Goal: Task Accomplishment & Management: Use online tool/utility

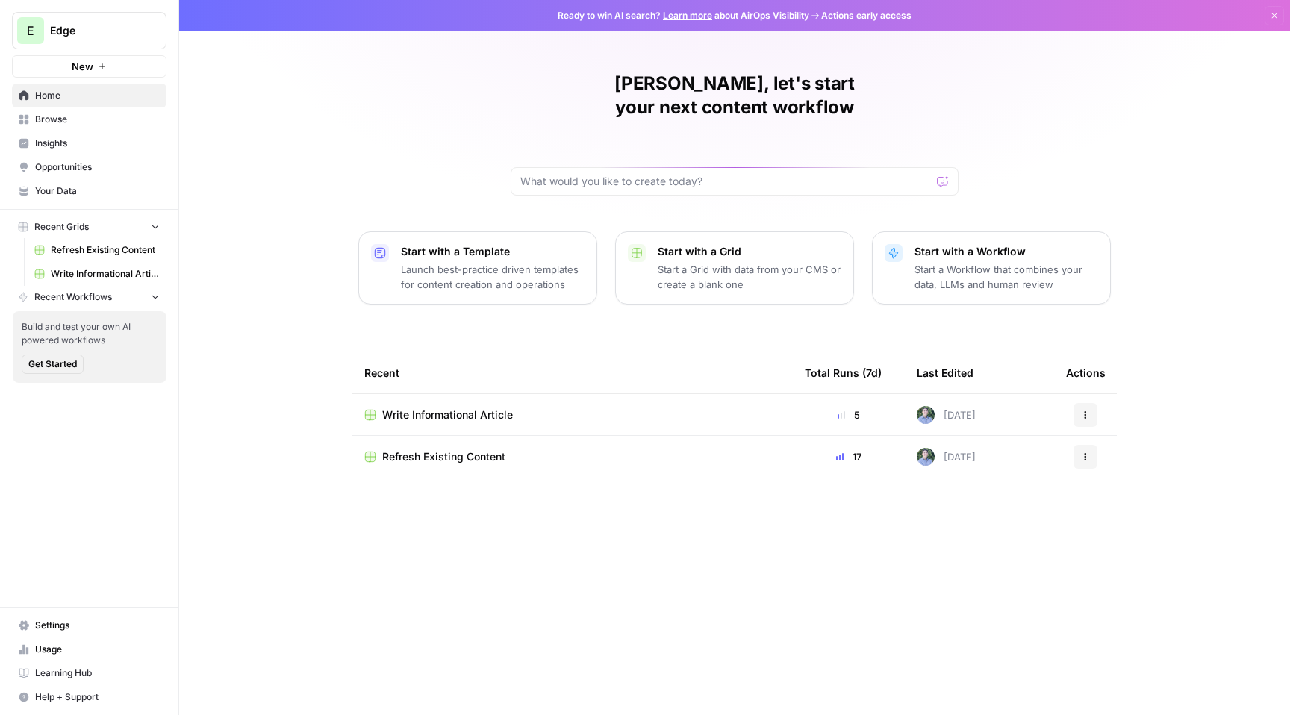
click at [109, 20] on button "E Edge" at bounding box center [89, 30] width 155 height 37
click at [323, 84] on div "Daniel, let's start your next content workflow Start with a Template Launch bes…" at bounding box center [734, 357] width 1111 height 715
click at [464, 408] on span "Write Informational Article" at bounding box center [447, 415] width 131 height 15
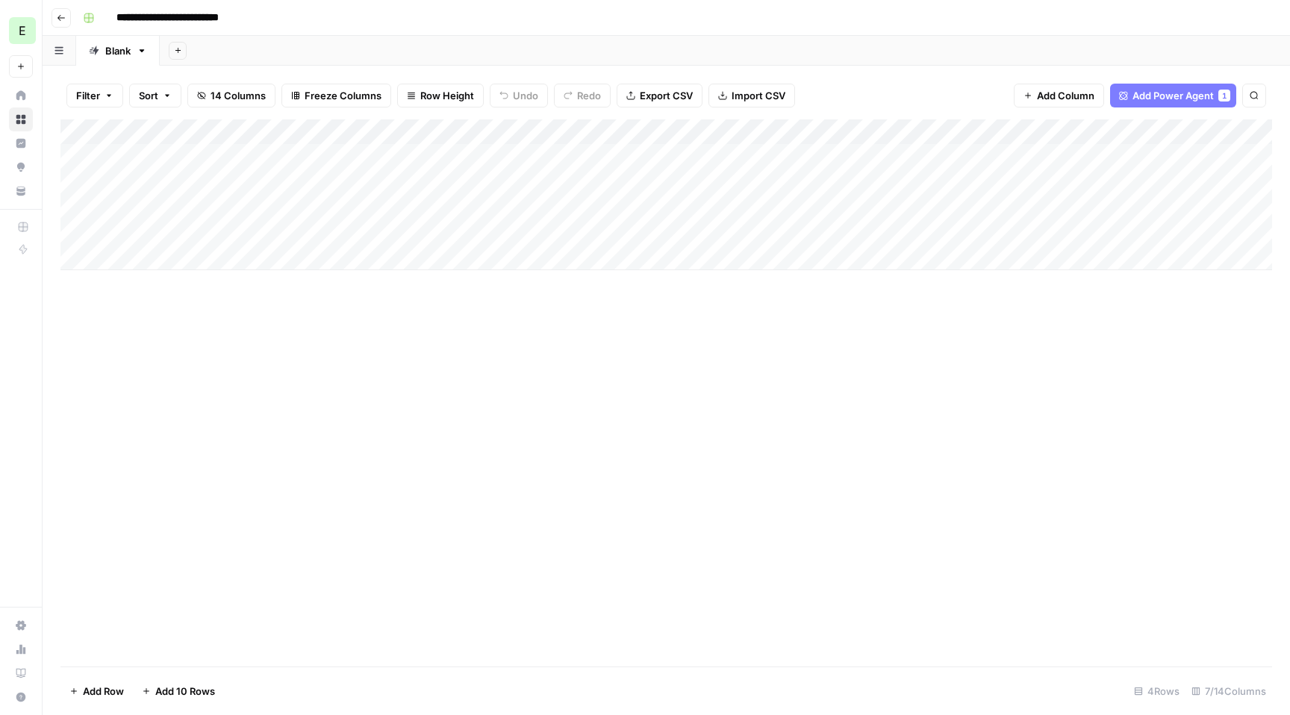
scroll to position [0, 169]
click at [1038, 155] on div "Add Column" at bounding box center [665, 194] width 1211 height 151
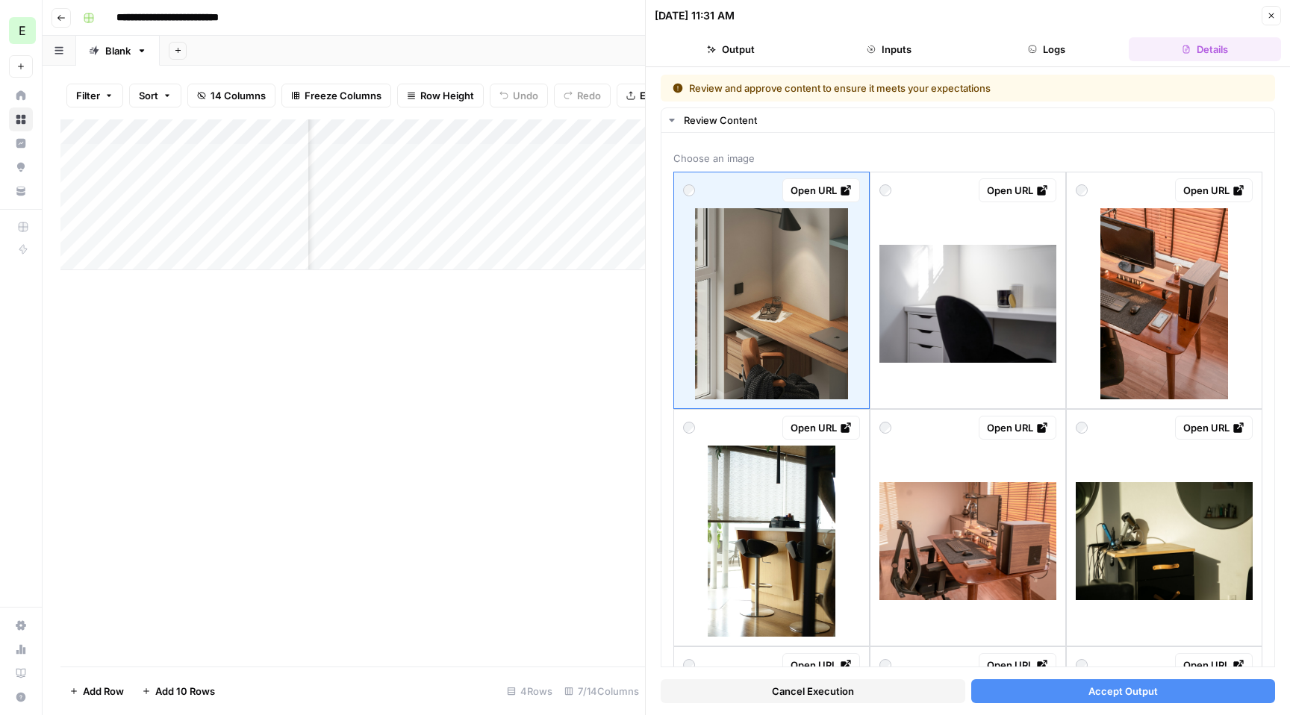
click at [1207, 685] on button "Accept Output" at bounding box center [1123, 691] width 305 height 24
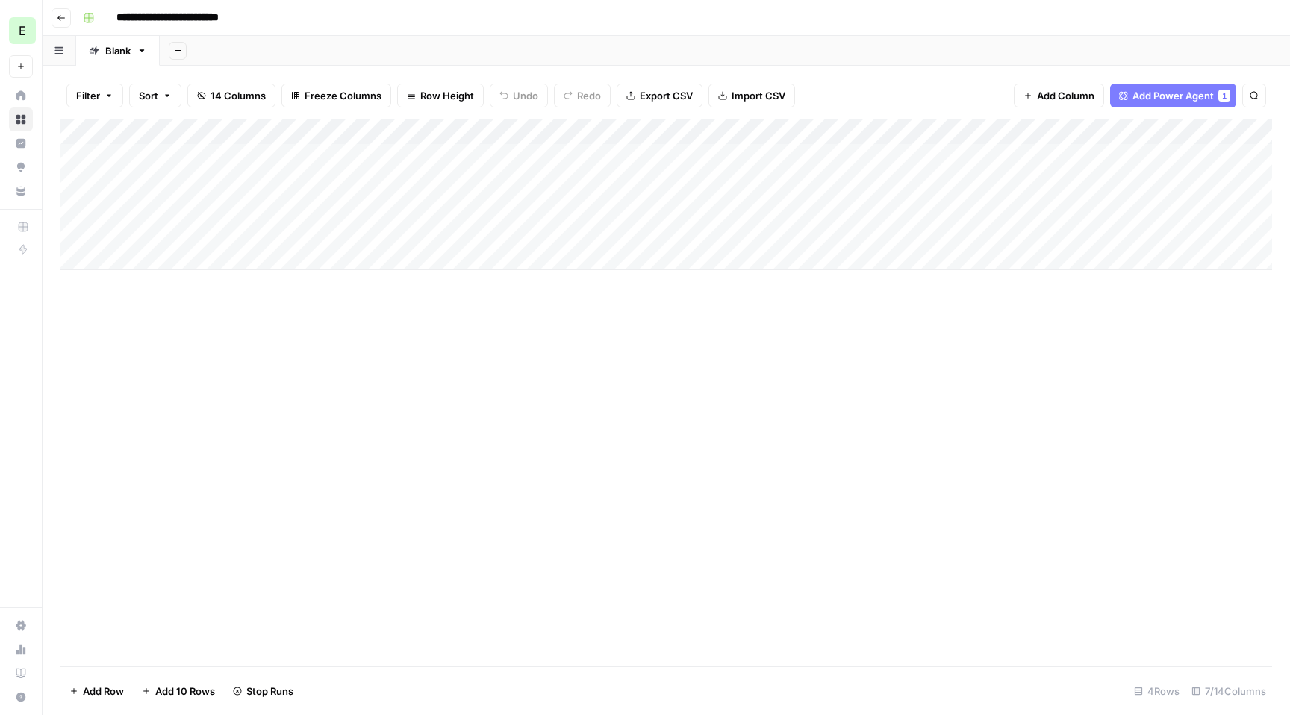
click at [60, 16] on icon "button" at bounding box center [61, 17] width 9 height 9
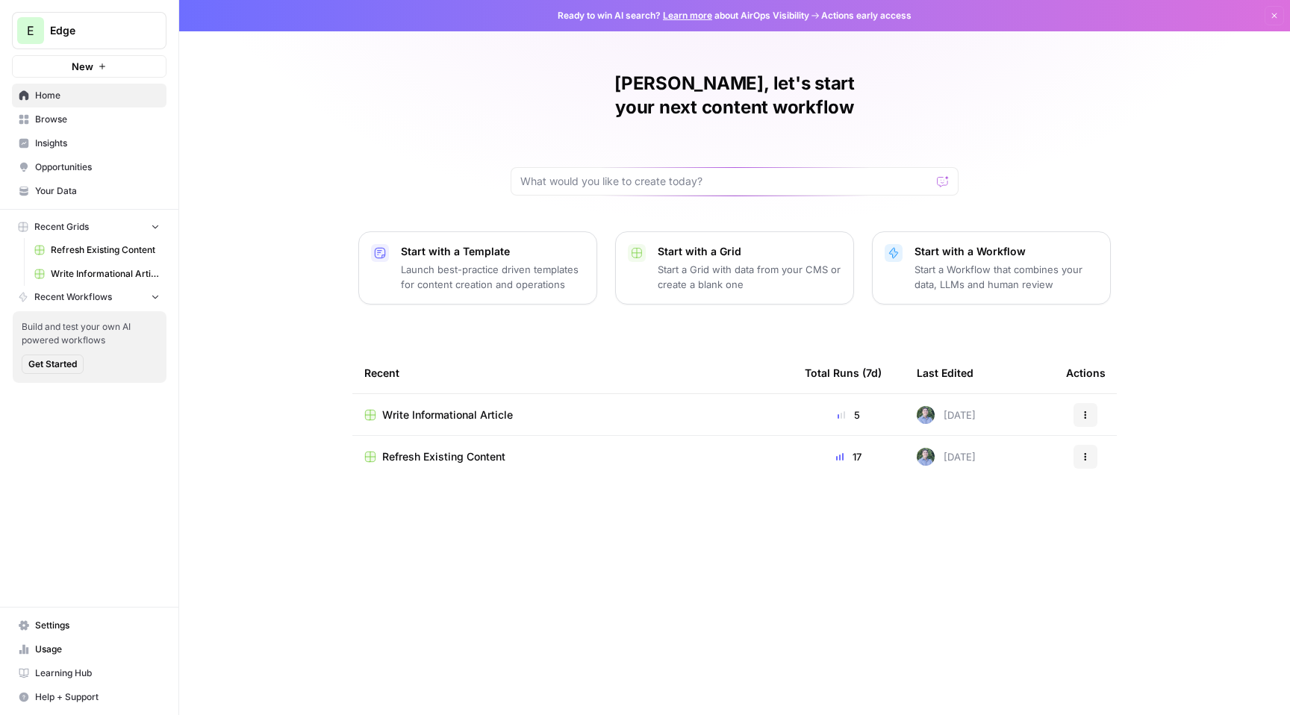
click at [466, 449] on span "Refresh Existing Content" at bounding box center [443, 456] width 123 height 15
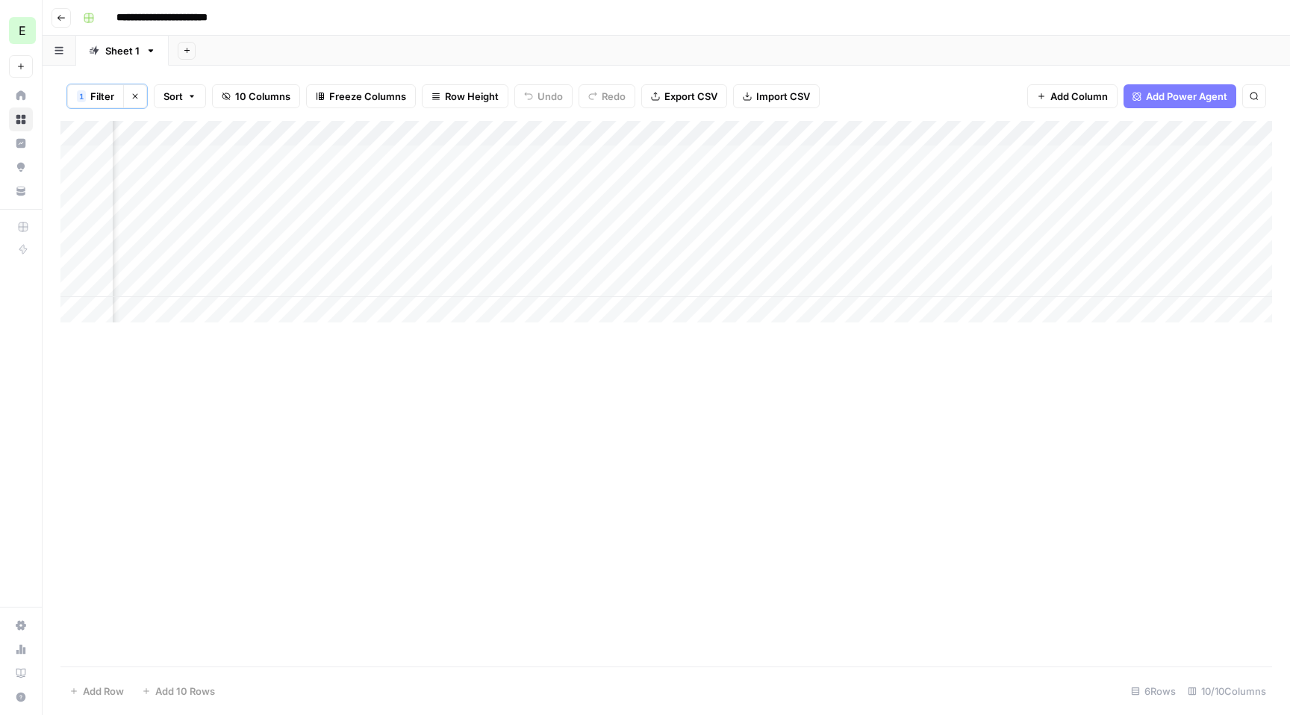
scroll to position [0, 684]
click at [935, 256] on div "Add Column" at bounding box center [665, 222] width 1211 height 202
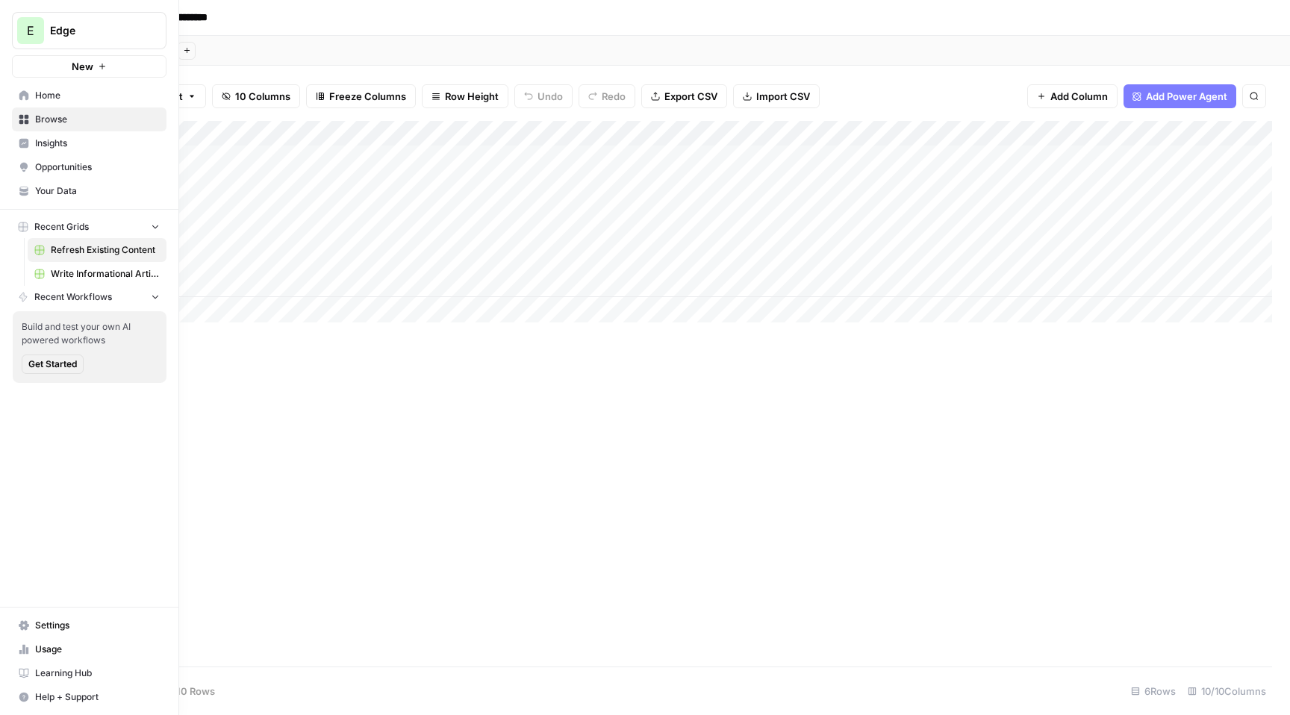
click at [54, 95] on span "Home" at bounding box center [97, 95] width 125 height 13
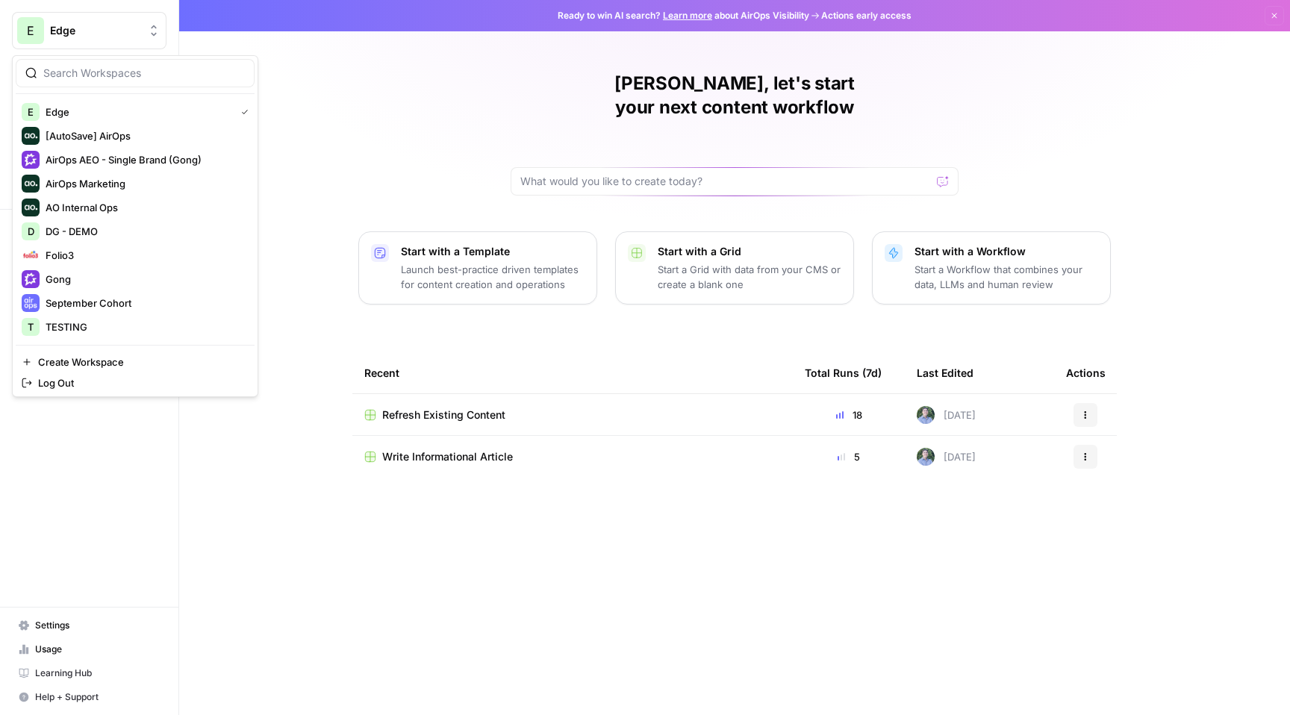
click at [102, 35] on span "Edge" at bounding box center [95, 30] width 90 height 15
click at [140, 229] on span "DG - DEMO" at bounding box center [144, 231] width 197 height 15
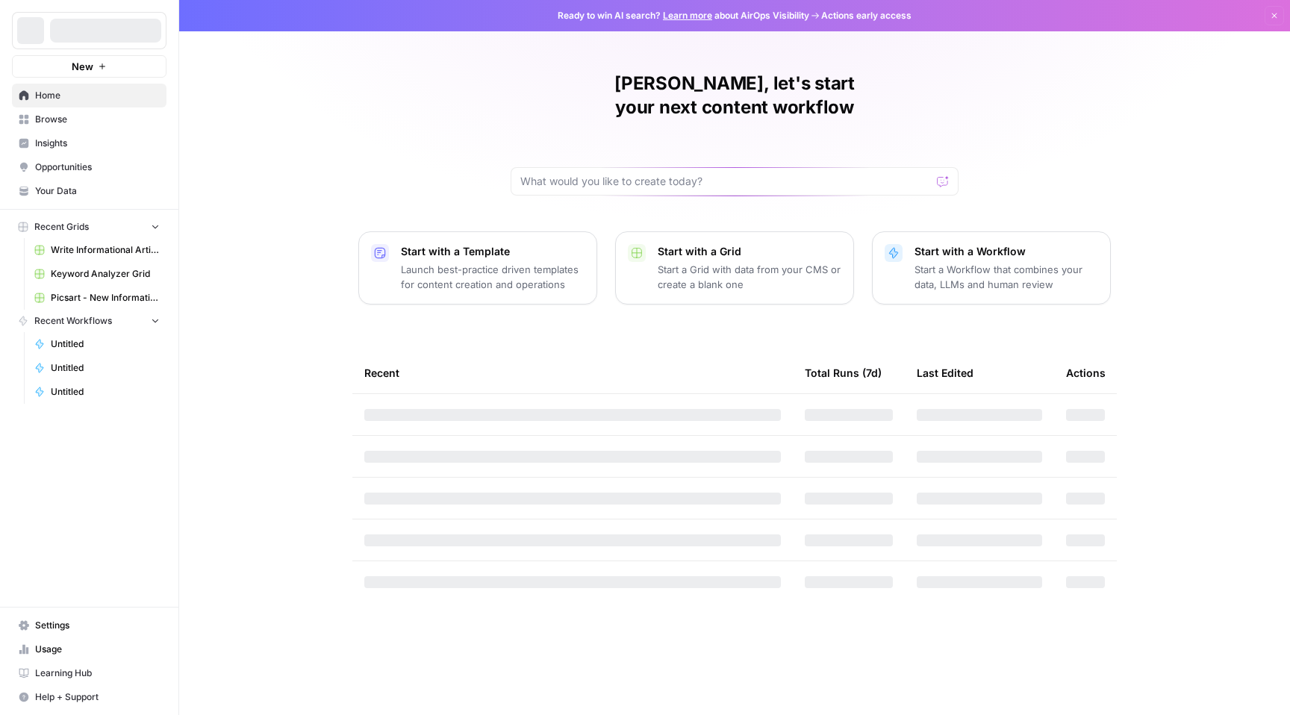
click at [468, 262] on p "Launch best-practice driven templates for content creation and operations" at bounding box center [493, 277] width 184 height 30
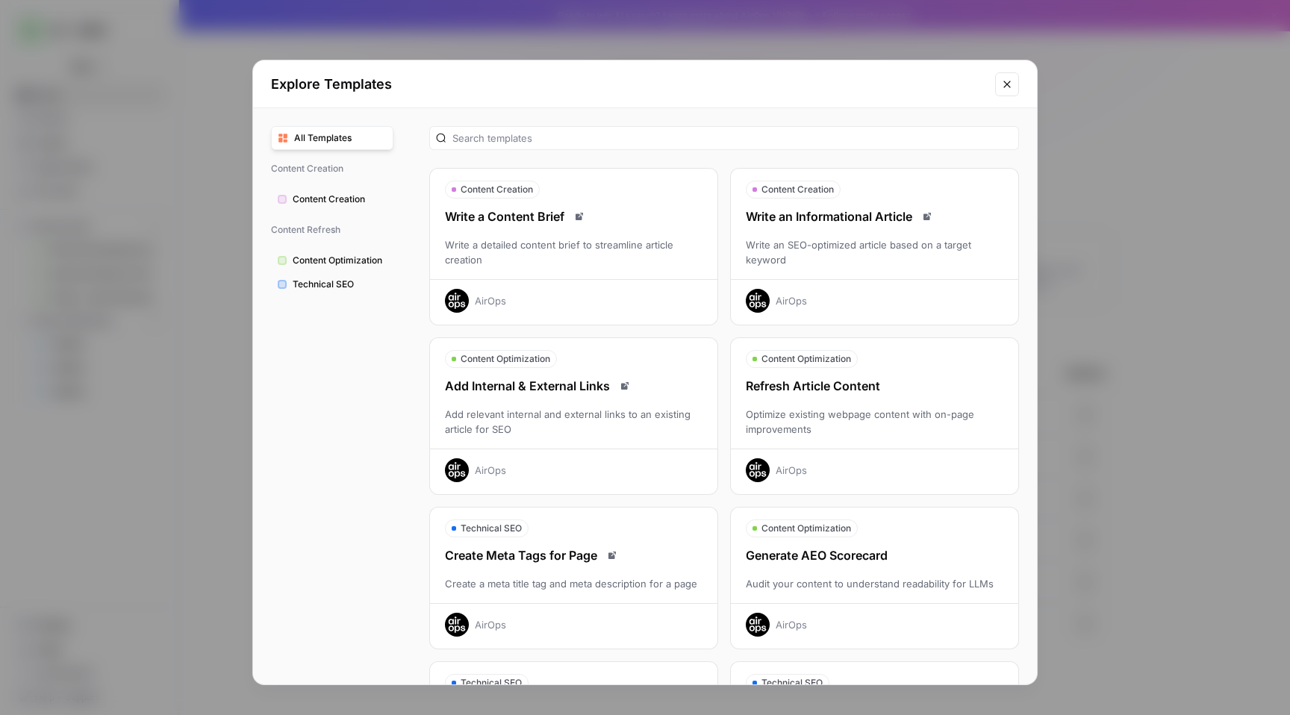
click at [346, 279] on span "Technical SEO" at bounding box center [340, 284] width 94 height 13
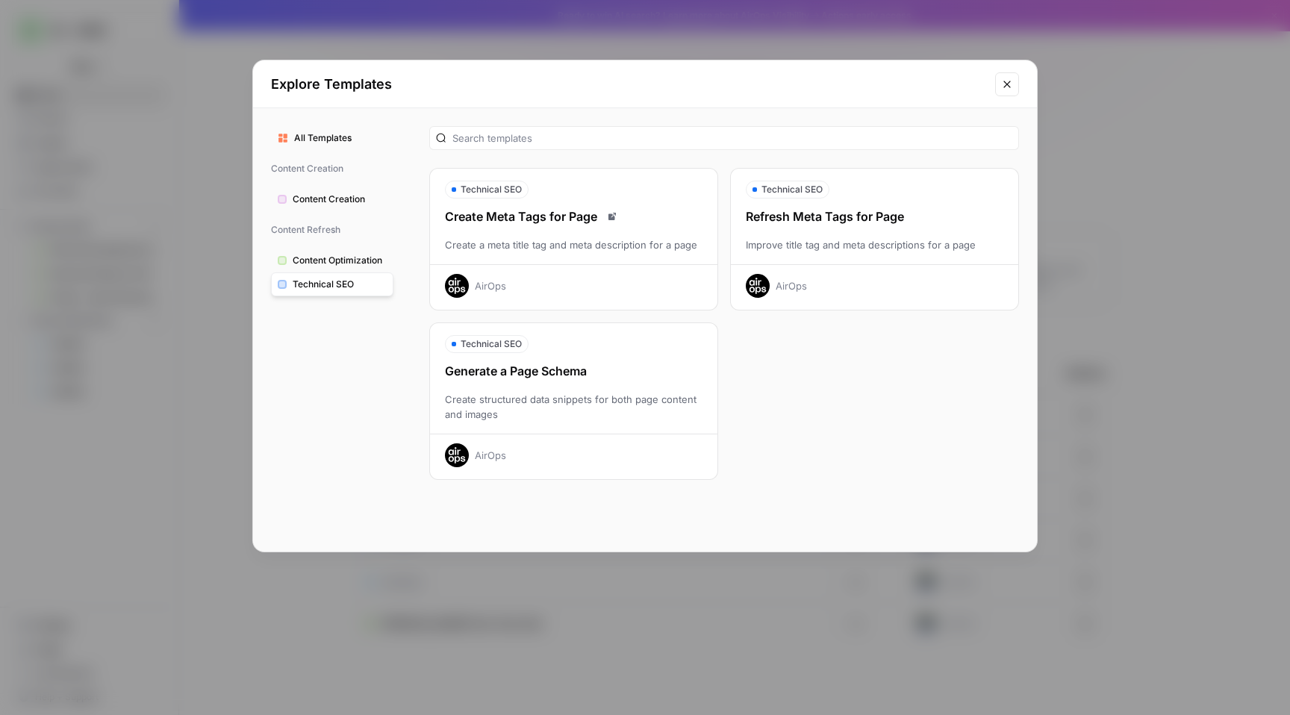
click at [328, 257] on span "Content Optimization" at bounding box center [340, 260] width 94 height 13
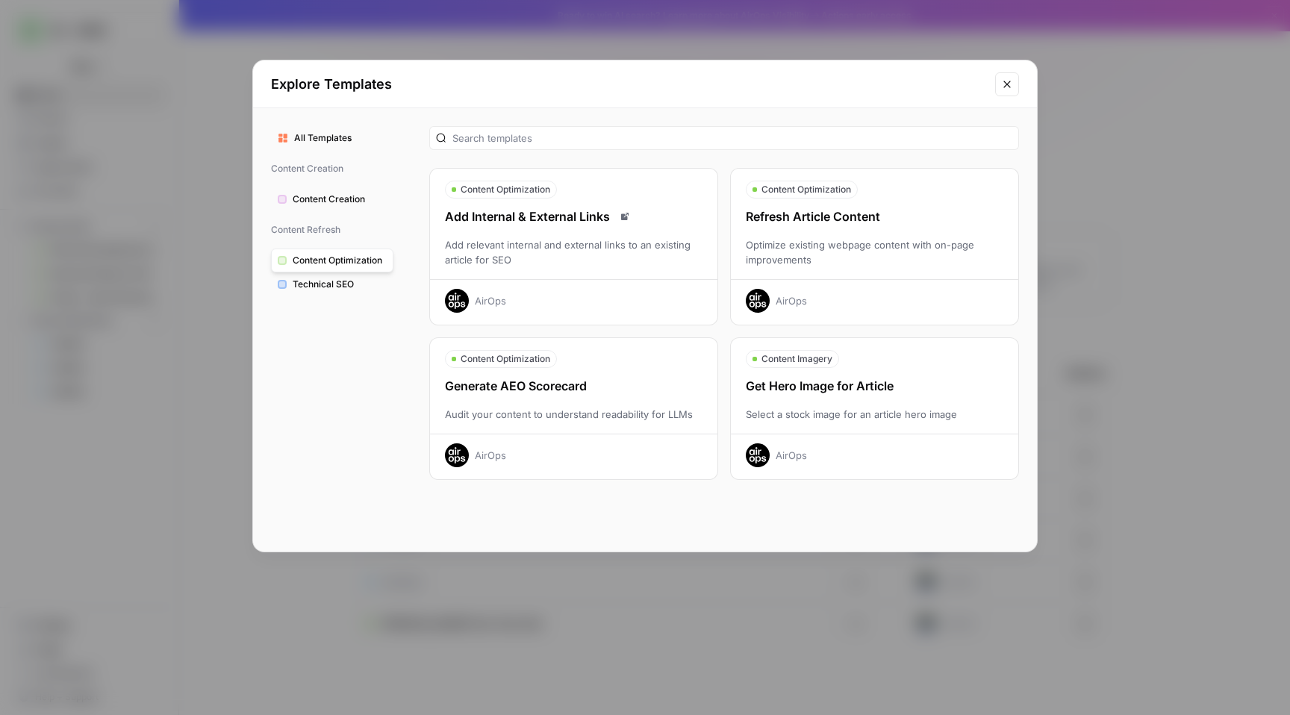
click at [344, 194] on span "Content Creation" at bounding box center [340, 199] width 94 height 13
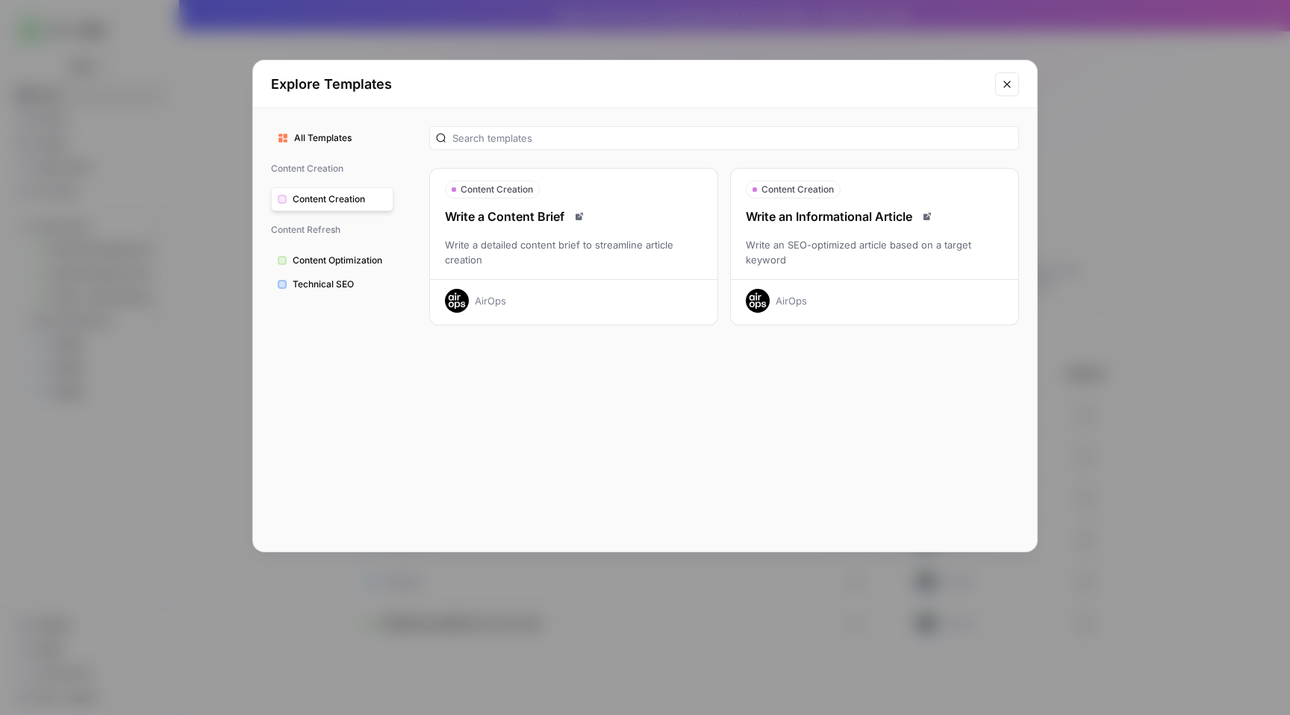
click at [1011, 91] on button "Close modal" at bounding box center [1007, 84] width 24 height 24
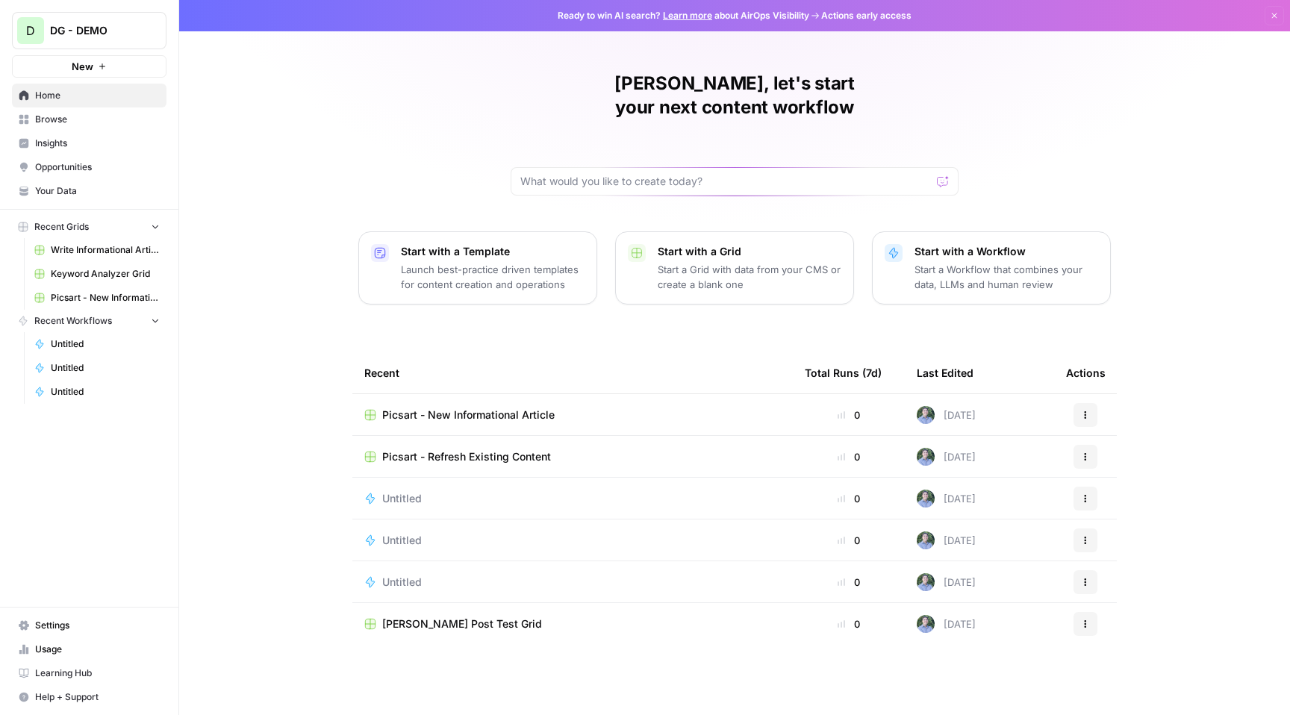
click at [496, 408] on span "Picsart - New Informational Article" at bounding box center [468, 415] width 172 height 15
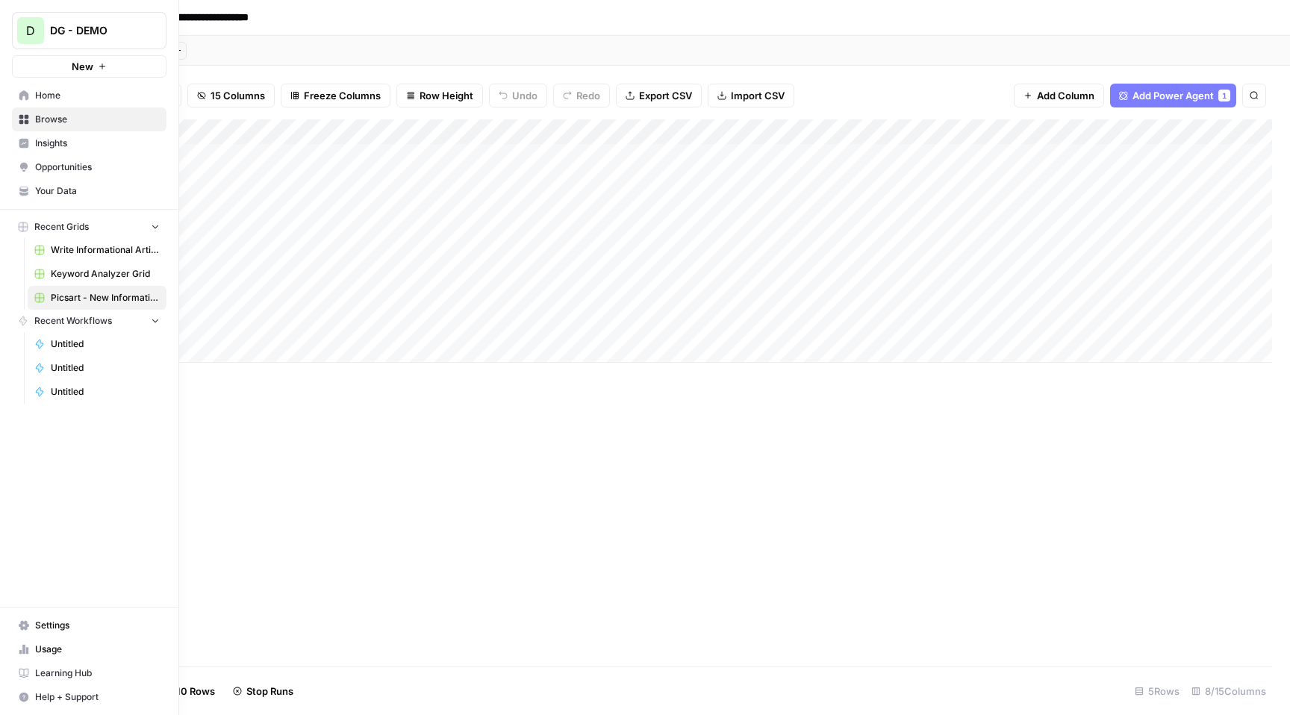
click at [81, 188] on span "Your Data" at bounding box center [97, 190] width 125 height 13
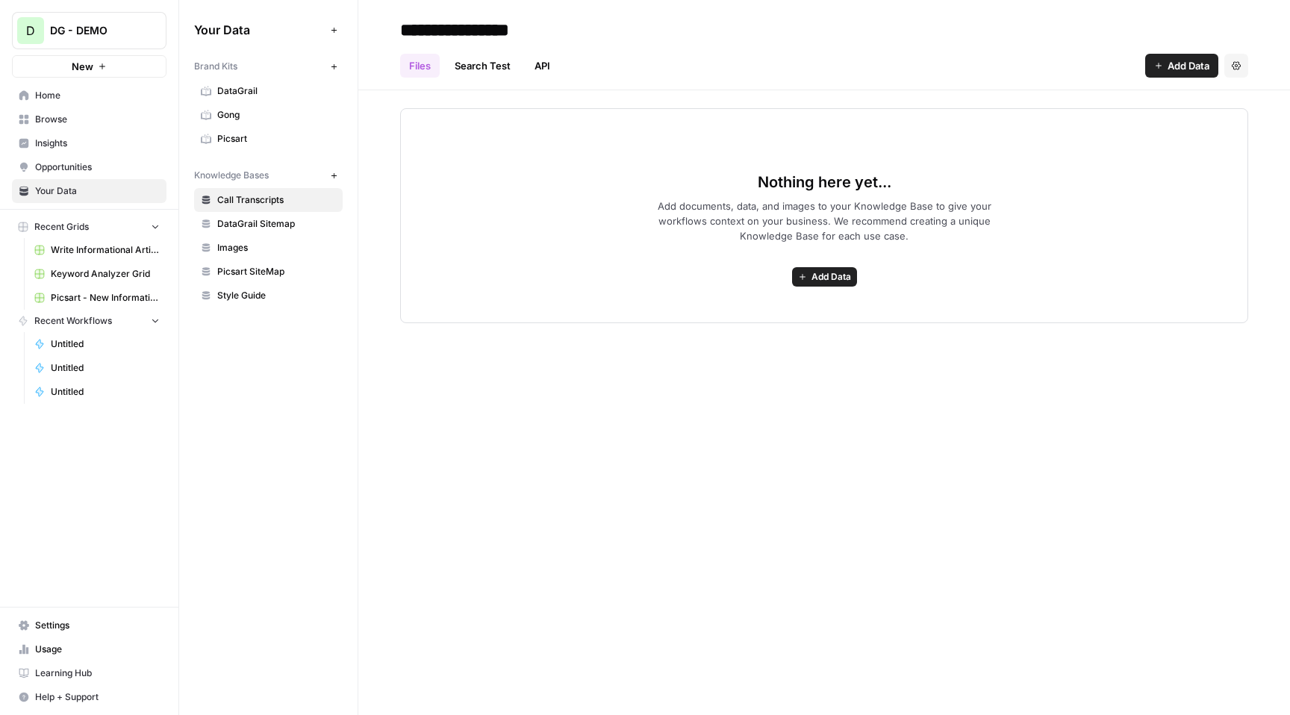
click at [260, 89] on span "DataGrail" at bounding box center [276, 90] width 119 height 13
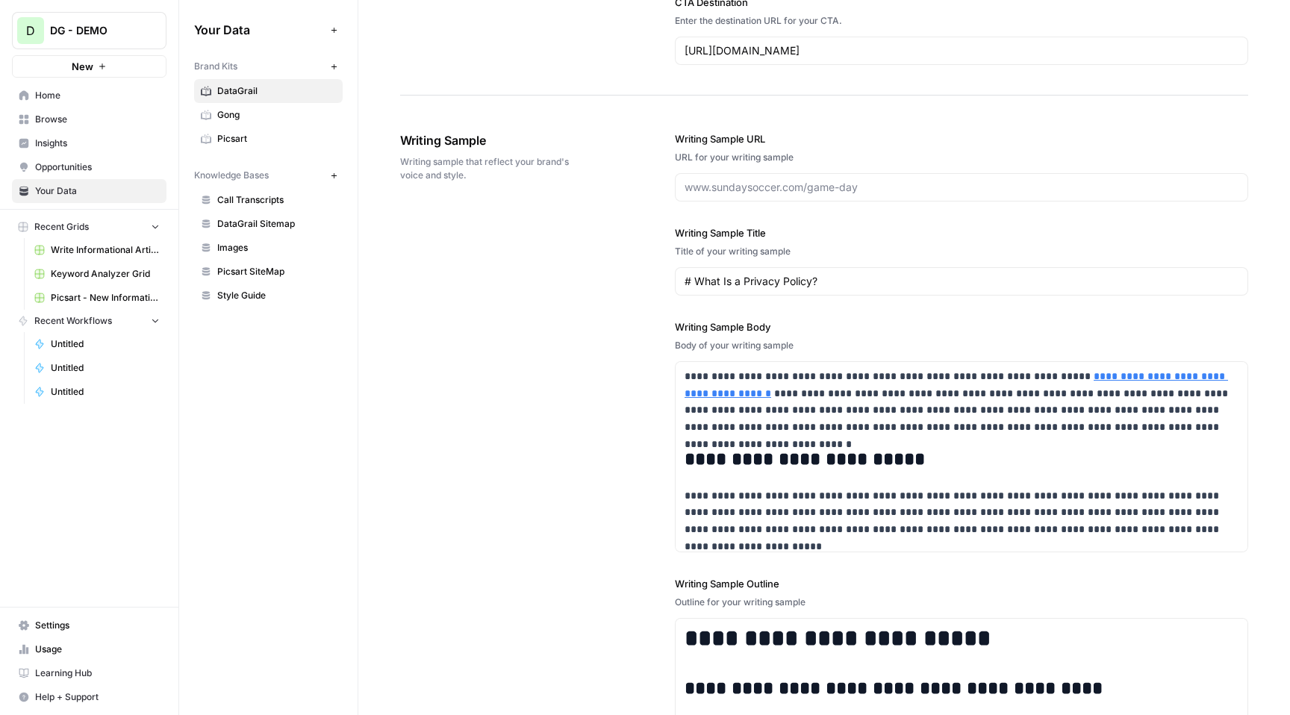
scroll to position [1600, 0]
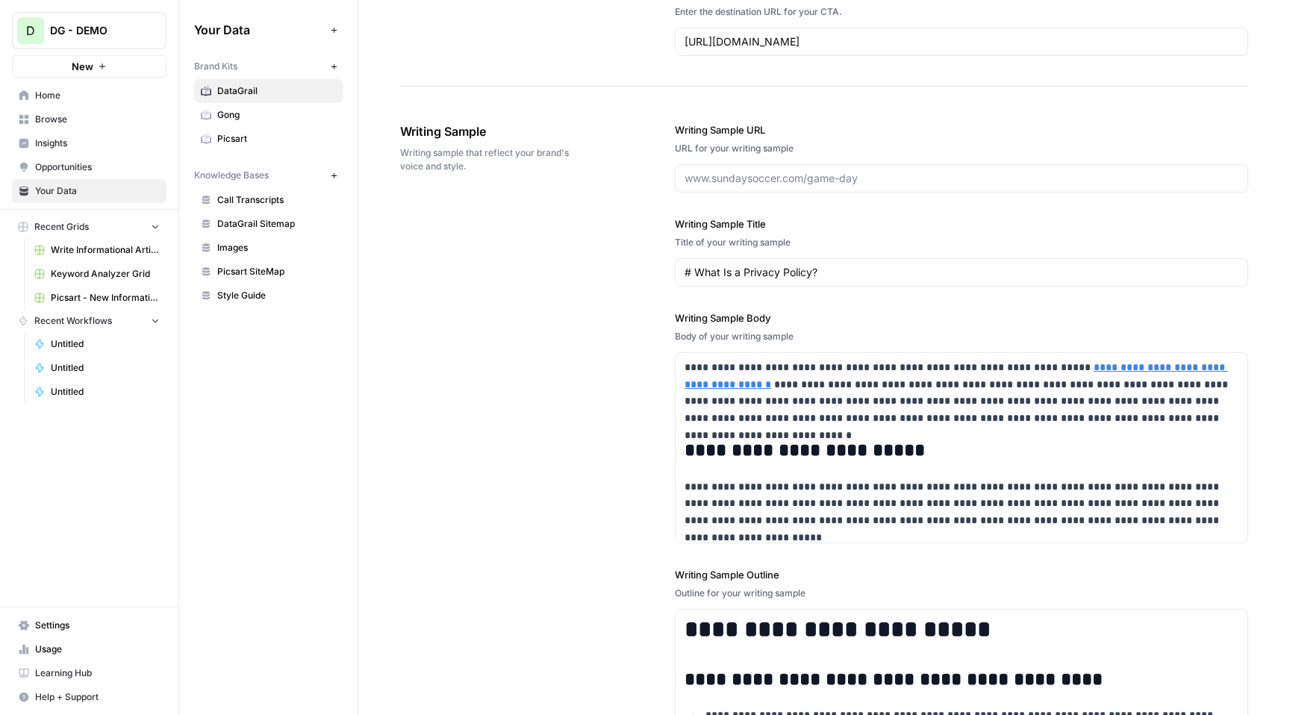
click at [81, 124] on span "Browse" at bounding box center [97, 119] width 125 height 13
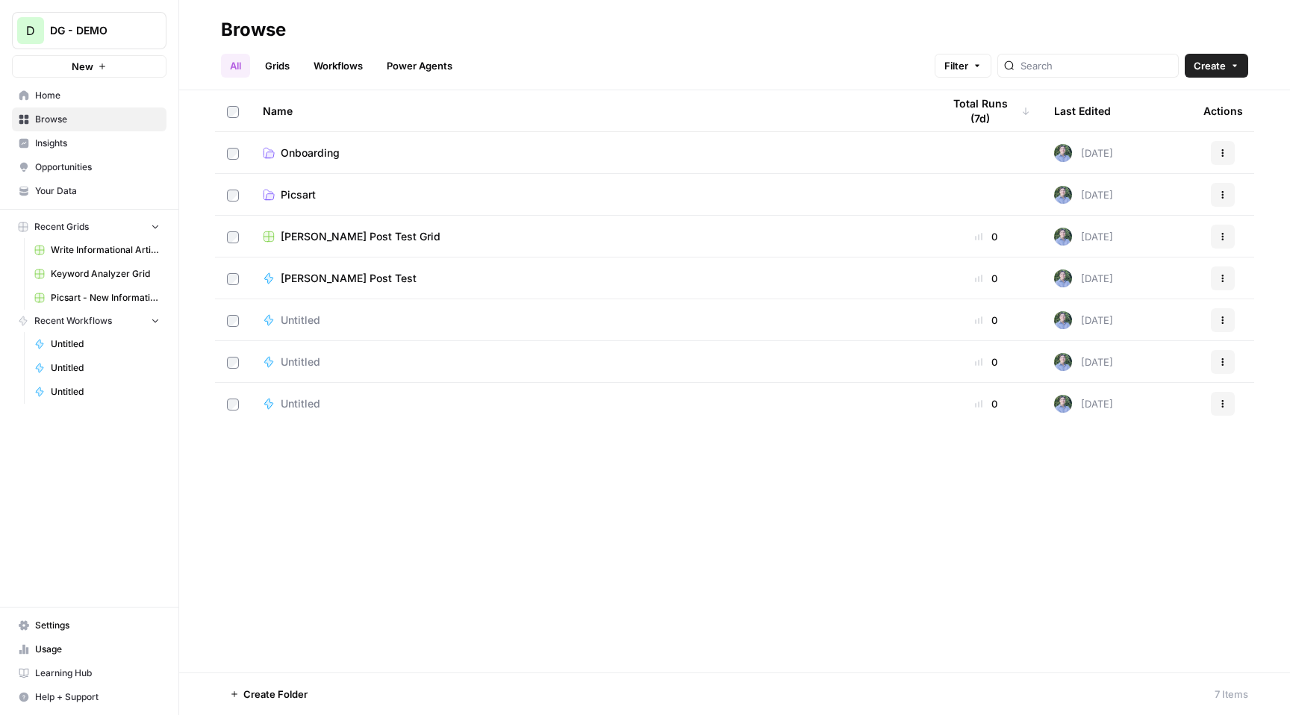
click at [338, 66] on link "Workflows" at bounding box center [338, 66] width 67 height 24
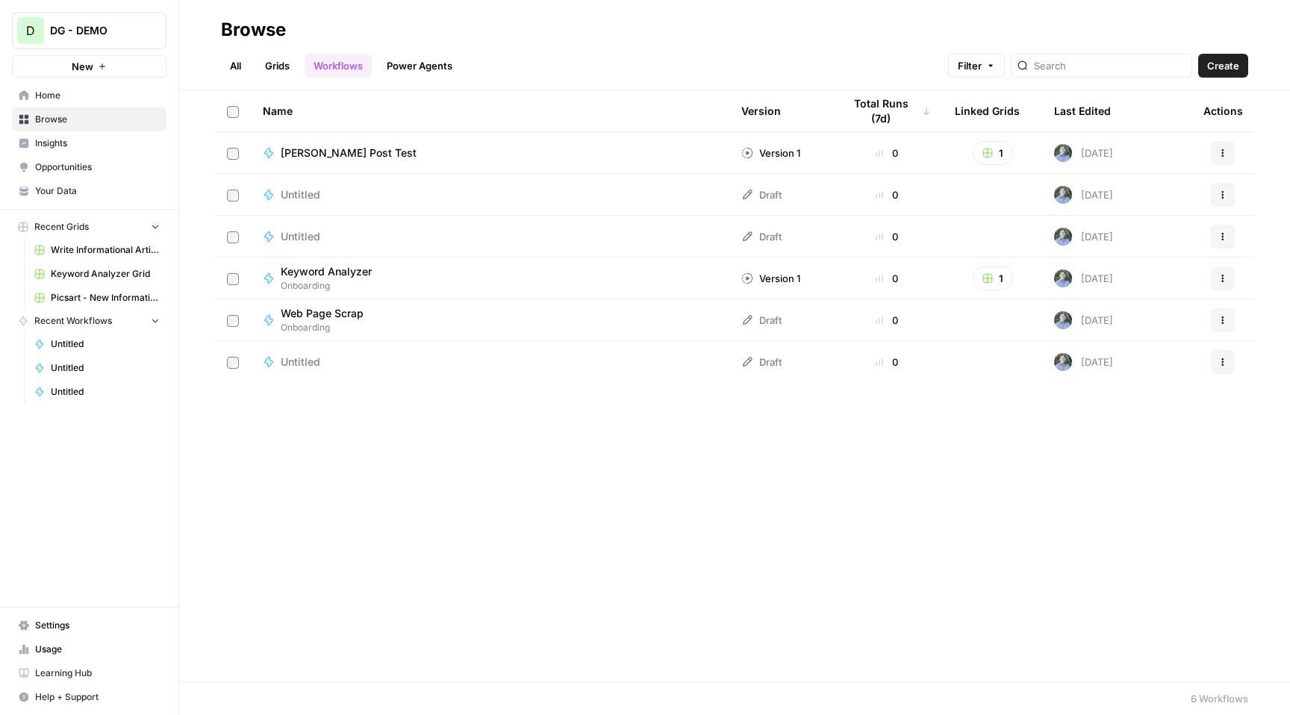
click at [284, 65] on link "Grids" at bounding box center [277, 66] width 43 height 24
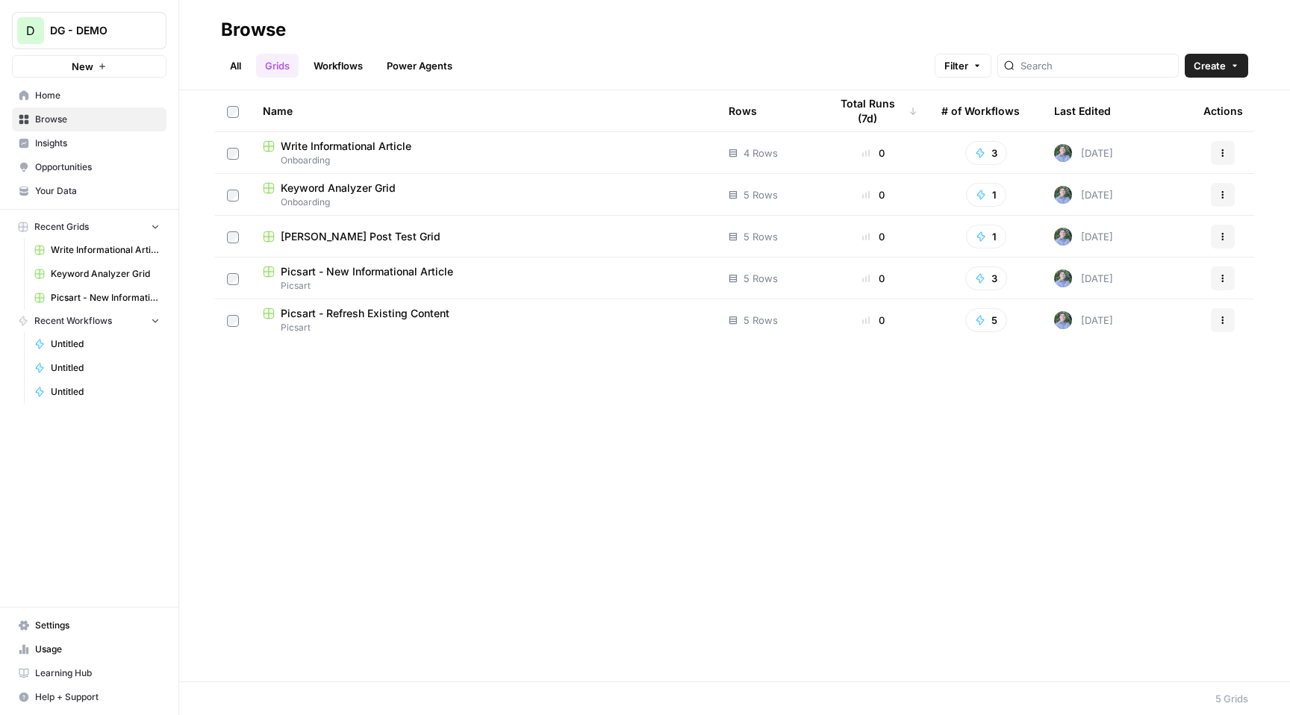
click at [391, 149] on span "Write Informational Article" at bounding box center [346, 146] width 131 height 15
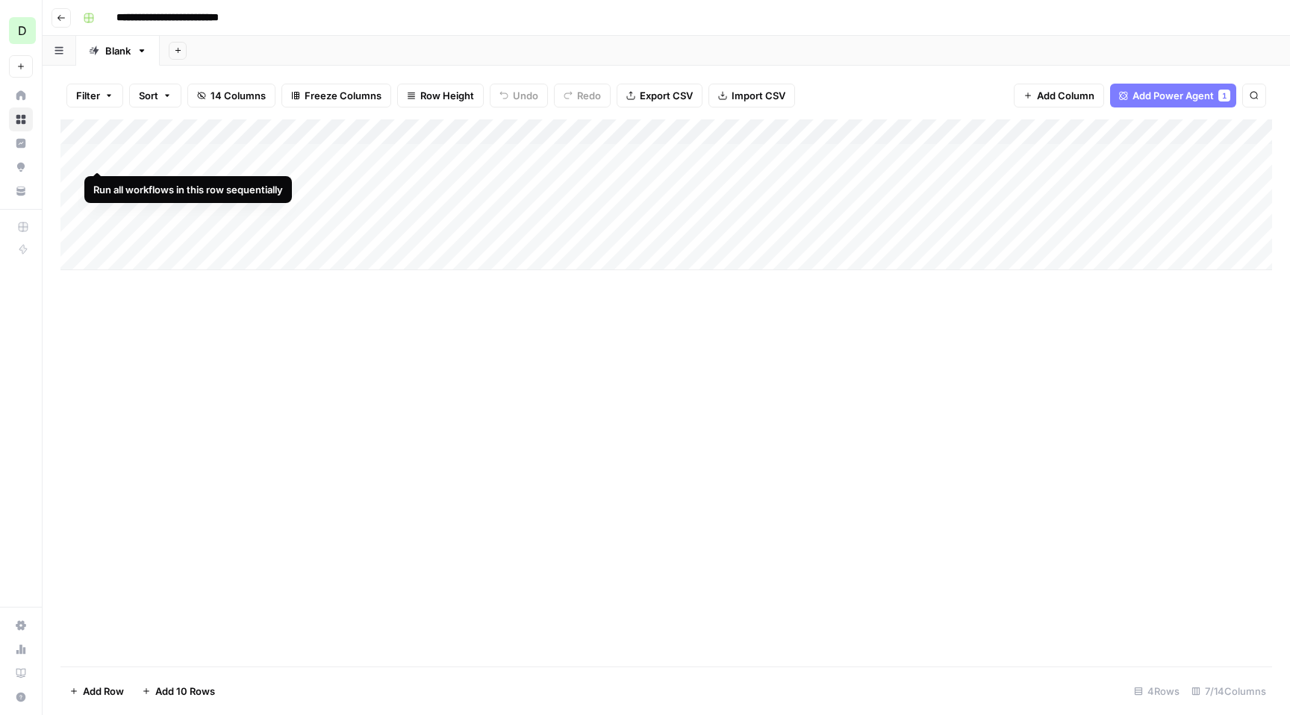
click at [93, 157] on div "Add Column" at bounding box center [665, 194] width 1211 height 151
click at [101, 153] on div "Add Column" at bounding box center [665, 194] width 1211 height 151
drag, startPoint x: 306, startPoint y: 130, endPoint x: 374, endPoint y: 108, distance: 71.3
click at [374, 108] on div "Filter Sort 14 Columns Freeze Columns Row Height Undo Redo Export CSV Import CS…" at bounding box center [666, 390] width 1247 height 649
click at [478, 157] on div "Add Column" at bounding box center [665, 194] width 1211 height 151
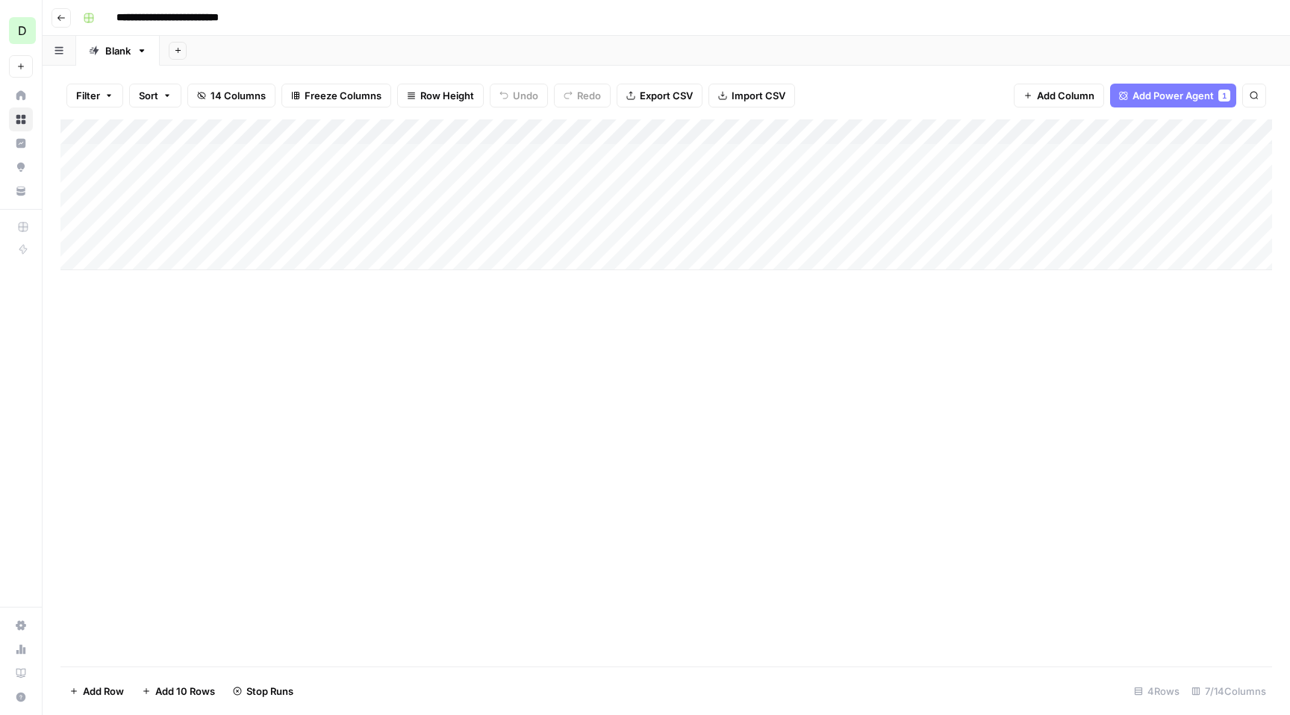
click at [584, 130] on div "Add Column" at bounding box center [665, 194] width 1211 height 151
click at [619, 163] on span "All Rows" at bounding box center [639, 166] width 94 height 15
click at [563, 131] on div "Add Column" at bounding box center [665, 194] width 1211 height 151
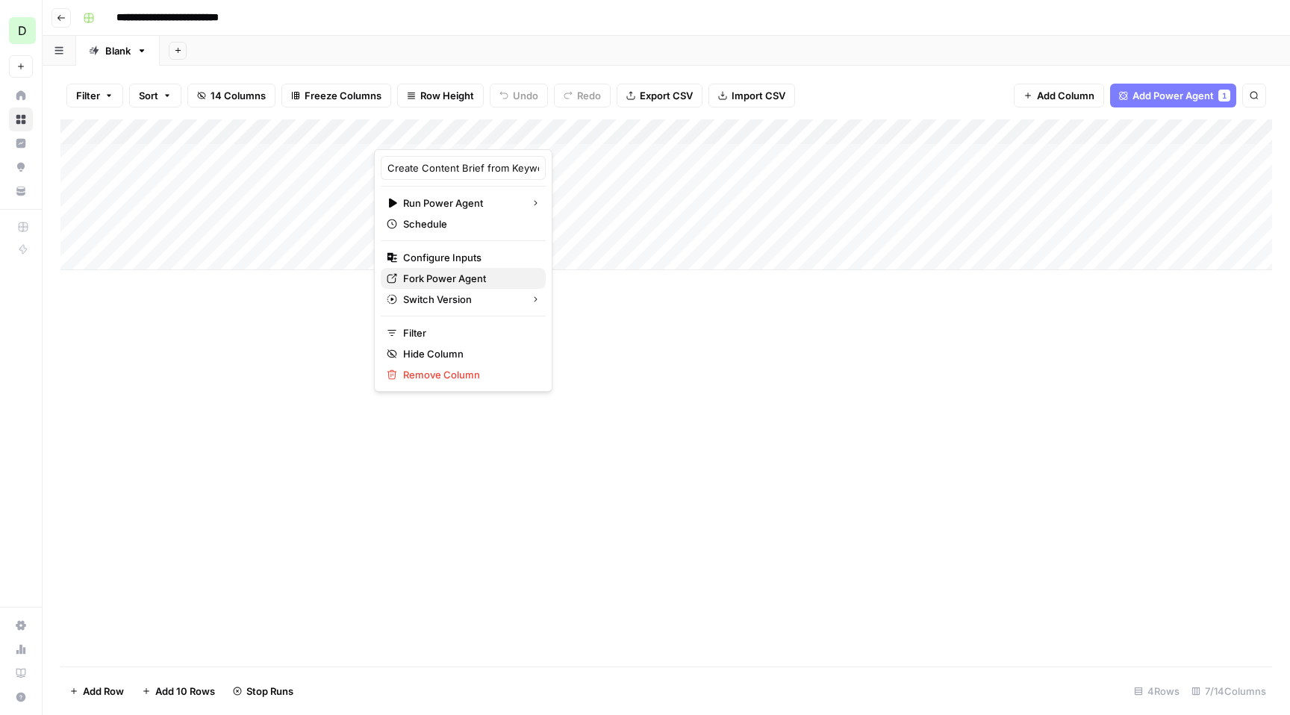
click at [466, 276] on span "Fork Power Agent" at bounding box center [468, 278] width 131 height 15
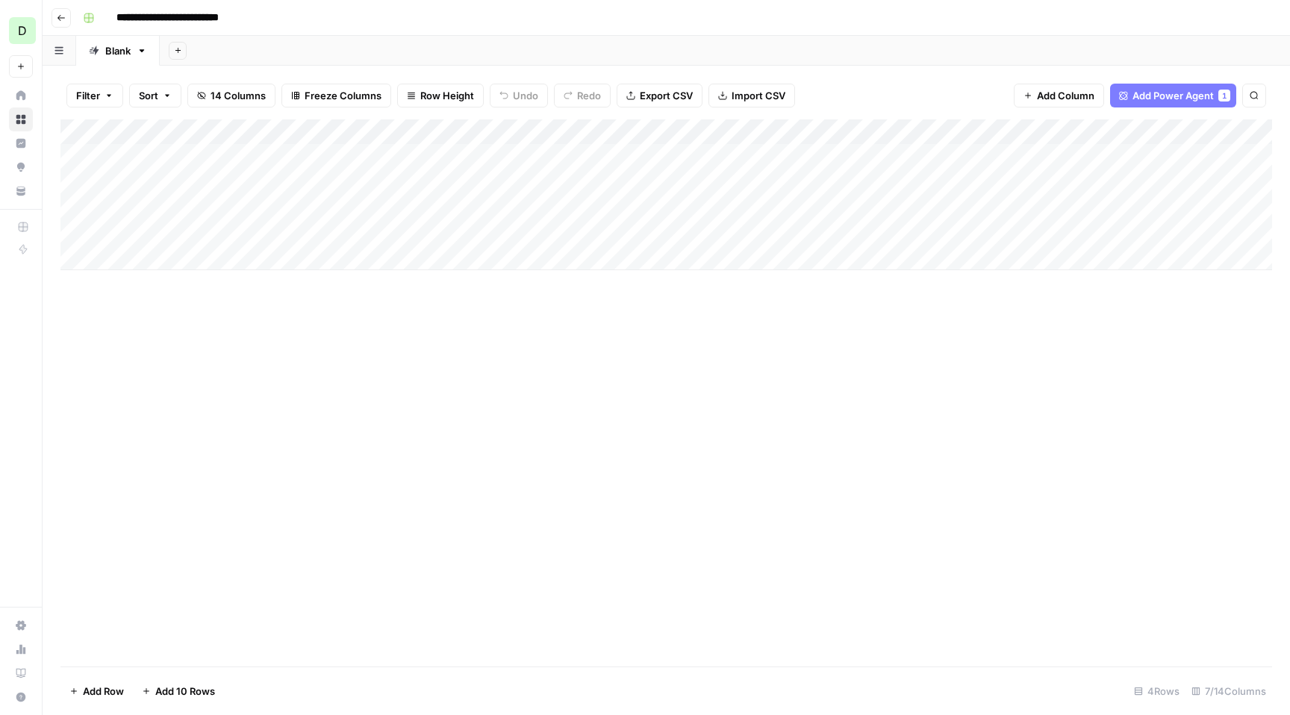
click at [584, 155] on div "Add Column" at bounding box center [665, 194] width 1211 height 151
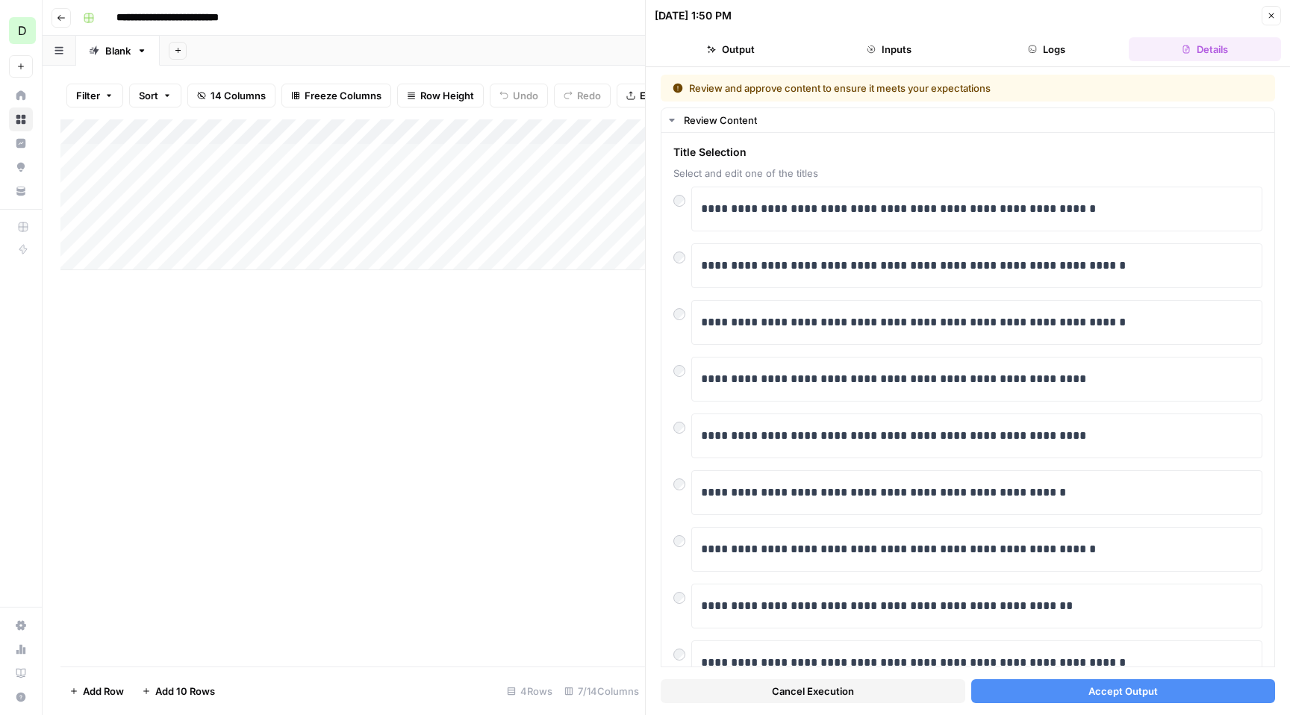
click at [1082, 699] on button "Accept Output" at bounding box center [1123, 691] width 305 height 24
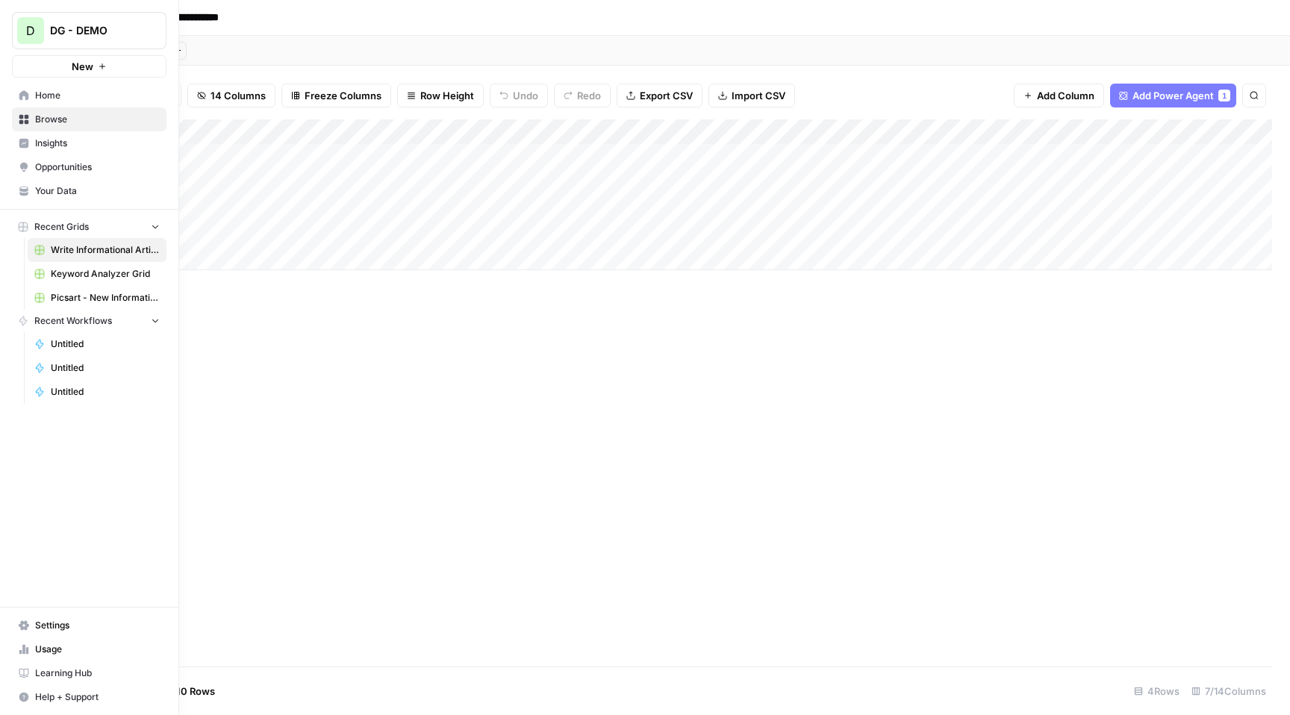
click at [96, 37] on span "DG - DEMO" at bounding box center [95, 30] width 90 height 15
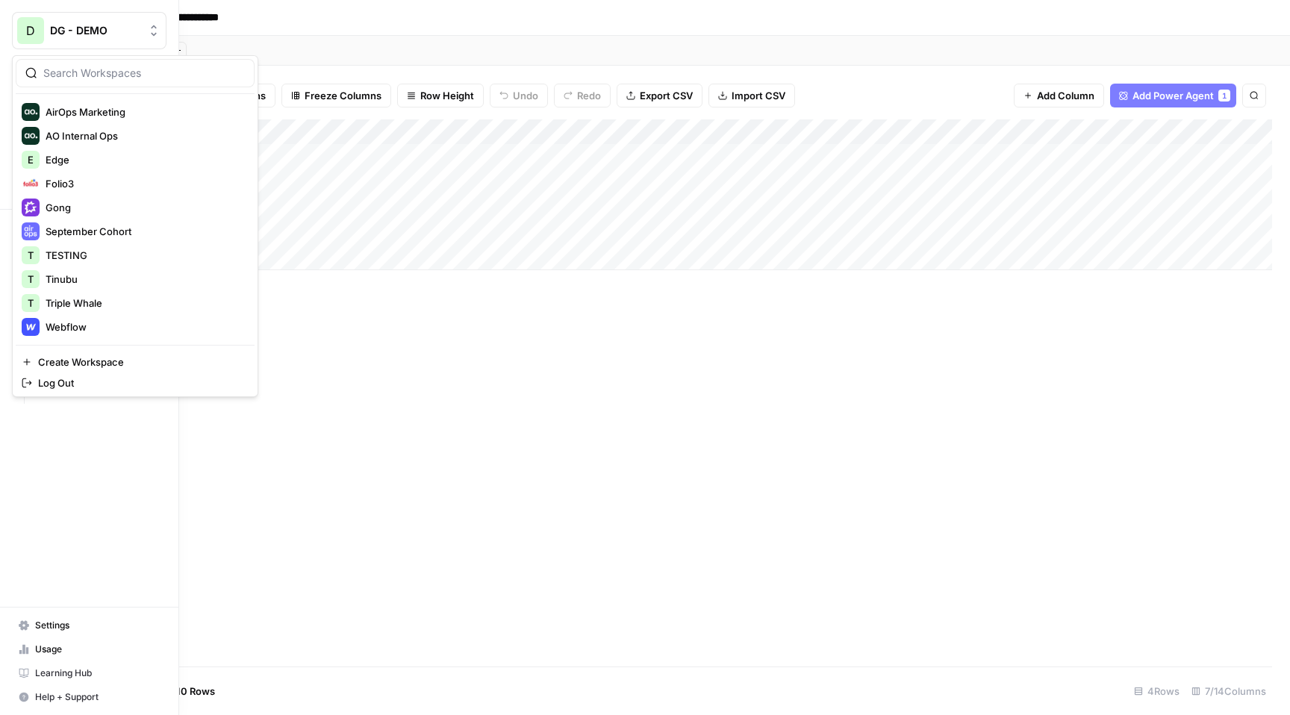
scroll to position [67, 0]
click at [127, 284] on span "Tinubu" at bounding box center [144, 283] width 197 height 15
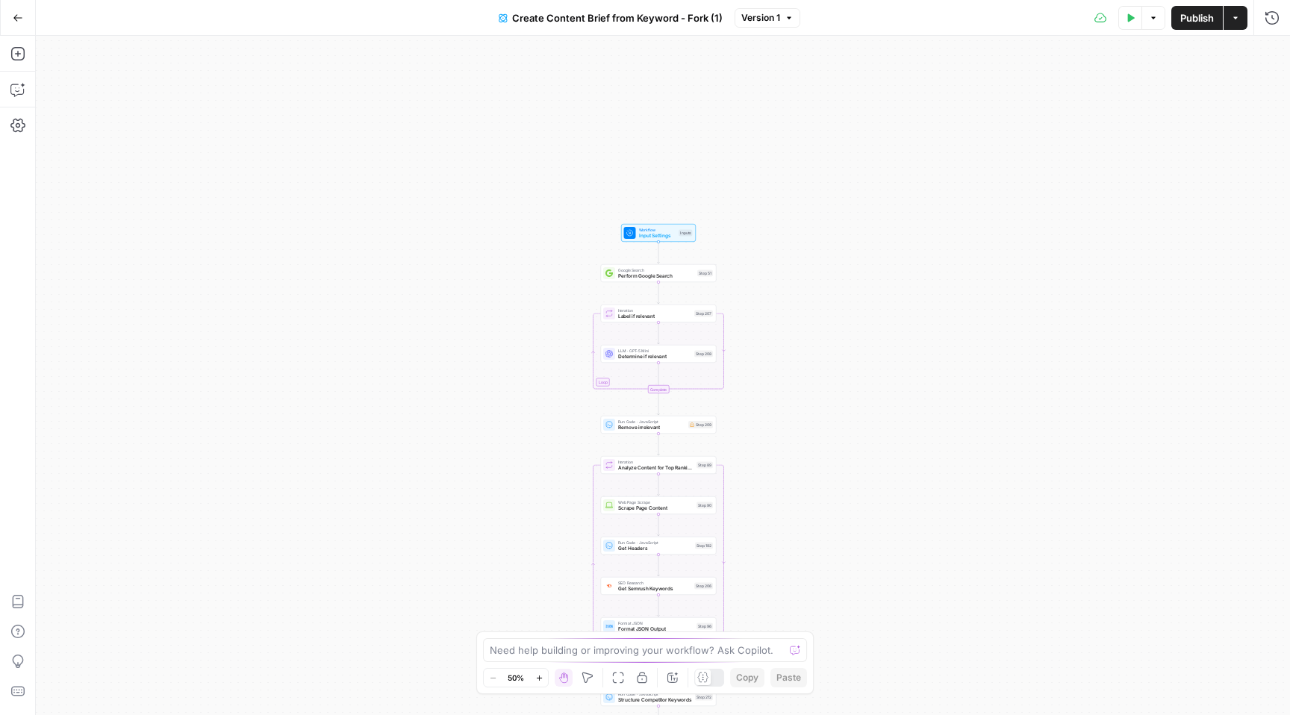
drag, startPoint x: 752, startPoint y: 139, endPoint x: 781, endPoint y: 413, distance: 275.5
click at [781, 413] on div "Workflow Input Settings Inputs Google Search Perform Google Search Step 51 Loop…" at bounding box center [663, 375] width 1254 height 679
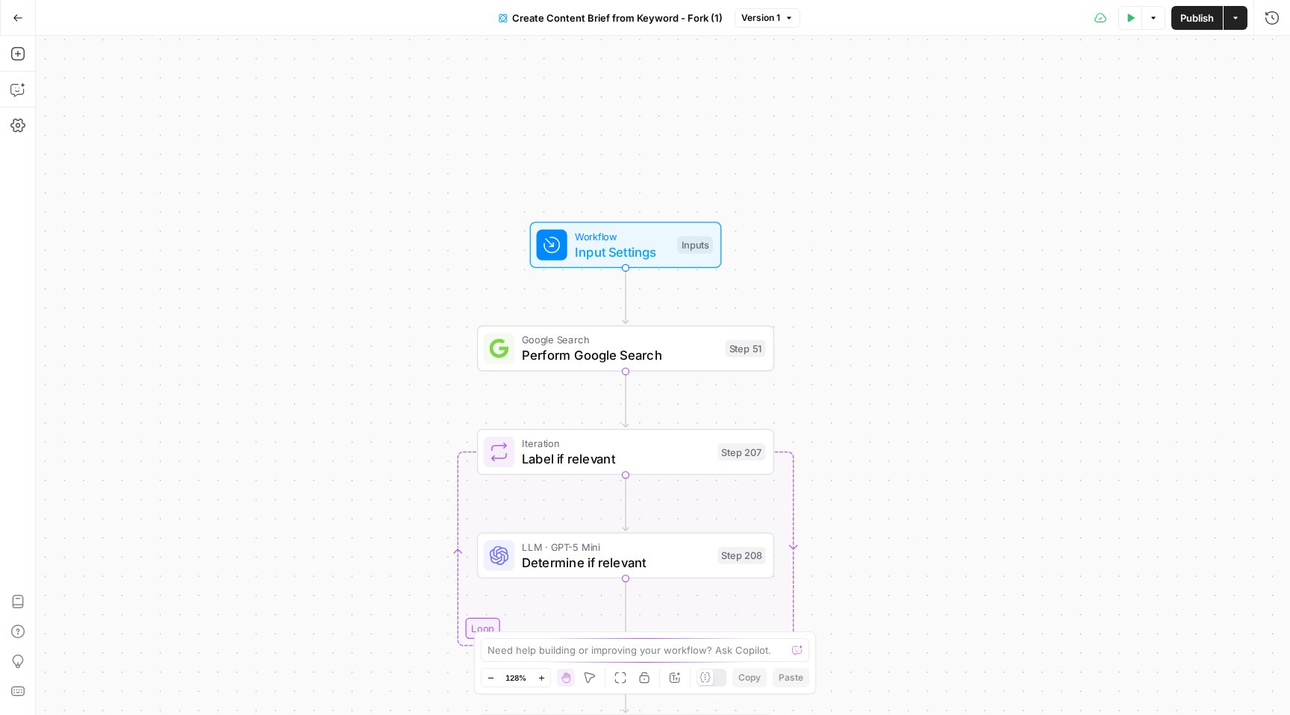
drag, startPoint x: 839, startPoint y: 422, endPoint x: 841, endPoint y: -20, distance: 441.9
click at [841, 0] on html "D DG - DEMO New Home Browse Insights Opportunities Your Data Recent Grids Write…" at bounding box center [645, 357] width 1290 height 715
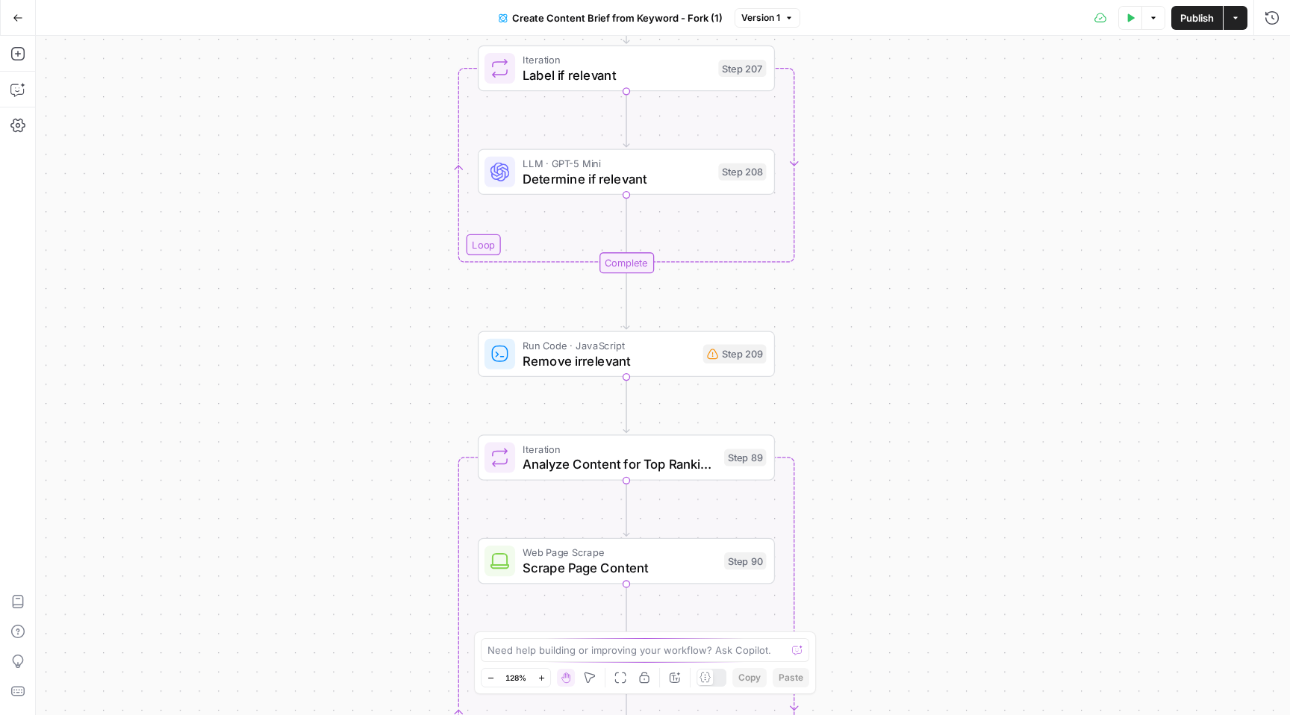
drag, startPoint x: 908, startPoint y: 400, endPoint x: 908, endPoint y: -37, distance: 437.4
click at [908, 0] on html "D DG - DEMO New Home Browse Insights Opportunities Your Data Recent Grids Write…" at bounding box center [645, 357] width 1290 height 715
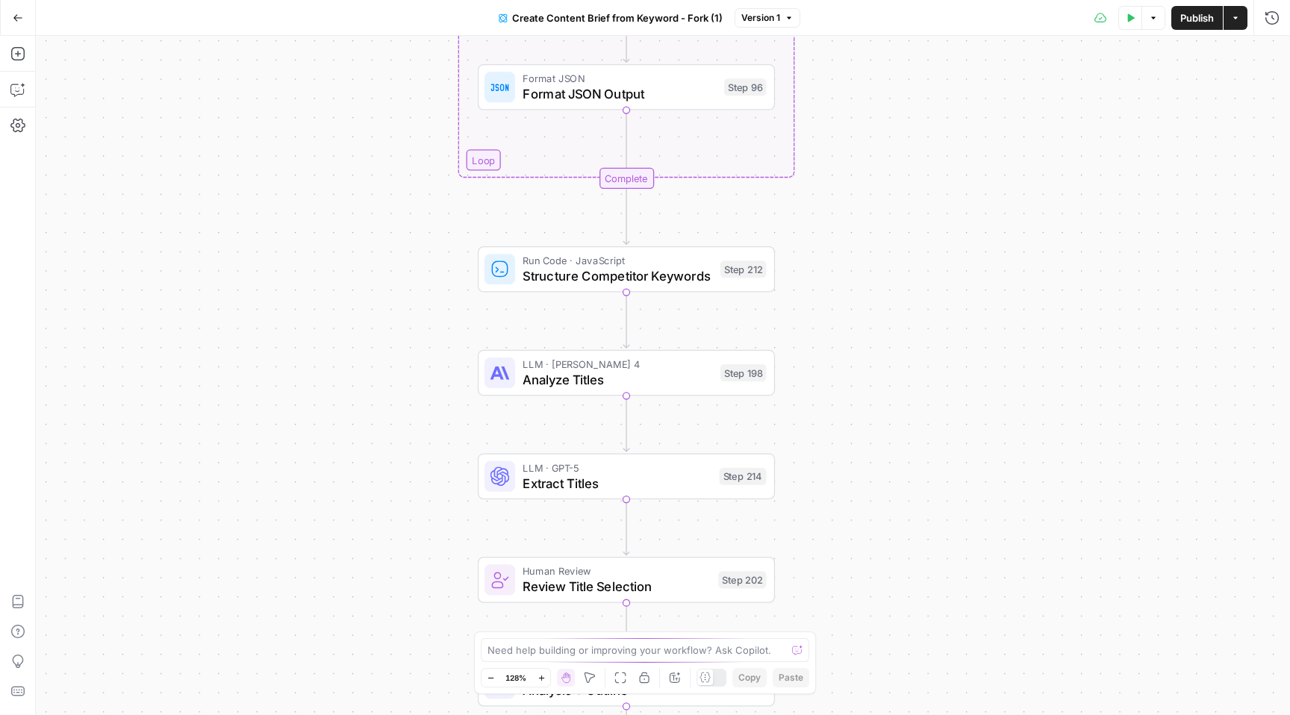
drag, startPoint x: 918, startPoint y: 405, endPoint x: 918, endPoint y: 55, distance: 350.1
click at [918, 55] on div "Workflow Input Settings Inputs Google Search Perform Google Search Step 51 Loop…" at bounding box center [663, 375] width 1254 height 679
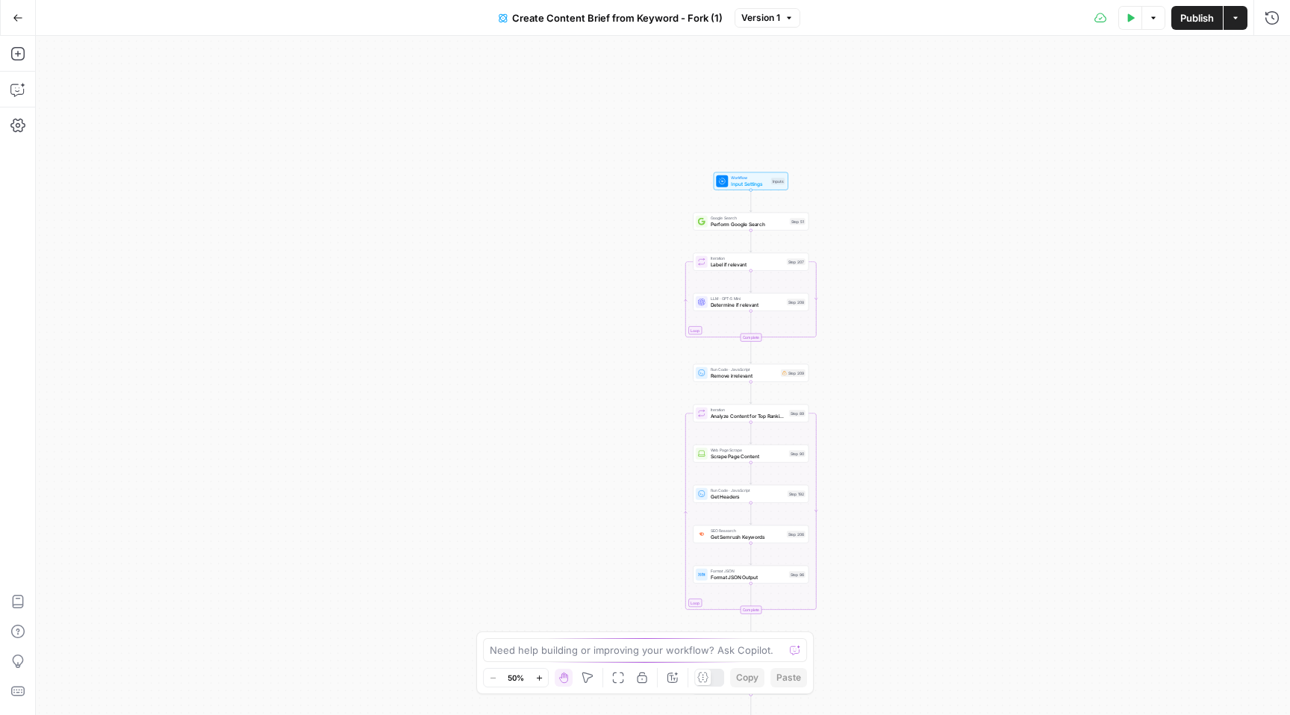
drag, startPoint x: 909, startPoint y: 119, endPoint x: 856, endPoint y: 625, distance: 508.8
click at [856, 625] on div "Workflow Input Settings Inputs Google Search Perform Google Search Step 51 Loop…" at bounding box center [663, 375] width 1254 height 679
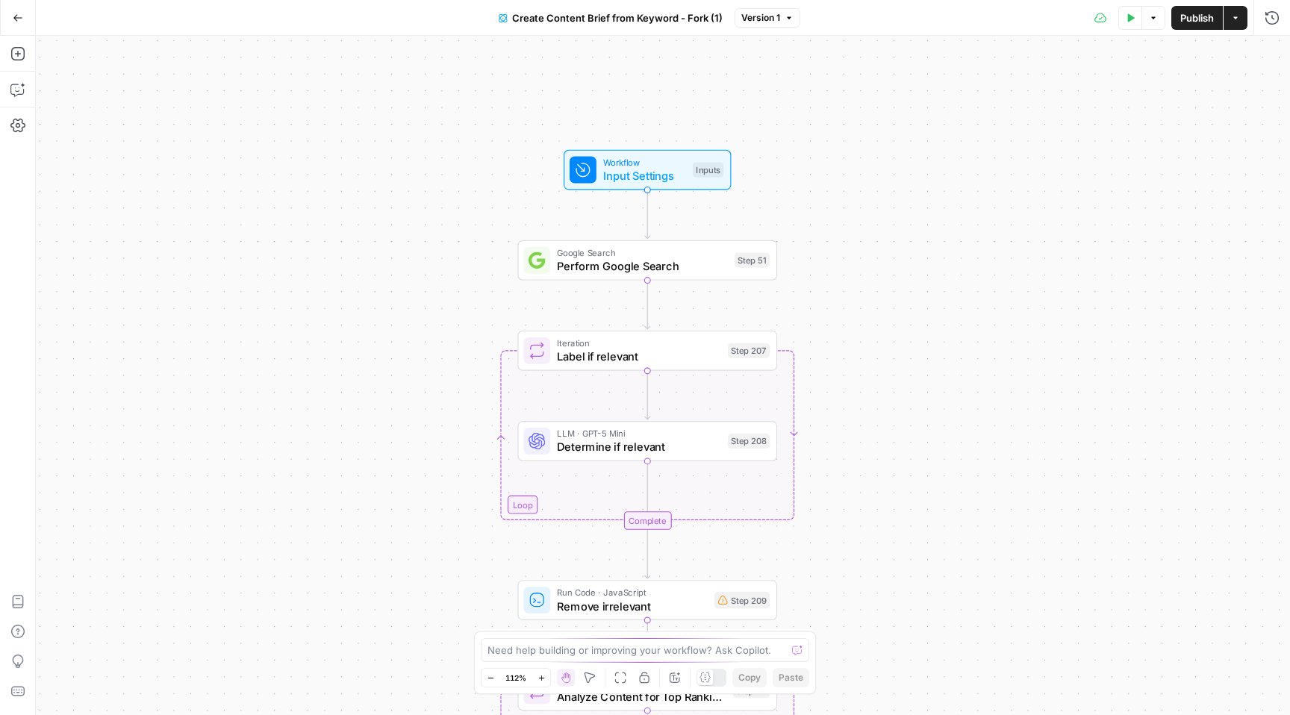
click at [642, 161] on span "Workflow" at bounding box center [644, 161] width 83 height 13
click at [675, 264] on span "Perform Google Search" at bounding box center [642, 266] width 171 height 16
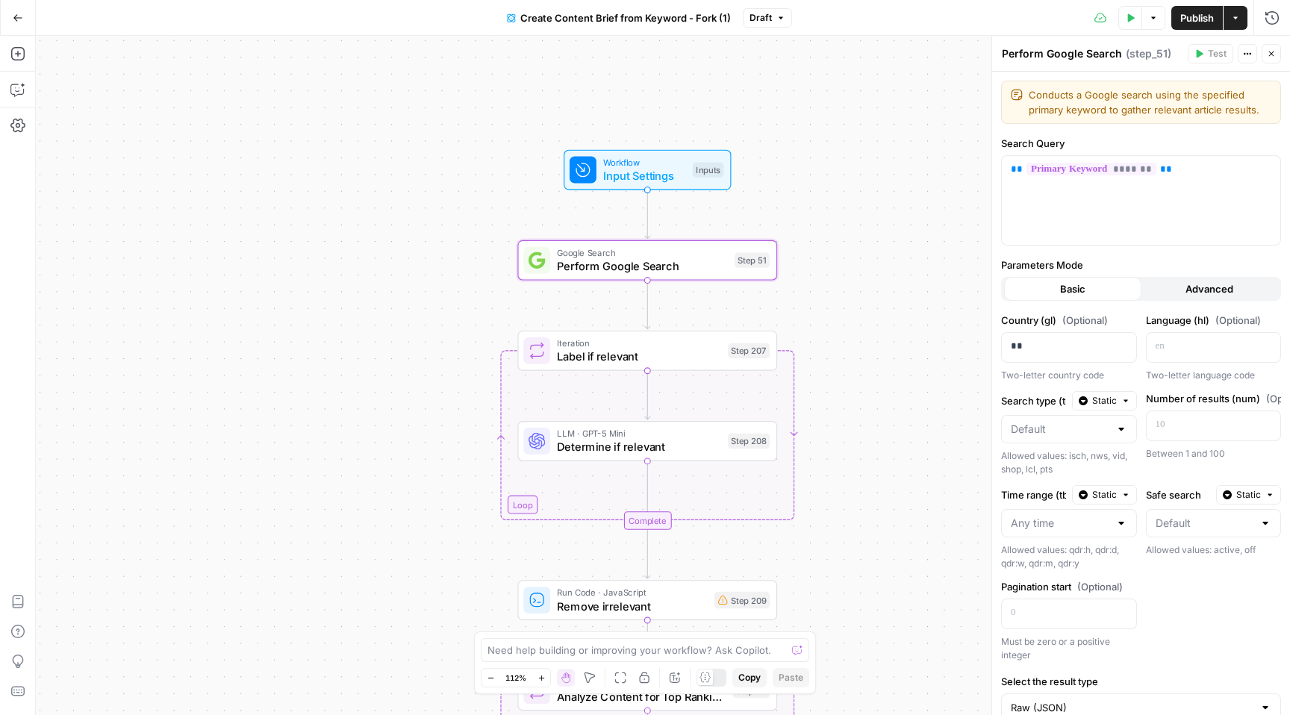
click at [662, 448] on span "Determine if relevant" at bounding box center [639, 447] width 164 height 16
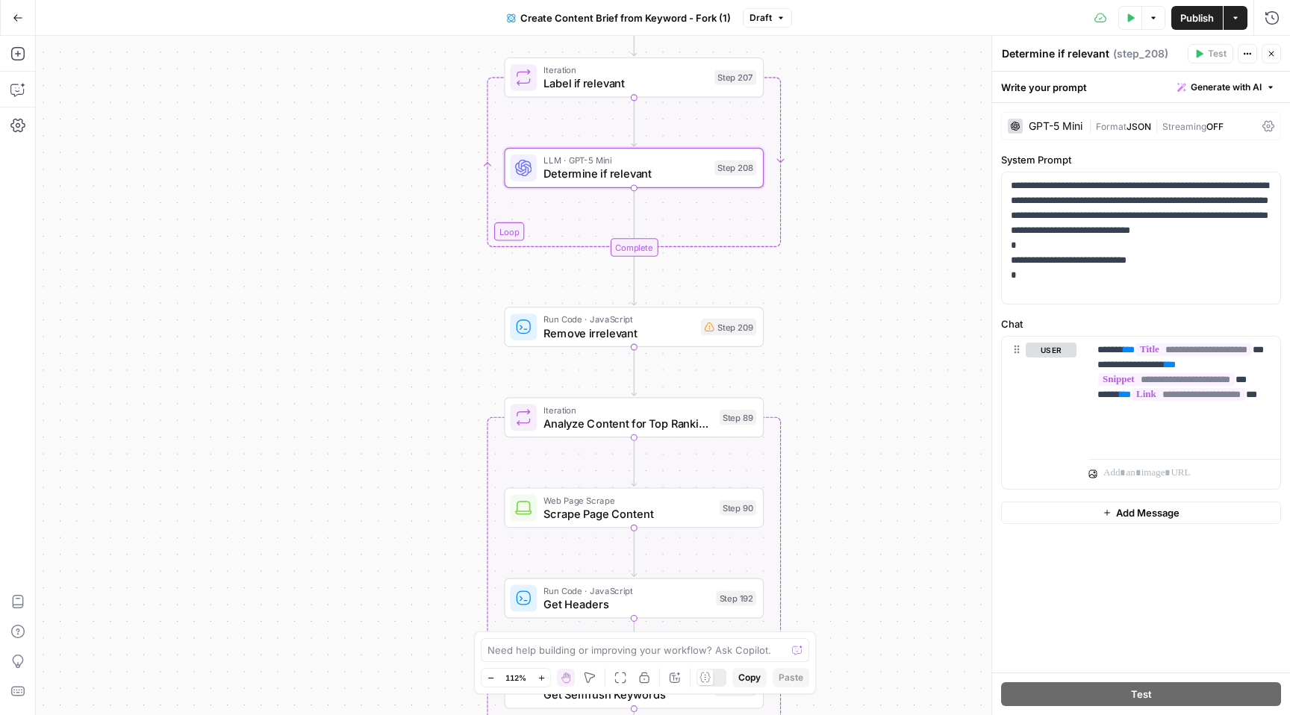
drag, startPoint x: 868, startPoint y: 519, endPoint x: 853, endPoint y: 248, distance: 271.3
click at [853, 248] on div "Workflow Input Settings Inputs Google Search Perform Google Search Step 51 Loop…" at bounding box center [663, 375] width 1254 height 679
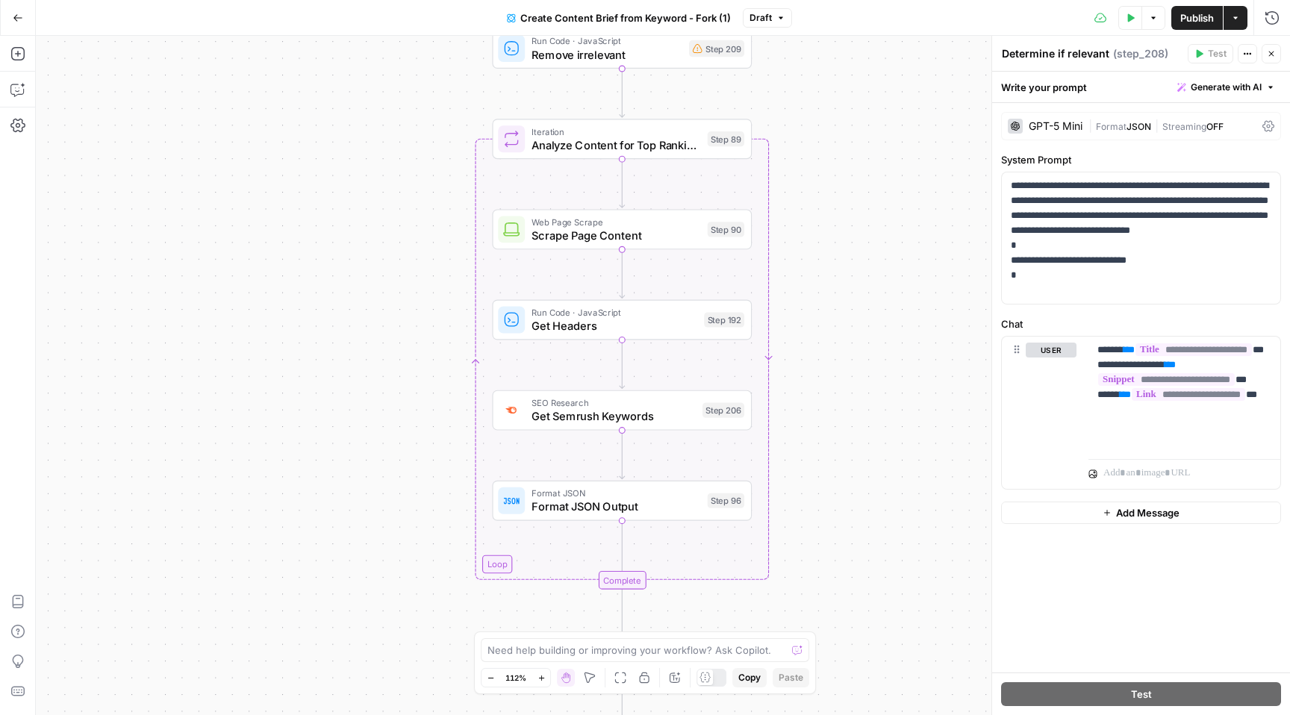
drag, startPoint x: 823, startPoint y: 469, endPoint x: 813, endPoint y: 189, distance: 280.8
click at [813, 189] on div "Workflow Input Settings Inputs Google Search Perform Google Search Step 51 Loop…" at bounding box center [663, 375] width 1254 height 679
click at [653, 232] on span "Scrape Page Content" at bounding box center [615, 235] width 169 height 16
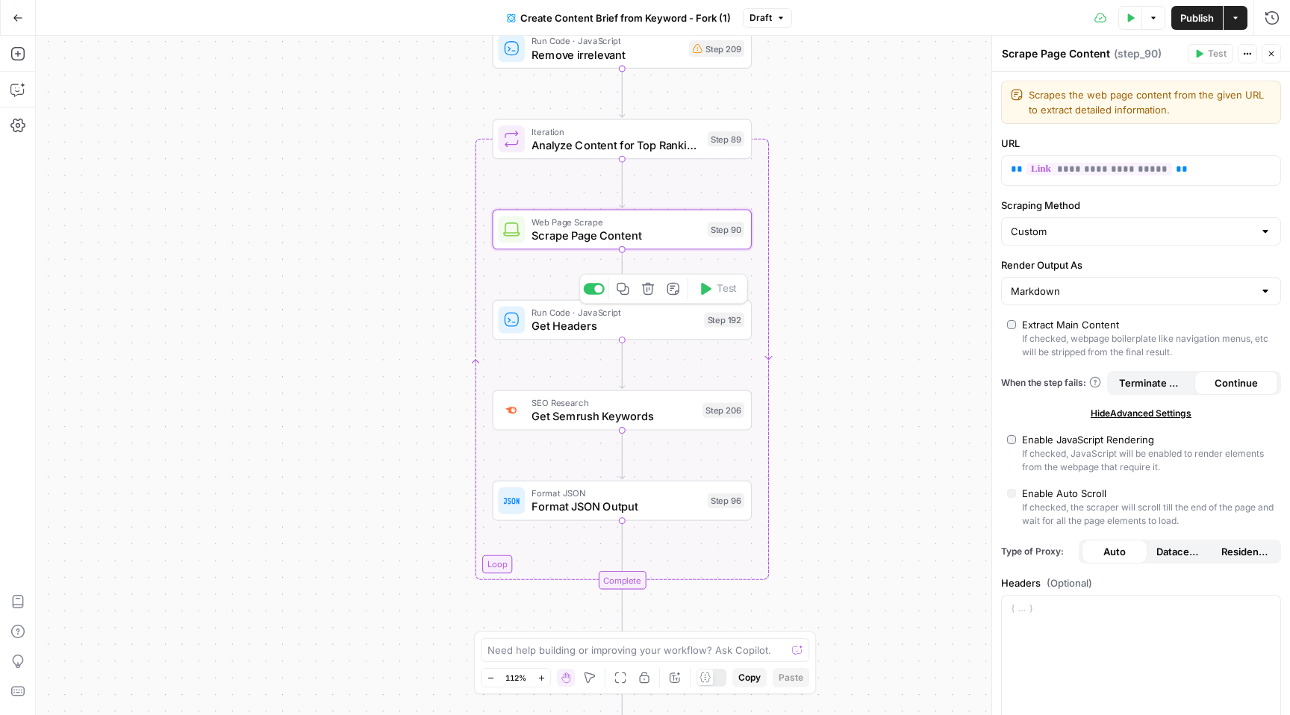
click at [631, 327] on span "Get Headers" at bounding box center [614, 325] width 166 height 16
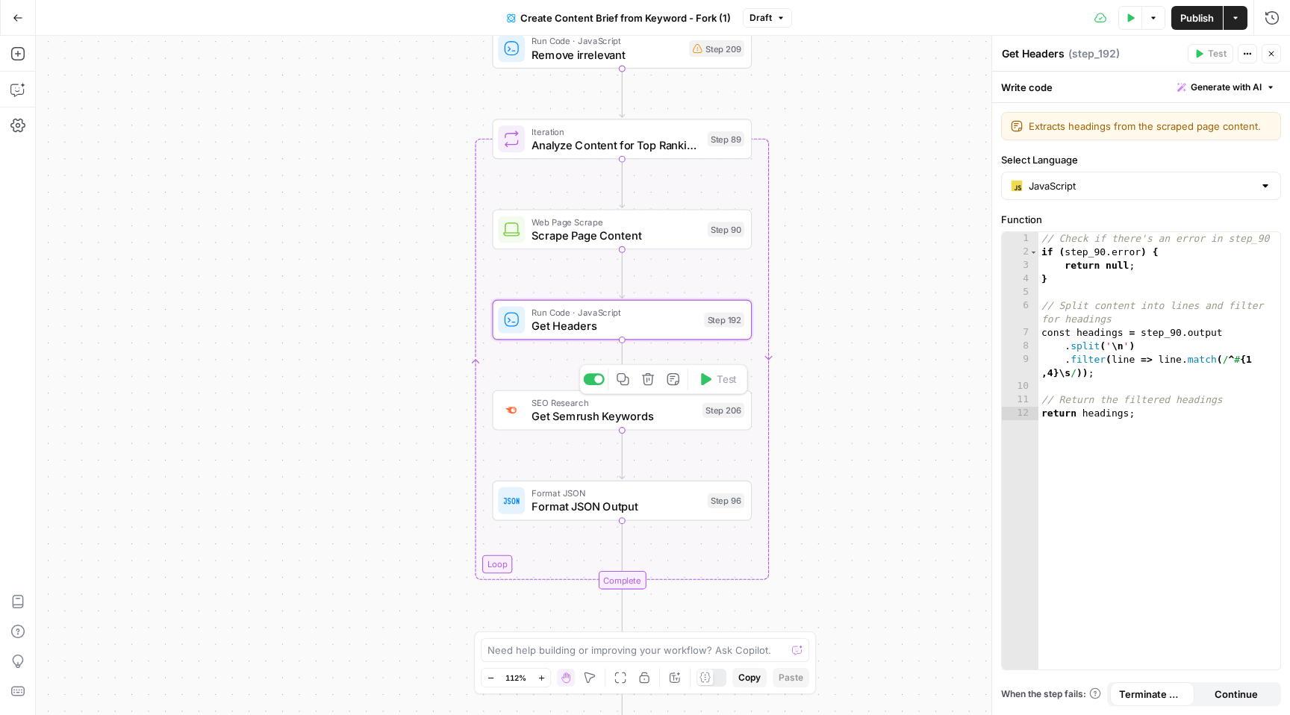
click at [655, 422] on span "Get Semrush Keywords" at bounding box center [613, 416] width 164 height 16
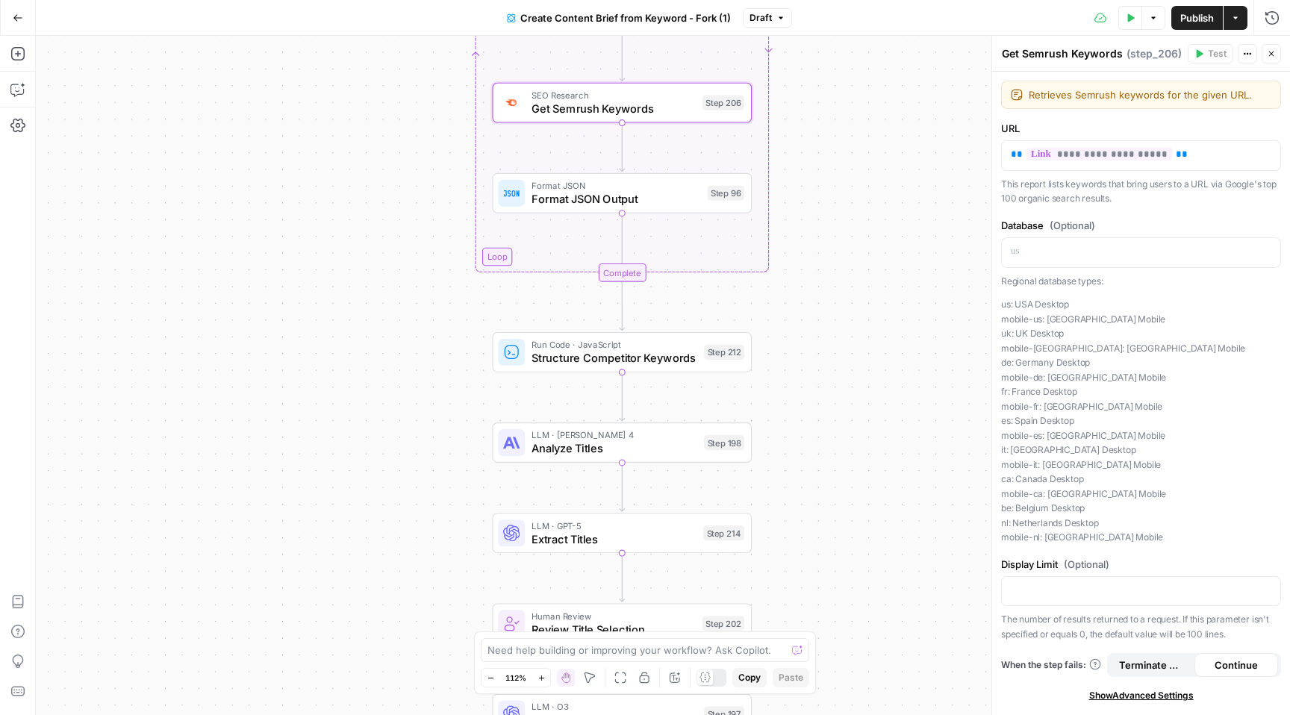
drag, startPoint x: 856, startPoint y: 439, endPoint x: 856, endPoint y: 131, distance: 307.5
click at [856, 131] on div "Workflow Input Settings Inputs Google Search Perform Google Search Step 51 Loop…" at bounding box center [663, 375] width 1254 height 679
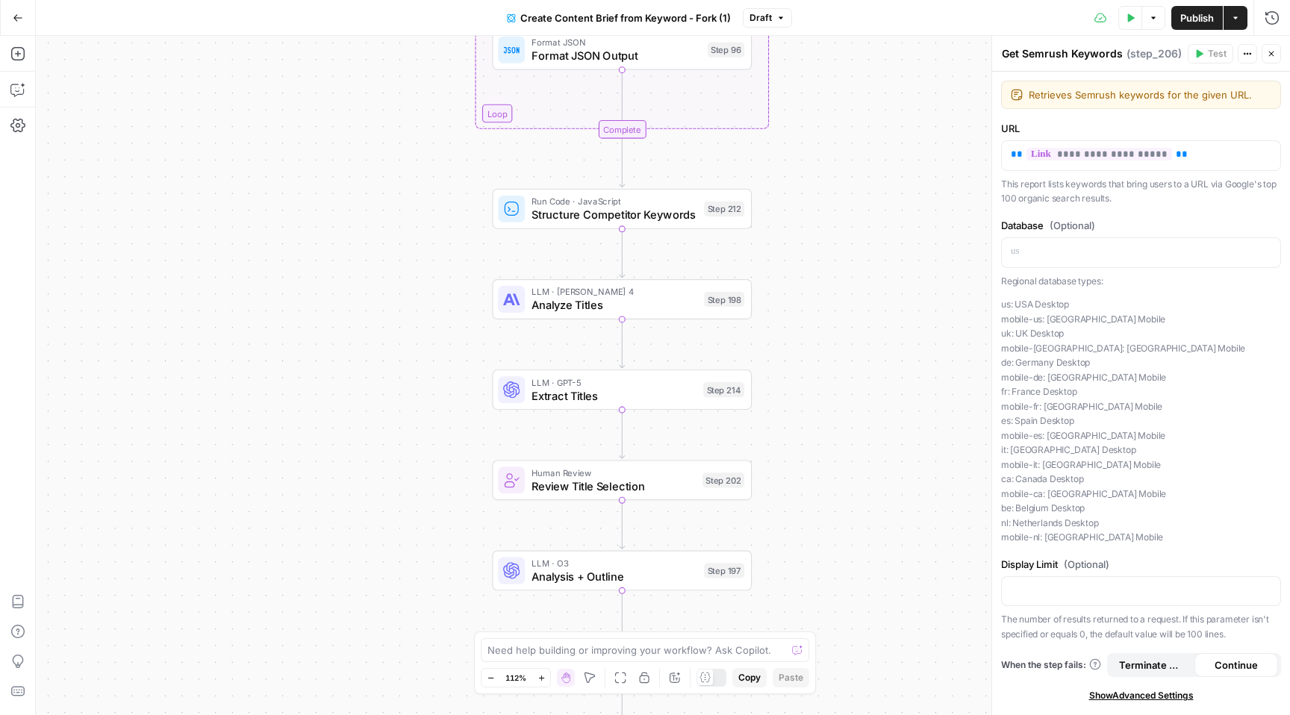
drag, startPoint x: 857, startPoint y: 377, endPoint x: 857, endPoint y: 234, distance: 142.6
click at [857, 234] on div "Workflow Input Settings Inputs Google Search Perform Google Search Step 51 Loop…" at bounding box center [663, 375] width 1254 height 679
click at [642, 308] on span "Analyze Titles" at bounding box center [614, 305] width 166 height 16
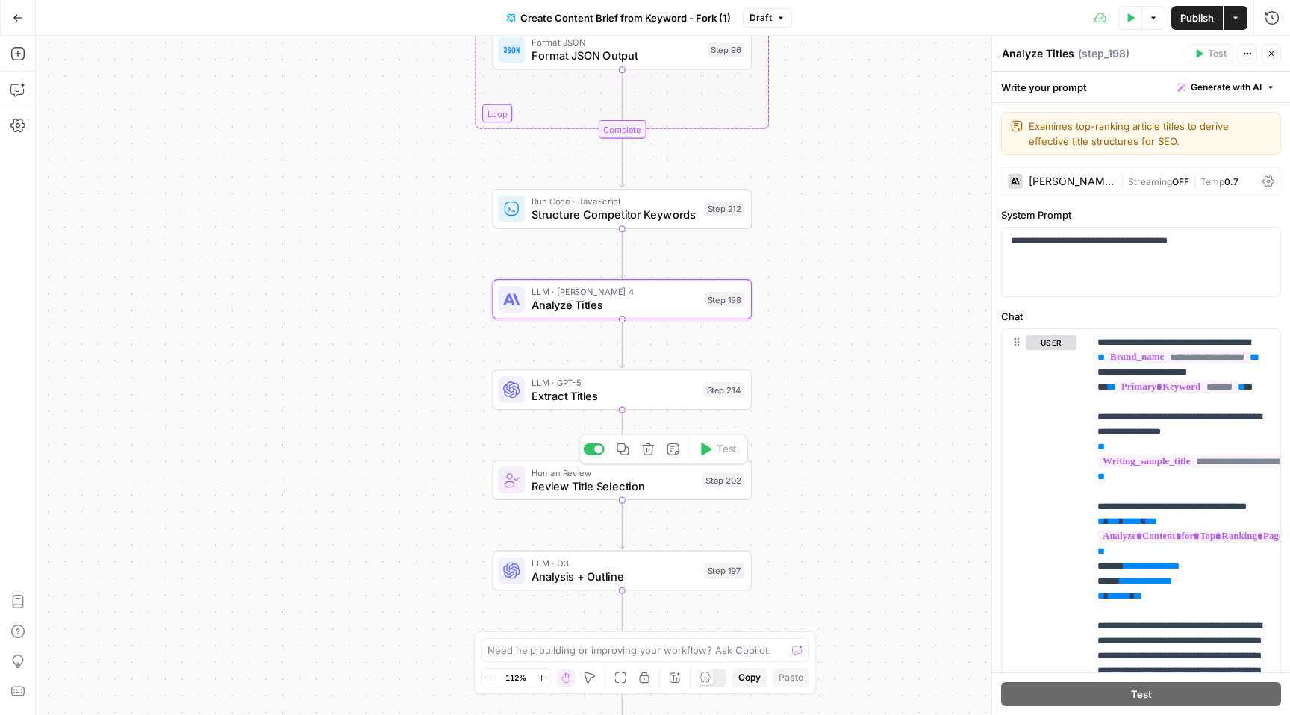
click at [642, 490] on span "Review Title Selection" at bounding box center [613, 486] width 164 height 16
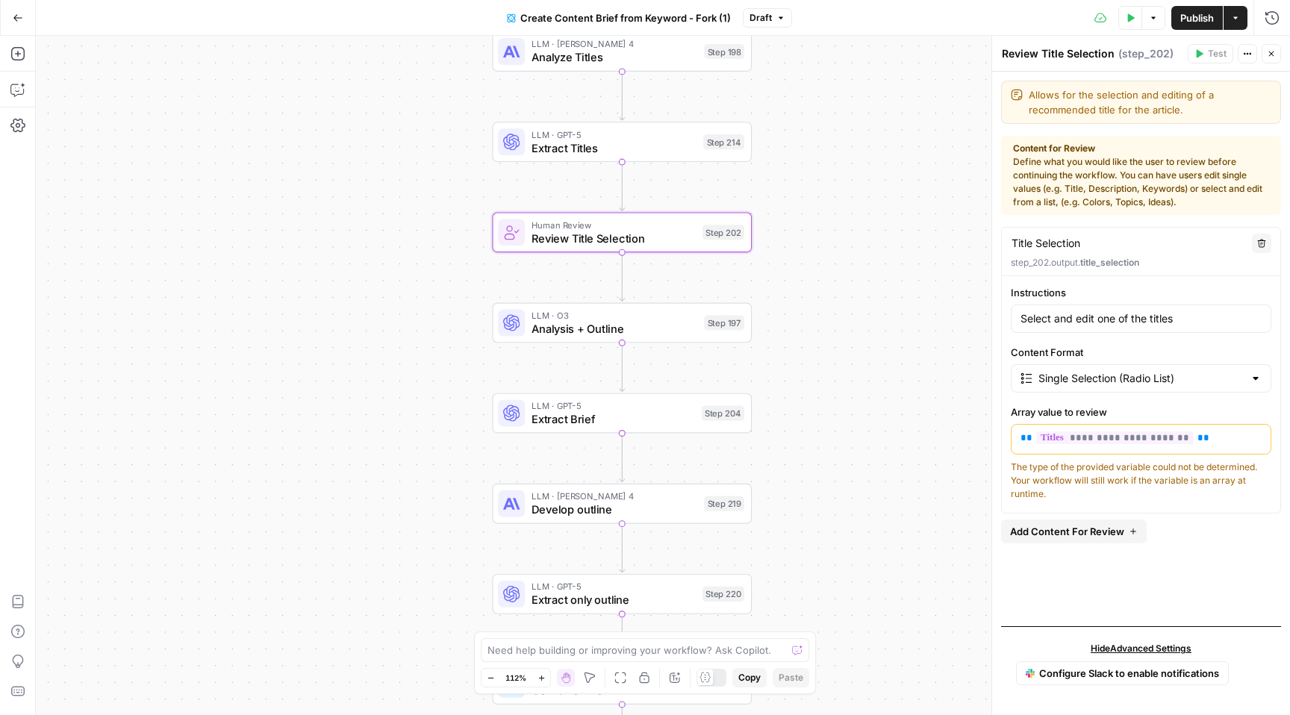
drag, startPoint x: 825, startPoint y: 444, endPoint x: 823, endPoint y: 196, distance: 247.8
click at [823, 196] on div "Workflow Input Settings Inputs Google Search Perform Google Search Step 51 Loop…" at bounding box center [663, 375] width 1254 height 679
click at [621, 323] on span "Analysis + Outline" at bounding box center [612, 328] width 166 height 16
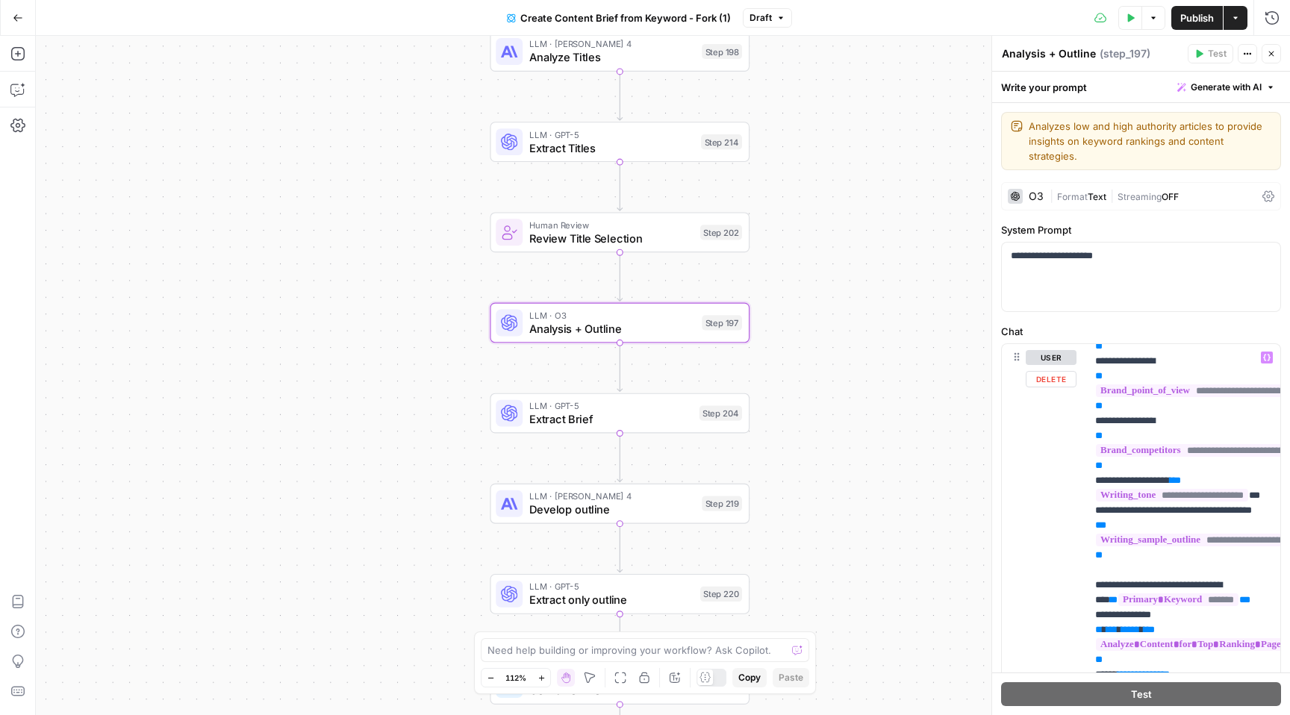
scroll to position [128, 2]
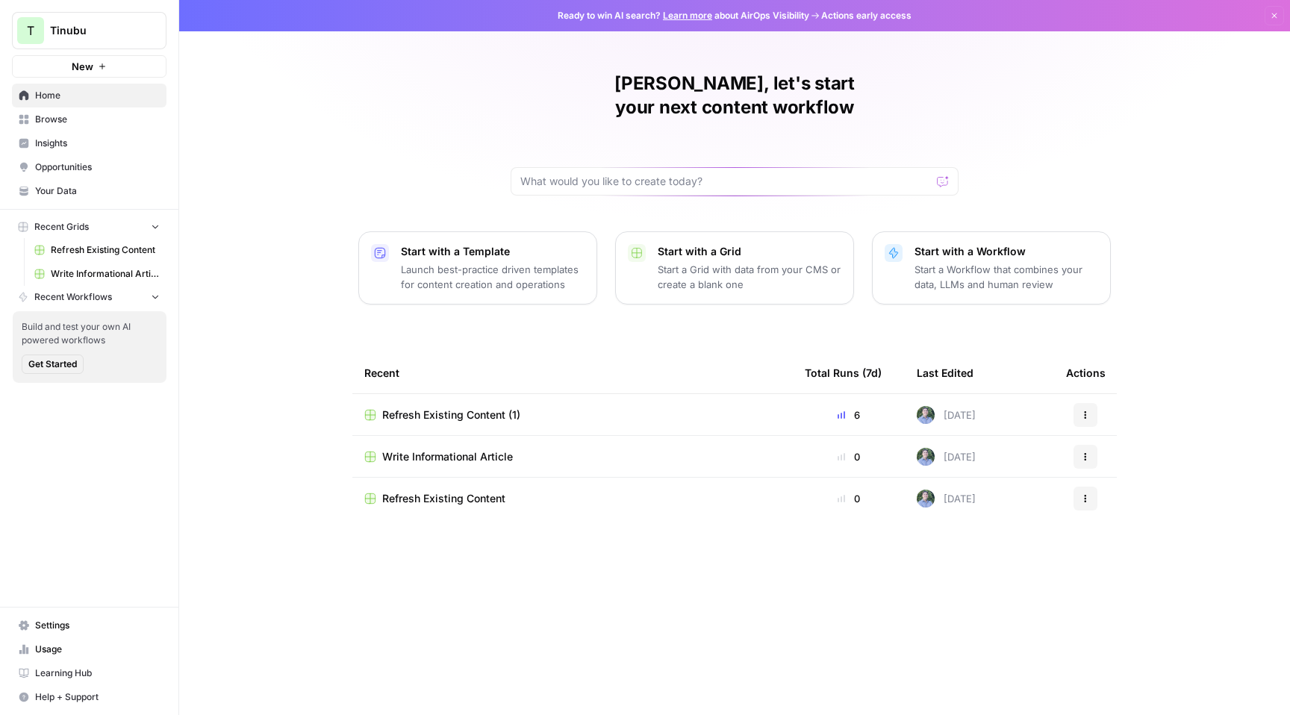
click at [491, 264] on p "Launch best-practice driven templates for content creation and operations" at bounding box center [493, 277] width 184 height 30
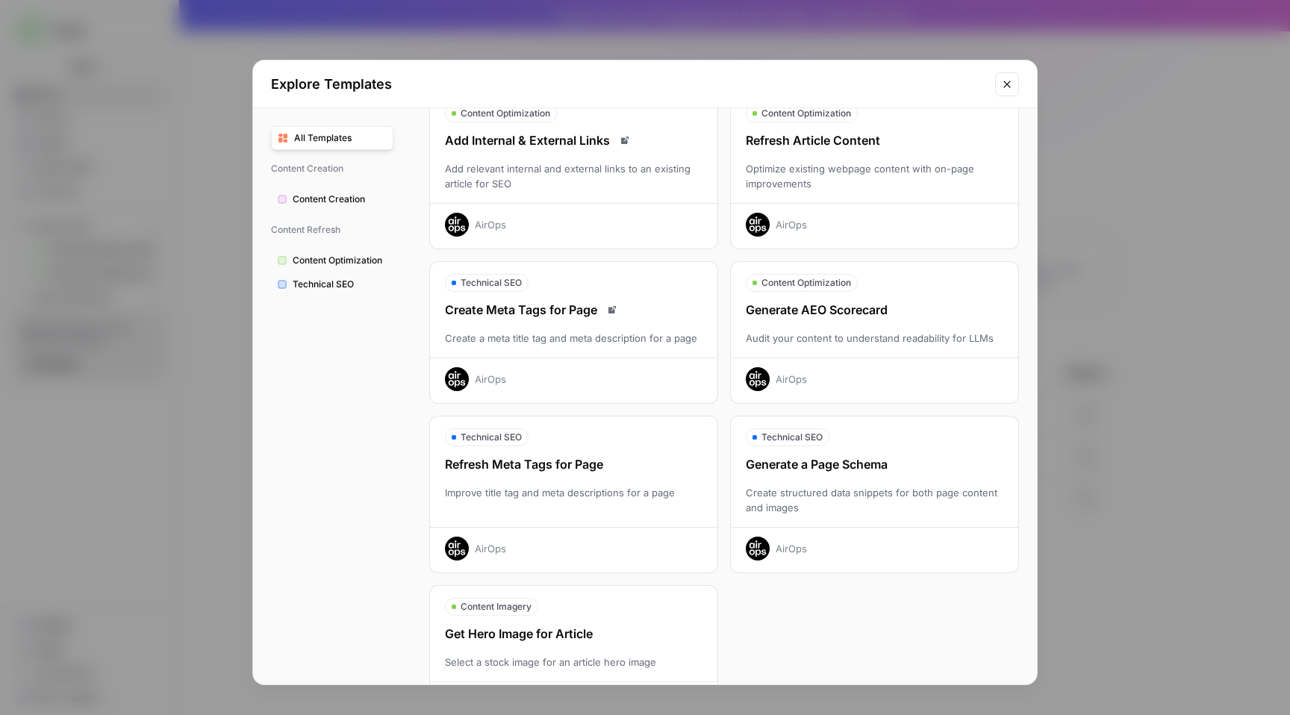
scroll to position [307, 0]
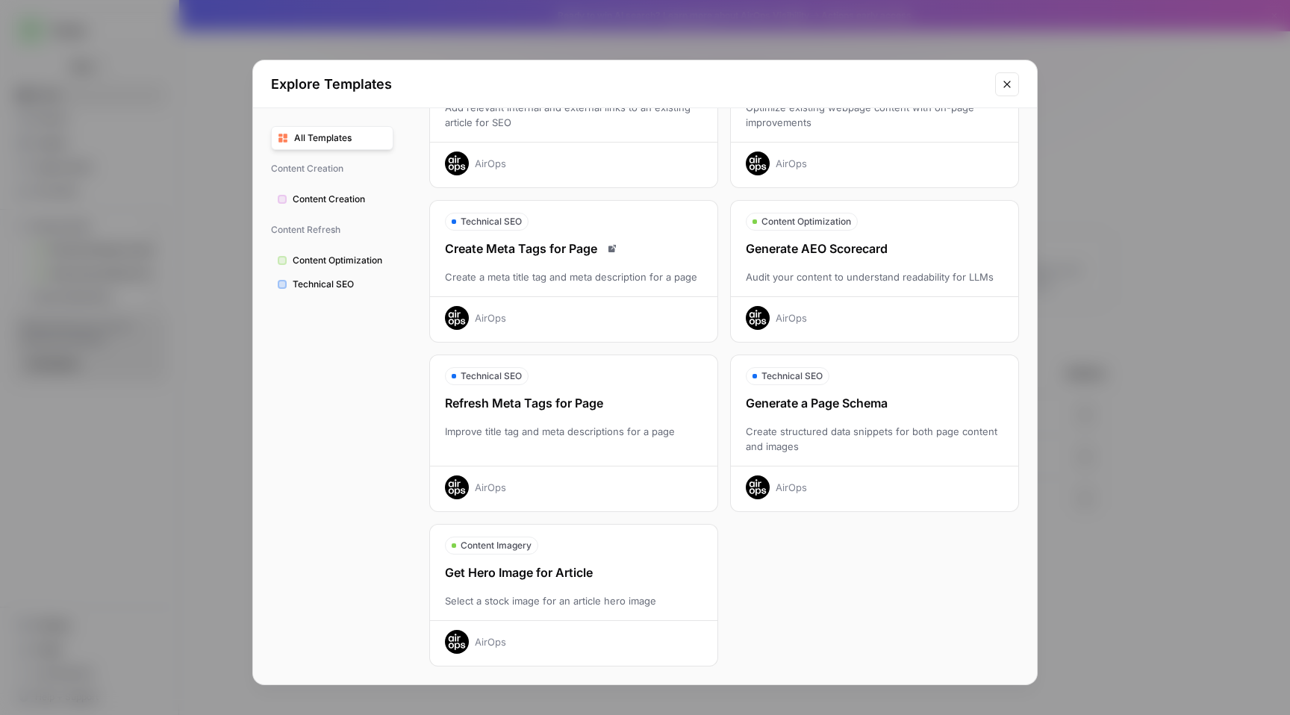
click at [352, 280] on span "Technical SEO" at bounding box center [340, 284] width 94 height 13
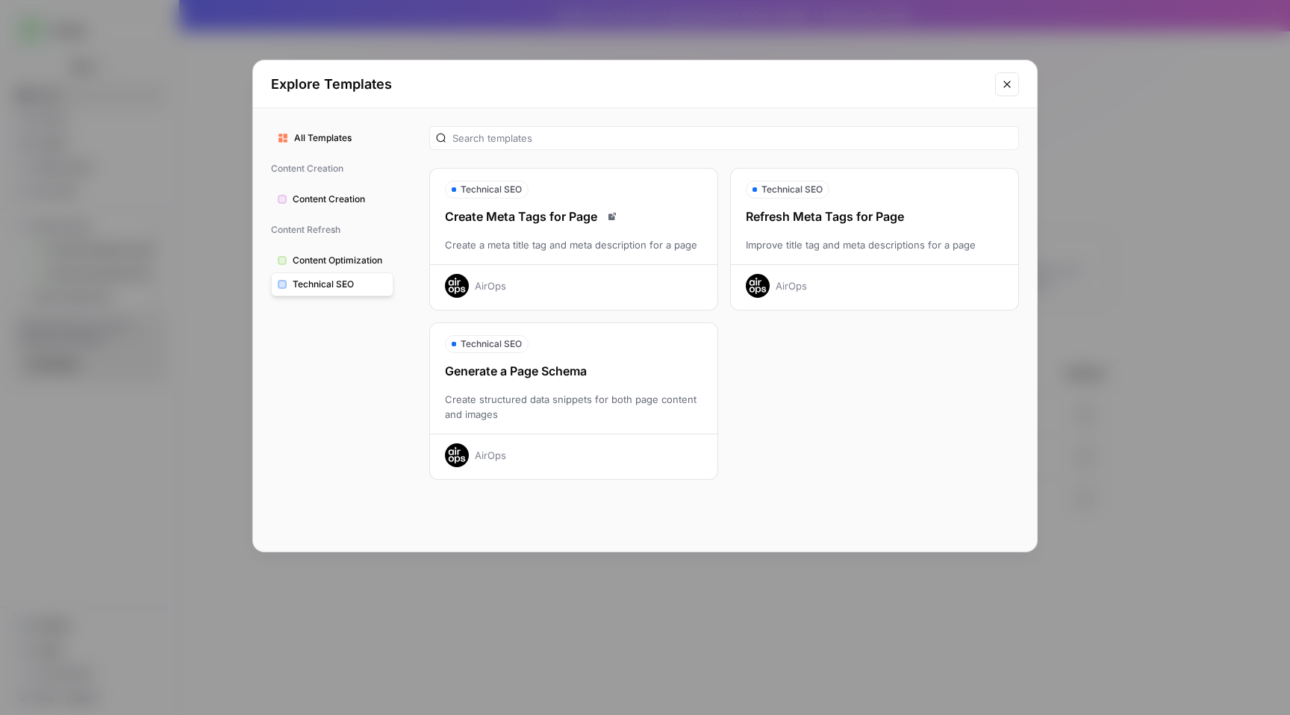
click at [1008, 84] on icon "Close modal" at bounding box center [1007, 84] width 12 height 12
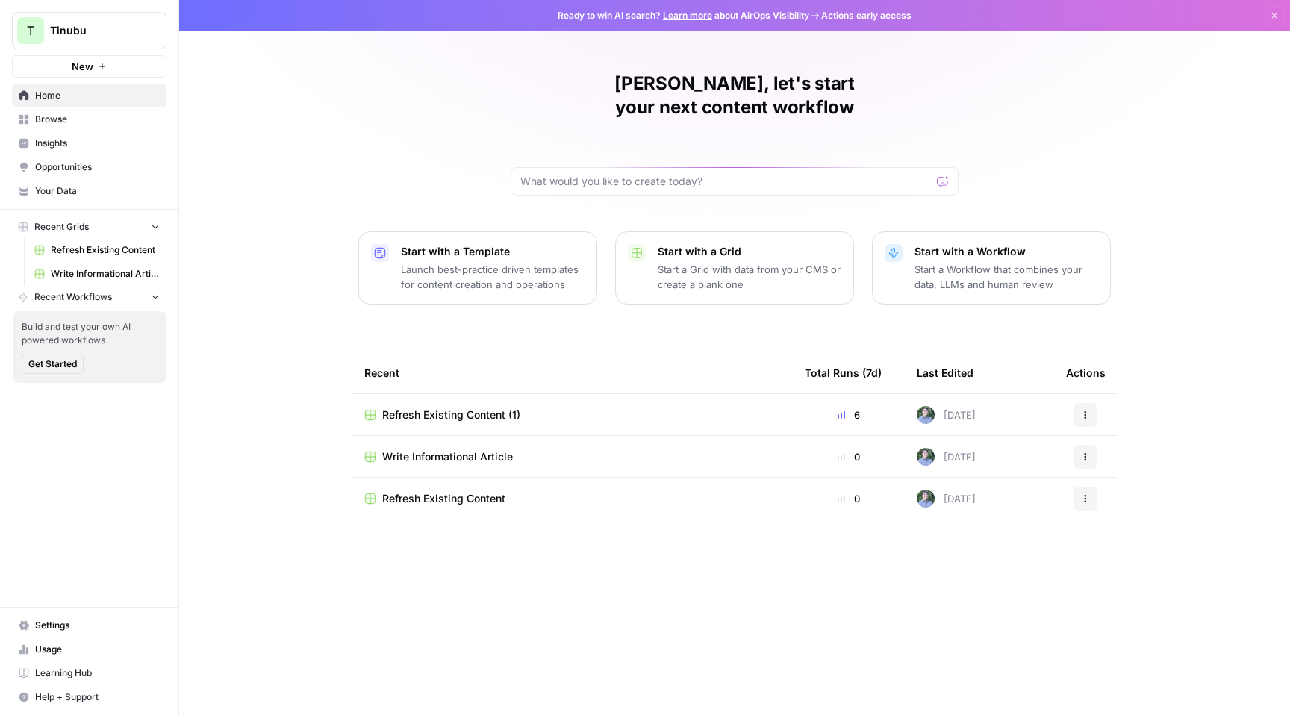
click at [449, 449] on span "Write Informational Article" at bounding box center [447, 456] width 131 height 15
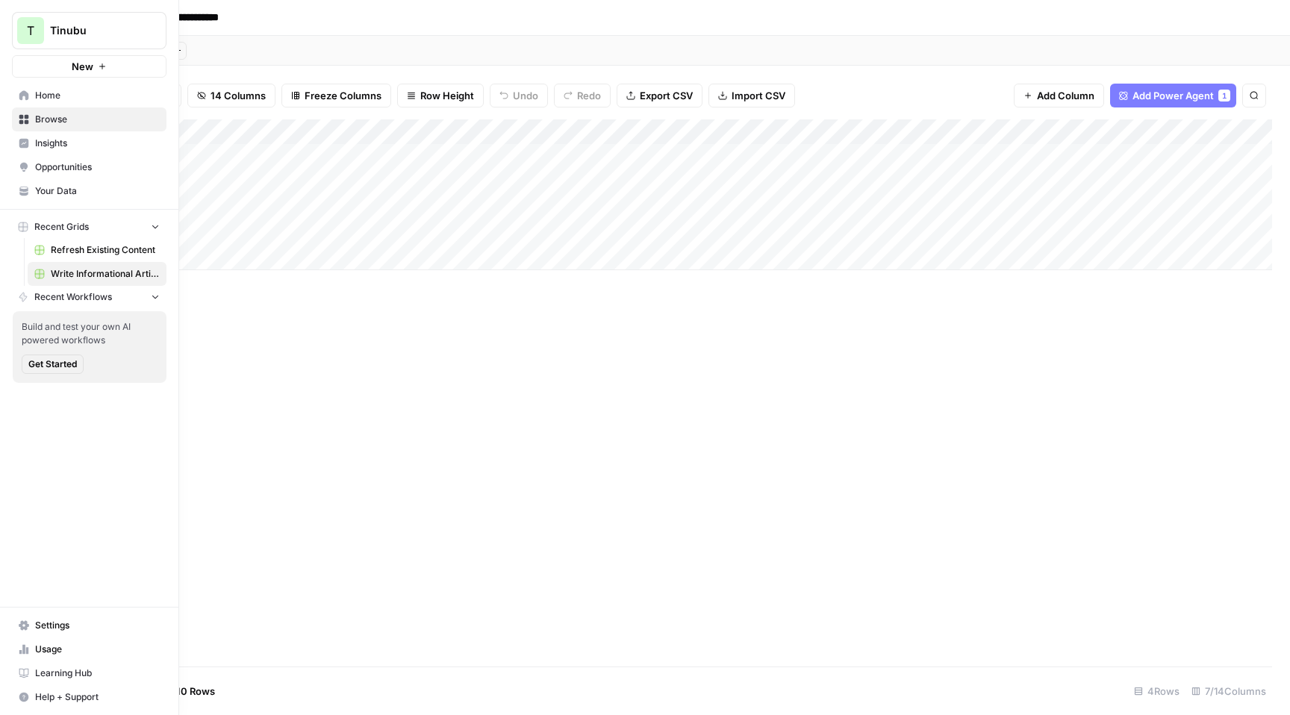
click at [94, 196] on span "Your Data" at bounding box center [97, 190] width 125 height 13
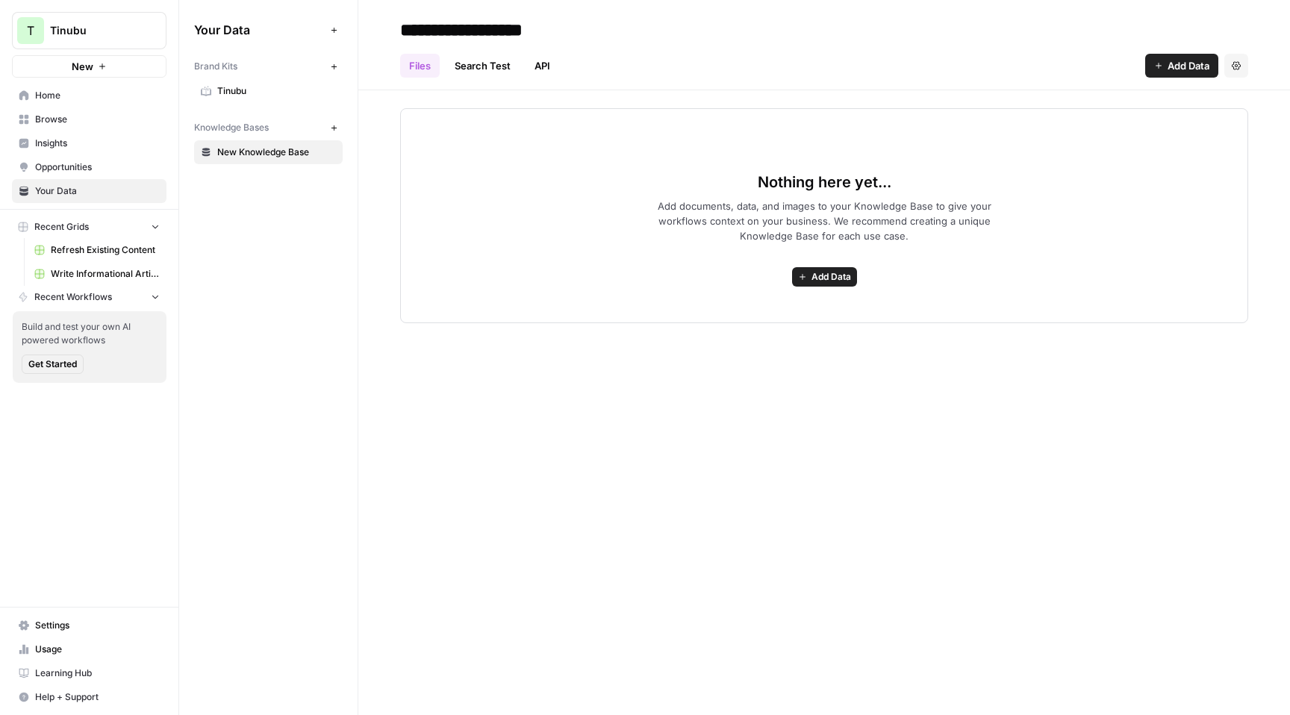
click at [1179, 65] on span "Add Data" at bounding box center [1188, 65] width 42 height 15
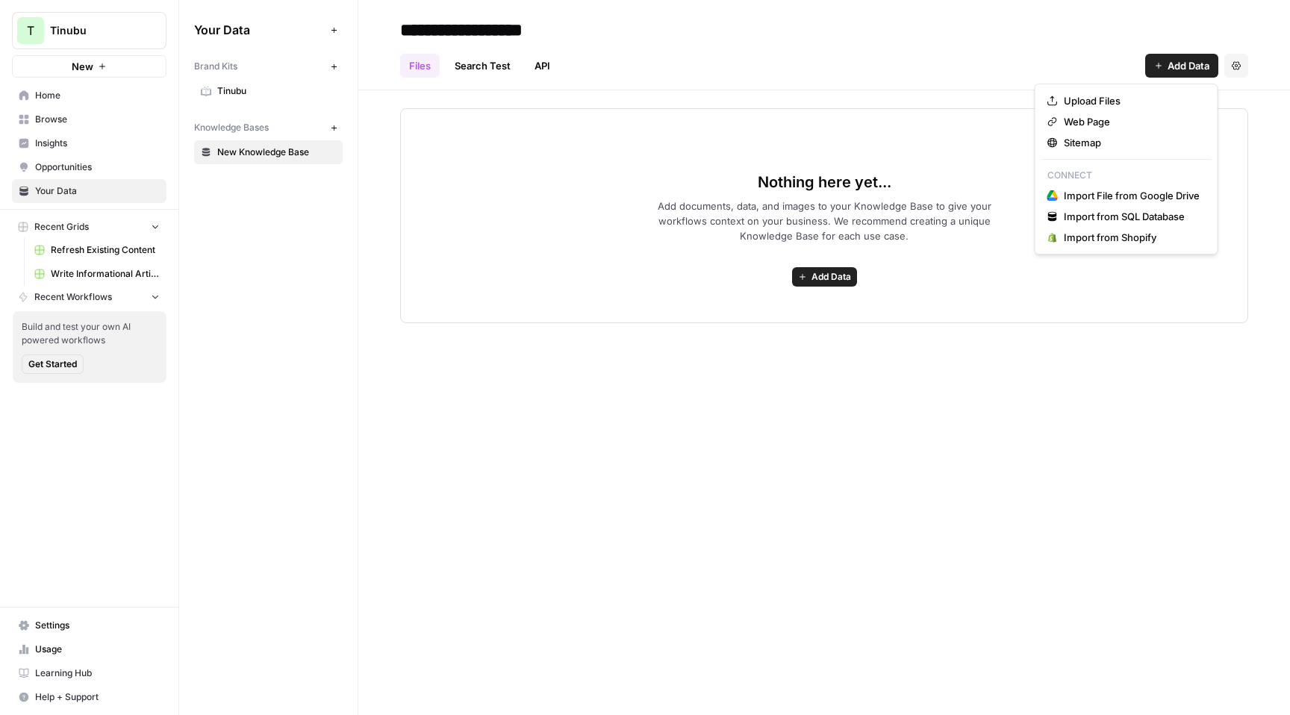
click at [766, 31] on div "**********" at bounding box center [824, 30] width 848 height 24
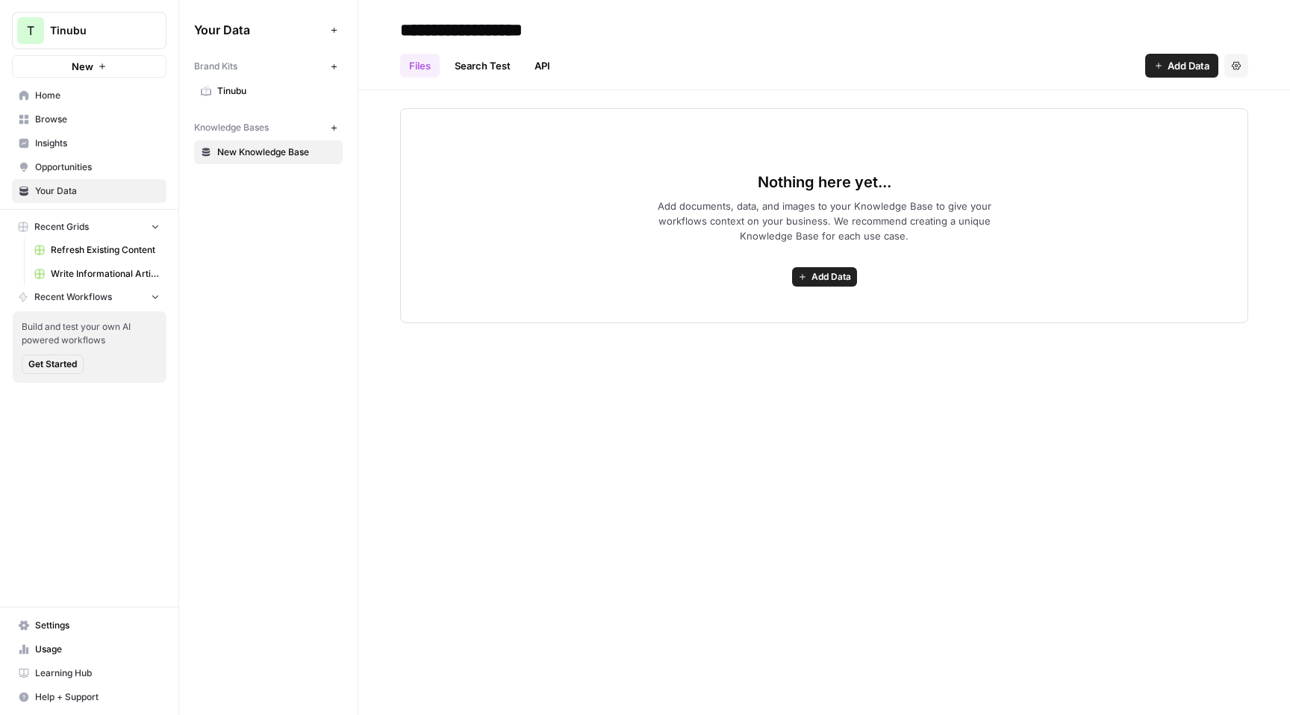
click at [121, 90] on span "Home" at bounding box center [97, 95] width 125 height 13
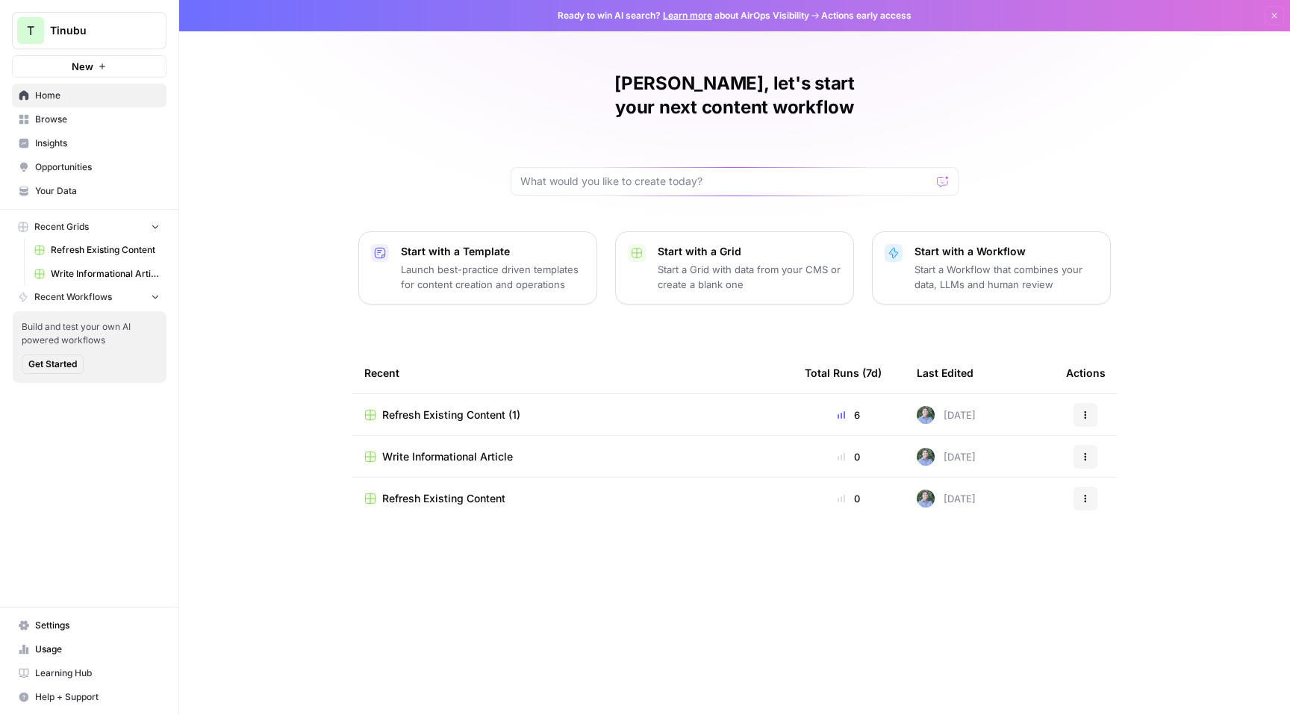
click at [69, 192] on span "Your Data" at bounding box center [97, 190] width 125 height 13
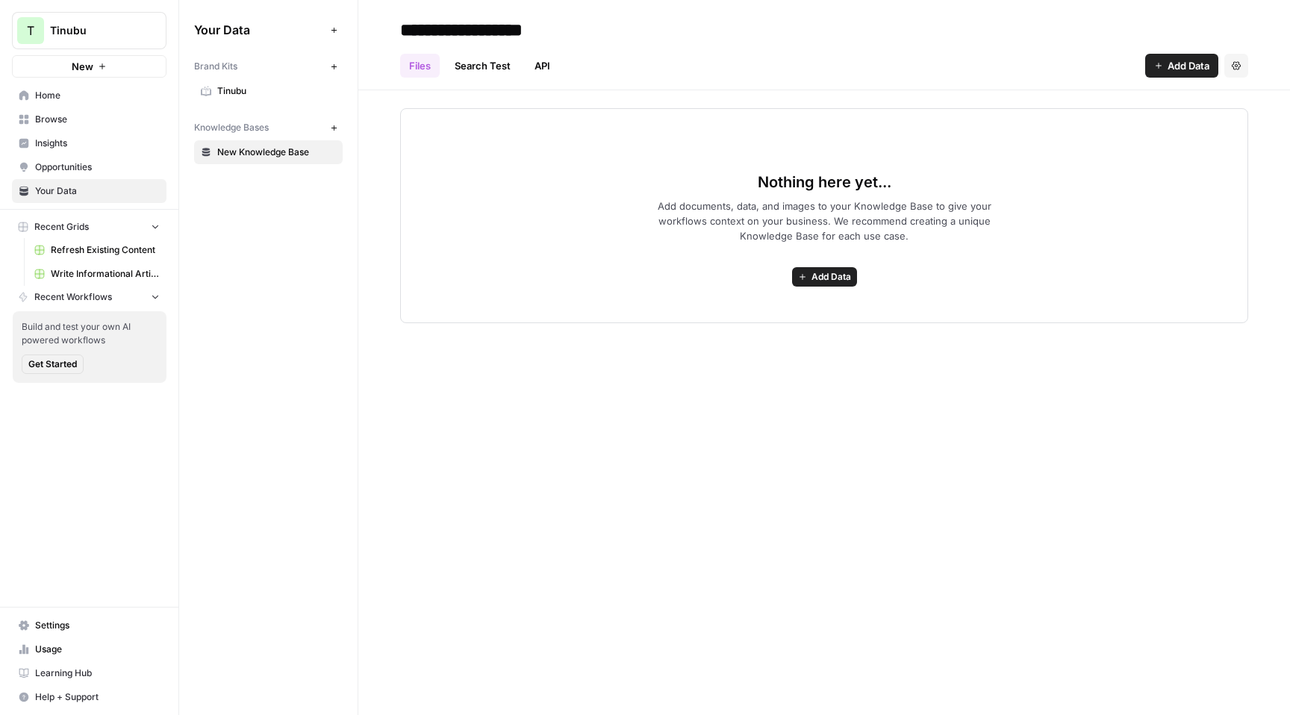
click at [1221, 71] on div "Add Data Settings" at bounding box center [1196, 66] width 103 height 24
click at [1229, 65] on button "Settings" at bounding box center [1236, 66] width 24 height 24
click at [1180, 65] on span "Add Data" at bounding box center [1188, 65] width 42 height 15
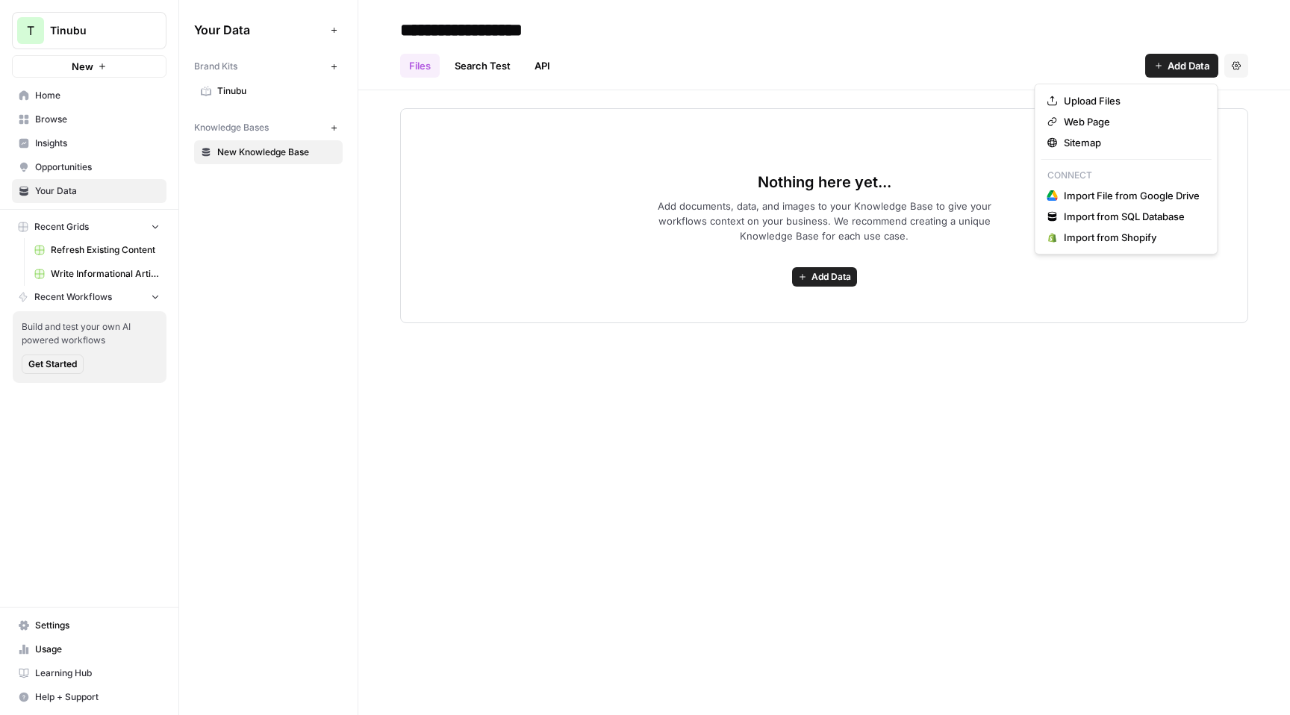
click at [703, 80] on header "**********" at bounding box center [823, 45] width 931 height 90
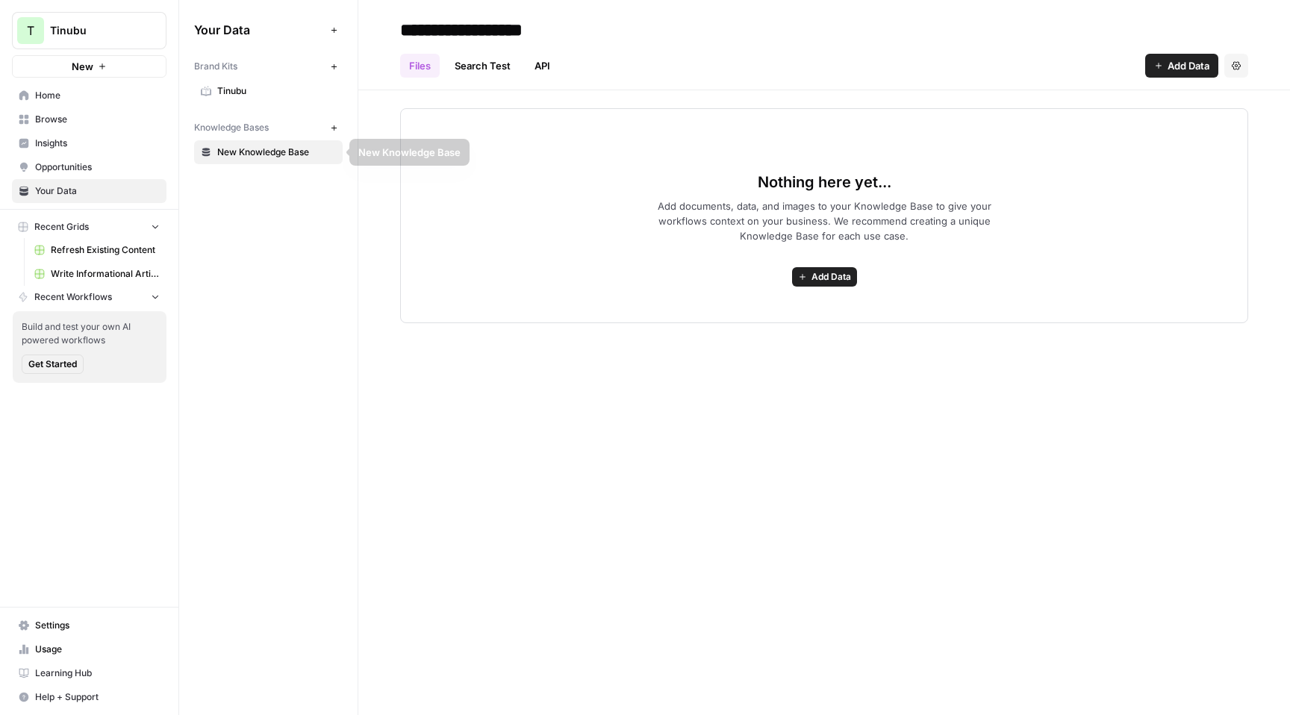
click at [102, 29] on span "Tinubu" at bounding box center [95, 30] width 90 height 15
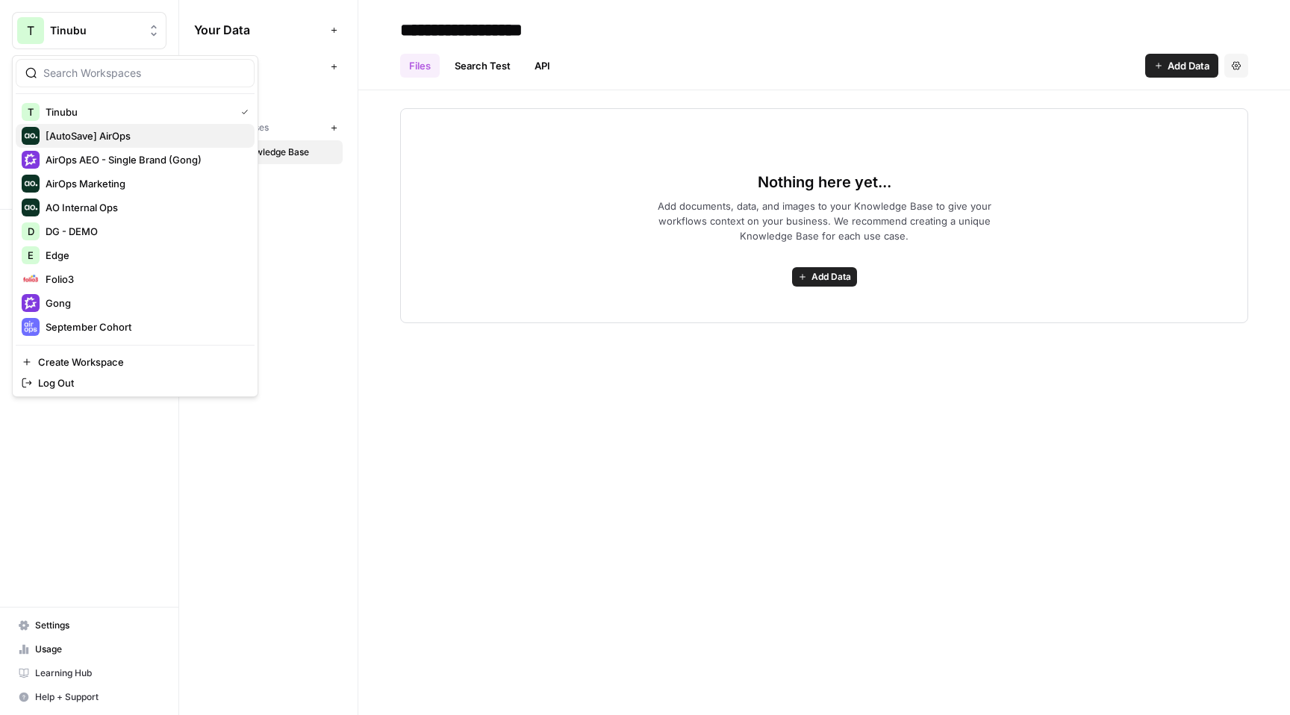
scroll to position [72, 0]
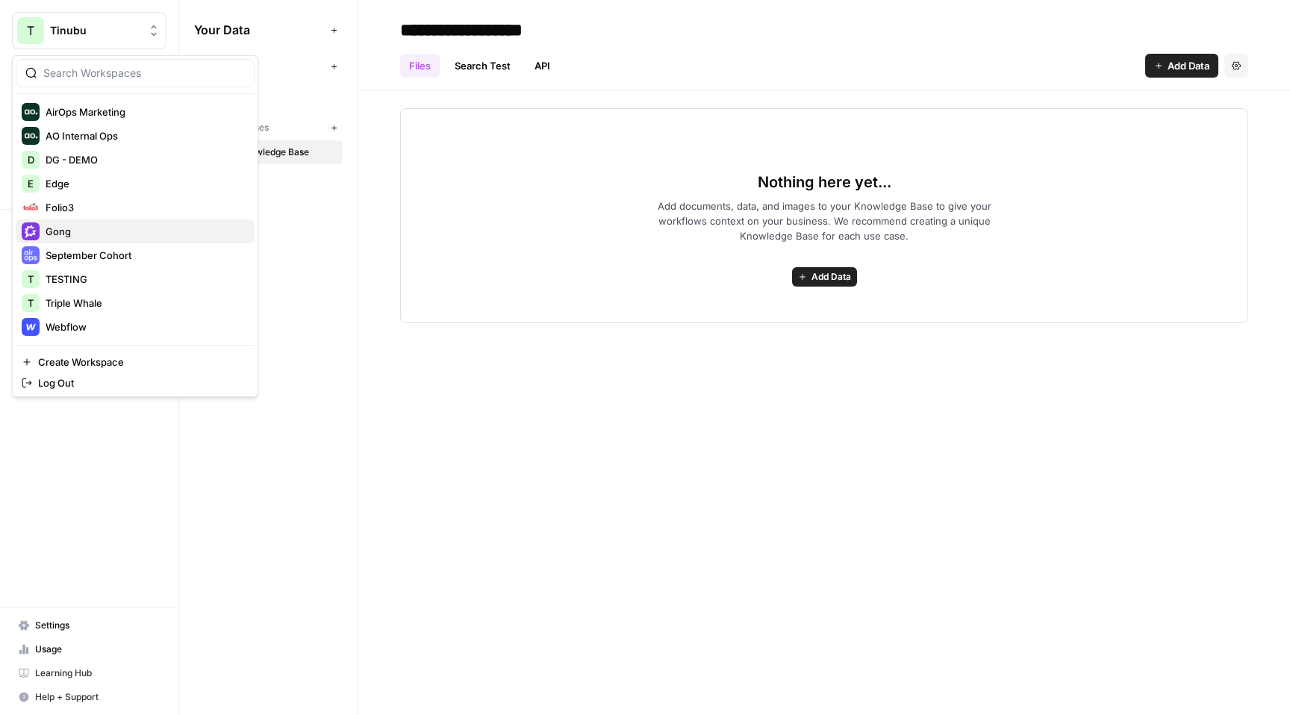
click at [129, 225] on span "Gong" at bounding box center [144, 231] width 197 height 15
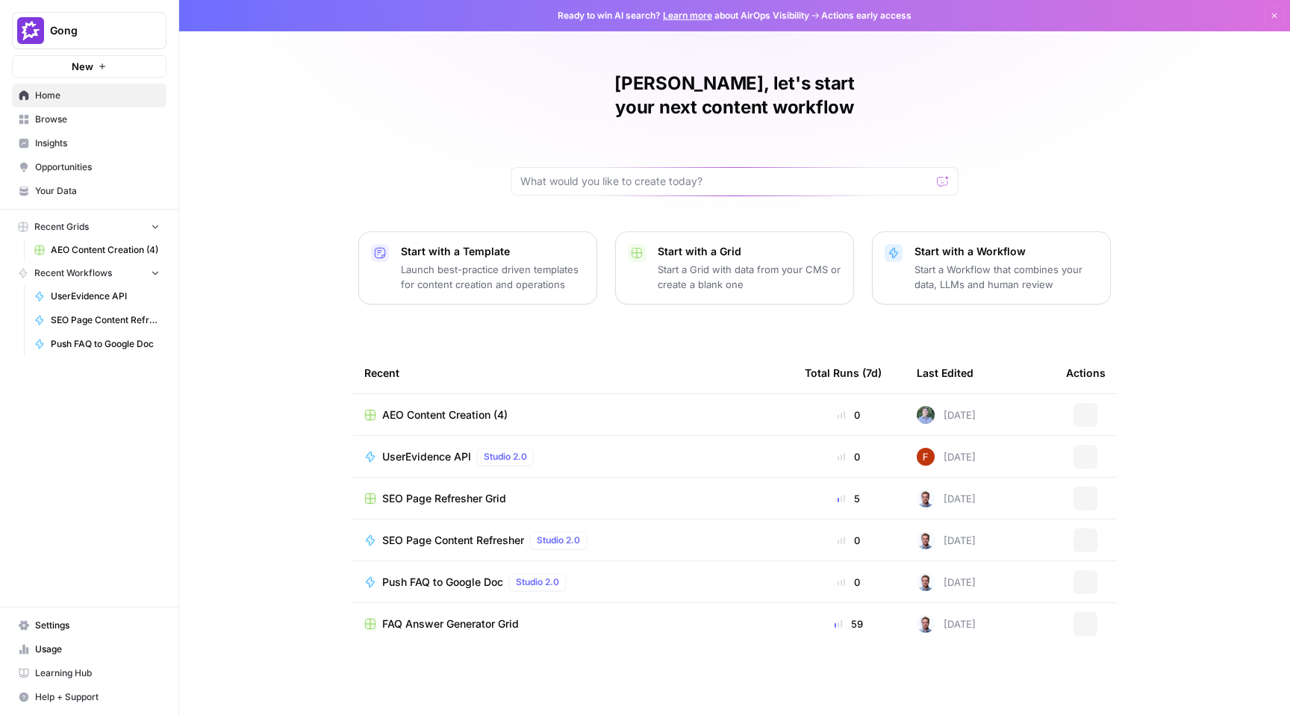
click at [91, 142] on span "Insights" at bounding box center [97, 143] width 125 height 13
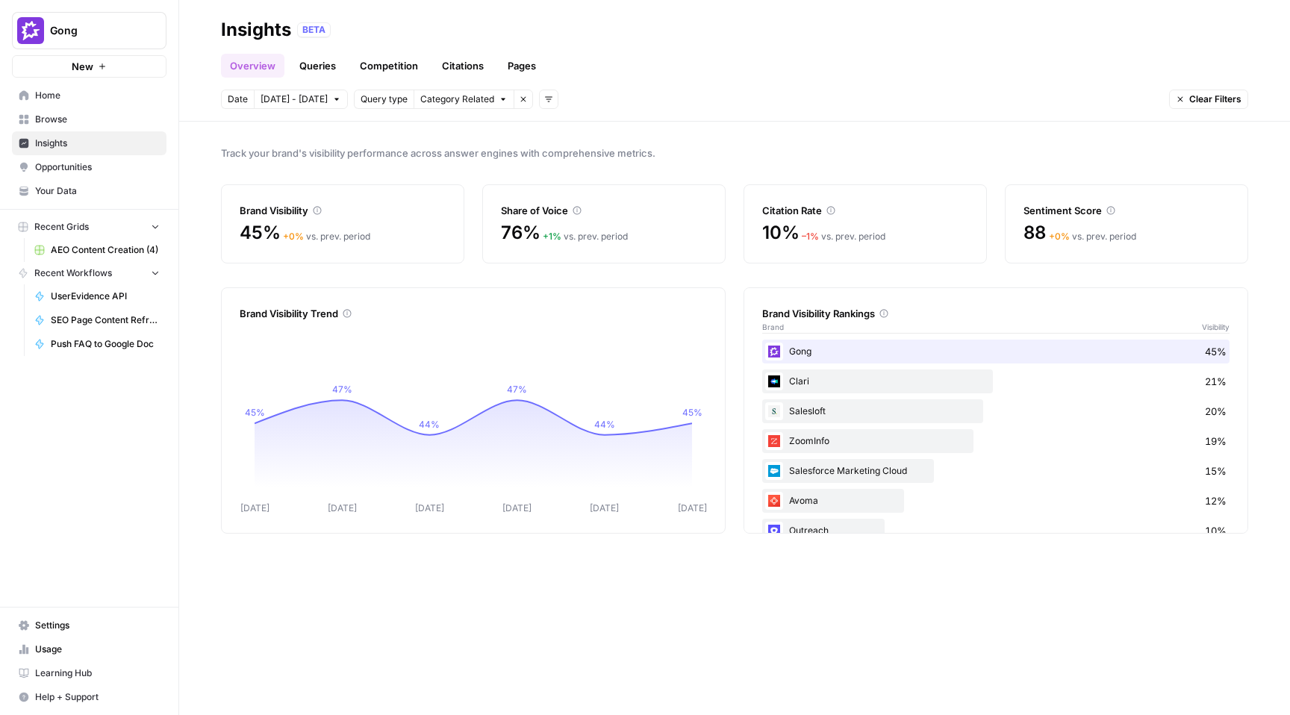
click at [313, 71] on link "Queries" at bounding box center [317, 66] width 54 height 24
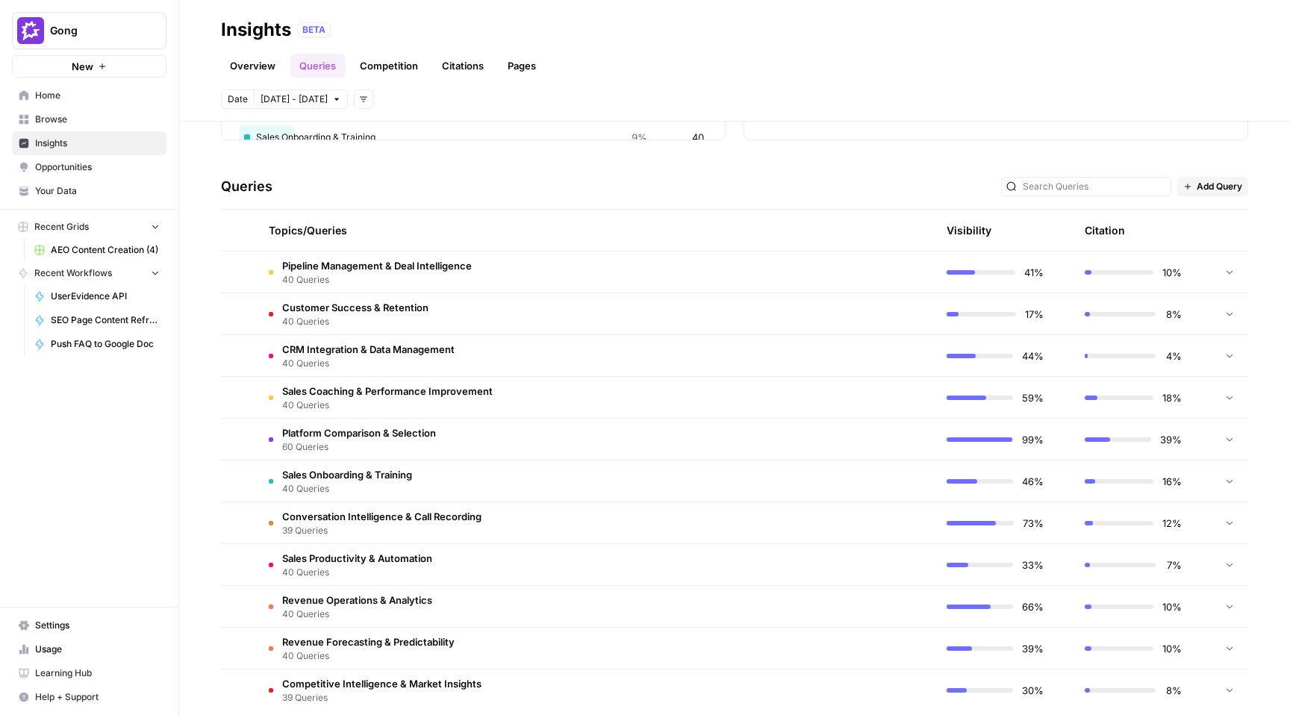
scroll to position [273, 0]
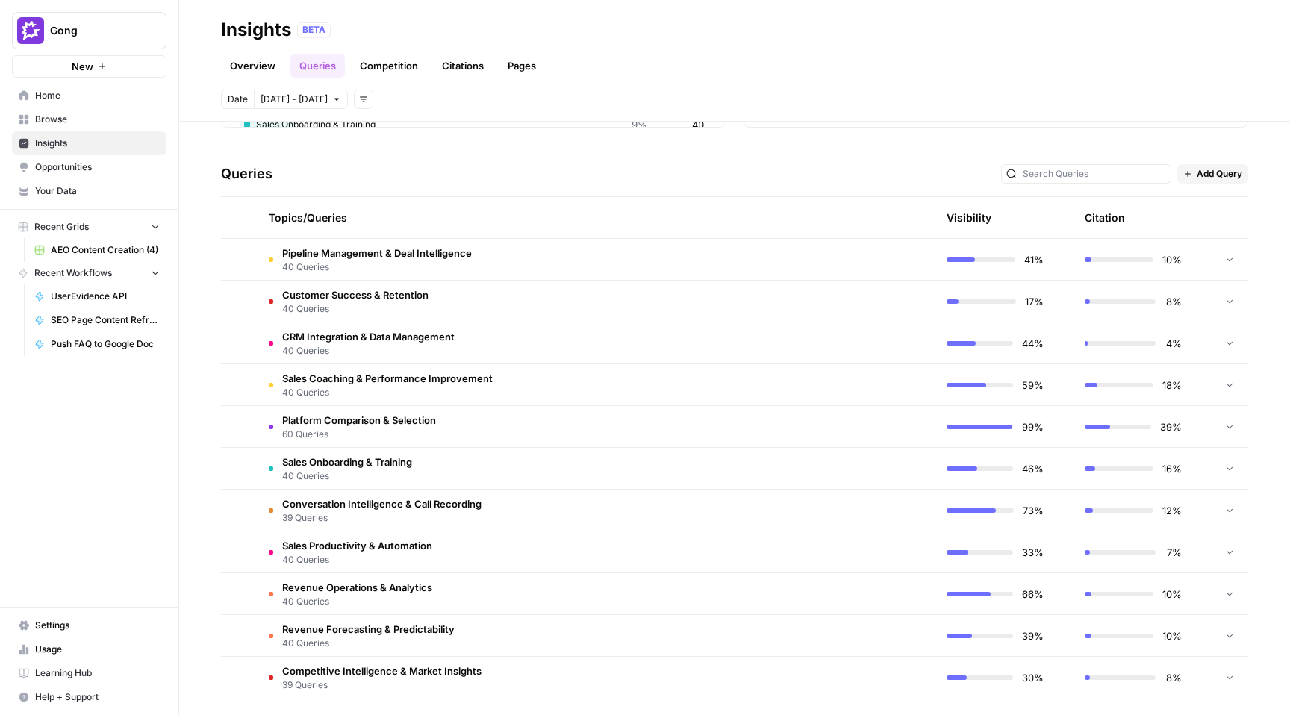
click at [501, 431] on td "Platform Comparison & Selection 60 Queries" at bounding box center [525, 426] width 536 height 41
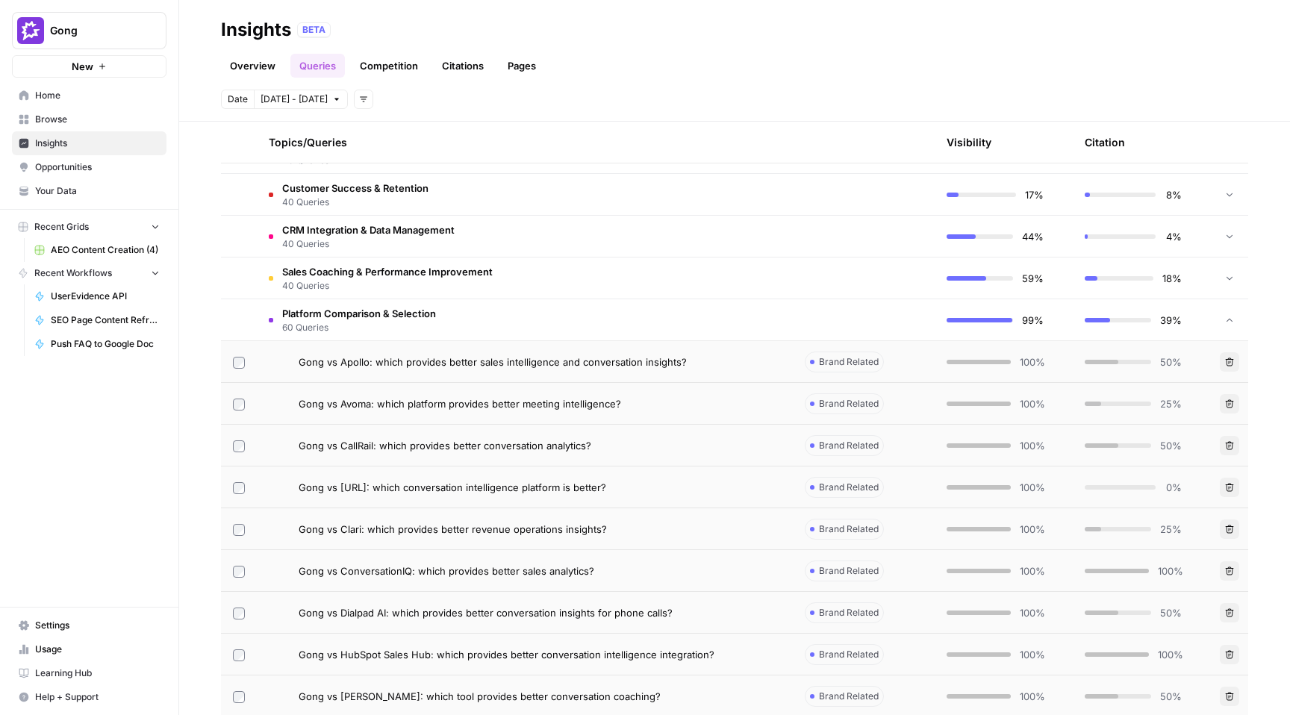
scroll to position [382, 0]
click at [551, 366] on span "Gong vs Apollo: which provides better sales intelligence and conversation insig…" at bounding box center [493, 359] width 388 height 15
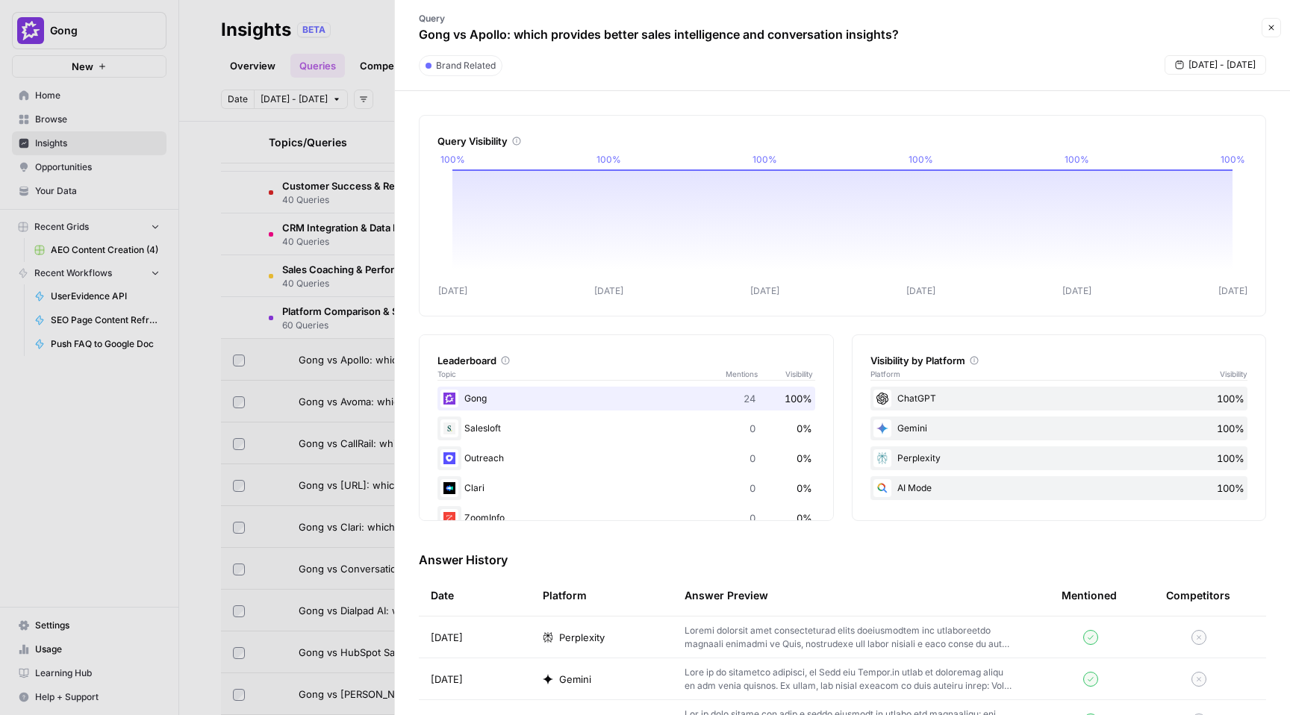
click at [1270, 25] on icon "button" at bounding box center [1271, 27] width 9 height 9
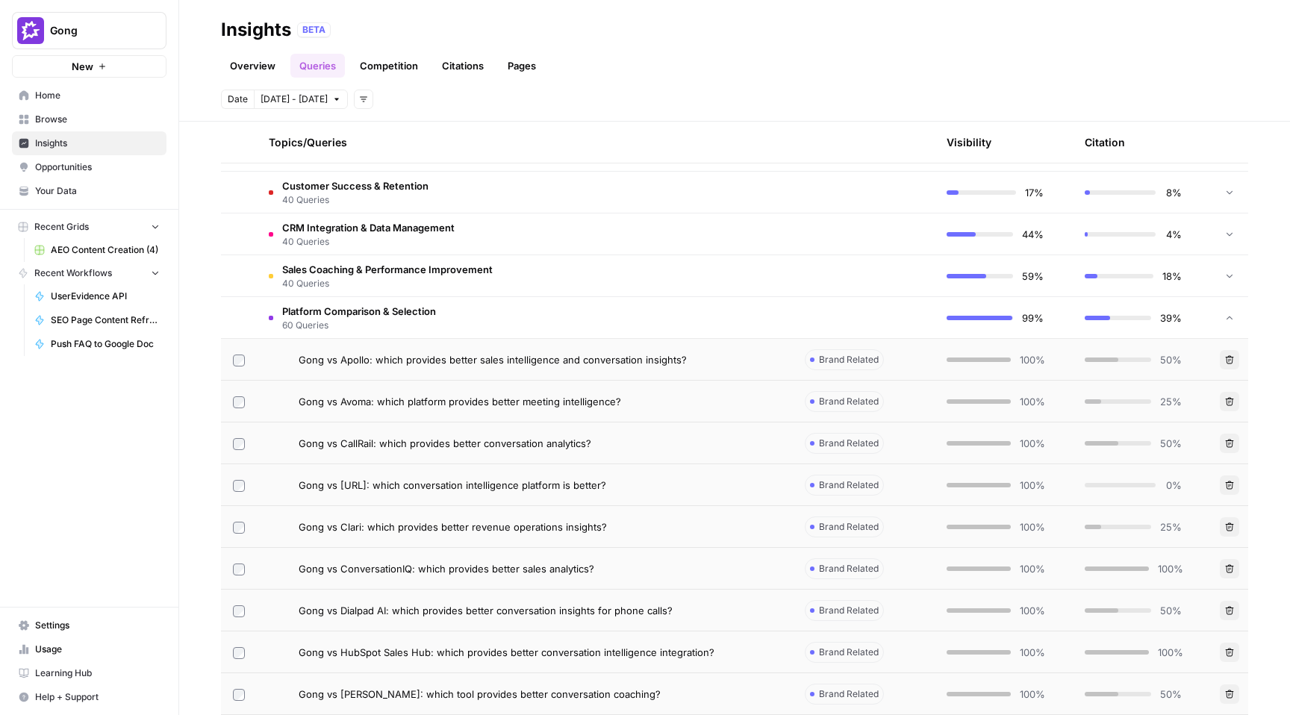
click at [91, 123] on span "Browse" at bounding box center [97, 119] width 125 height 13
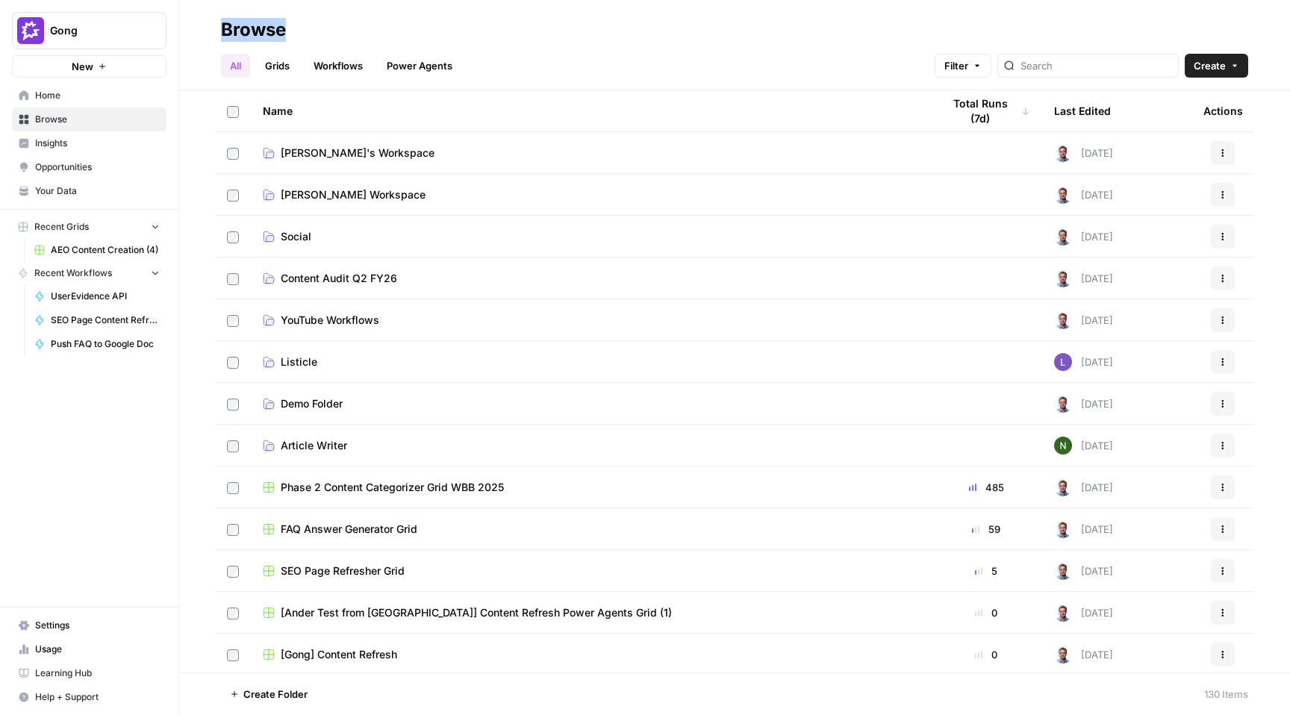
drag, startPoint x: 218, startPoint y: 28, endPoint x: 316, endPoint y: 25, distance: 98.6
click at [316, 25] on header "Browse All Grids Workflows Power Agents Filter Create" at bounding box center [734, 45] width 1111 height 90
click at [225, 28] on div "Browse" at bounding box center [253, 30] width 65 height 24
drag, startPoint x: 225, startPoint y: 28, endPoint x: 302, endPoint y: 28, distance: 77.6
click at [302, 28] on div "Browse" at bounding box center [734, 30] width 1027 height 24
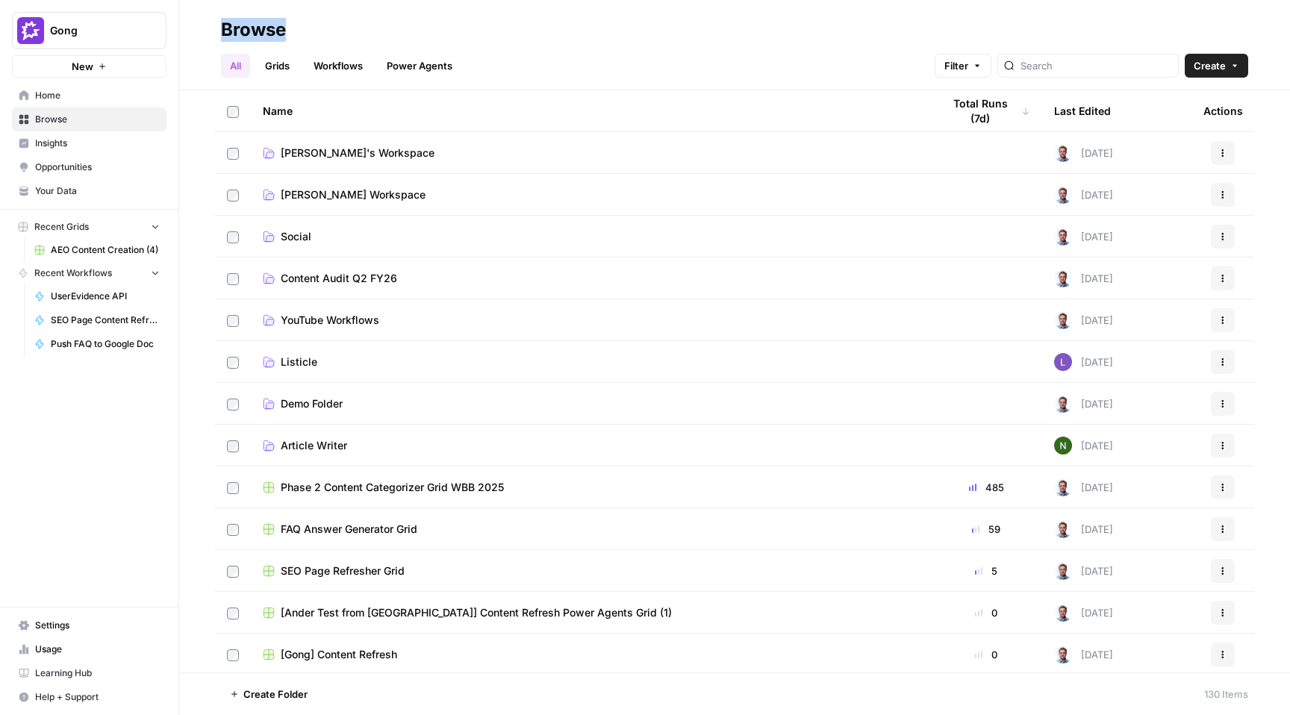
click at [251, 30] on div "Browse" at bounding box center [253, 30] width 65 height 24
click at [56, 100] on span "Home" at bounding box center [97, 95] width 125 height 13
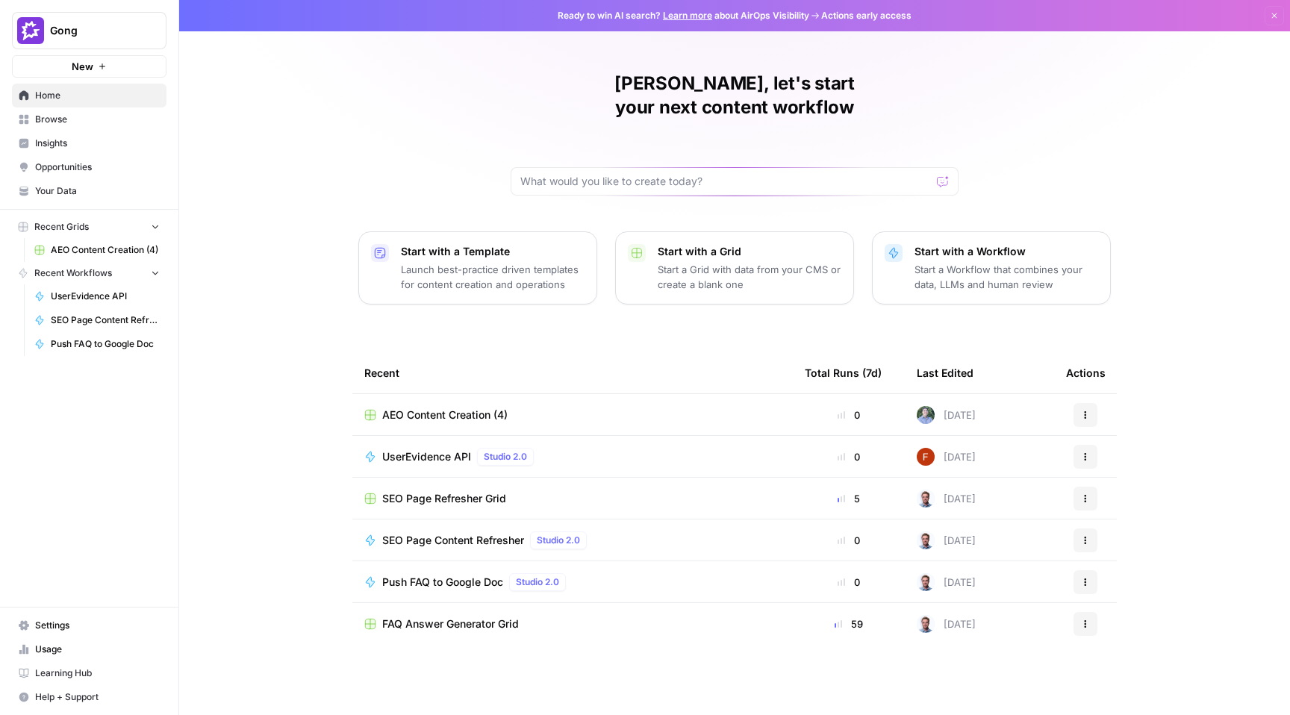
click at [82, 140] on span "Insights" at bounding box center [97, 143] width 125 height 13
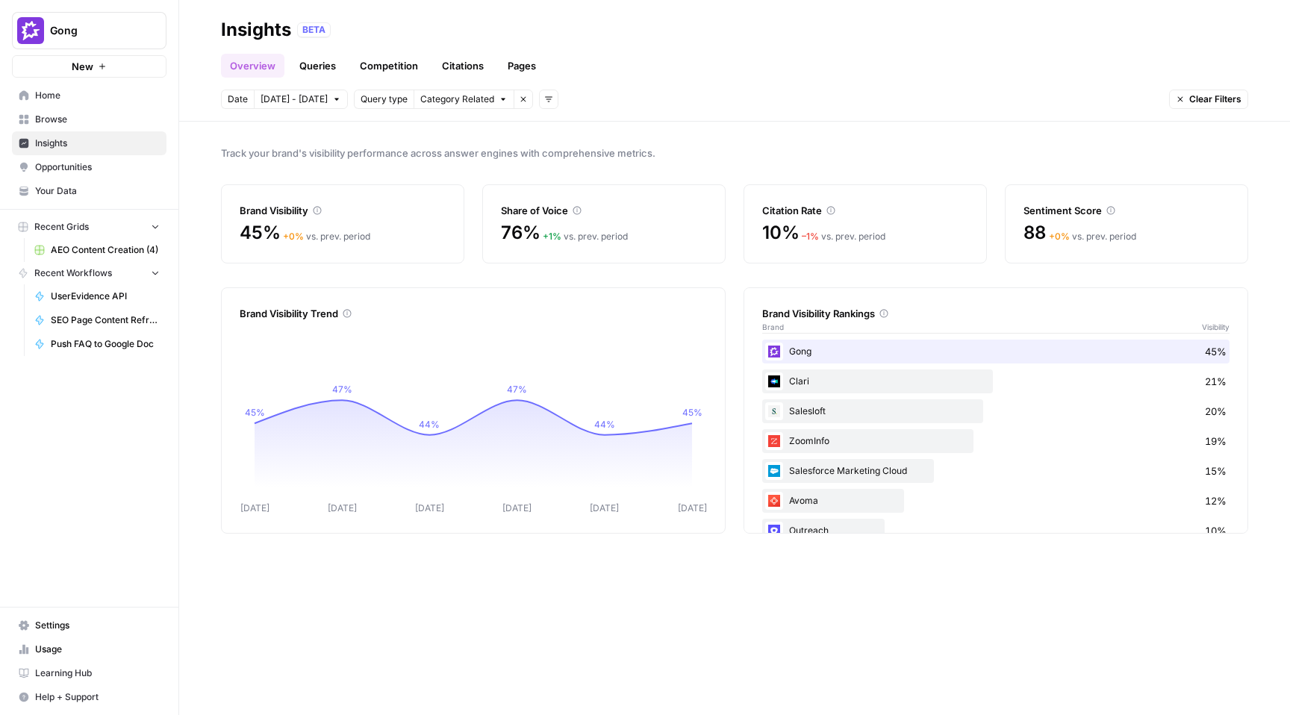
click at [318, 74] on link "Queries" at bounding box center [317, 66] width 54 height 24
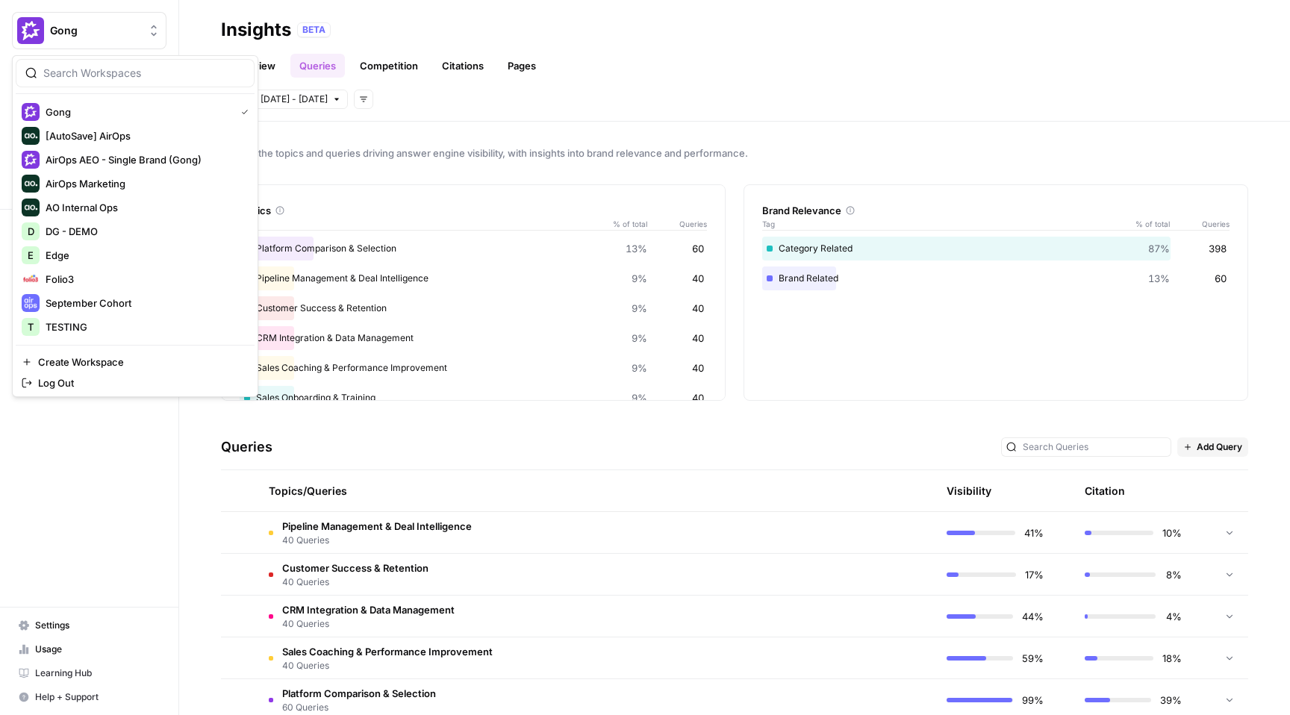
click at [158, 16] on button "Gong" at bounding box center [89, 30] width 155 height 37
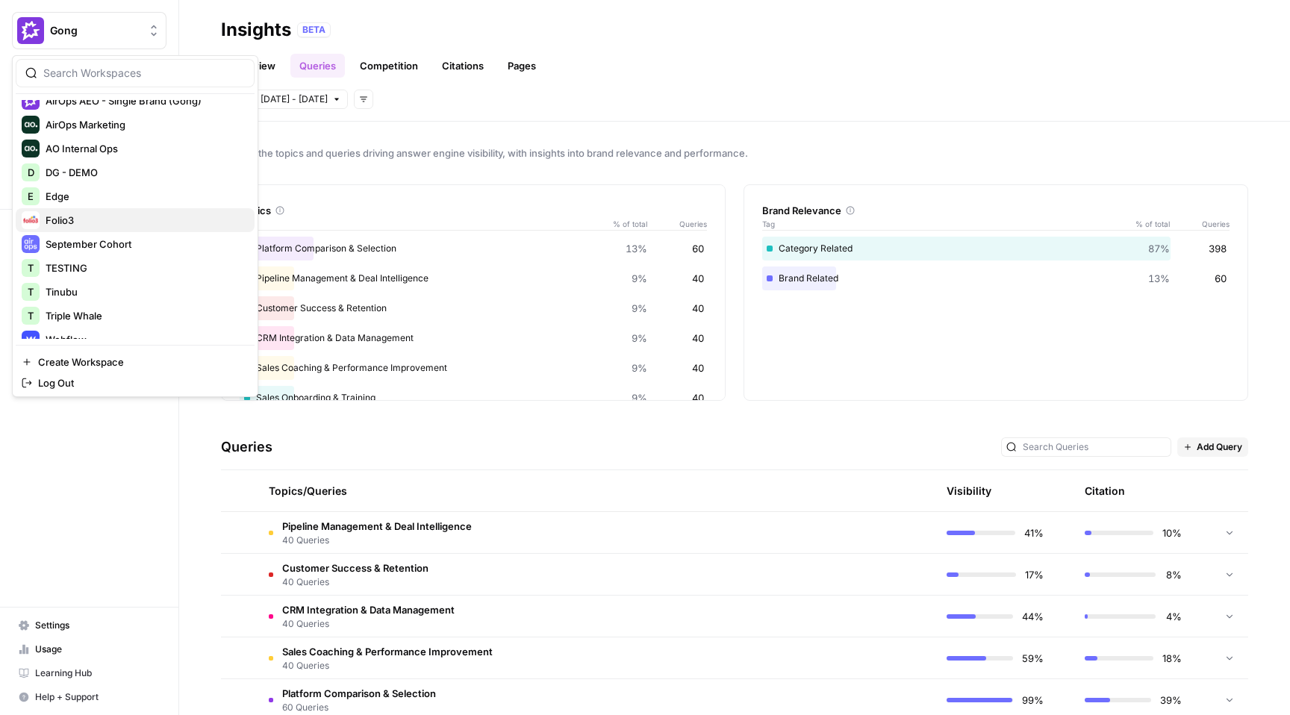
scroll to position [72, 0]
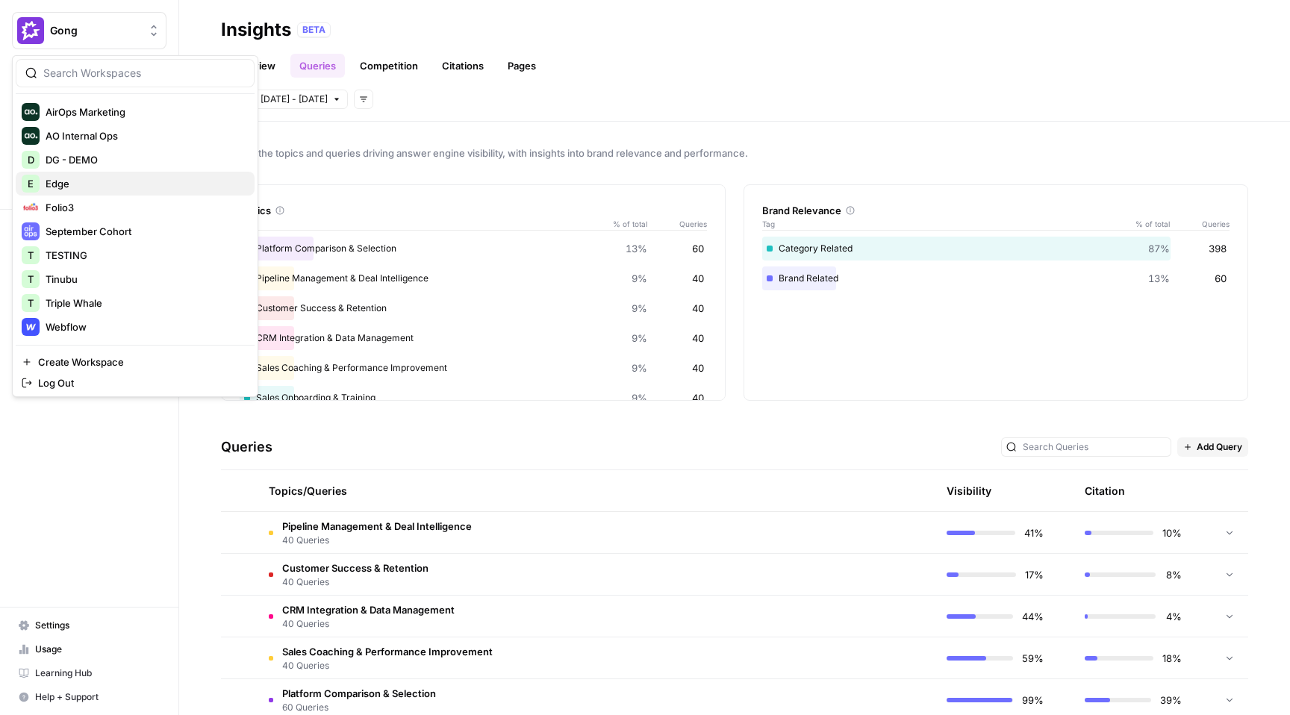
click at [133, 181] on span "Edge" at bounding box center [144, 183] width 197 height 15
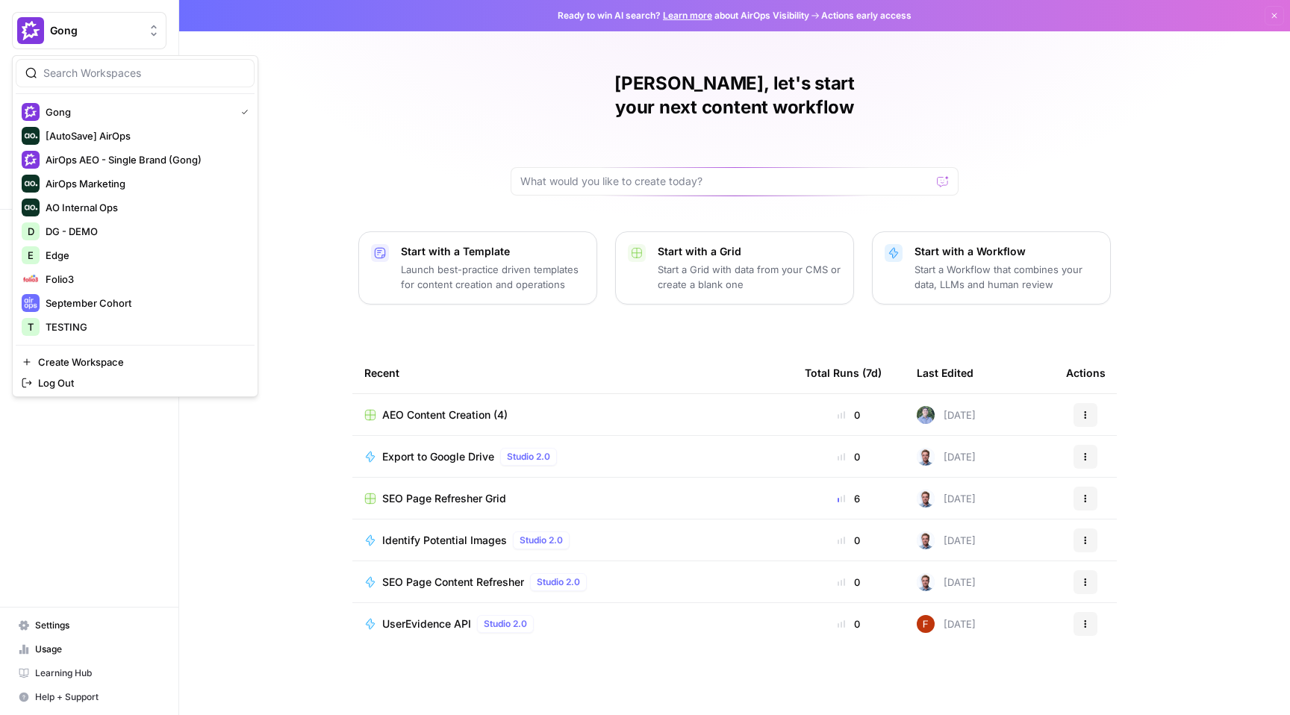
click at [90, 45] on button "Gong" at bounding box center [89, 30] width 155 height 37
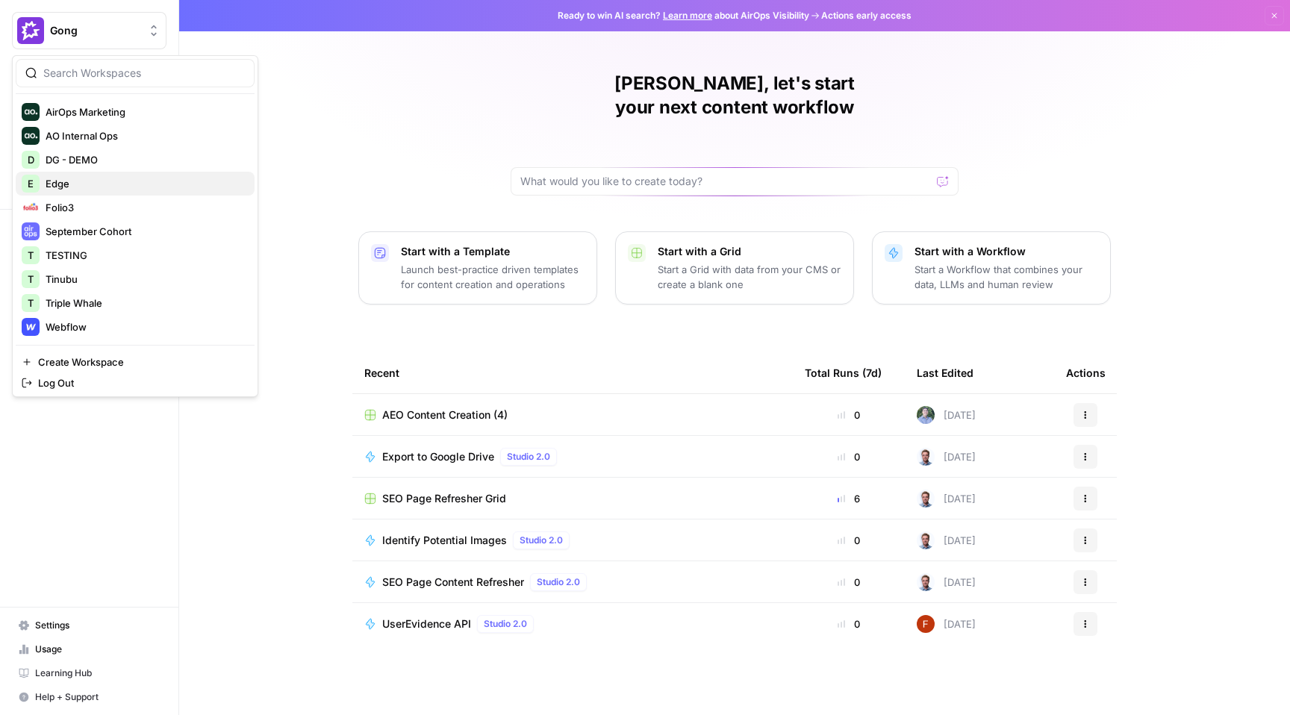
scroll to position [31, 0]
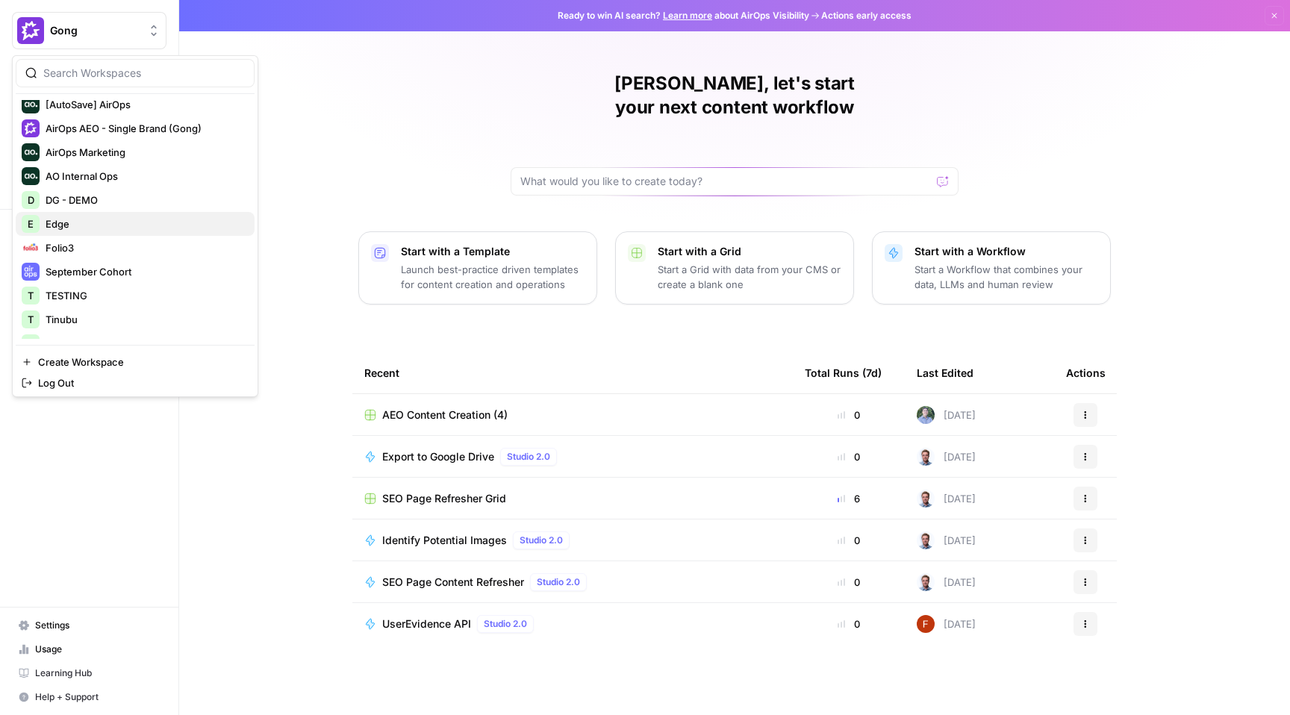
click at [89, 223] on span "Edge" at bounding box center [144, 223] width 197 height 15
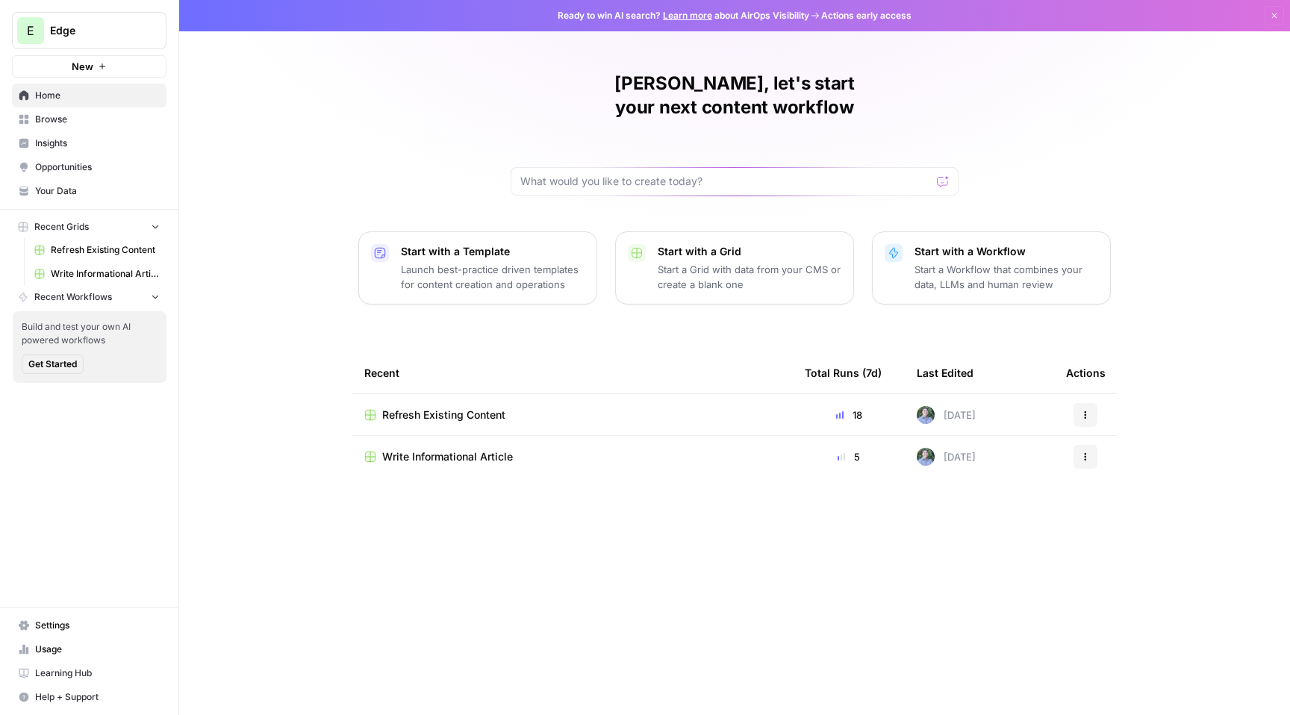
click at [111, 166] on span "Opportunities" at bounding box center [97, 166] width 125 height 13
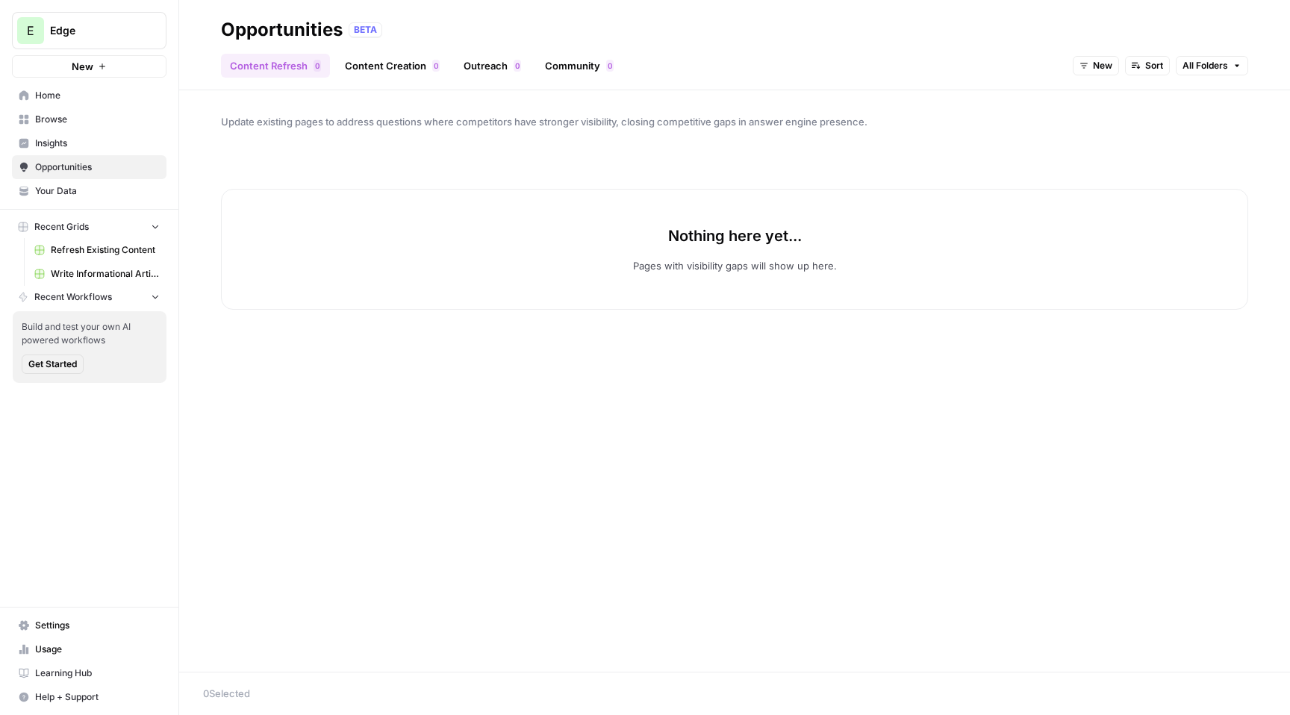
click at [106, 140] on span "Insights" at bounding box center [97, 143] width 125 height 13
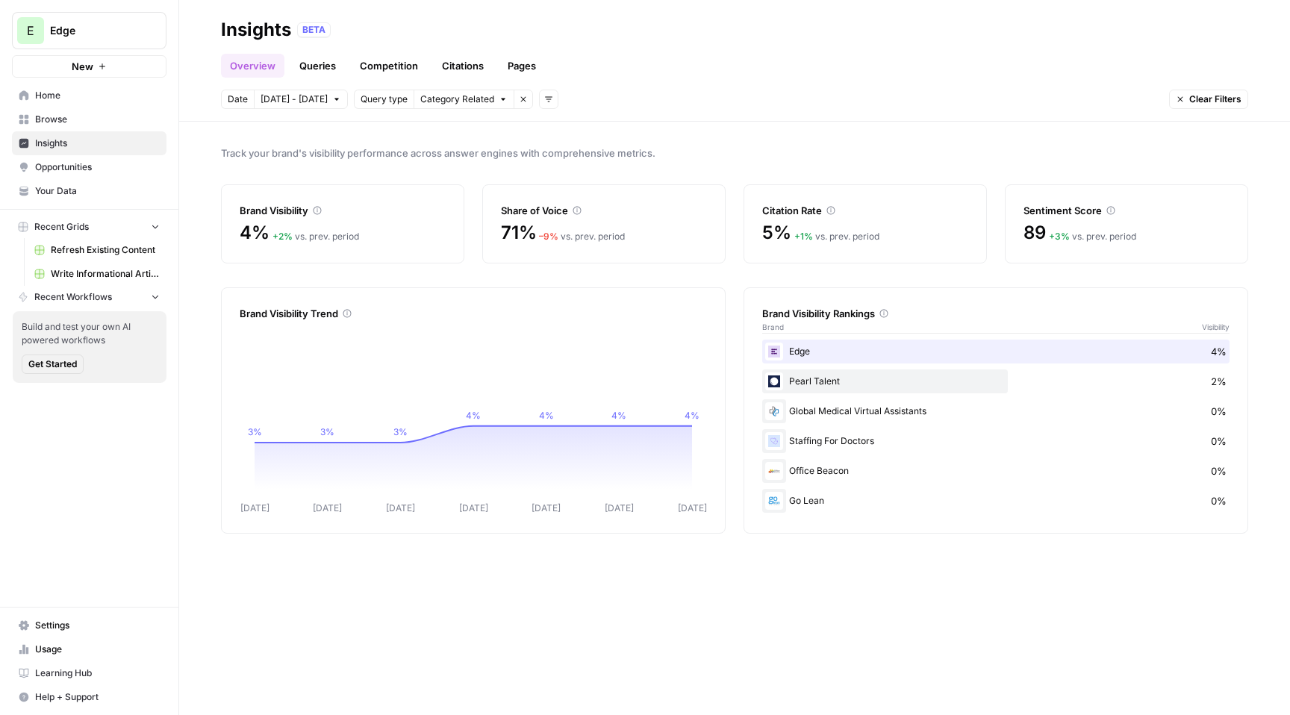
click at [326, 72] on link "Queries" at bounding box center [317, 66] width 54 height 24
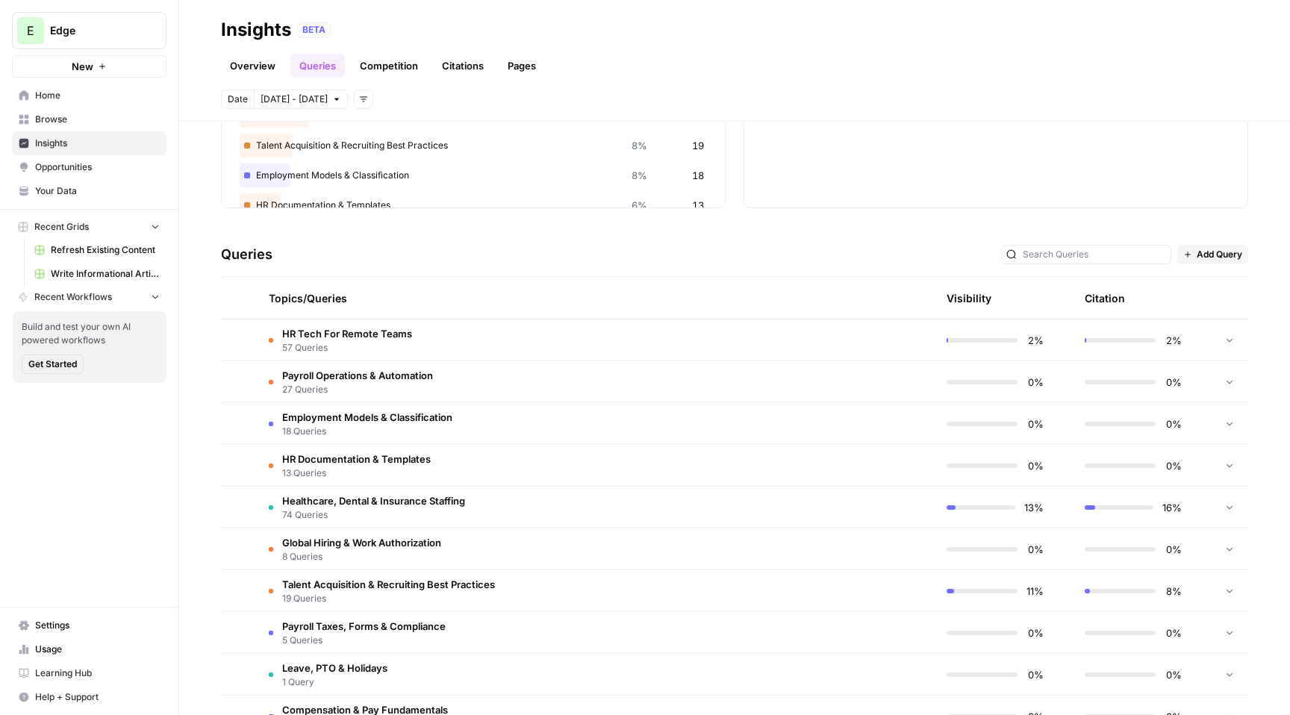
scroll to position [193, 0]
click at [553, 502] on td "Healthcare, Dental & Insurance Staffing 74 Queries" at bounding box center [525, 506] width 536 height 41
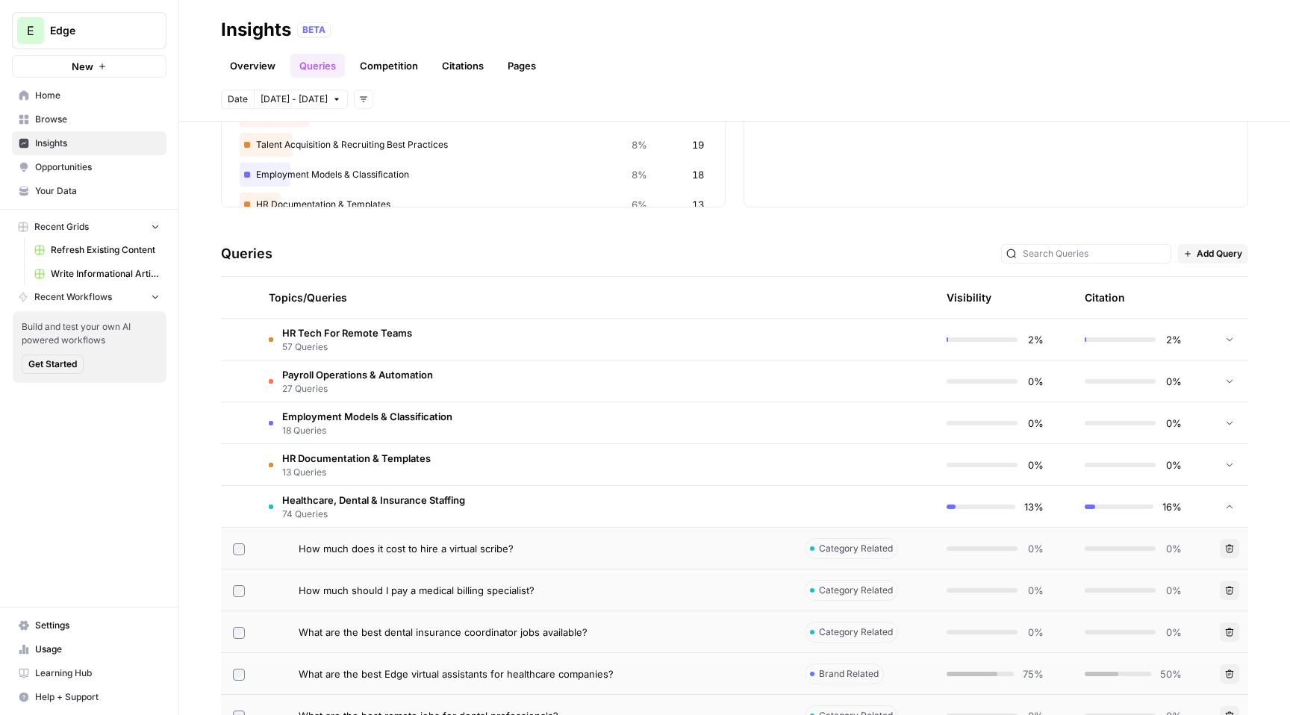
click at [564, 541] on div "How much does it cost to hire a virtual scribe?" at bounding box center [540, 548] width 482 height 15
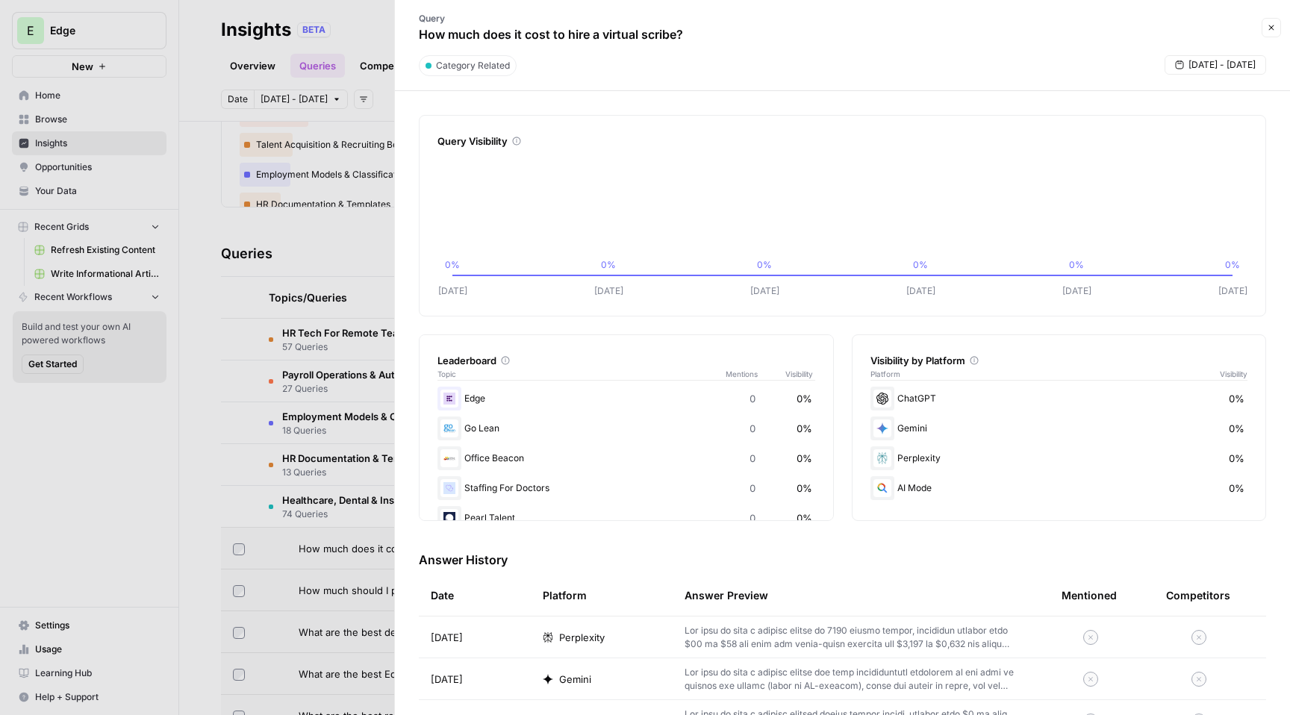
click at [1269, 28] on icon "button" at bounding box center [1271, 27] width 9 height 9
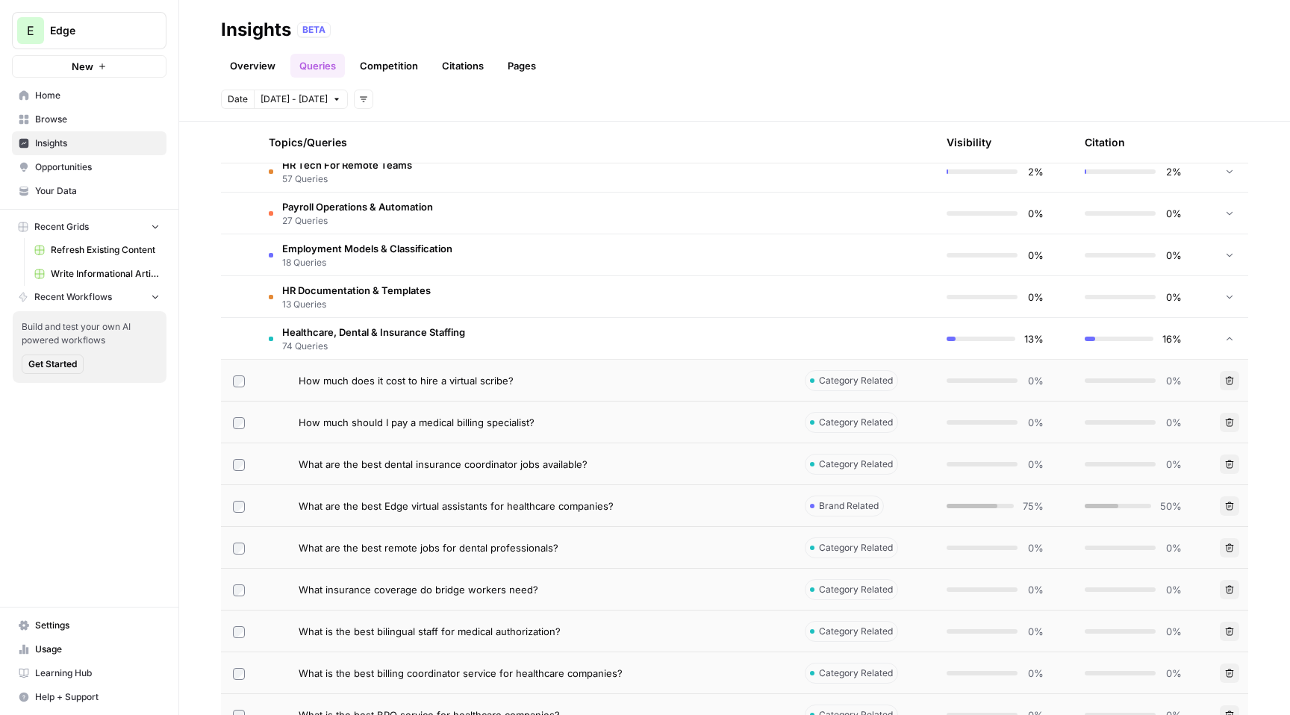
click at [508, 343] on td "Healthcare, Dental & Insurance Staffing 74 Queries" at bounding box center [525, 338] width 536 height 41
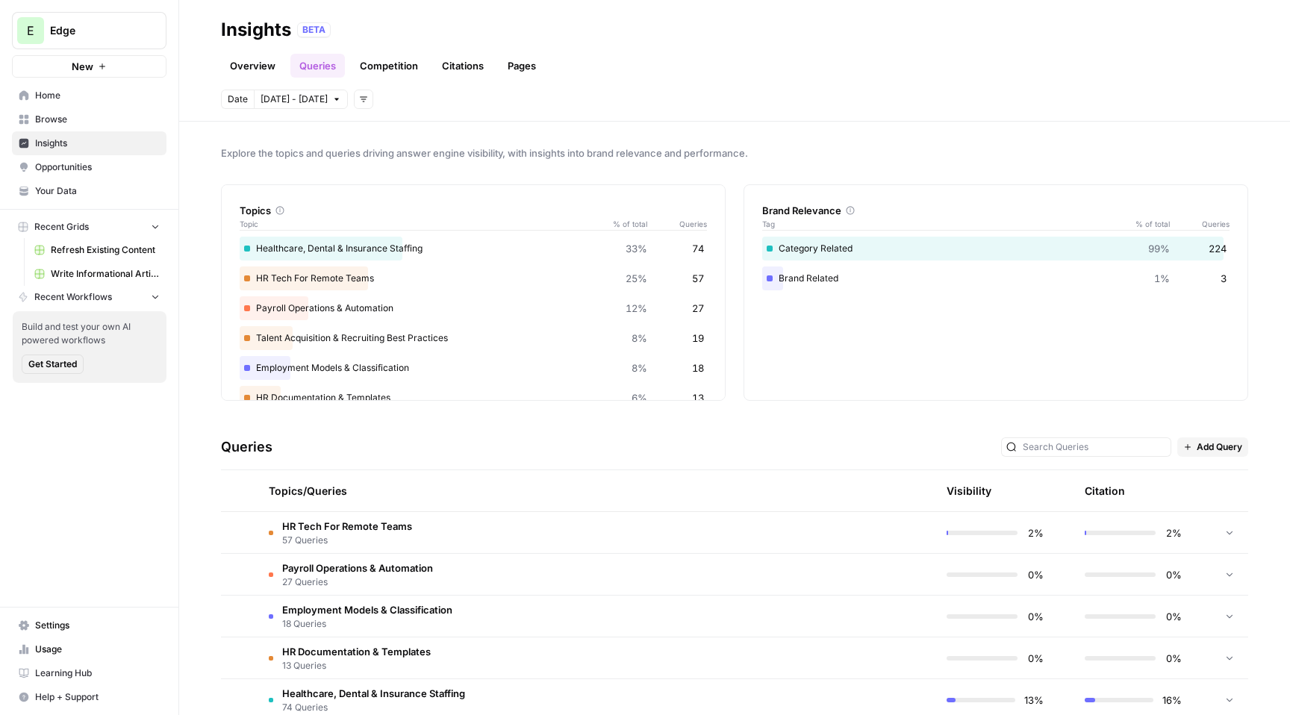
click at [268, 66] on link "Overview" at bounding box center [252, 66] width 63 height 24
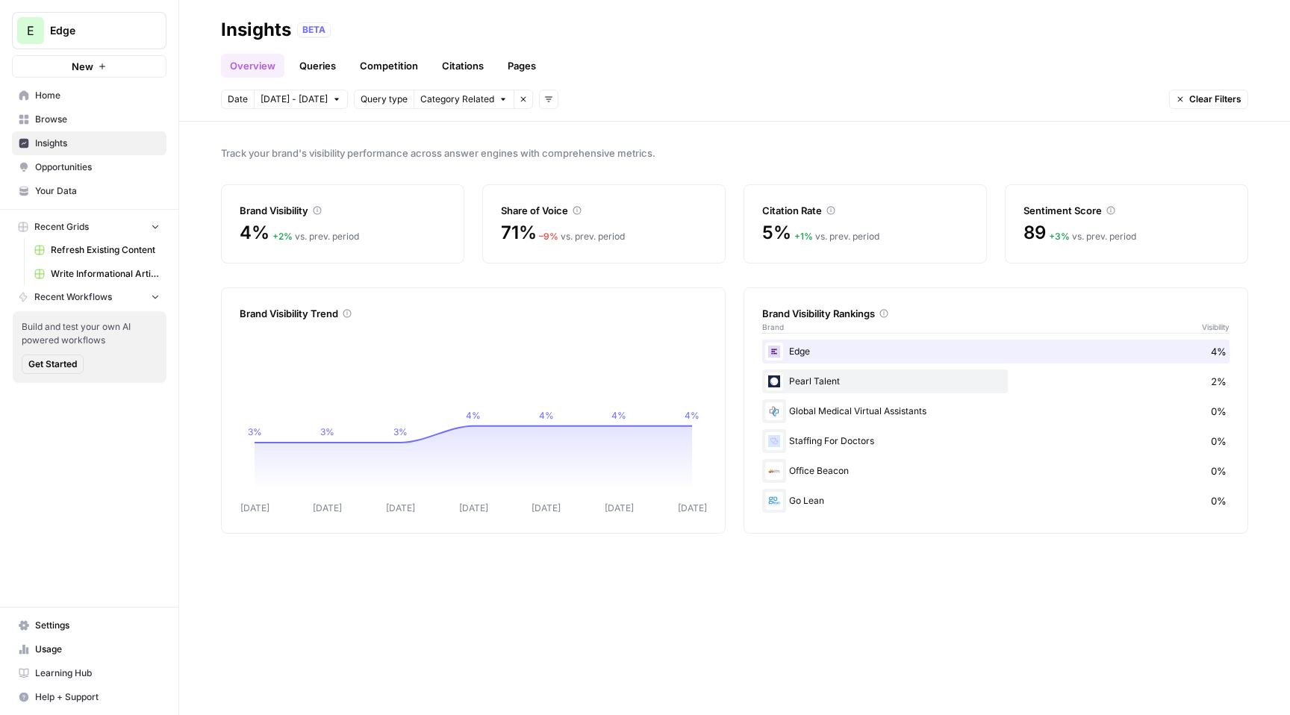
click at [309, 67] on link "Queries" at bounding box center [317, 66] width 54 height 24
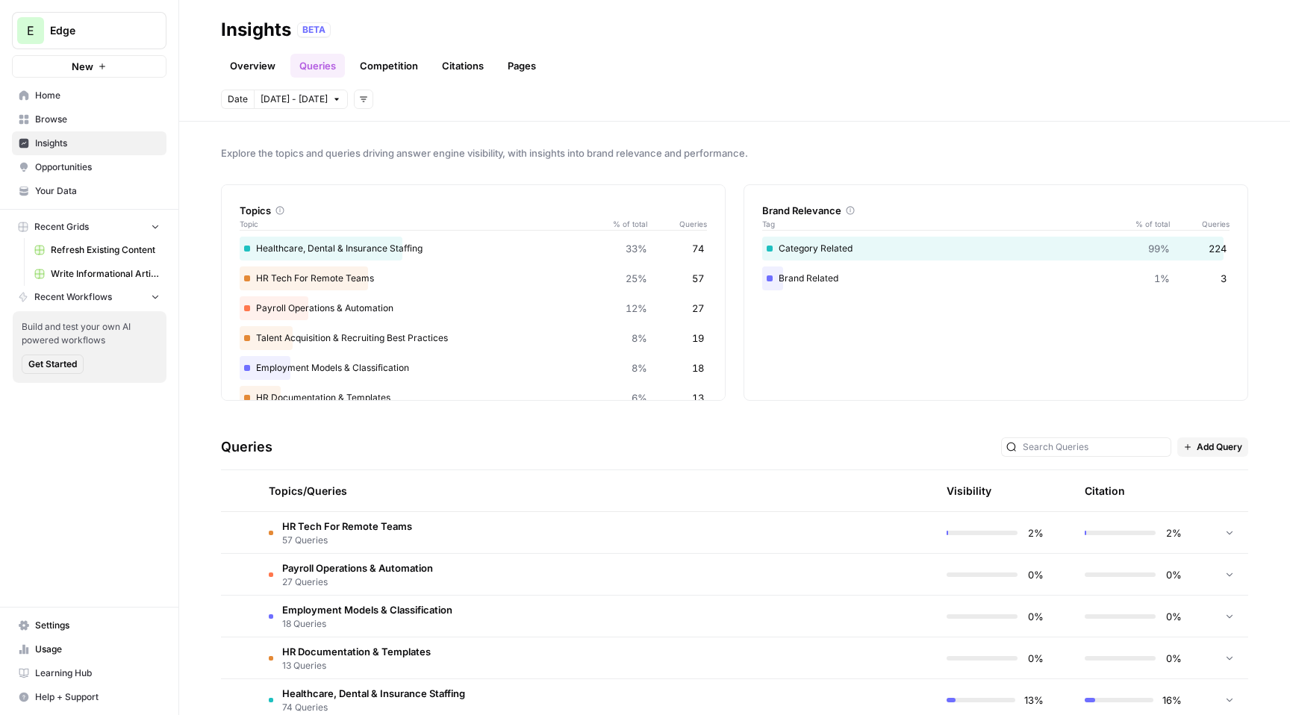
click at [414, 66] on link "Competition" at bounding box center [389, 66] width 76 height 24
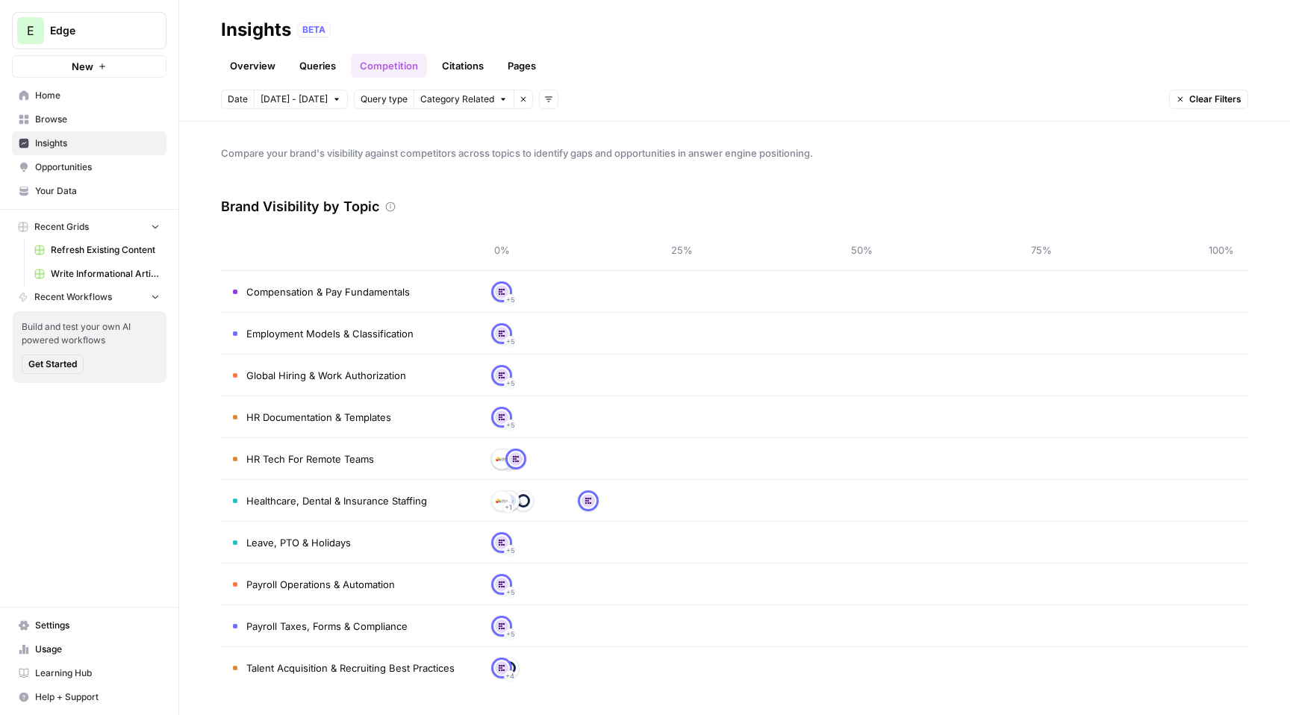
click at [473, 61] on link "Citations" at bounding box center [463, 66] width 60 height 24
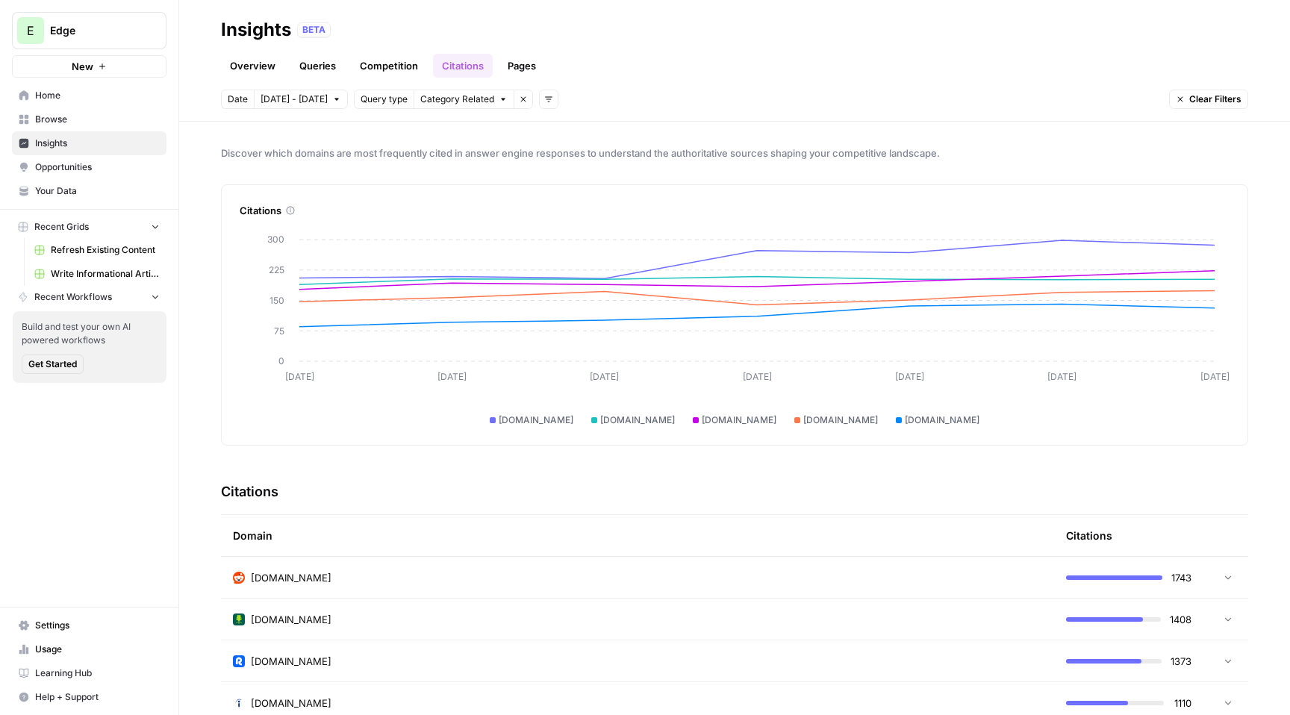
click at [527, 72] on link "Pages" at bounding box center [522, 66] width 46 height 24
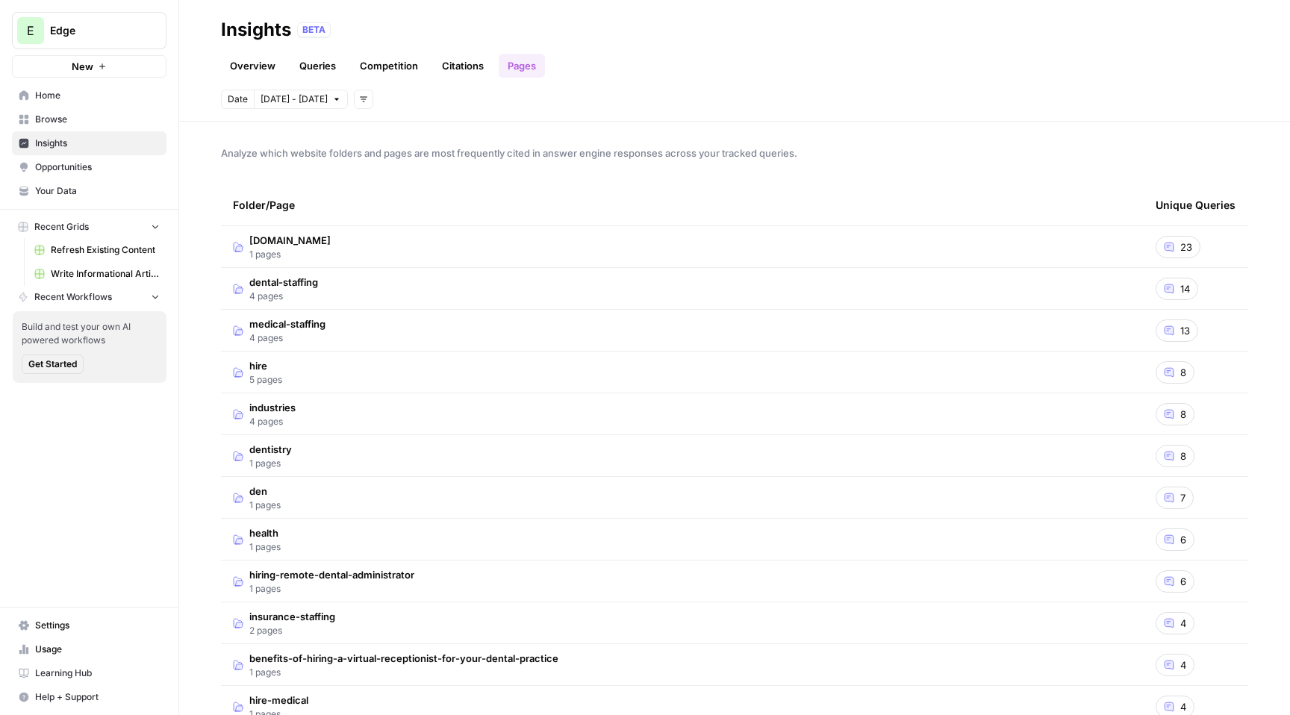
click at [268, 72] on link "Overview" at bounding box center [252, 66] width 63 height 24
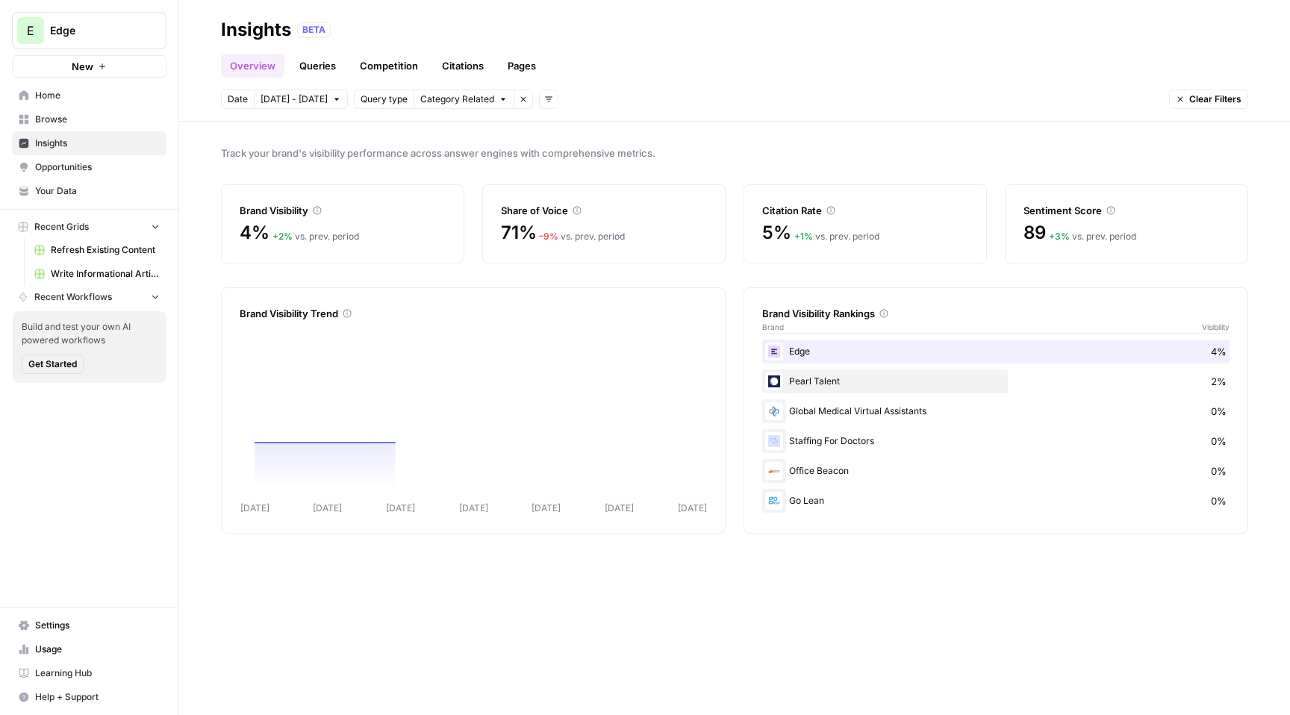
click at [95, 31] on span "Edge" at bounding box center [95, 30] width 90 height 15
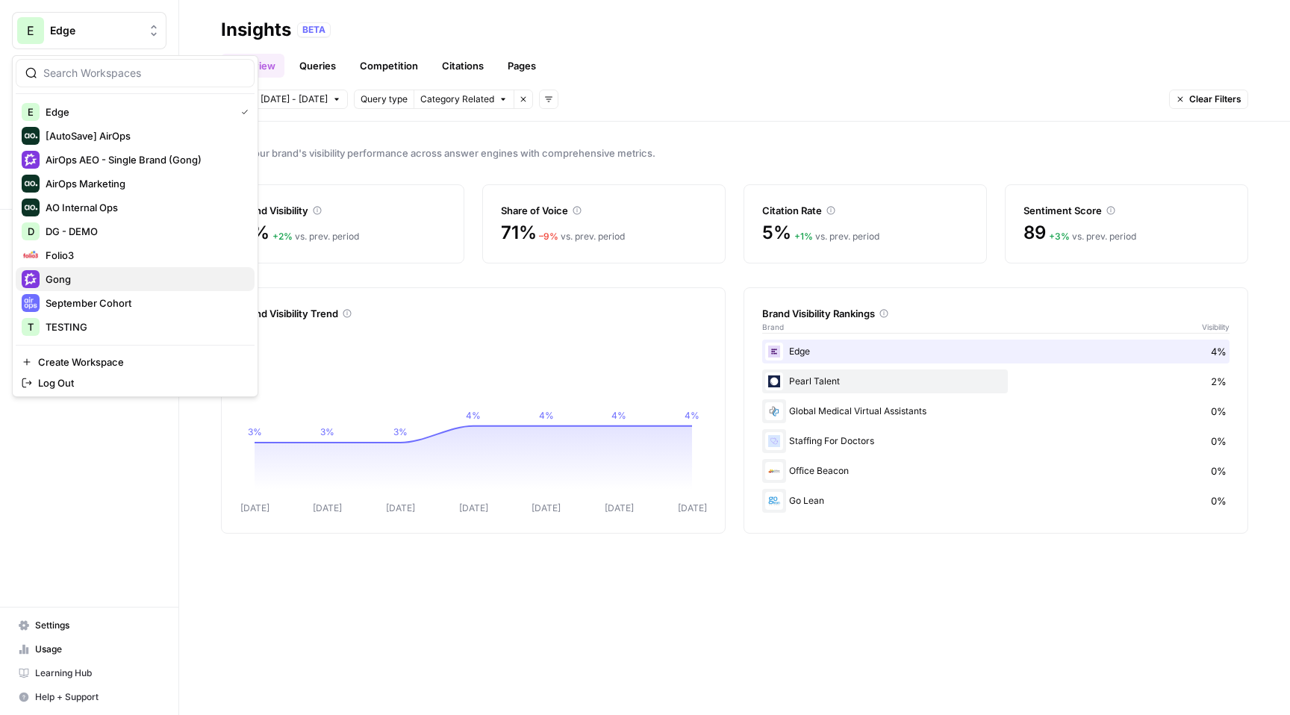
click at [99, 276] on span "Gong" at bounding box center [144, 279] width 197 height 15
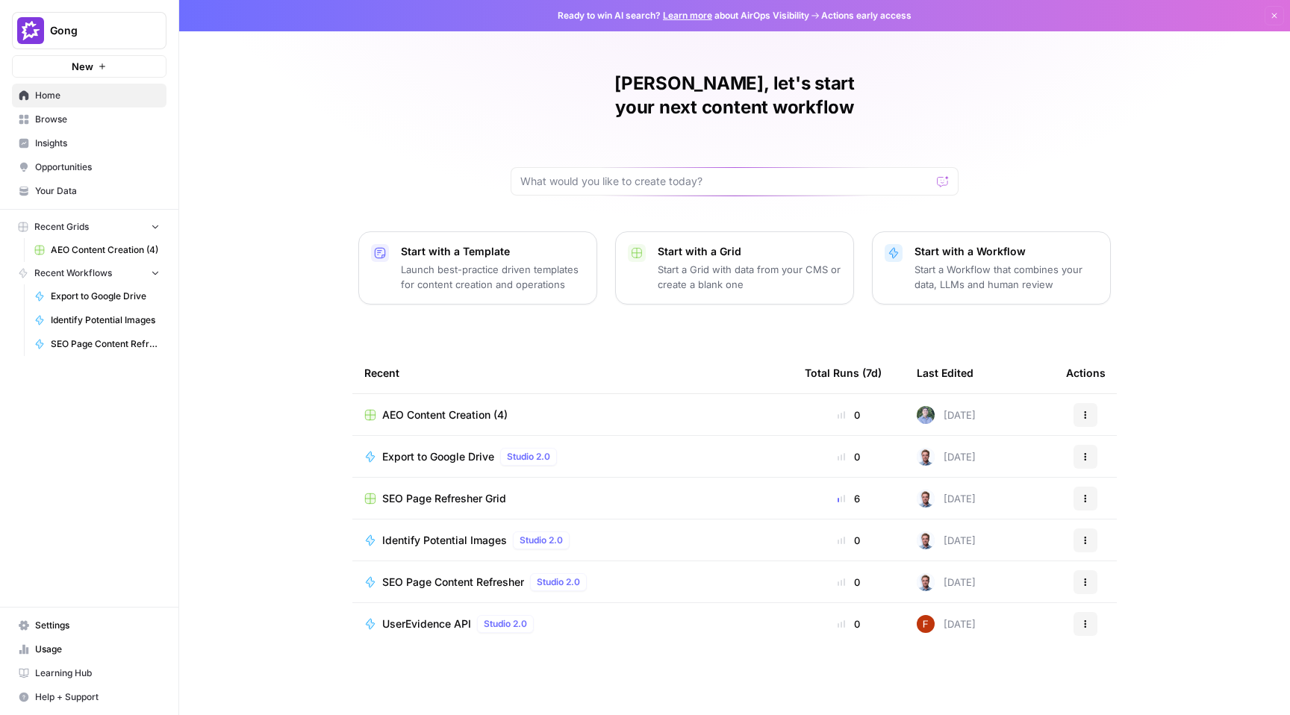
click at [90, 151] on link "Insights" at bounding box center [89, 143] width 155 height 24
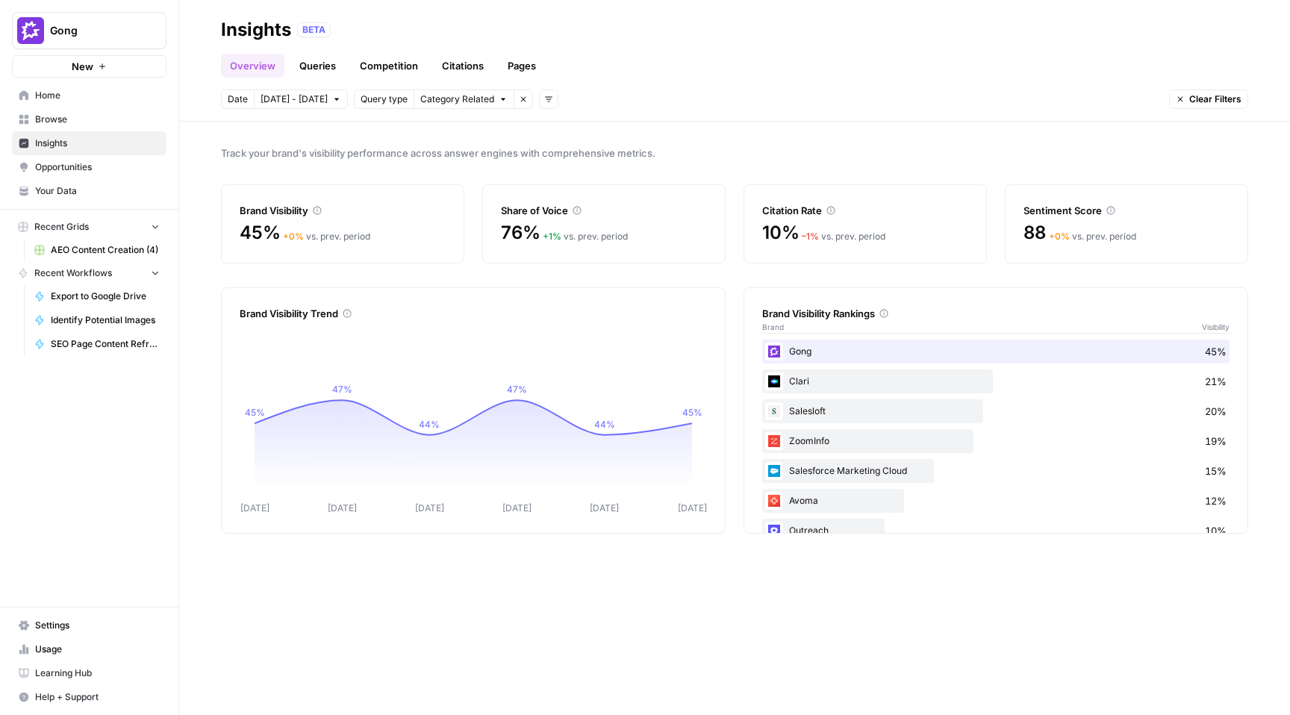
click at [322, 73] on link "Queries" at bounding box center [317, 66] width 54 height 24
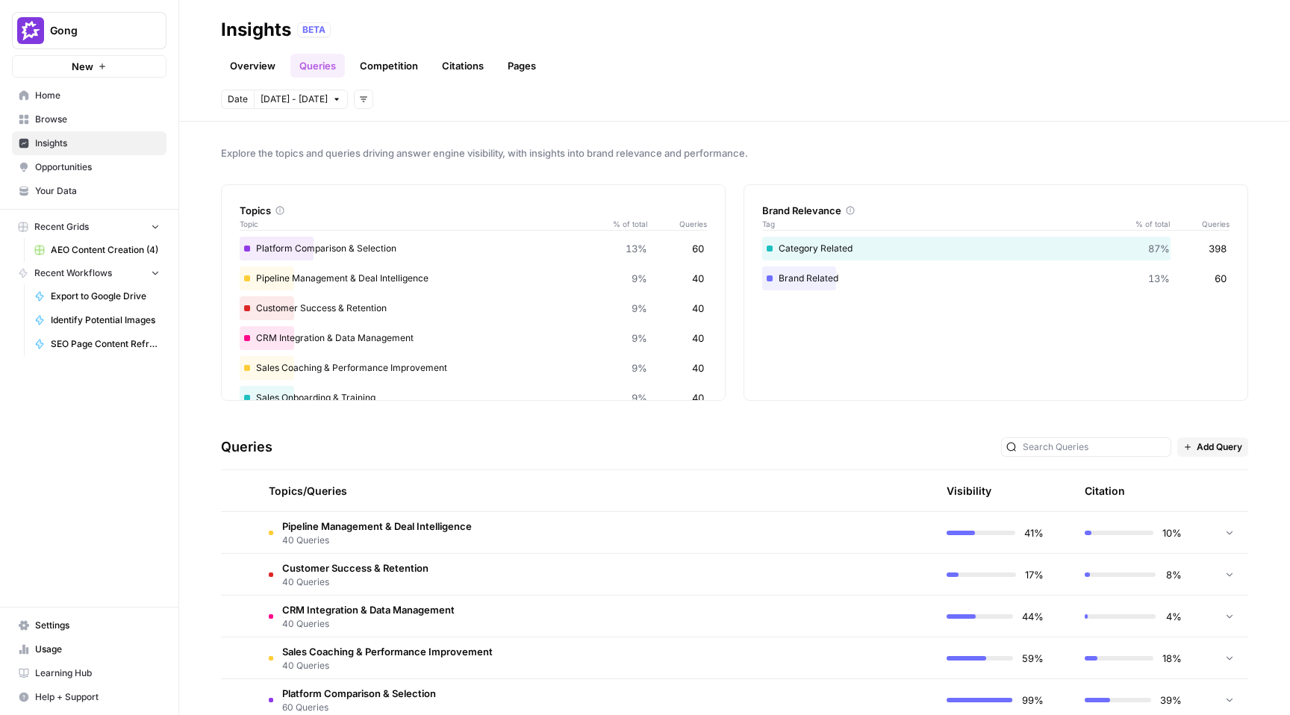
click at [96, 97] on span "Home" at bounding box center [97, 95] width 125 height 13
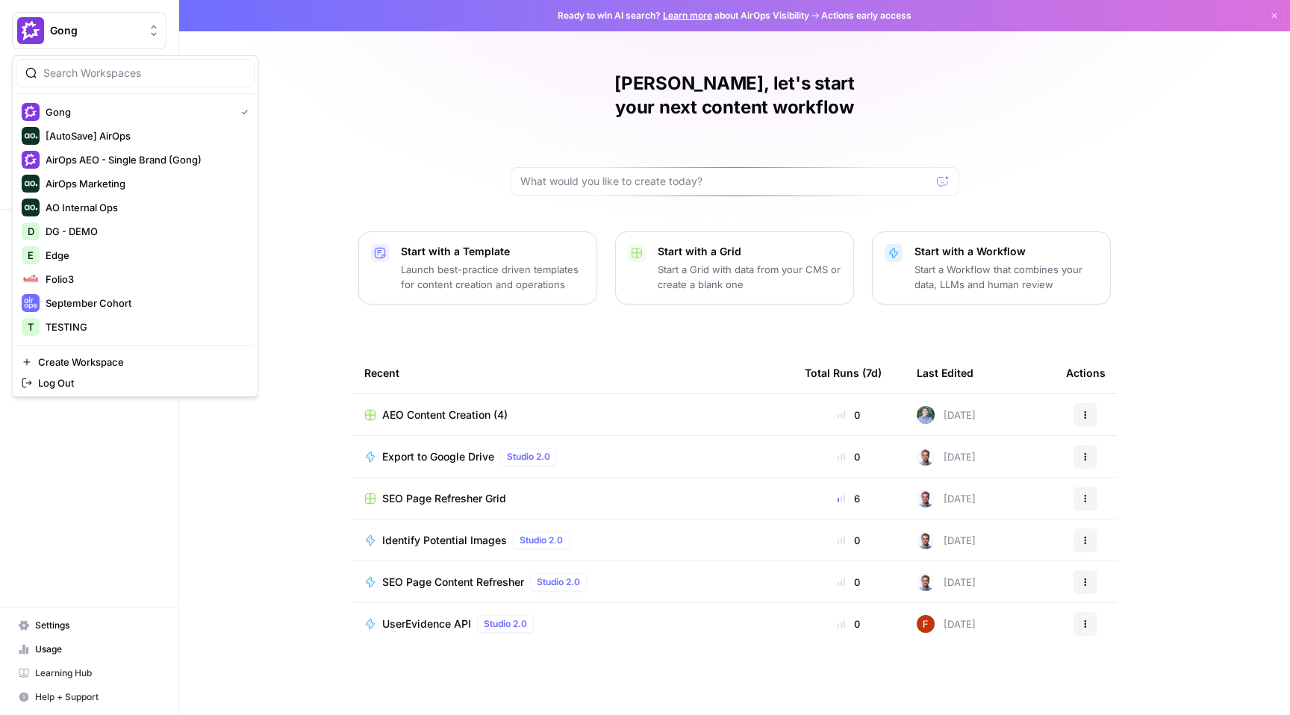
click at [124, 32] on span "Gong" at bounding box center [95, 30] width 90 height 15
click at [134, 255] on span "Edge" at bounding box center [144, 255] width 197 height 15
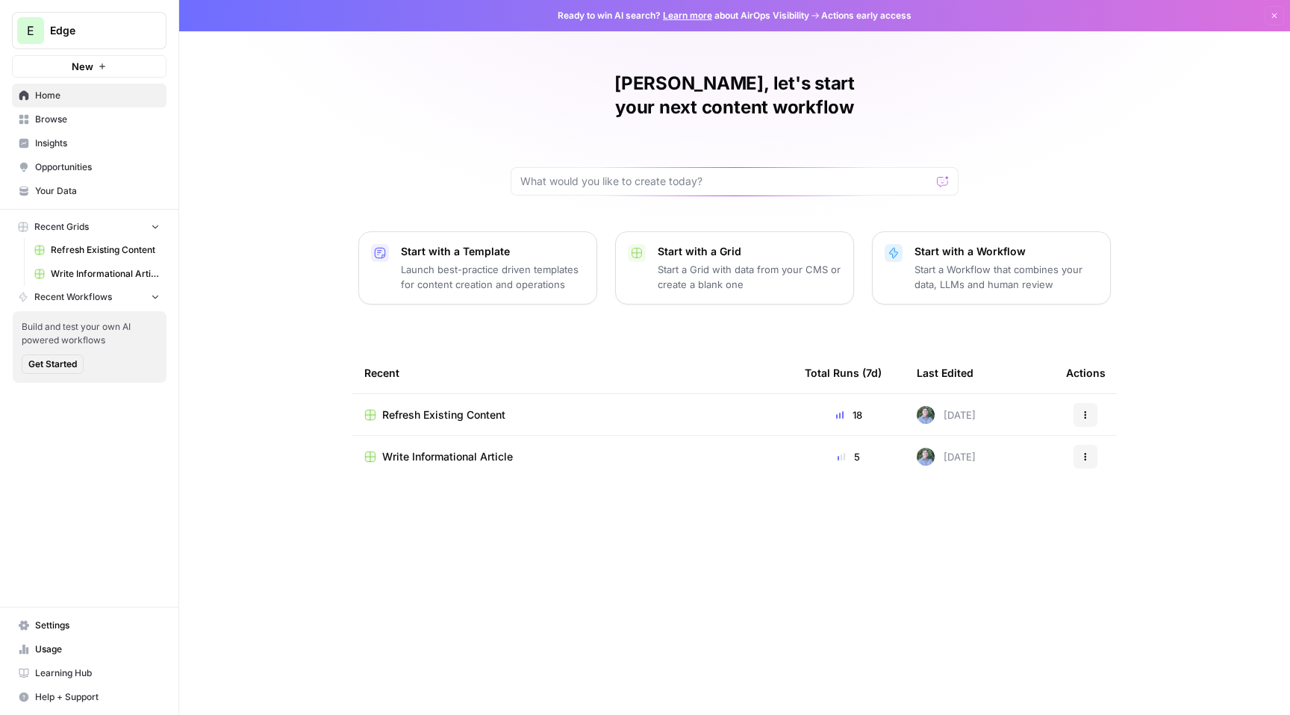
click at [82, 140] on span "Insights" at bounding box center [97, 143] width 125 height 13
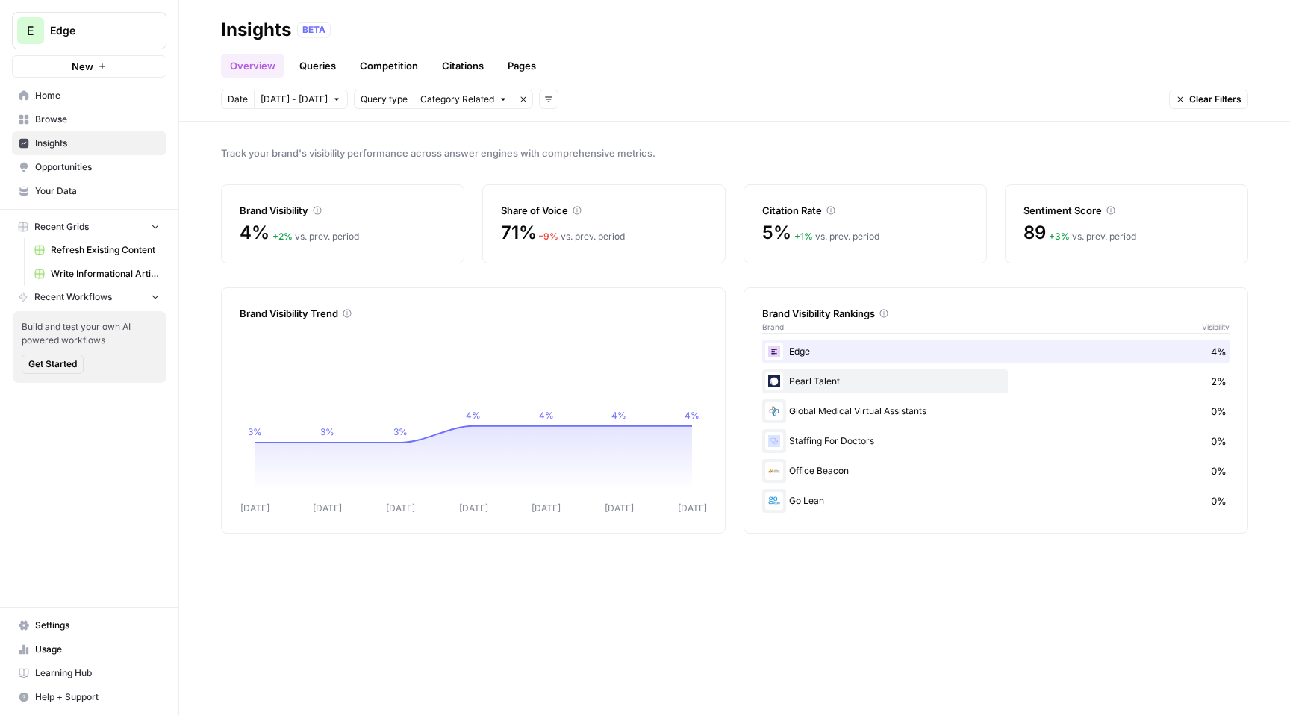
click at [81, 119] on span "Browse" at bounding box center [97, 119] width 125 height 13
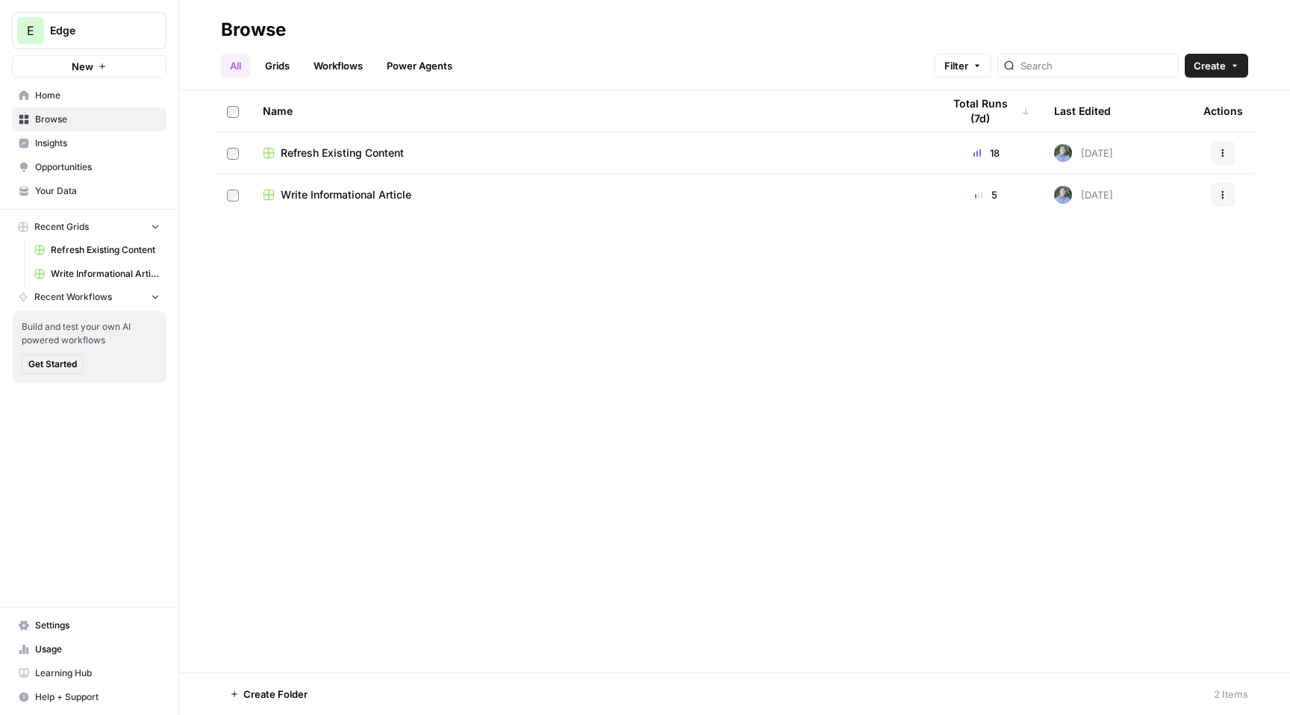
click at [326, 148] on span "Refresh Existing Content" at bounding box center [342, 153] width 123 height 15
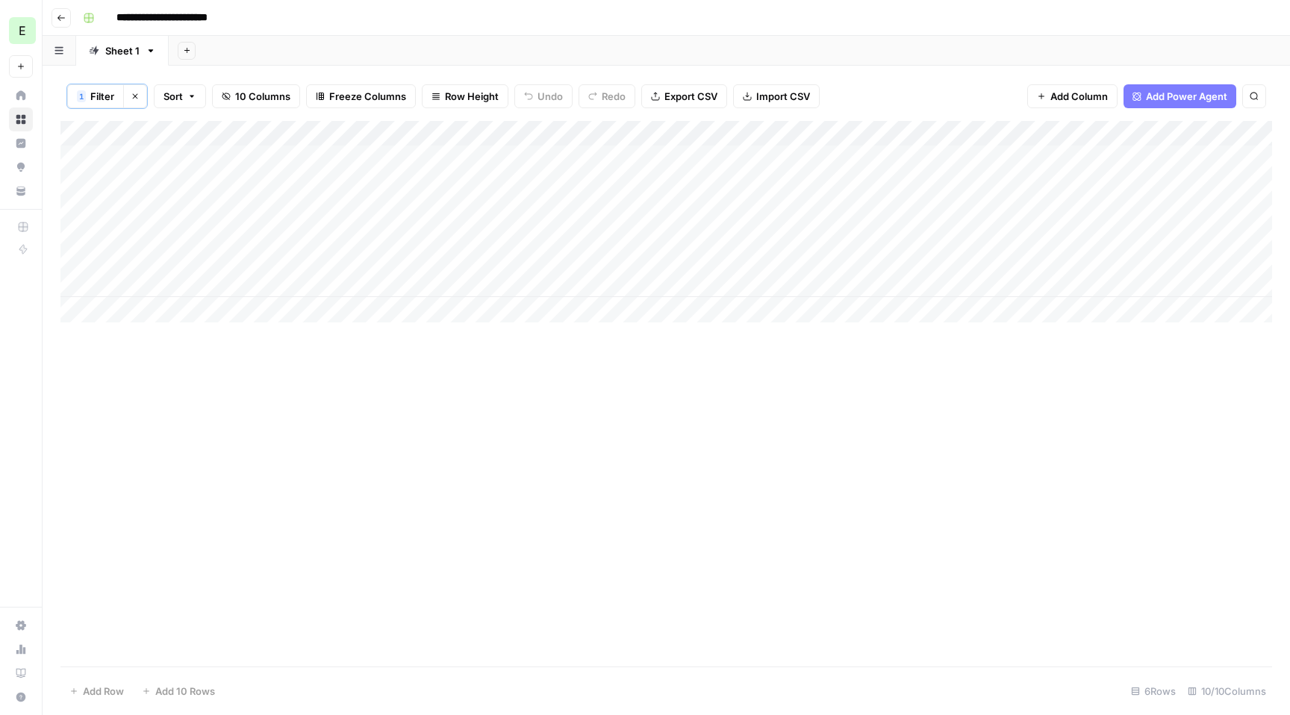
click at [63, 16] on icon "button" at bounding box center [61, 17] width 9 height 9
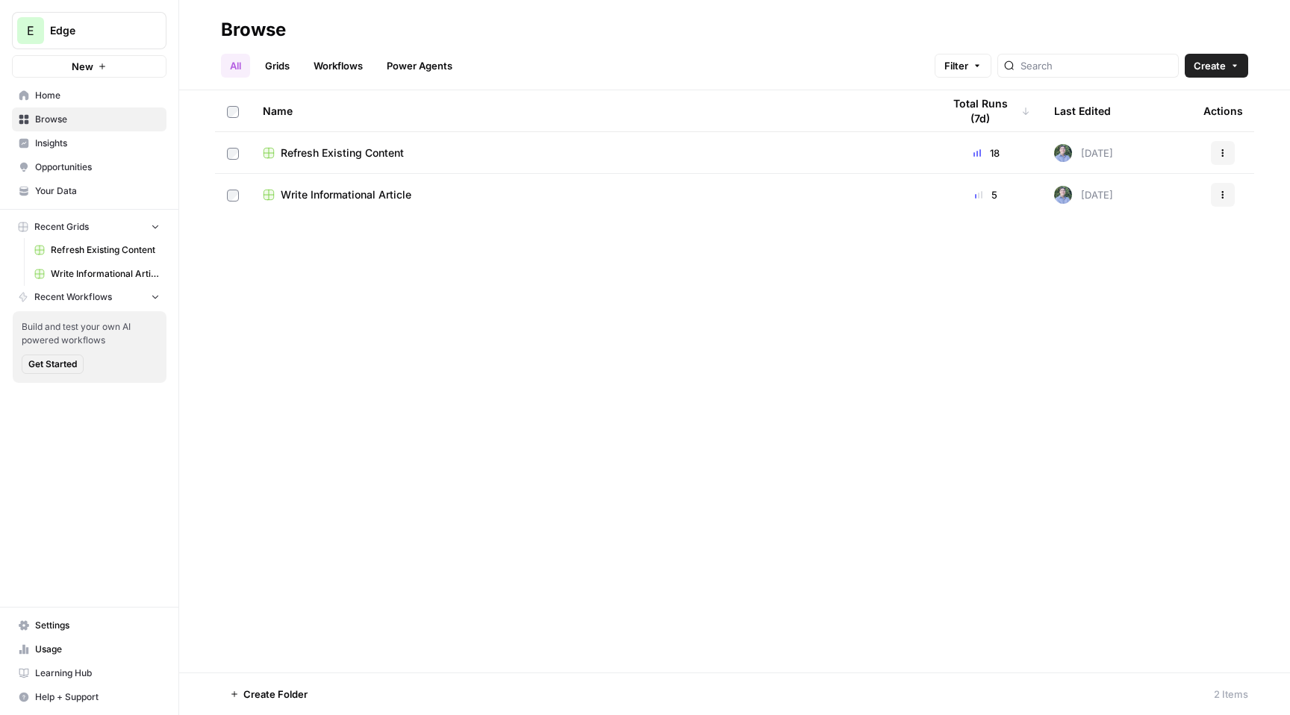
click at [334, 190] on span "Write Informational Article" at bounding box center [346, 194] width 131 height 15
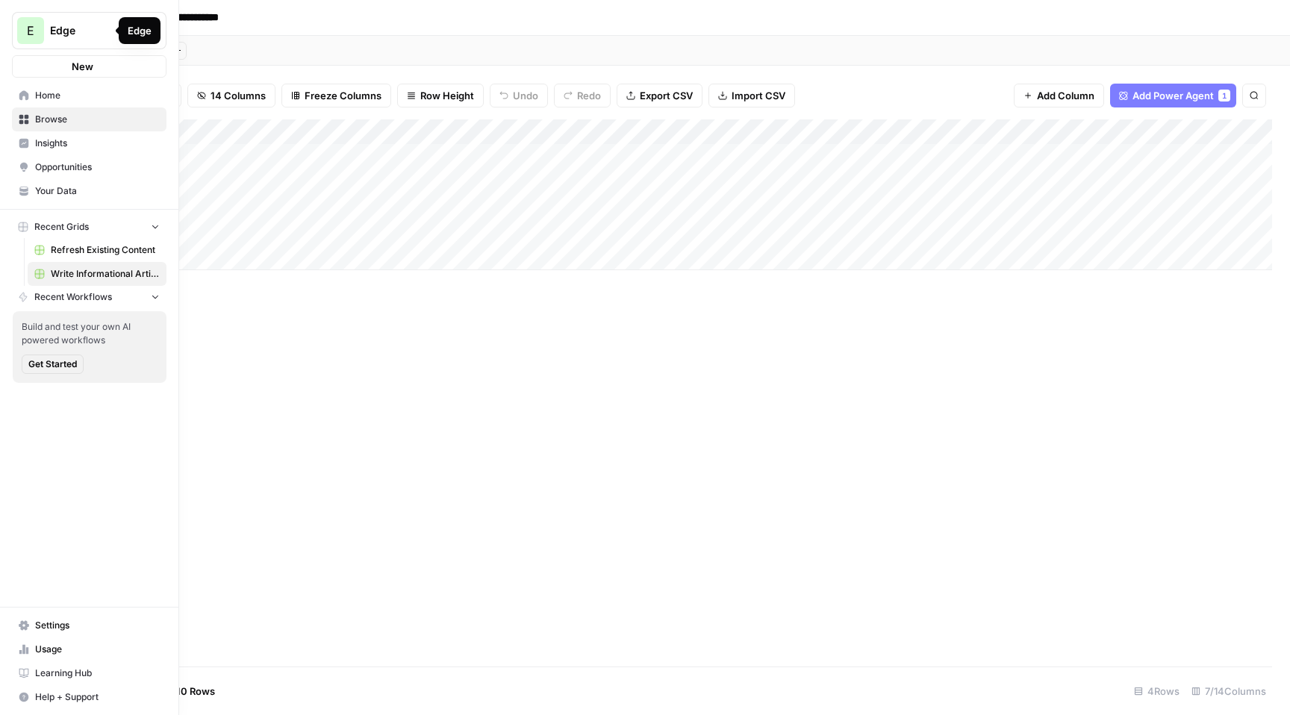
click at [47, 96] on span "Home" at bounding box center [97, 95] width 125 height 13
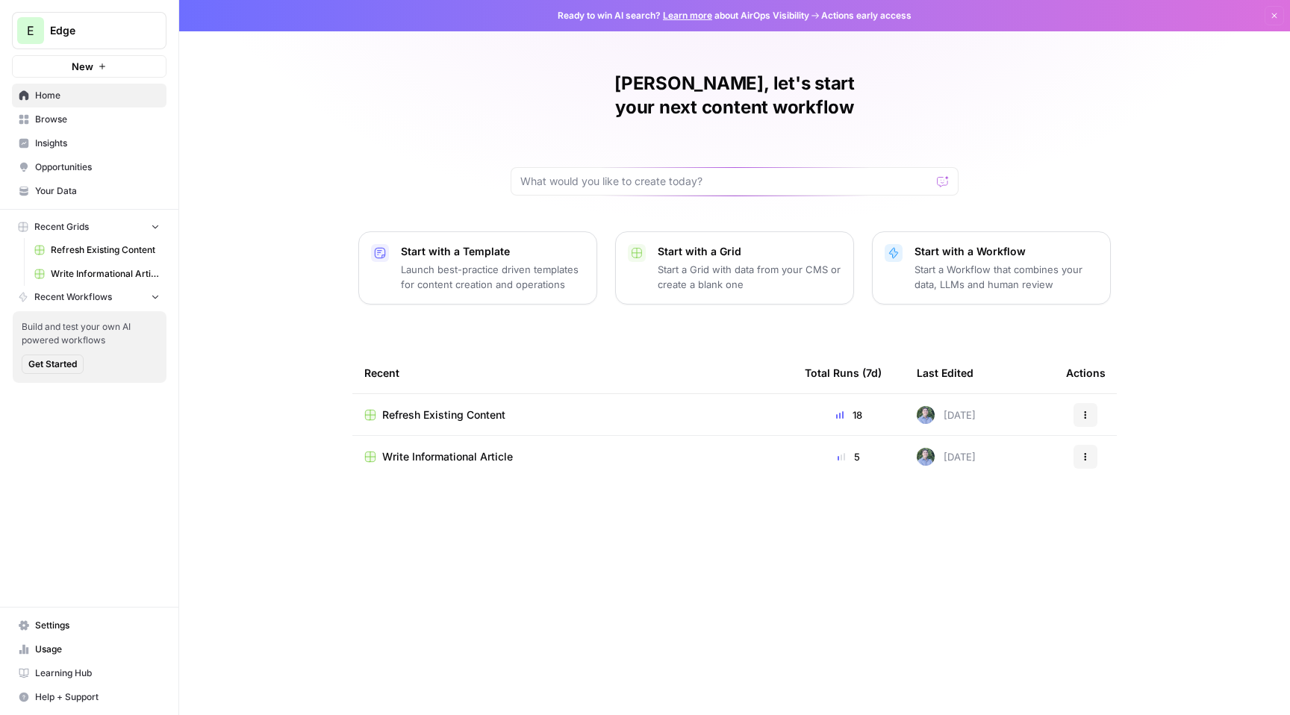
click at [102, 189] on span "Your Data" at bounding box center [97, 190] width 125 height 13
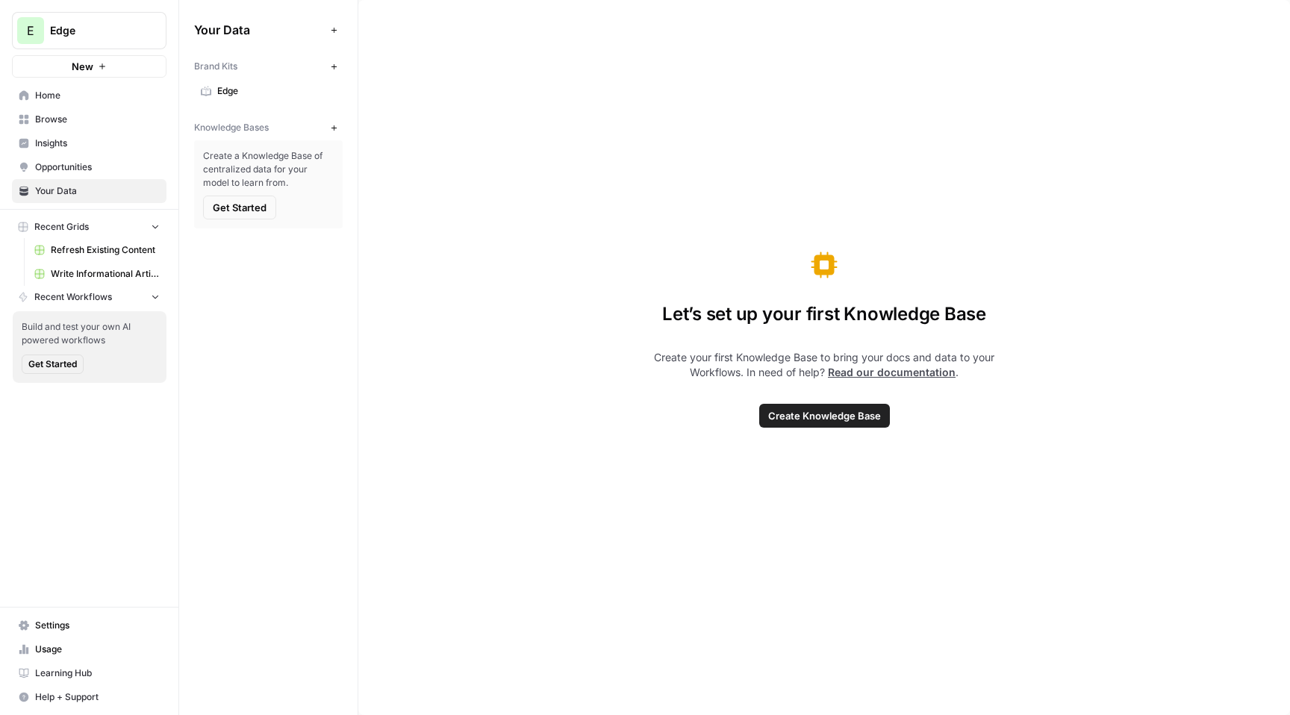
click at [276, 87] on span "Edge" at bounding box center [276, 90] width 119 height 13
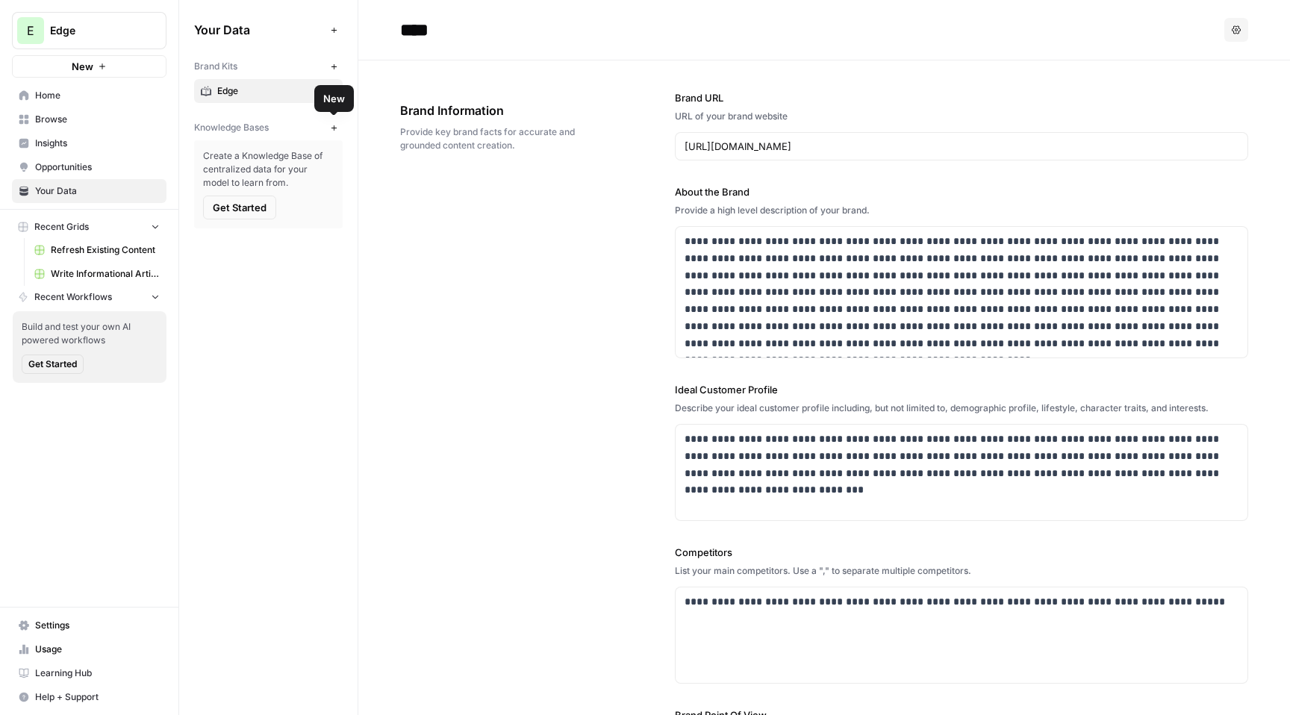
click at [334, 128] on icon "button" at bounding box center [334, 128] width 8 height 8
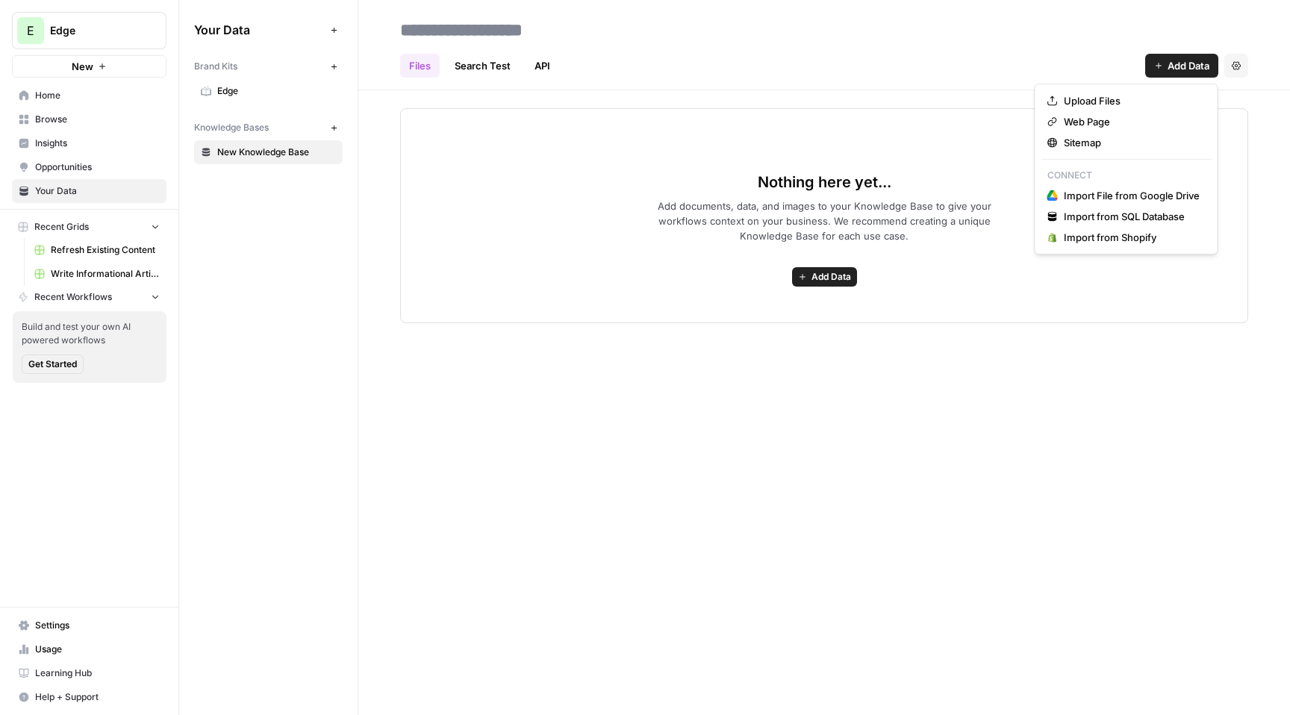
click at [1171, 73] on button "Add Data" at bounding box center [1181, 66] width 73 height 24
click at [789, 75] on div "Files Search Test API Add Data Settings" at bounding box center [824, 60] width 848 height 36
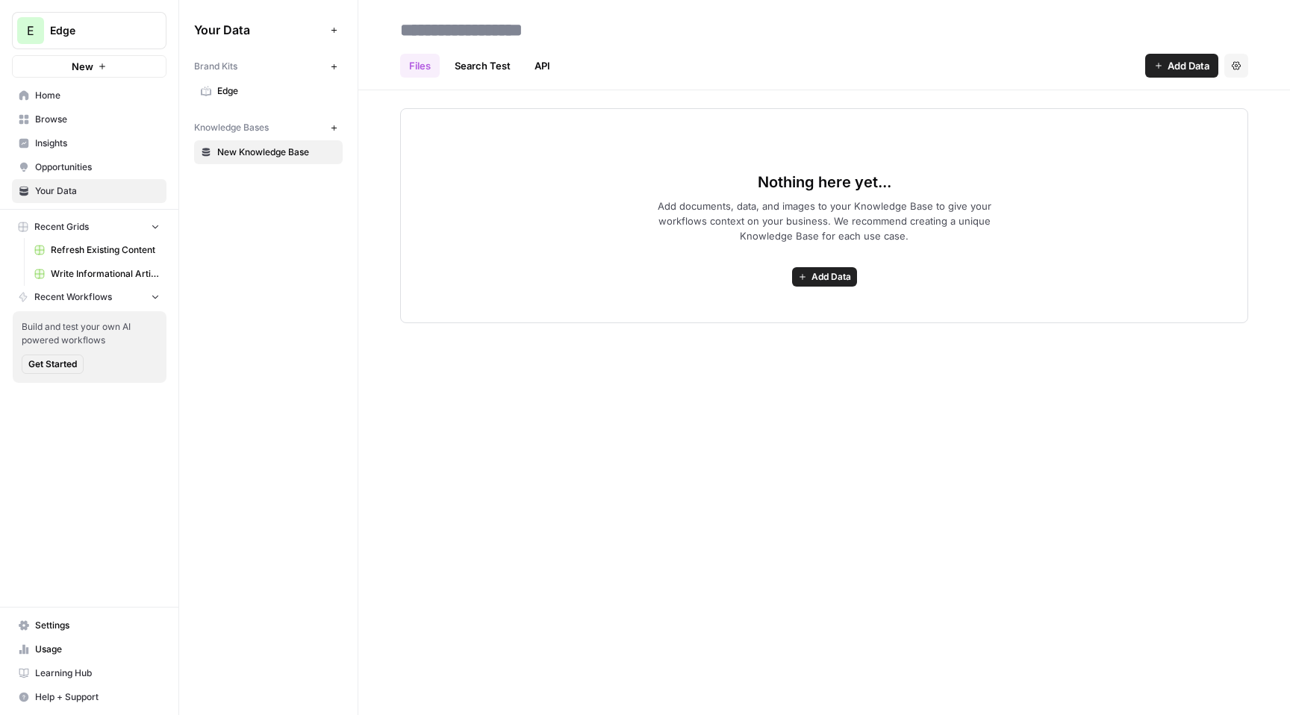
click at [240, 91] on span "Edge" at bounding box center [276, 90] width 119 height 13
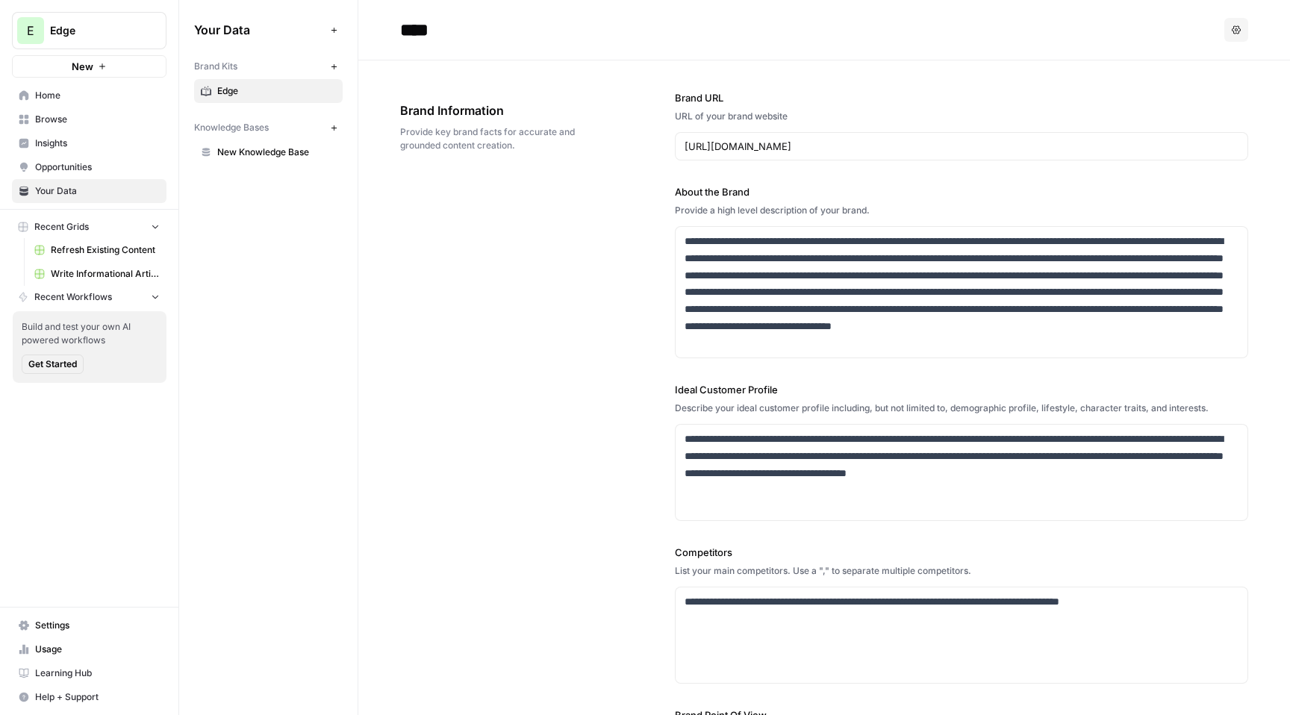
click at [274, 161] on link "New Knowledge Base" at bounding box center [268, 152] width 149 height 24
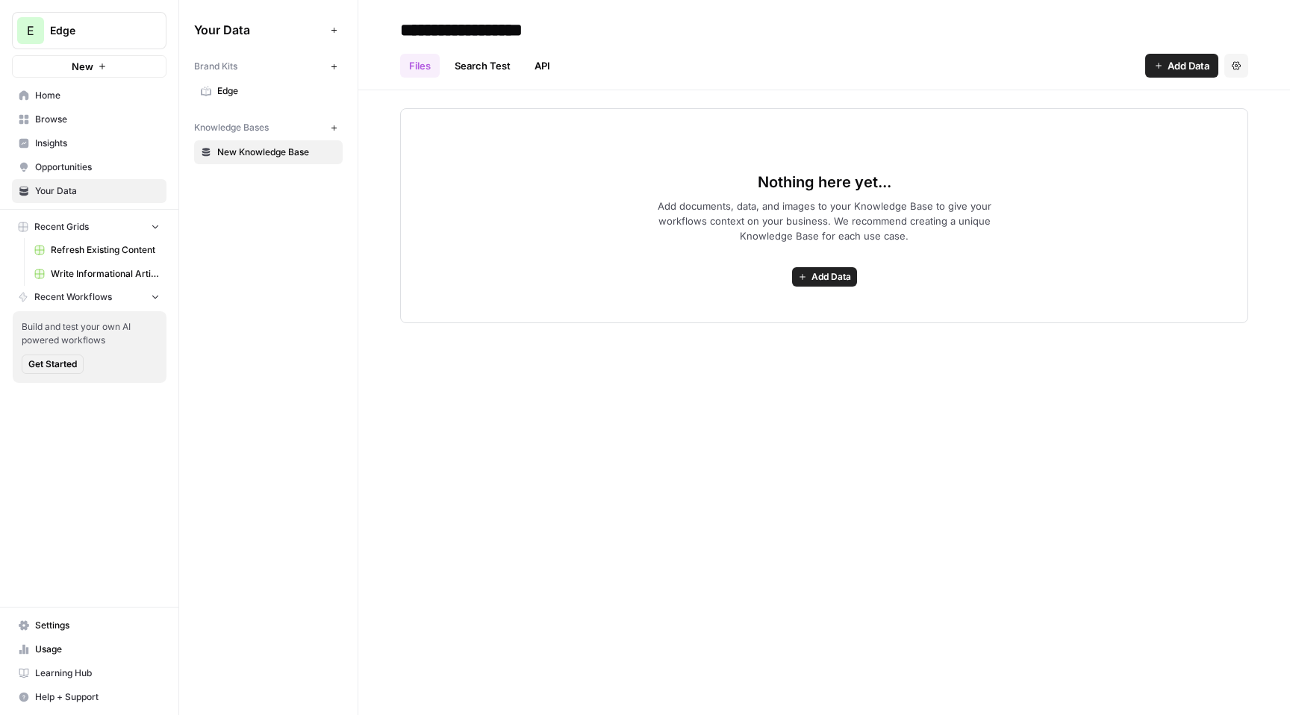
click at [104, 119] on span "Browse" at bounding box center [97, 119] width 125 height 13
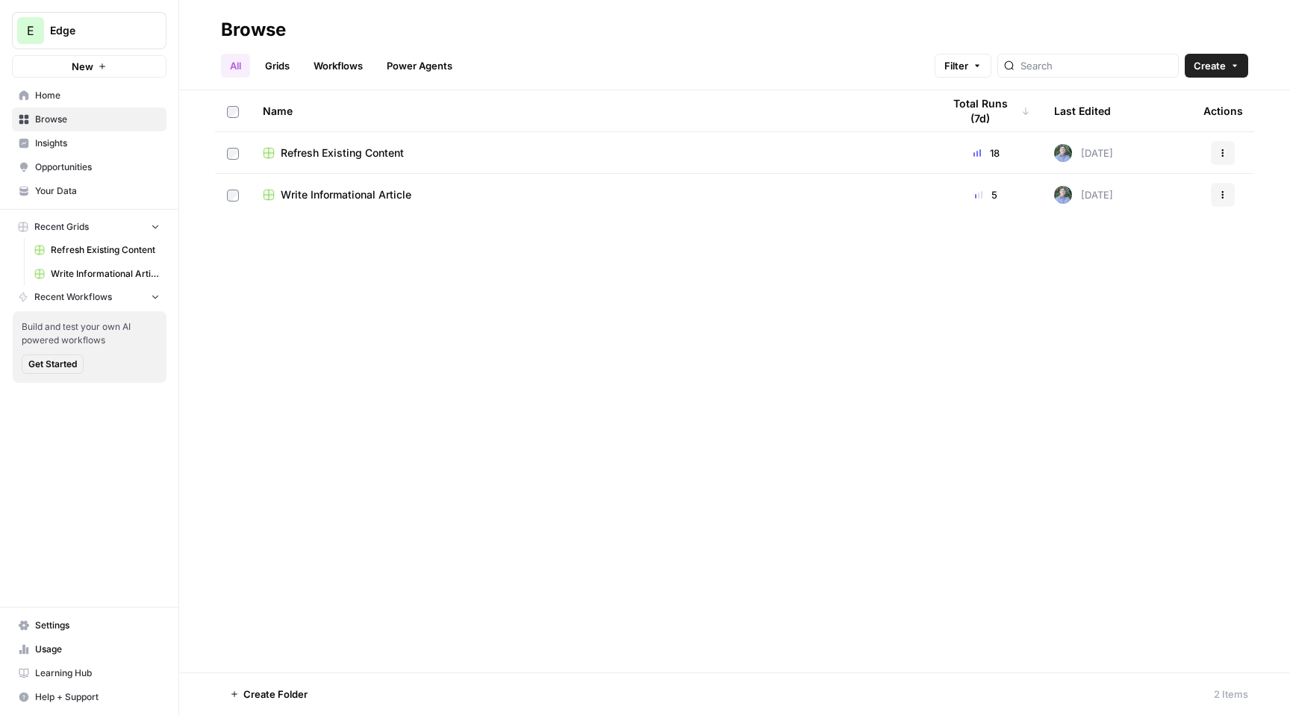
click at [359, 200] on span "Write Informational Article" at bounding box center [346, 194] width 131 height 15
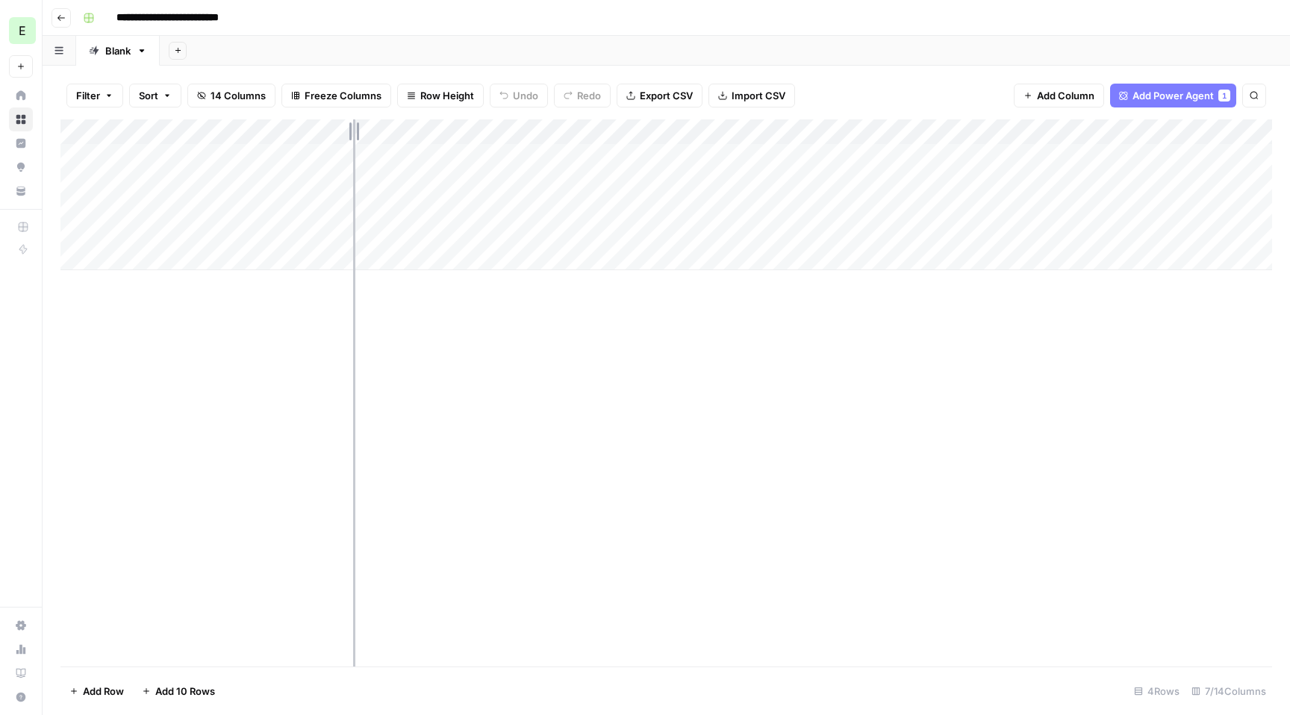
drag, startPoint x: 306, startPoint y: 131, endPoint x: 371, endPoint y: 133, distance: 65.0
click at [371, 133] on div "Add Column" at bounding box center [665, 194] width 1211 height 151
drag, startPoint x: 370, startPoint y: 131, endPoint x: 408, endPoint y: 131, distance: 38.1
click at [408, 131] on div "Add Column" at bounding box center [665, 194] width 1211 height 151
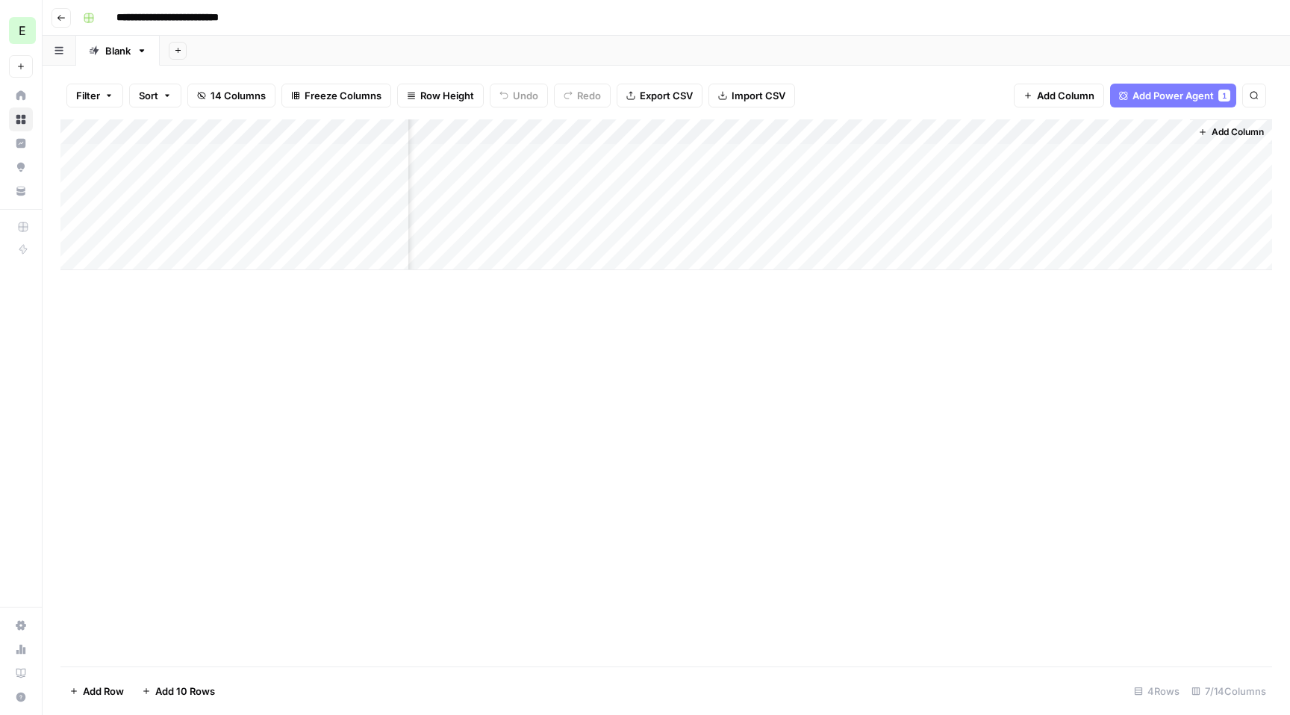
click at [1243, 129] on span "Add Column" at bounding box center [1237, 131] width 52 height 13
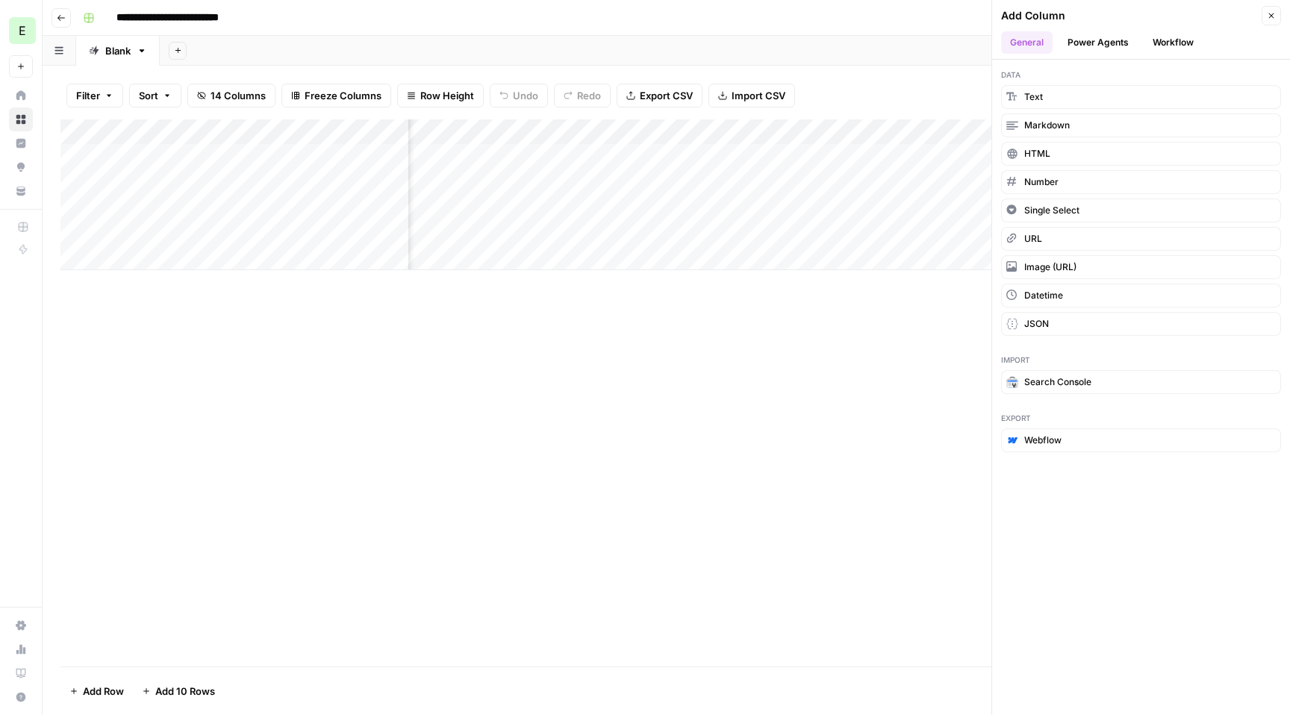
click at [1267, 10] on button "Close" at bounding box center [1270, 15] width 19 height 19
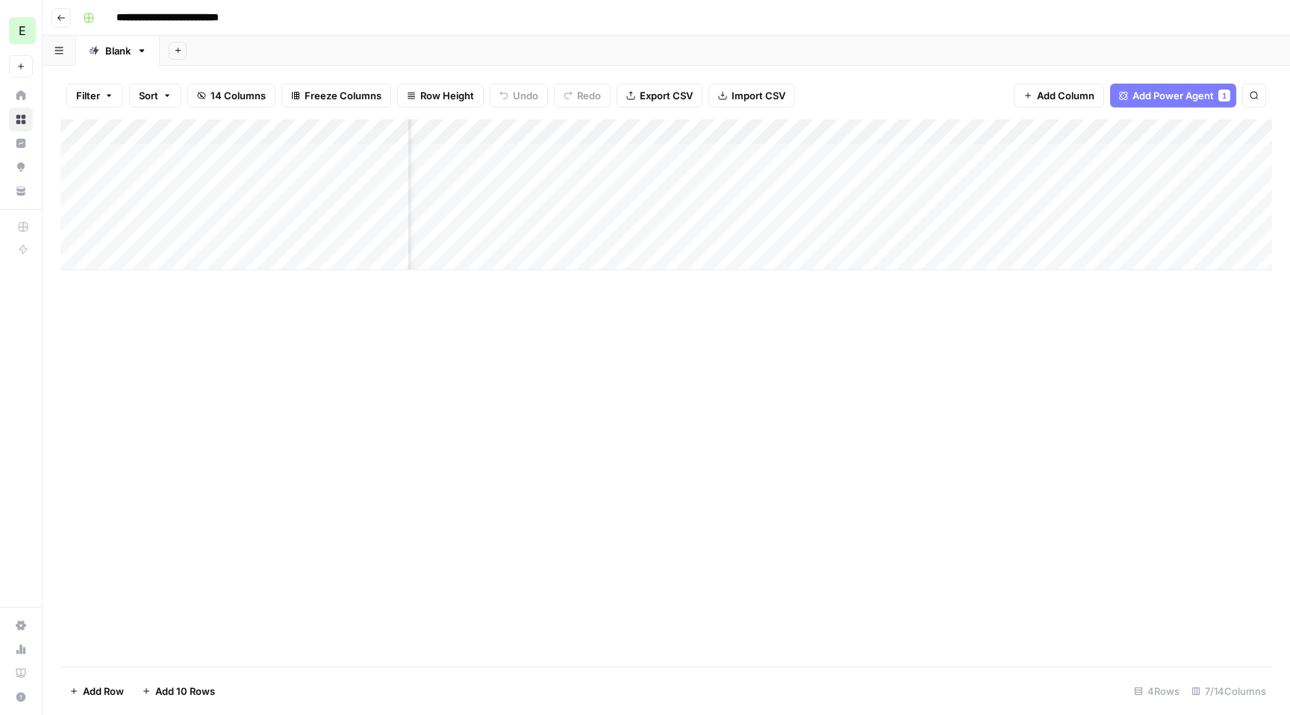
scroll to position [0, 0]
click at [602, 133] on div "Add Column" at bounding box center [665, 194] width 1211 height 151
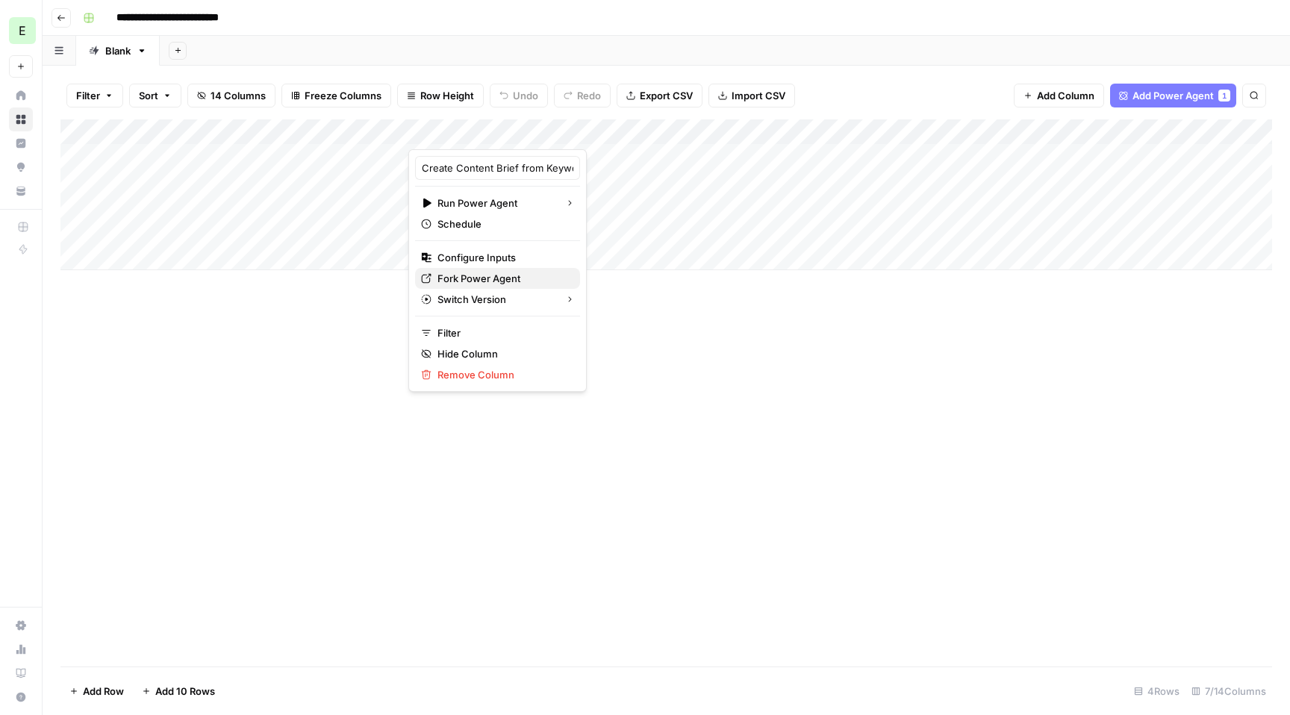
click at [498, 278] on span "Fork Power Agent" at bounding box center [502, 278] width 131 height 15
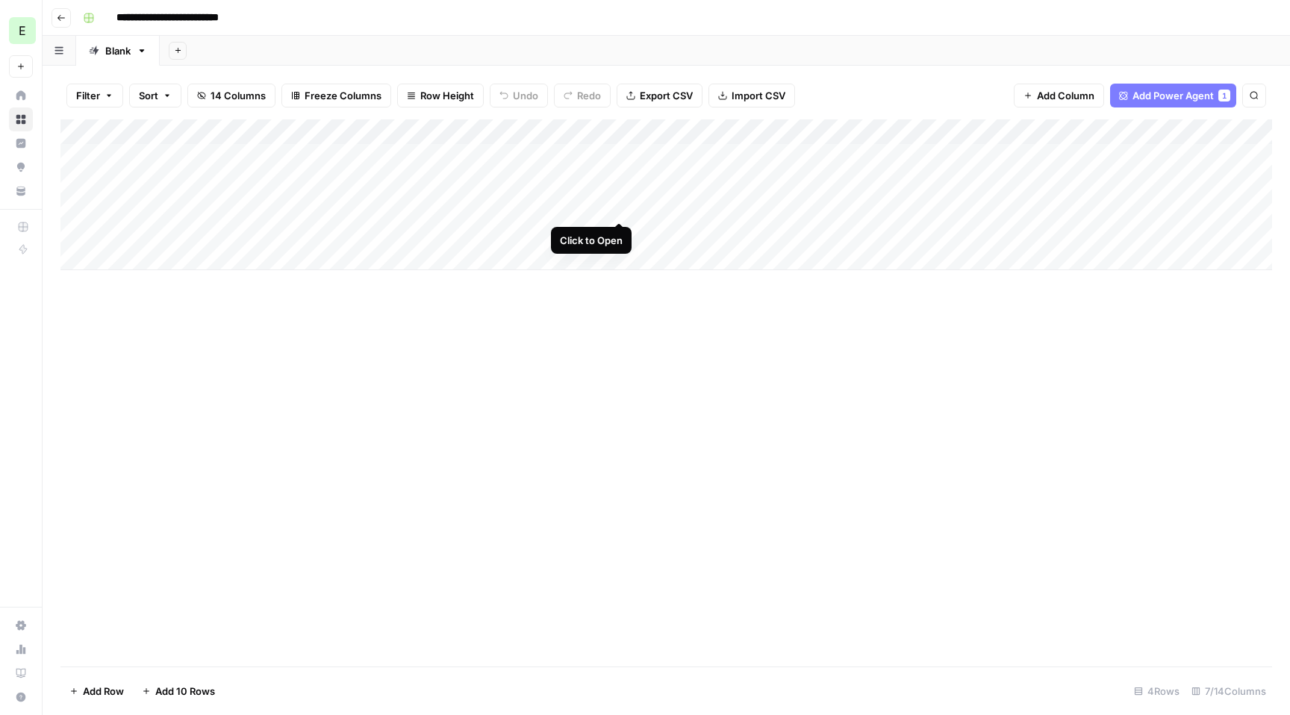
click at [617, 209] on div "Add Column" at bounding box center [665, 194] width 1211 height 151
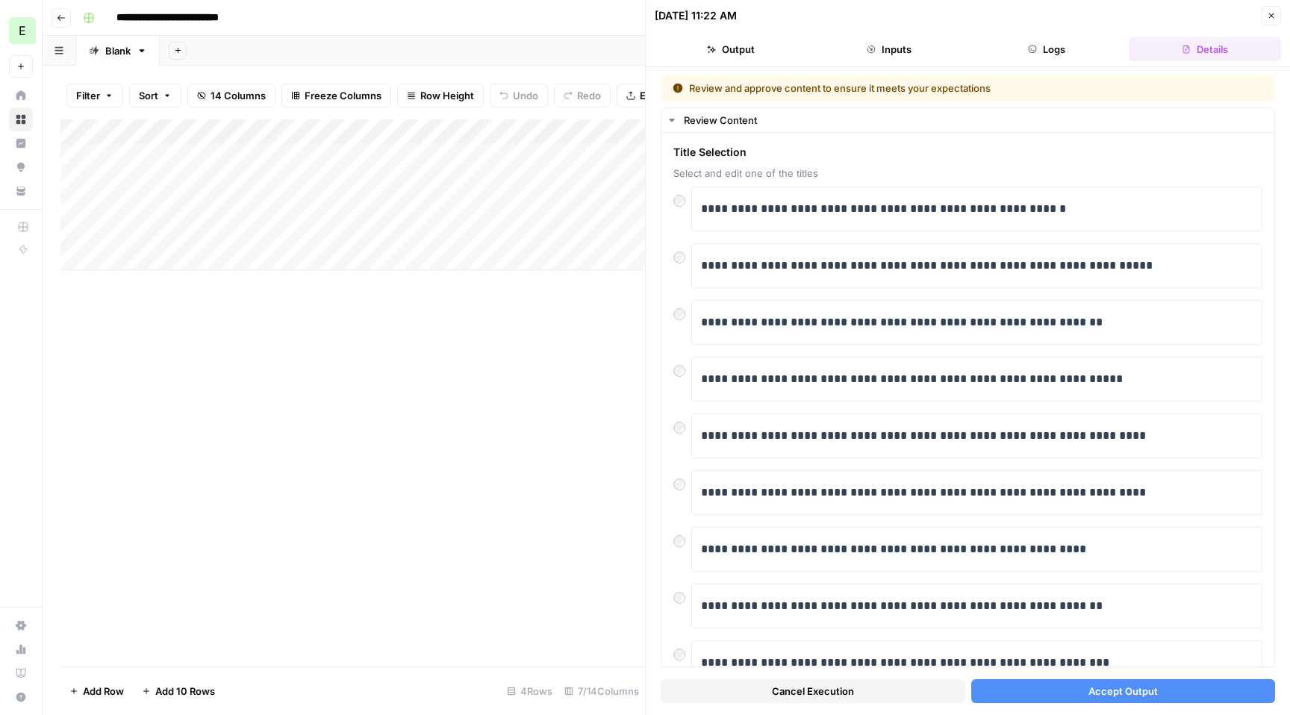
click at [1131, 690] on span "Accept Output" at bounding box center [1122, 691] width 69 height 15
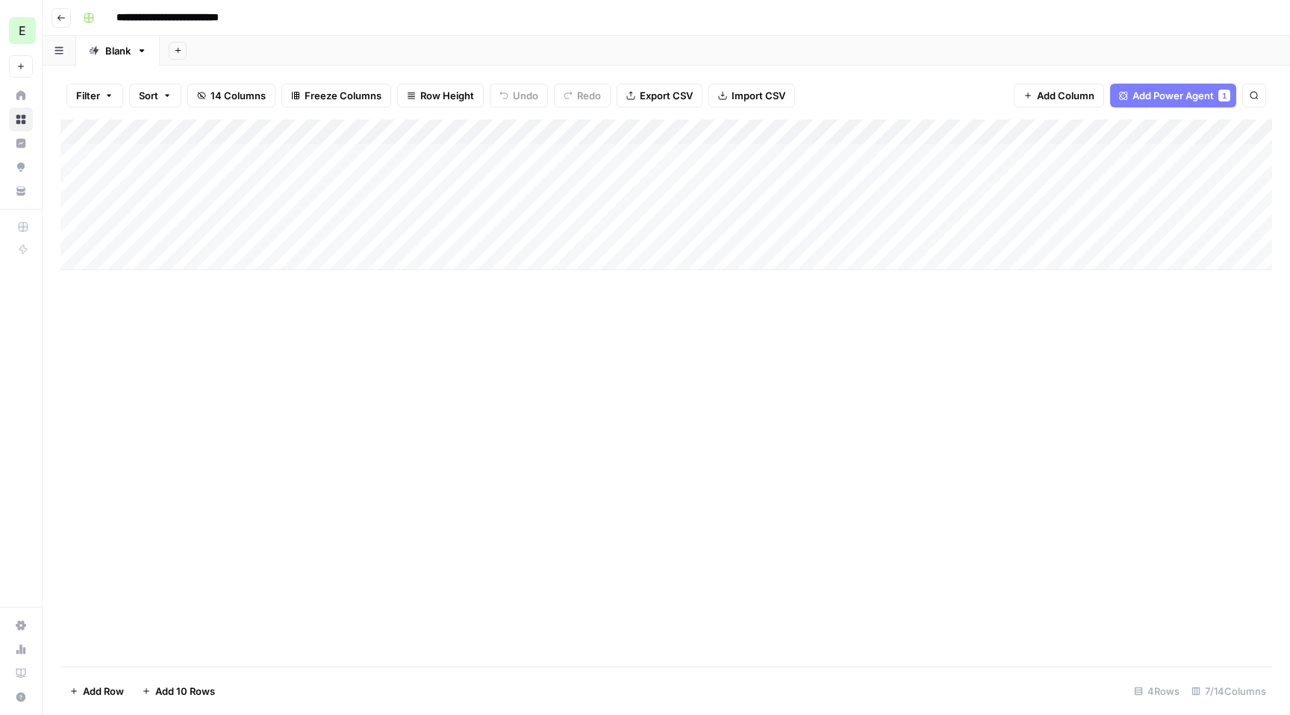
click at [344, 164] on div "Add Column" at bounding box center [665, 194] width 1211 height 151
click at [753, 157] on div "Add Column" at bounding box center [665, 194] width 1211 height 151
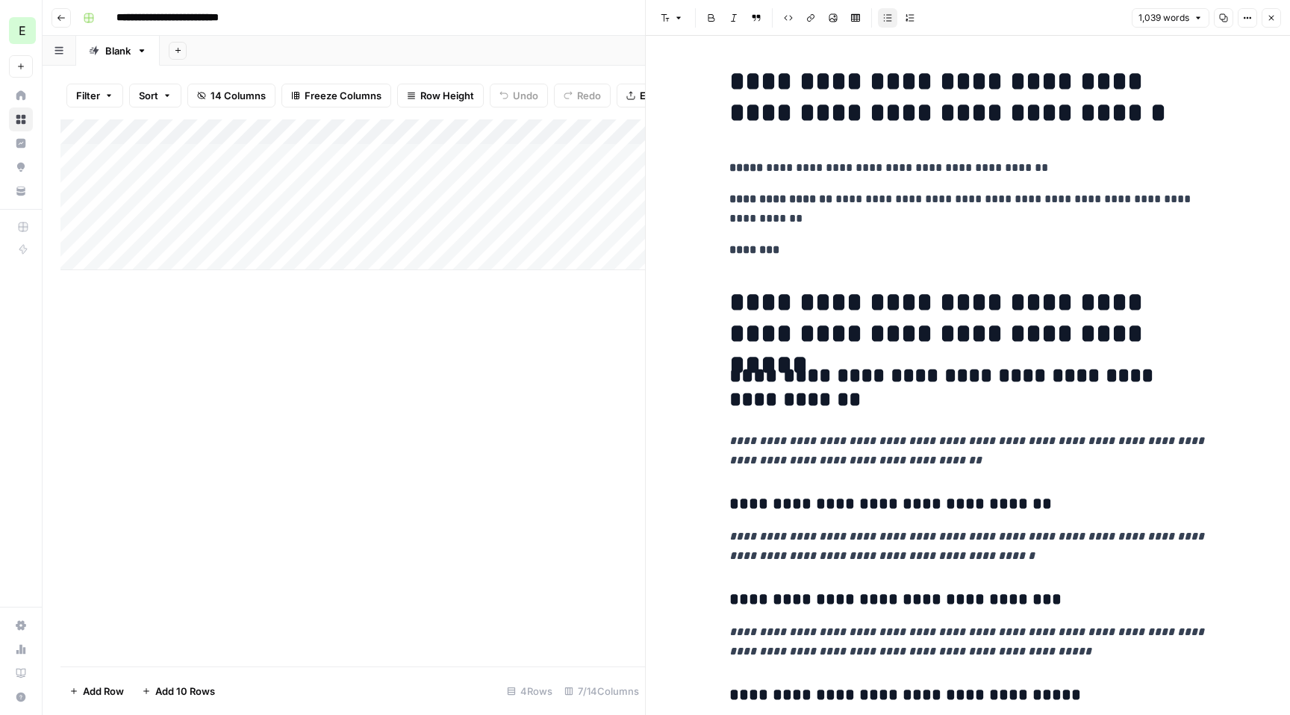
click at [1061, 169] on p "**********" at bounding box center [968, 167] width 478 height 19
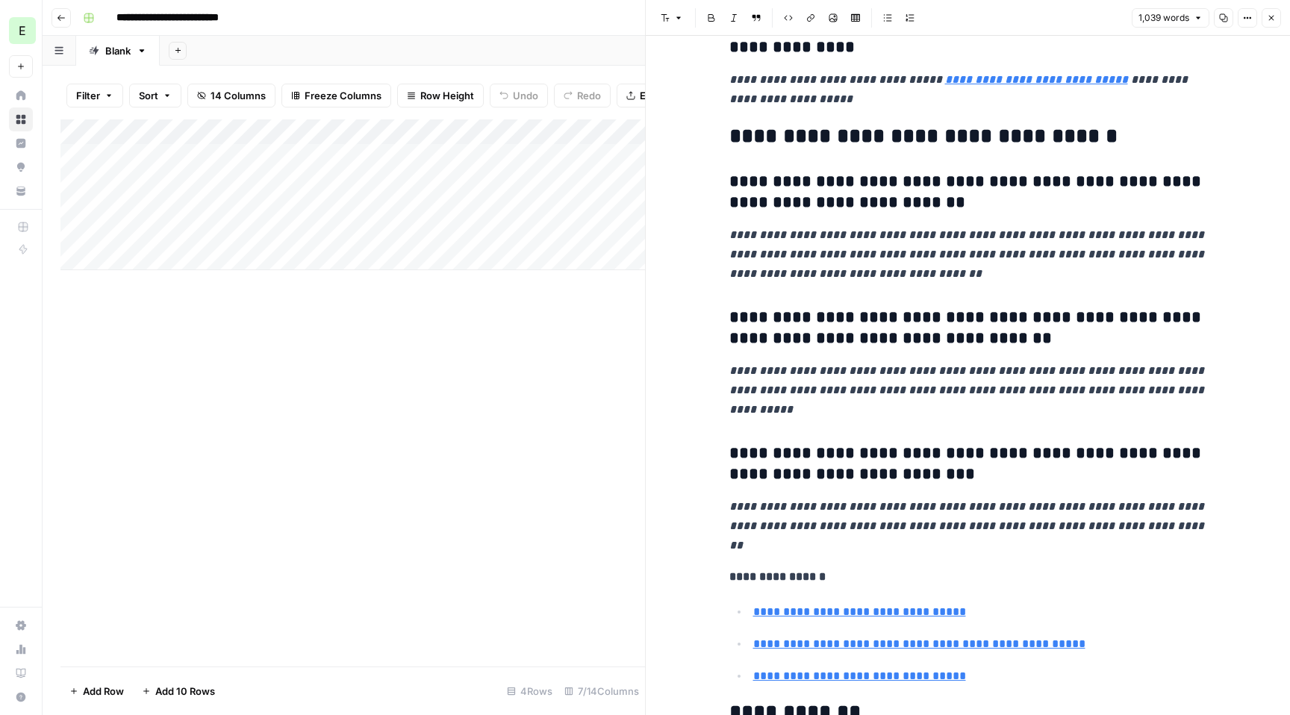
scroll to position [5159, 0]
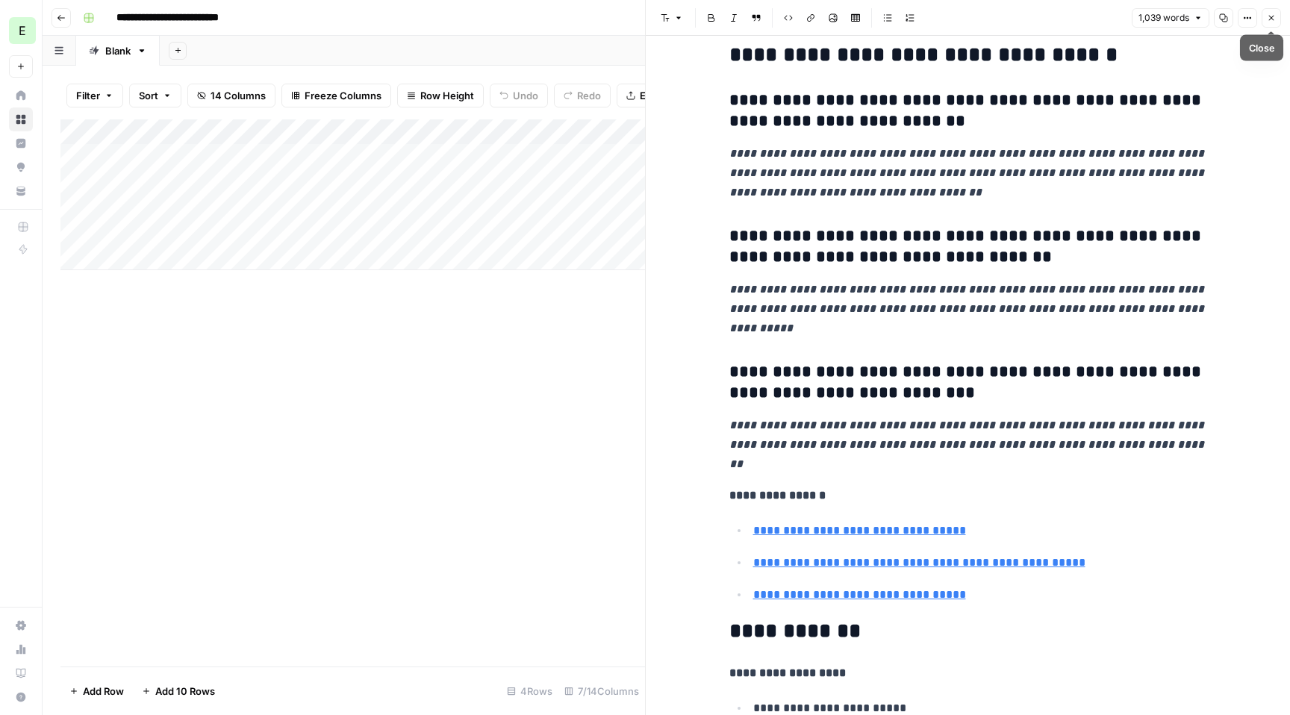
click at [1273, 21] on icon "button" at bounding box center [1271, 17] width 9 height 9
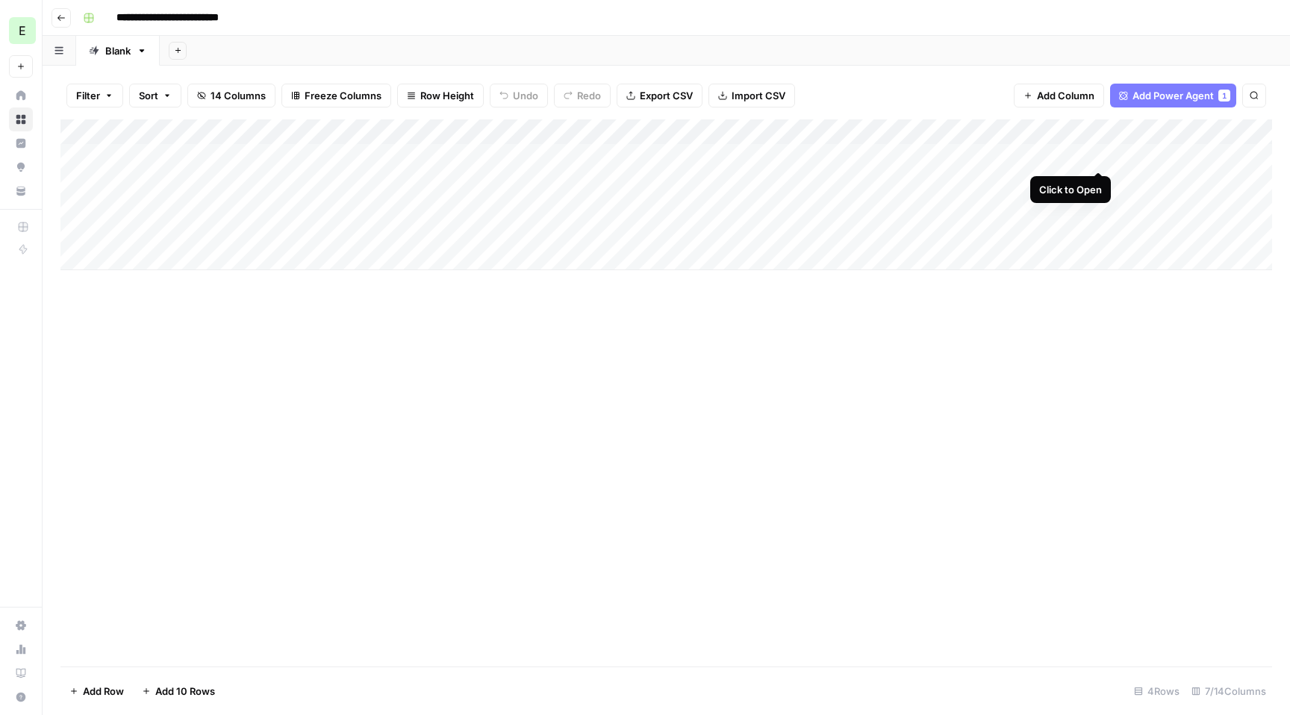
click at [1099, 155] on div "Add Column" at bounding box center [665, 194] width 1211 height 151
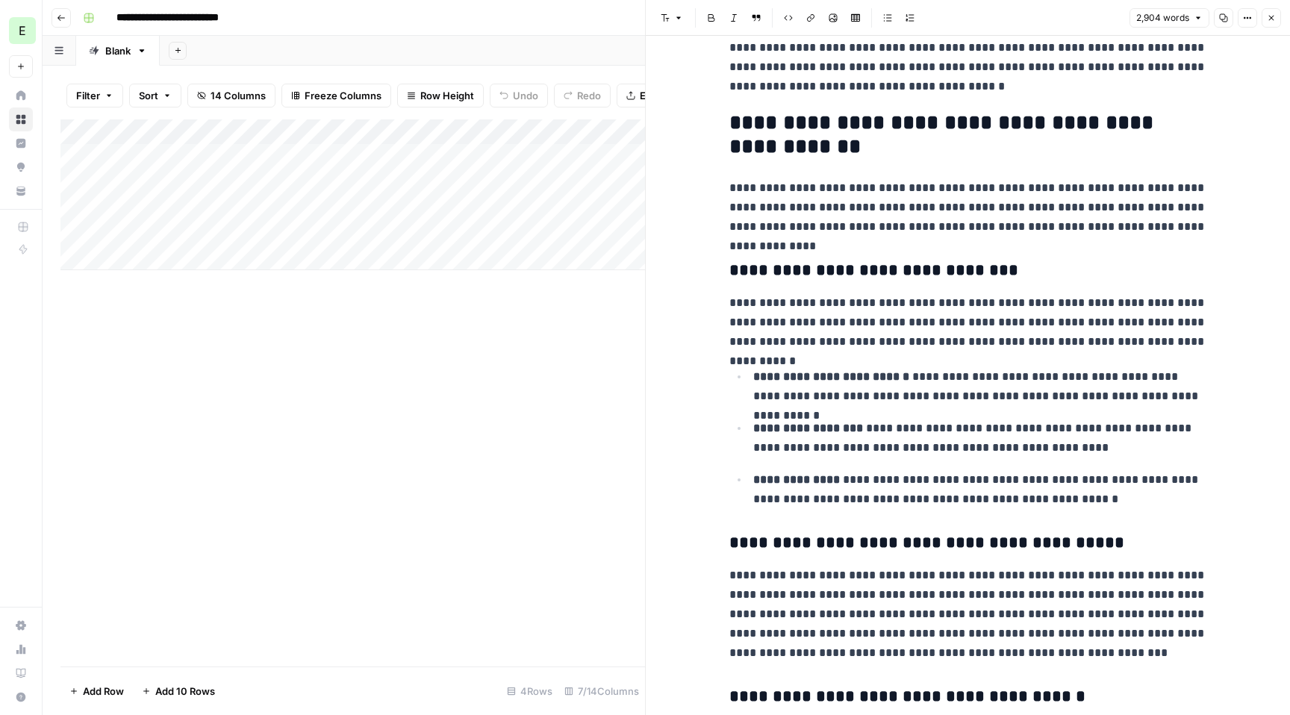
scroll to position [3262, 0]
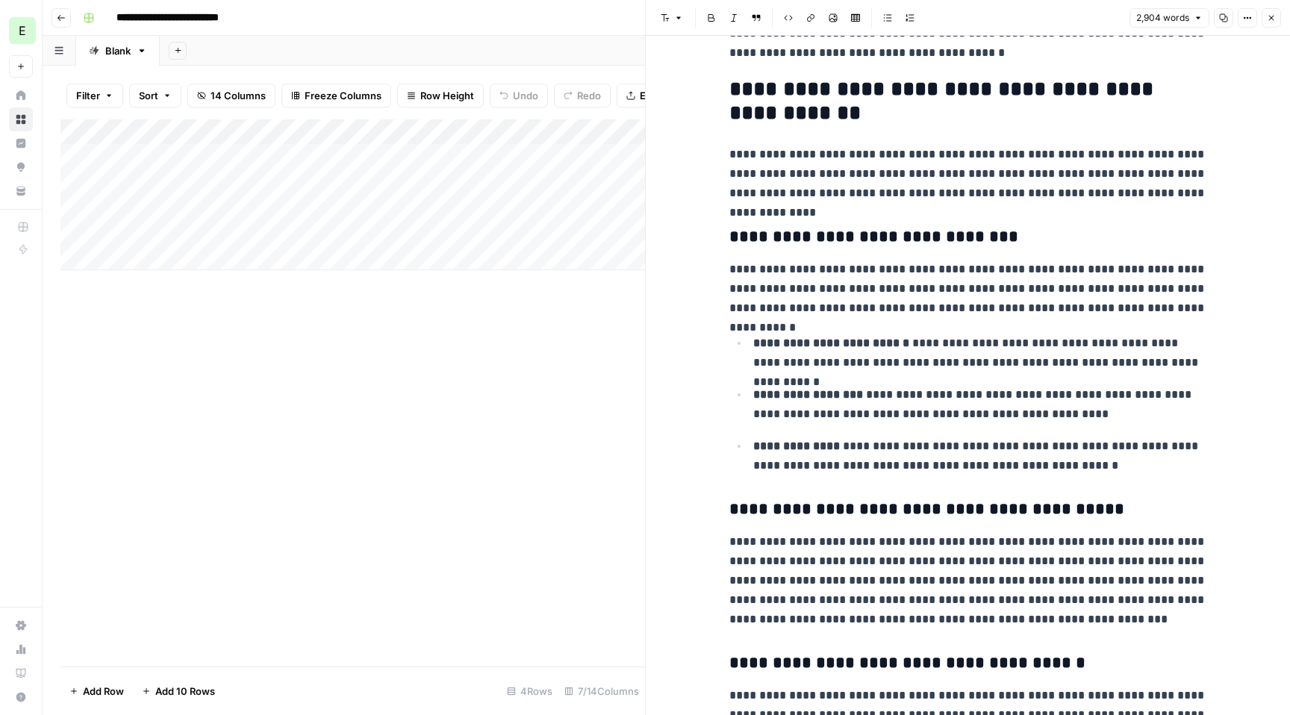
click at [552, 451] on div "Add Column" at bounding box center [352, 392] width 584 height 547
click at [1271, 16] on icon "button" at bounding box center [1271, 17] width 9 height 9
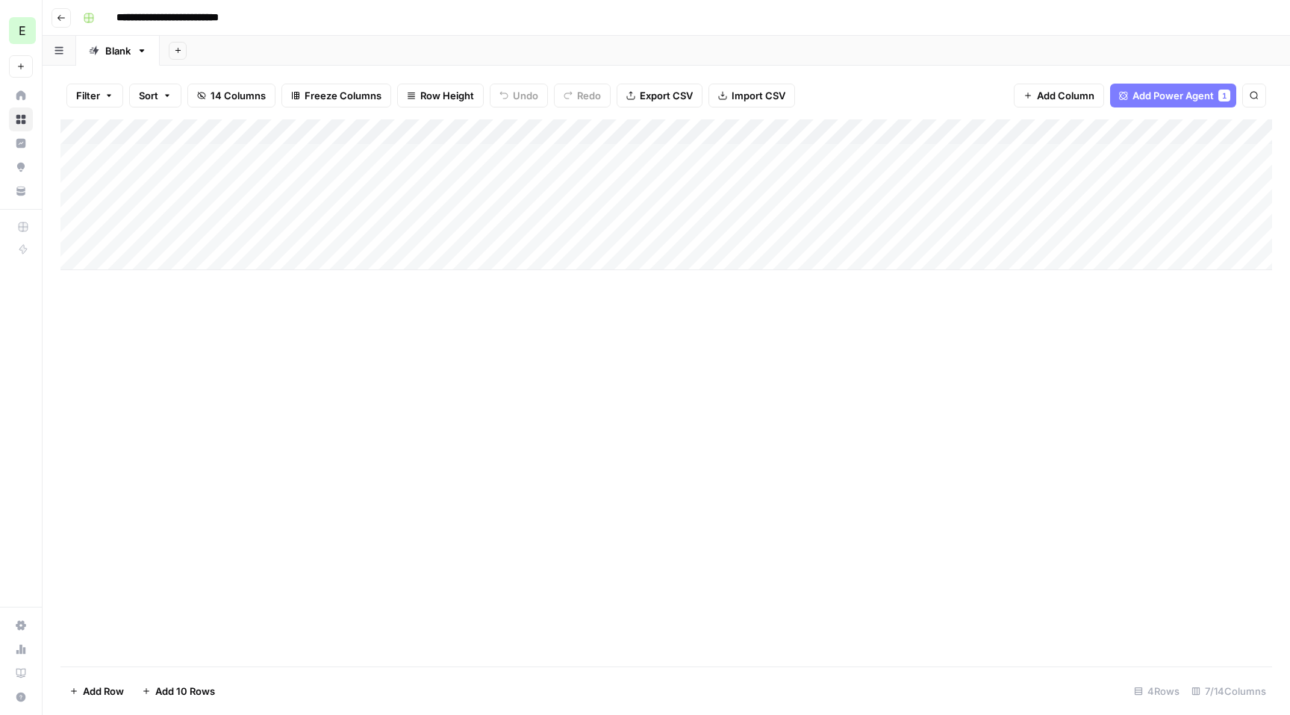
click at [605, 134] on div "Add Column" at bounding box center [665, 194] width 1211 height 151
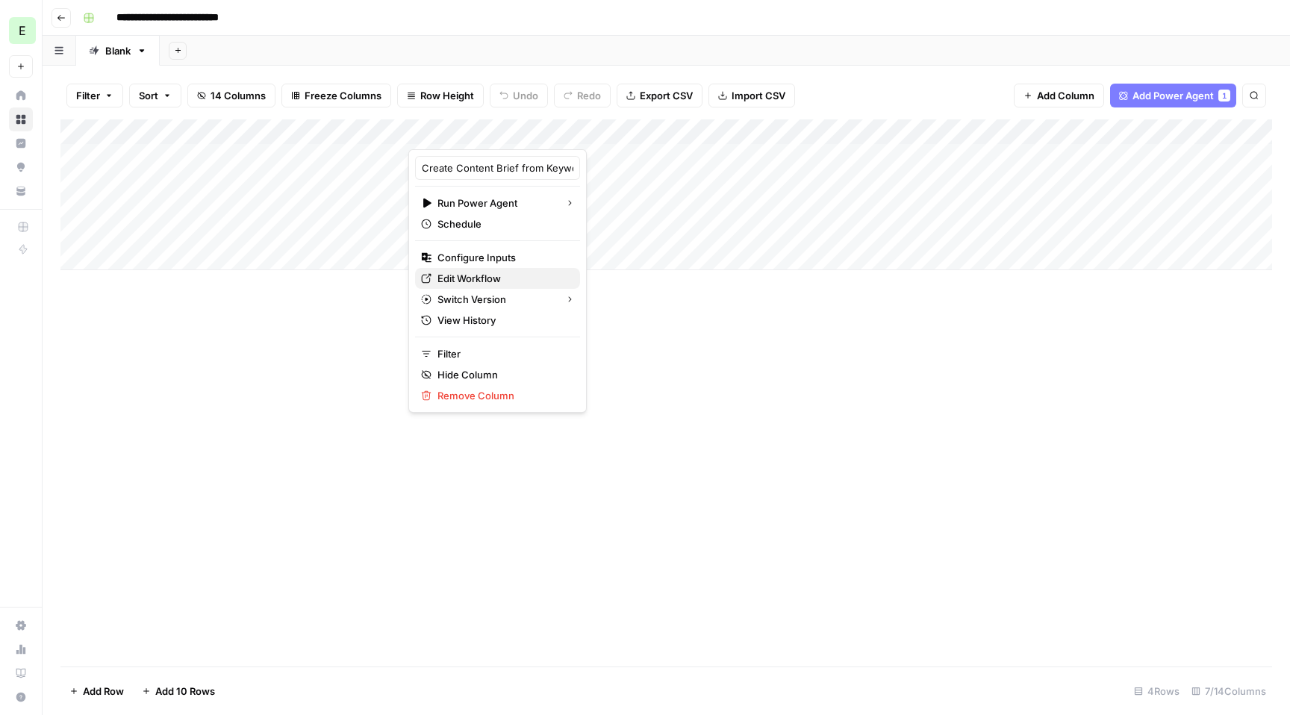
click at [487, 277] on span "Edit Workflow" at bounding box center [502, 278] width 131 height 15
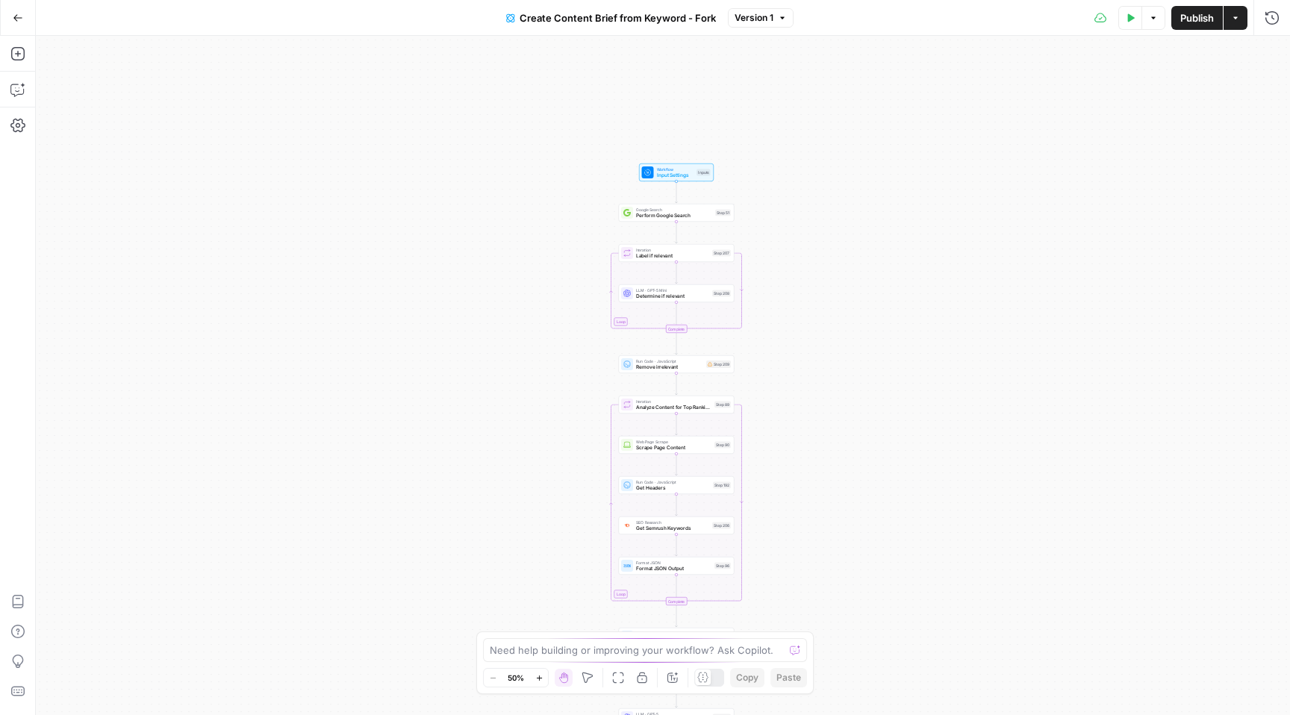
drag, startPoint x: 883, startPoint y: 183, endPoint x: 896, endPoint y: 393, distance: 210.9
click at [896, 393] on div "Workflow Input Settings Inputs Google Search Perform Google Search Step 51 Loop…" at bounding box center [663, 375] width 1254 height 679
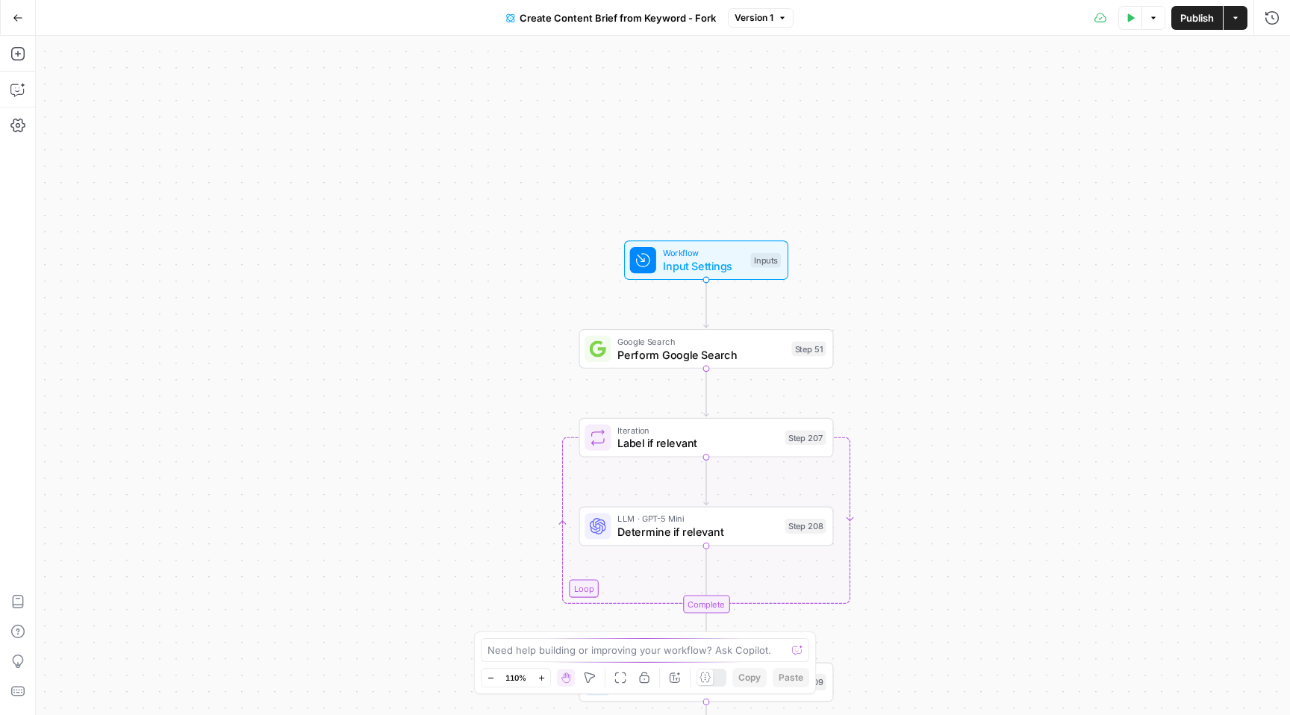
drag, startPoint x: 796, startPoint y: 275, endPoint x: 996, endPoint y: 550, distance: 340.4
click at [996, 550] on div "Workflow Input Settings Inputs Google Search Perform Google Search Step 51 Loop…" at bounding box center [663, 375] width 1254 height 679
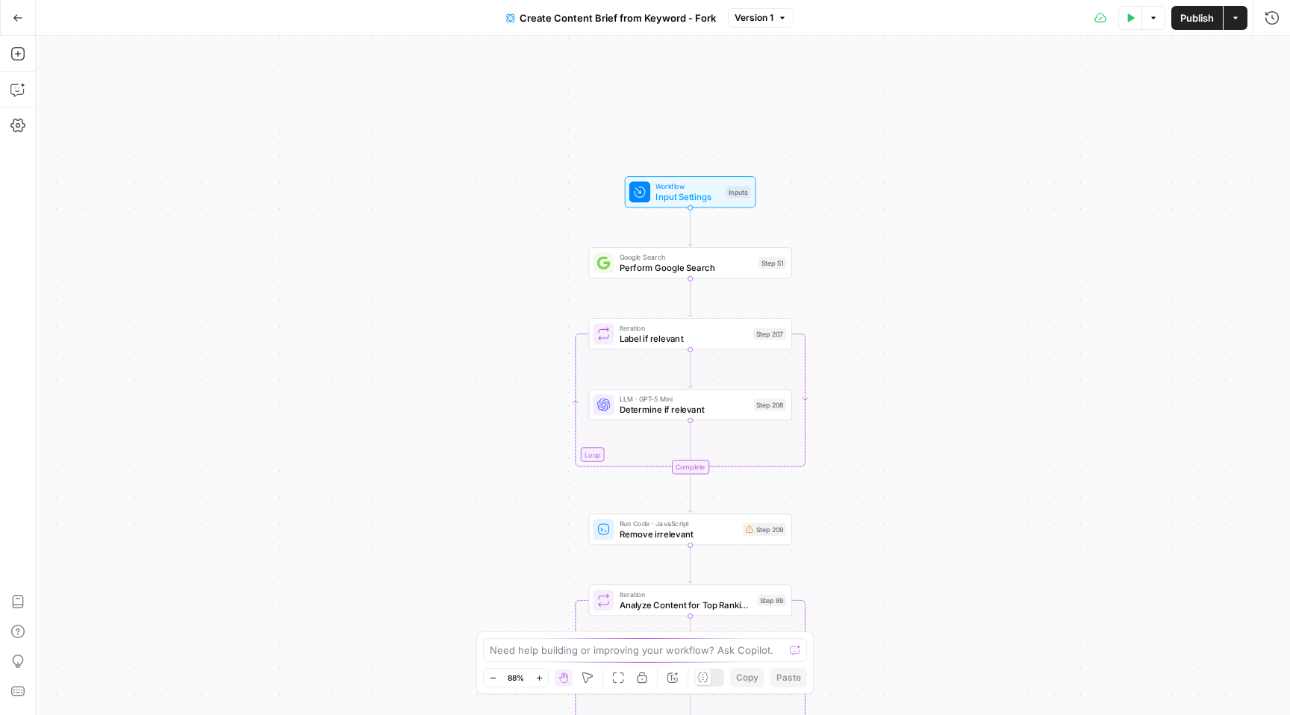
drag, startPoint x: 902, startPoint y: 281, endPoint x: 852, endPoint y: 213, distance: 84.8
click at [852, 213] on div "Workflow Input Settings Inputs Google Search Perform Google Search Step 51 Loop…" at bounding box center [663, 375] width 1254 height 679
click at [694, 183] on span "Workflow" at bounding box center [686, 183] width 65 height 10
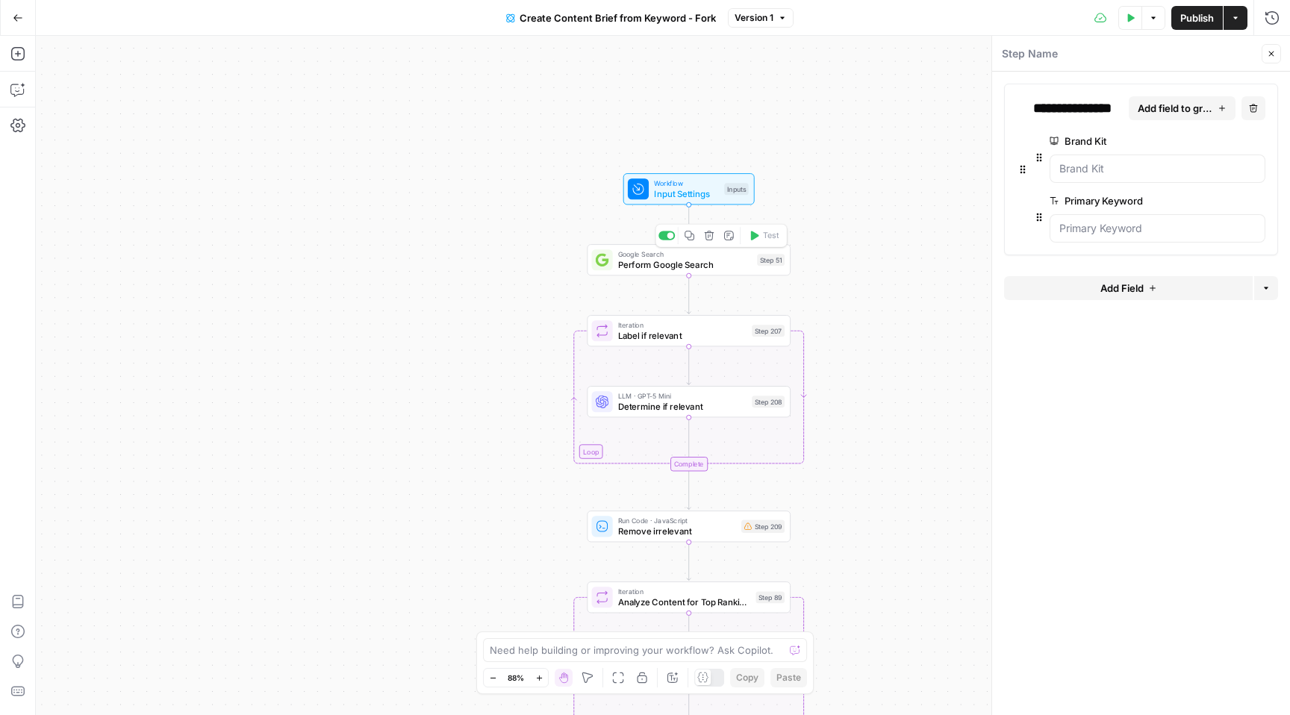
click at [713, 264] on span "Perform Google Search" at bounding box center [685, 264] width 134 height 13
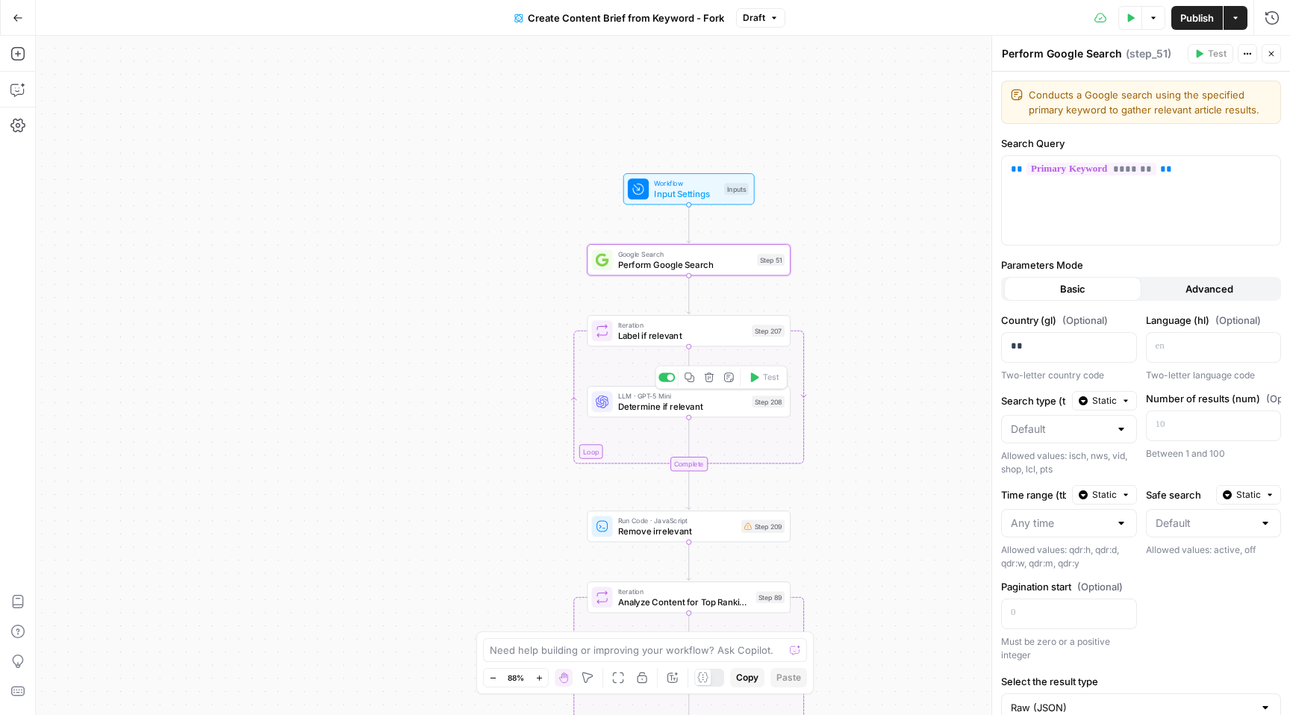
click at [716, 410] on span "Determine if relevant" at bounding box center [682, 406] width 128 height 13
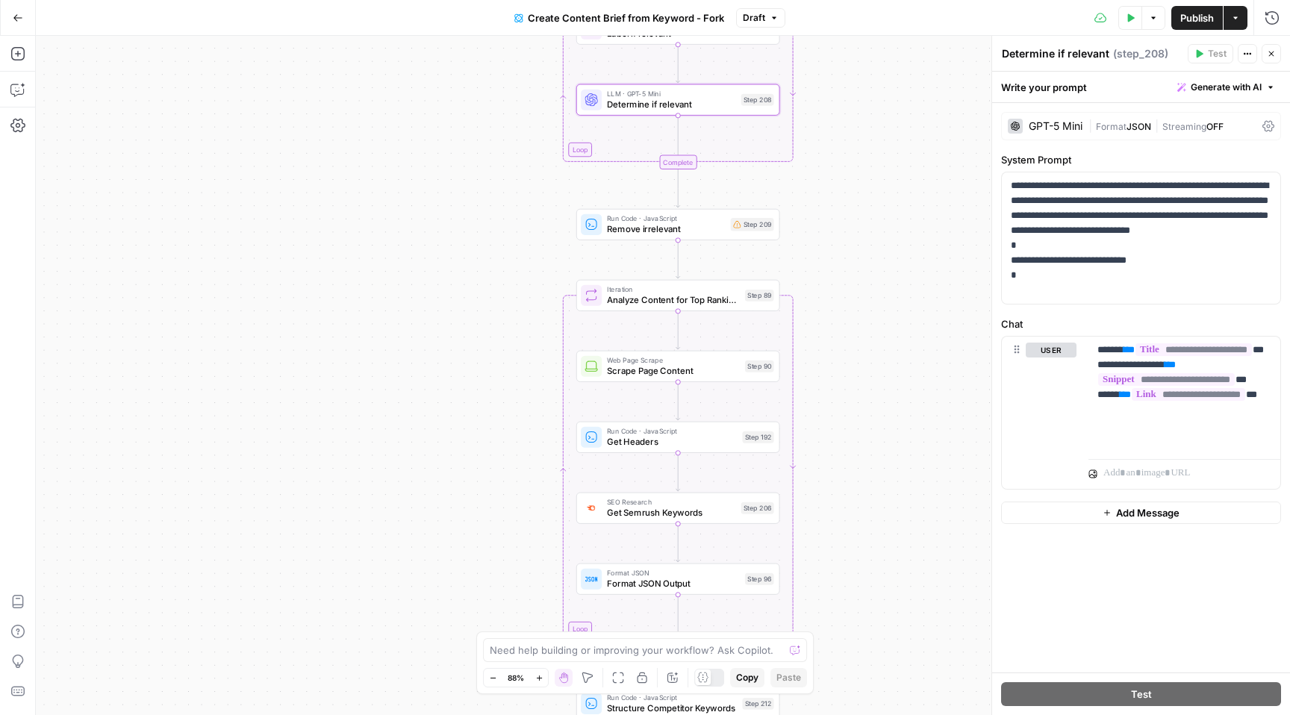
drag, startPoint x: 896, startPoint y: 503, endPoint x: 884, endPoint y: 196, distance: 307.0
click at [884, 196] on div "Workflow Input Settings Inputs Google Search Perform Google Search Step 51 Loop…" at bounding box center [663, 375] width 1254 height 679
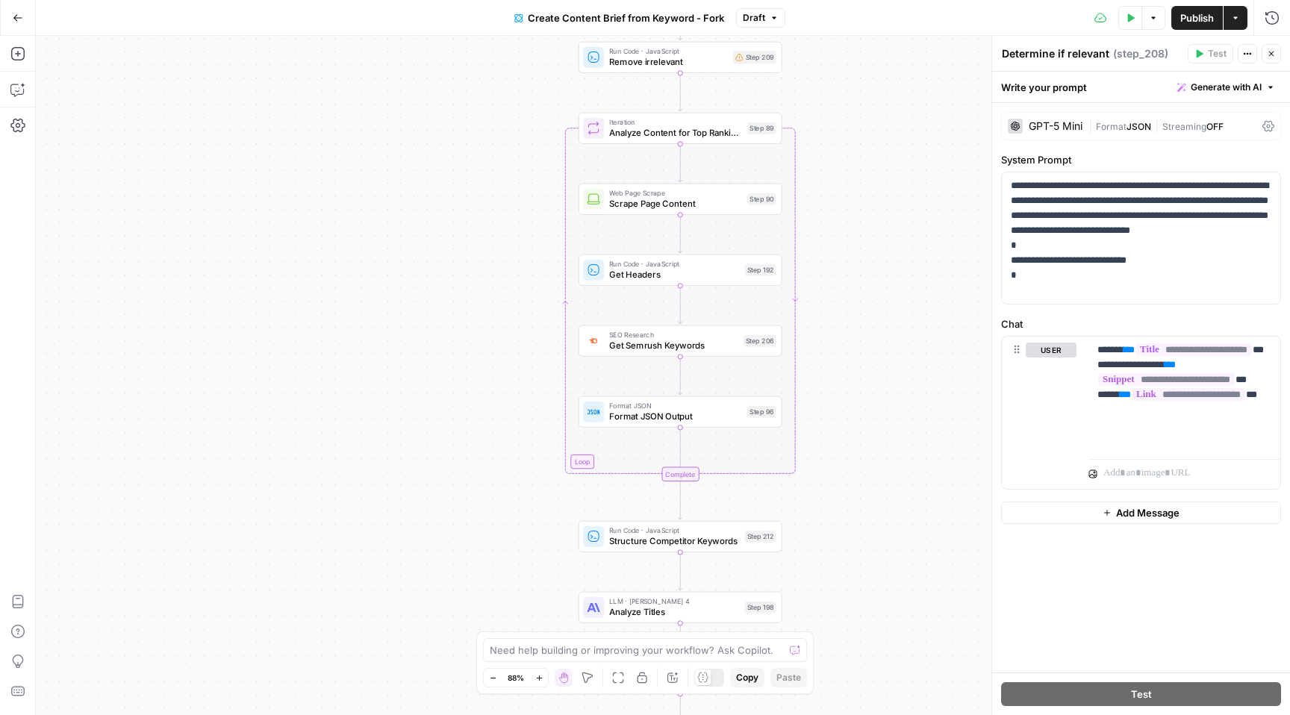
drag, startPoint x: 885, startPoint y: 414, endPoint x: 885, endPoint y: 260, distance: 154.5
click at [885, 260] on div "Workflow Input Settings Inputs Google Search Perform Google Search Step 51 Loop…" at bounding box center [663, 375] width 1254 height 679
click at [714, 206] on span "Scrape Page Content" at bounding box center [675, 203] width 133 height 13
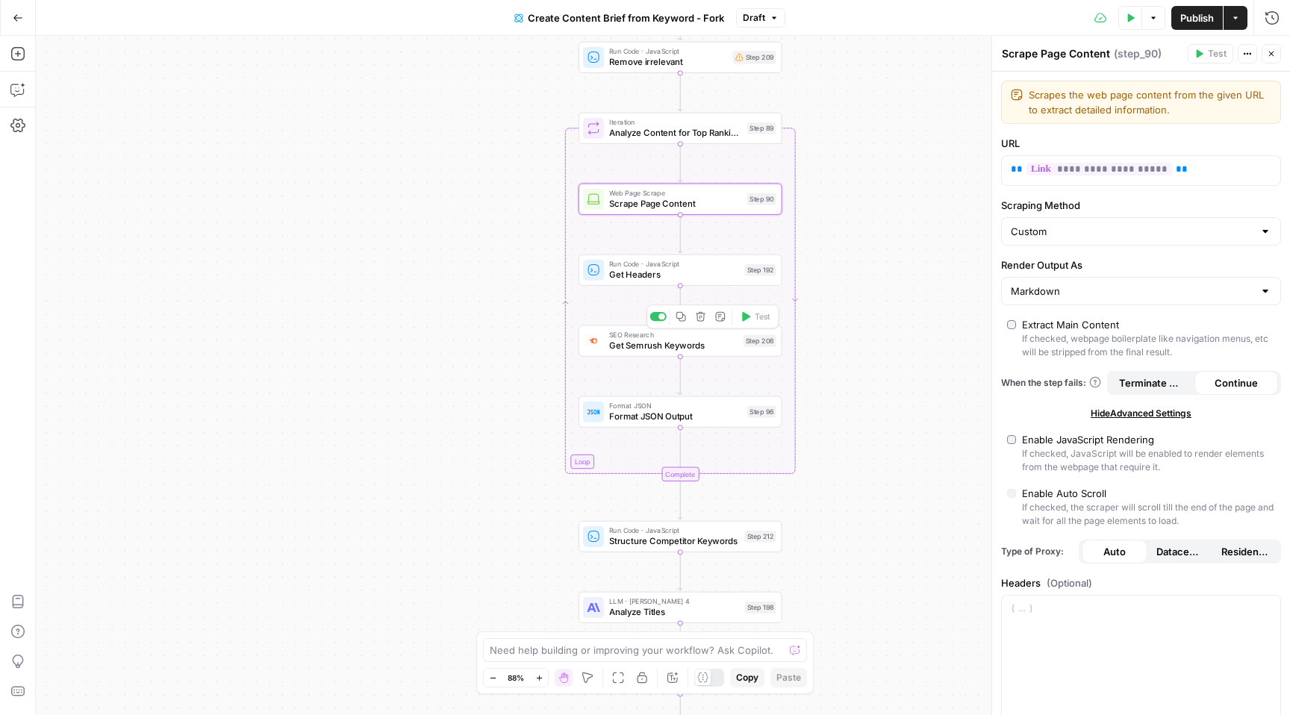
click at [684, 346] on span "Get Semrush Keywords" at bounding box center [673, 345] width 128 height 13
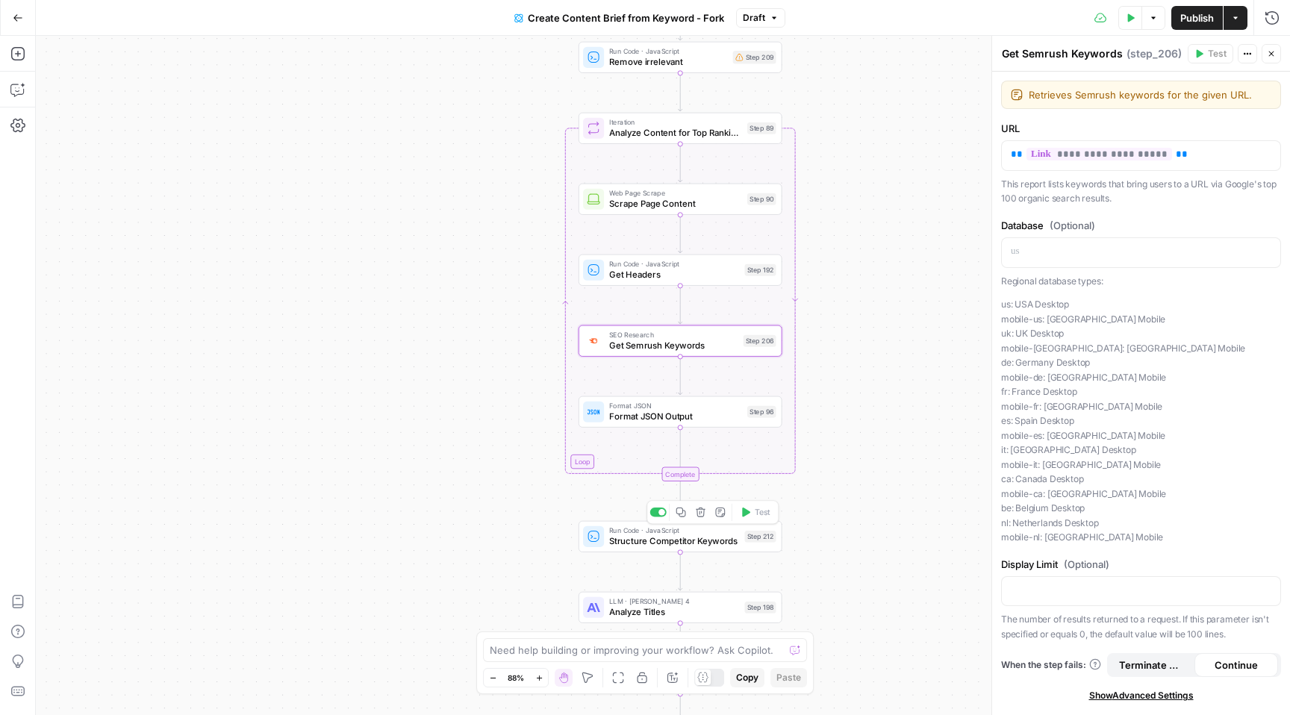
click at [708, 541] on span "Structure Competitor Keywords" at bounding box center [674, 540] width 130 height 13
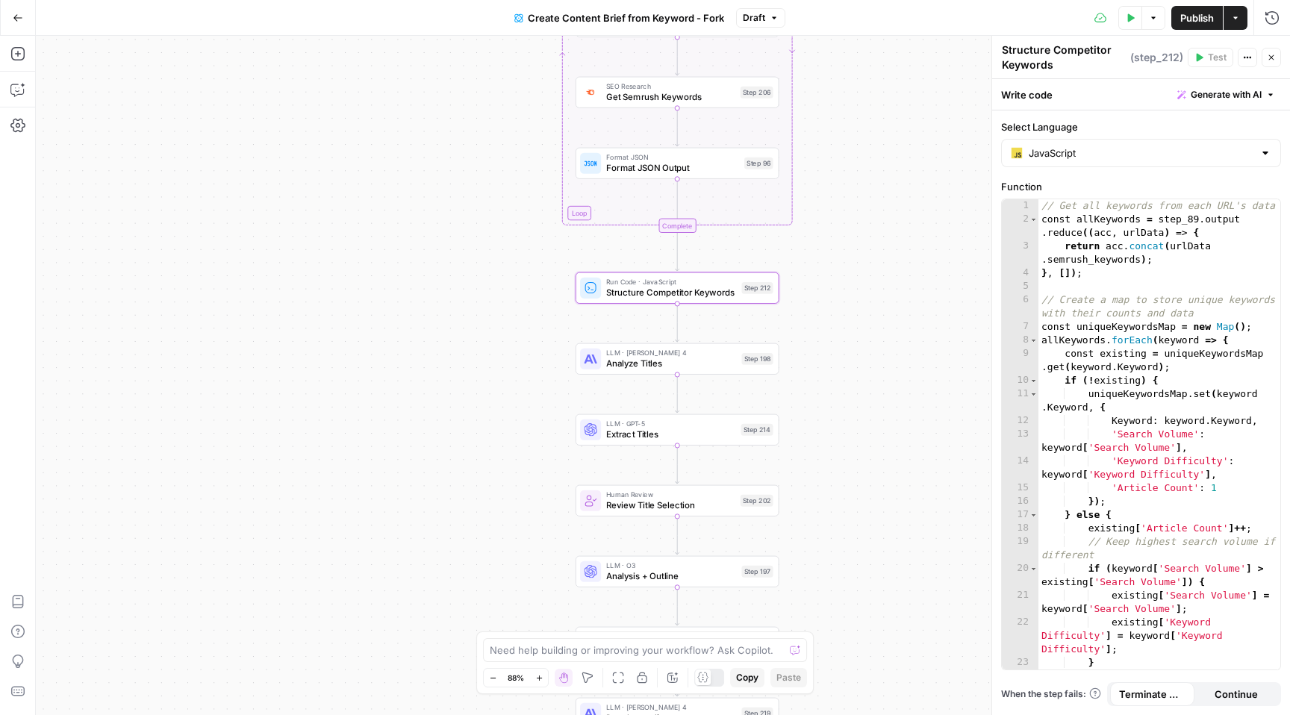
drag, startPoint x: 853, startPoint y: 459, endPoint x: 846, endPoint y: 193, distance: 266.5
click at [846, 193] on div "Workflow Input Settings Inputs Google Search Perform Google Search Step 51 Loop…" at bounding box center [663, 375] width 1254 height 679
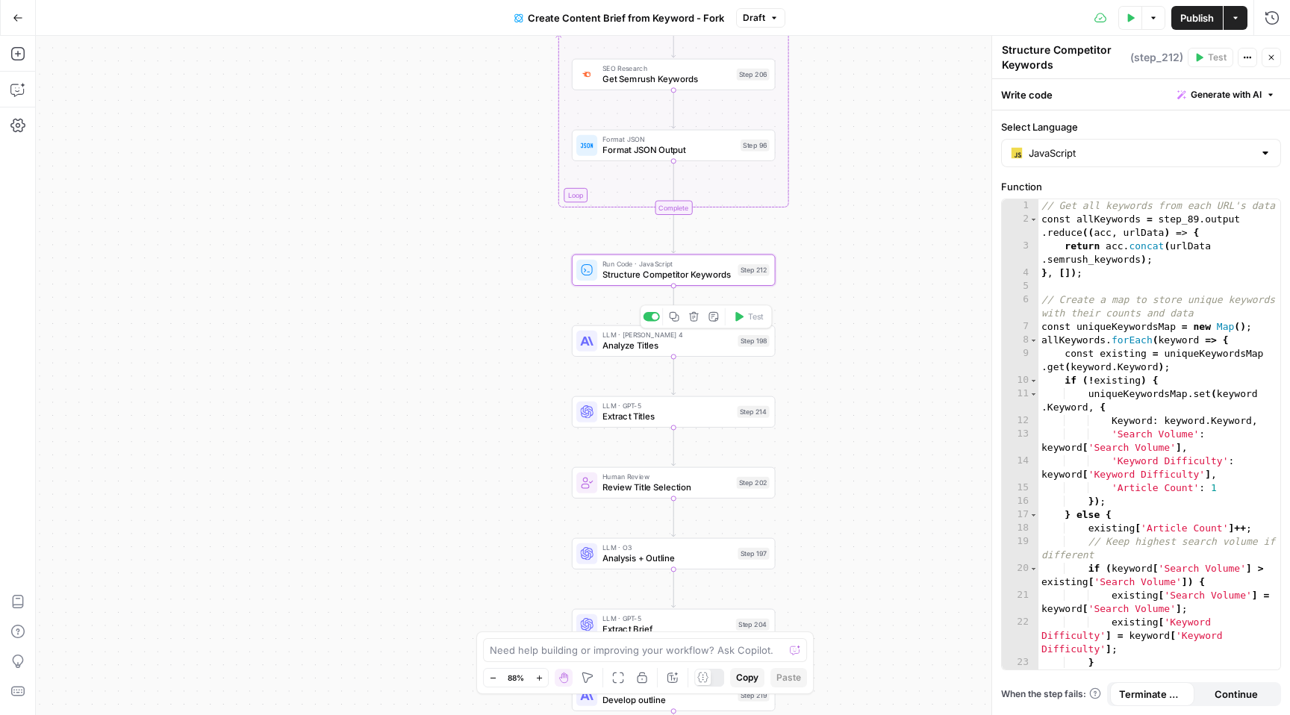
click at [678, 346] on span "Analyze Titles" at bounding box center [667, 345] width 130 height 13
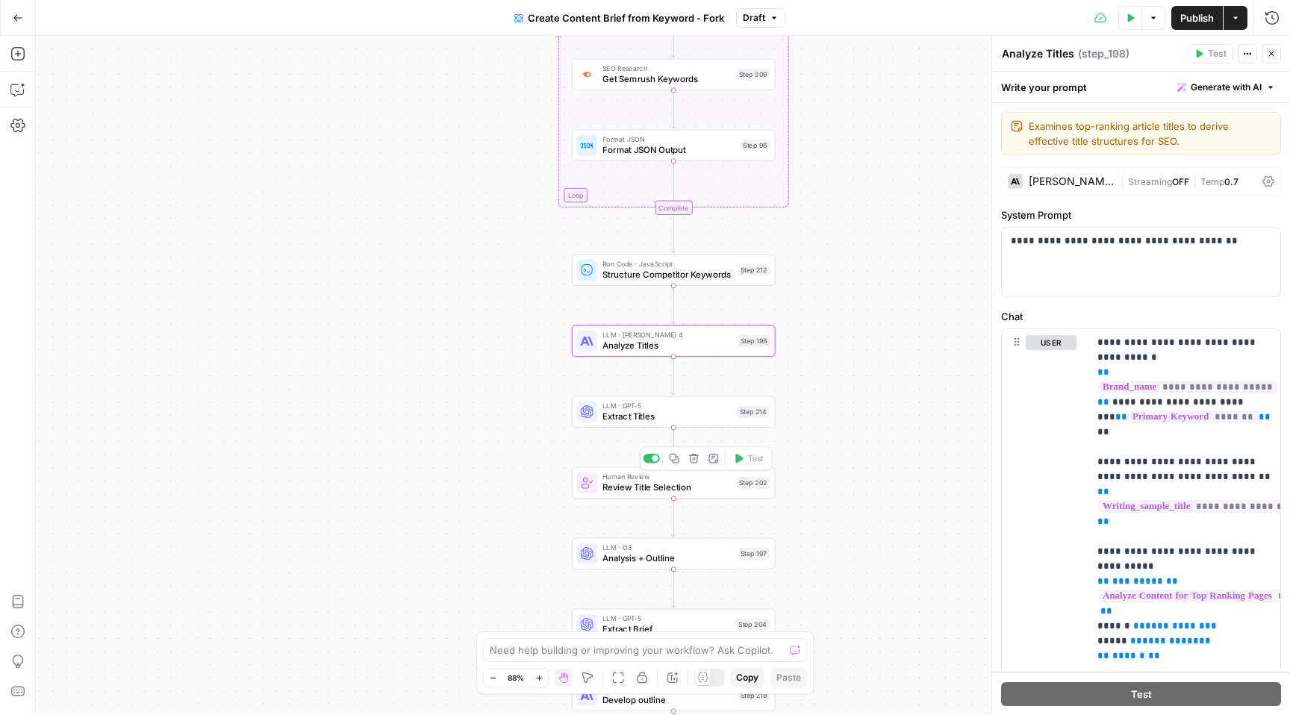
click at [692, 487] on span "Review Title Selection" at bounding box center [666, 487] width 128 height 13
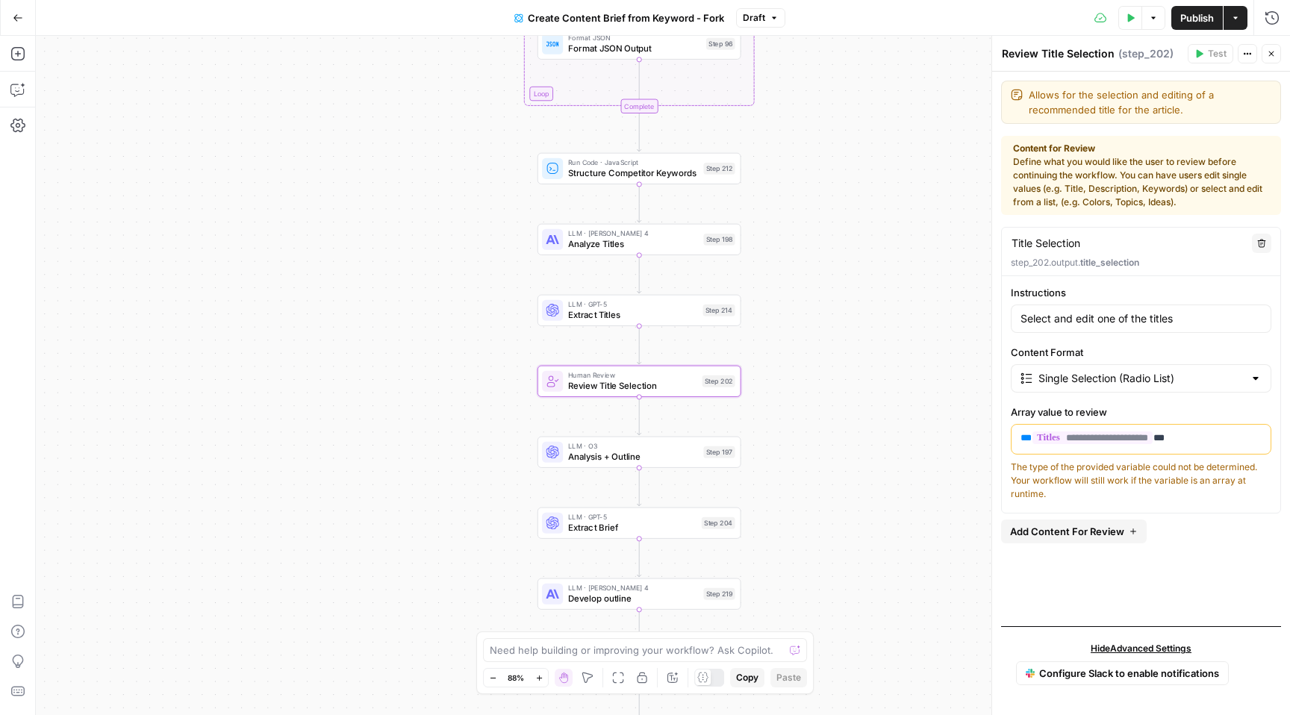
drag, startPoint x: 884, startPoint y: 567, endPoint x: 850, endPoint y: 466, distance: 106.2
click at [850, 466] on div "Workflow Input Settings Inputs Google Search Perform Google Search Step 51 Loop…" at bounding box center [663, 375] width 1254 height 679
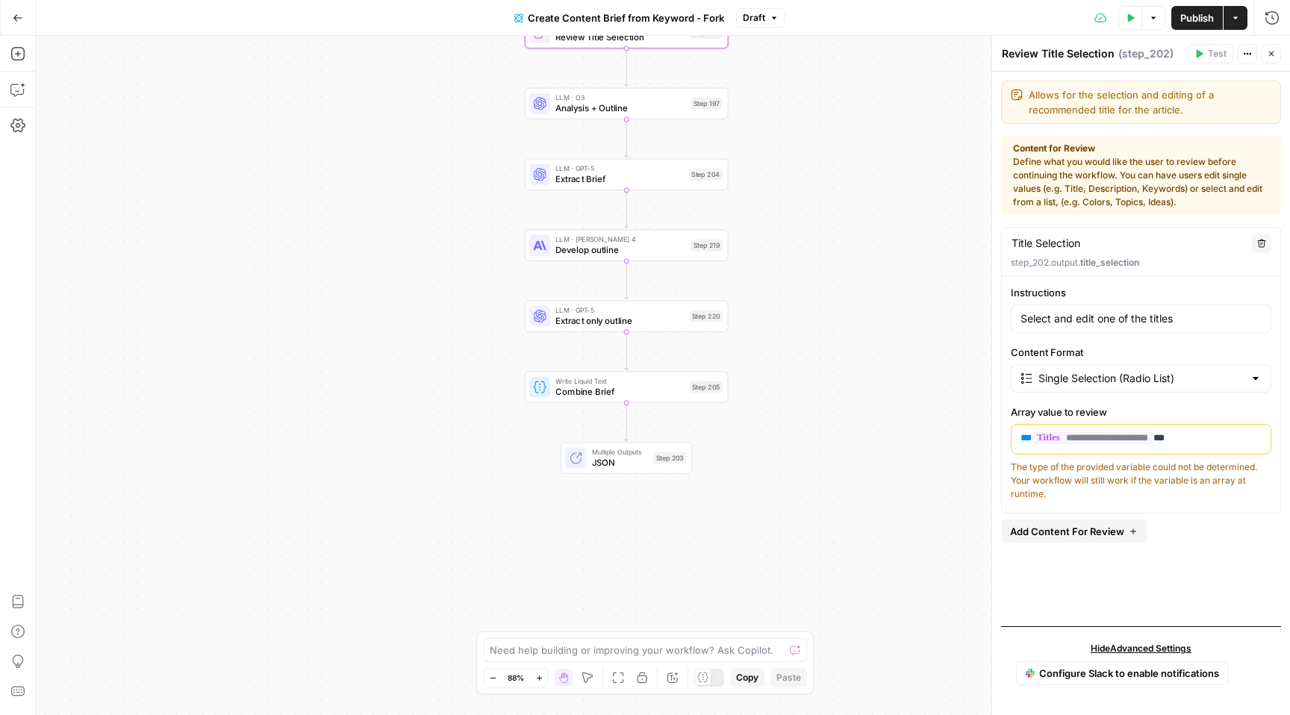
drag, startPoint x: 777, startPoint y: 514, endPoint x: 763, endPoint y: 166, distance: 348.8
click at [763, 165] on div "Workflow Input Settings Inputs Google Search Perform Google Search Step 51 Loop…" at bounding box center [663, 375] width 1254 height 679
click at [617, 104] on span "Analysis + Outline" at bounding box center [620, 108] width 130 height 13
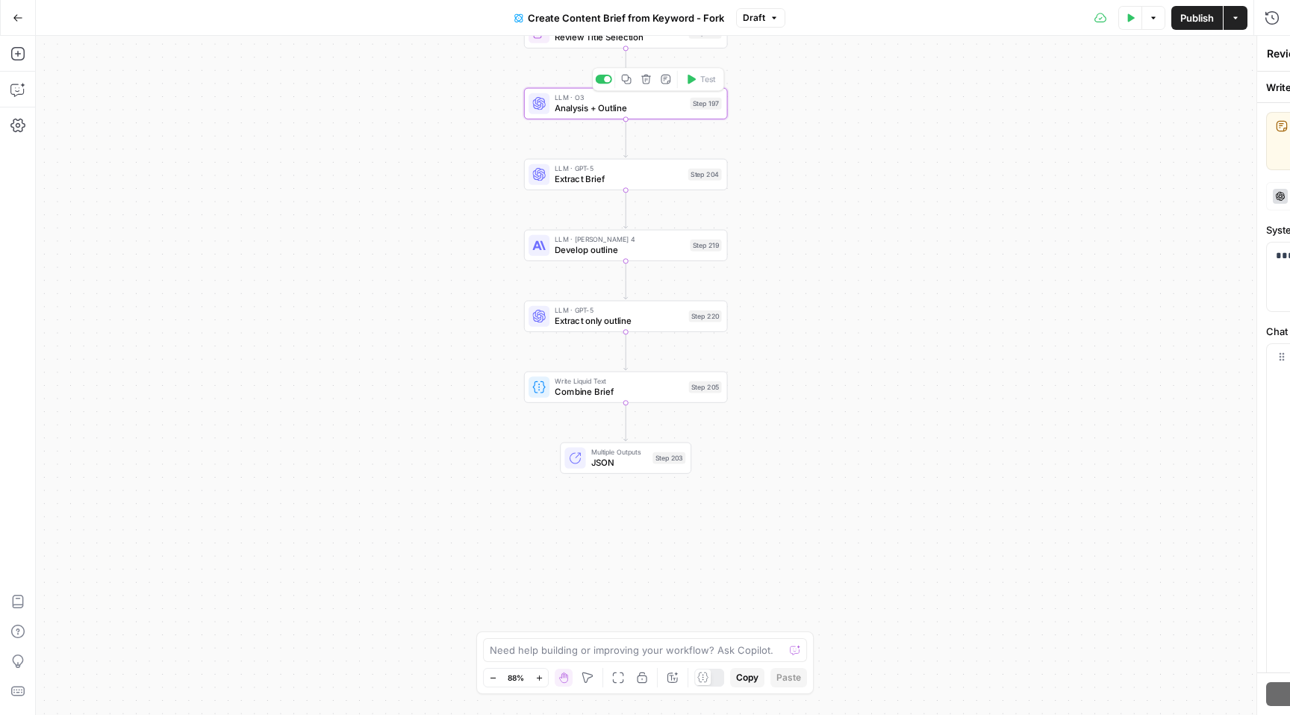
type textarea "Analysis + Outline"
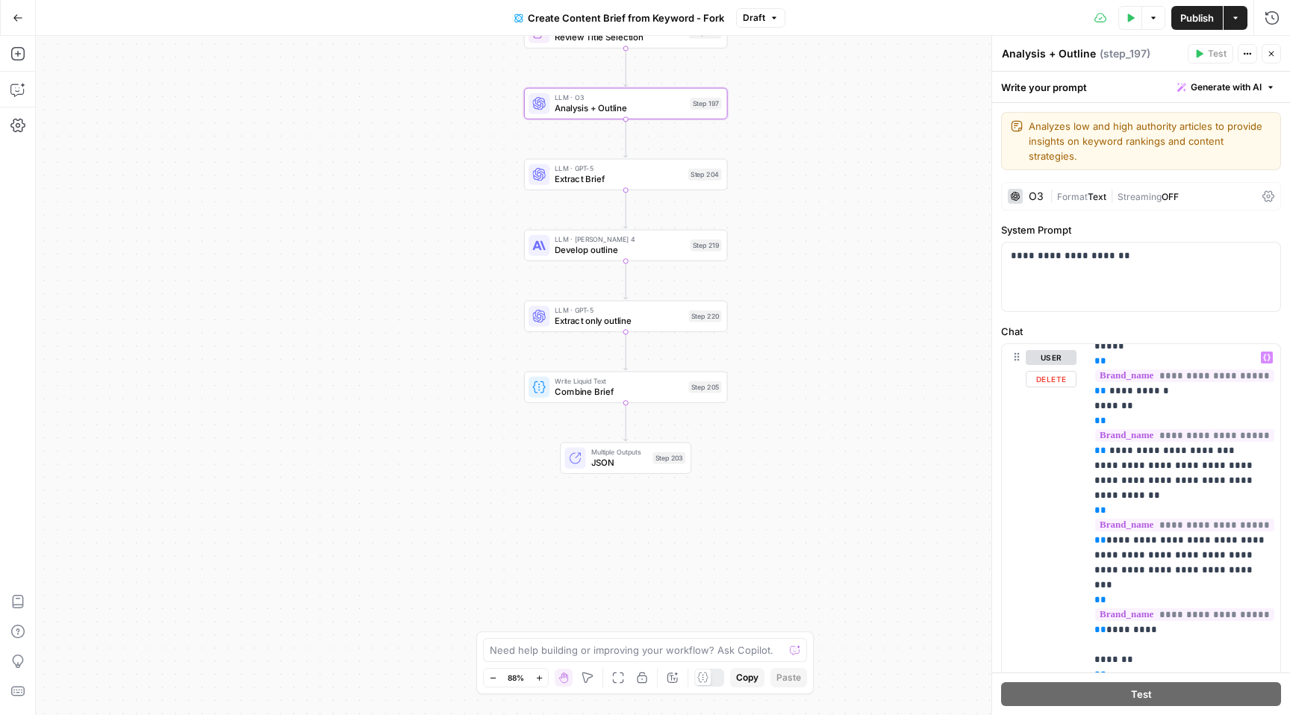
scroll to position [4288, 3]
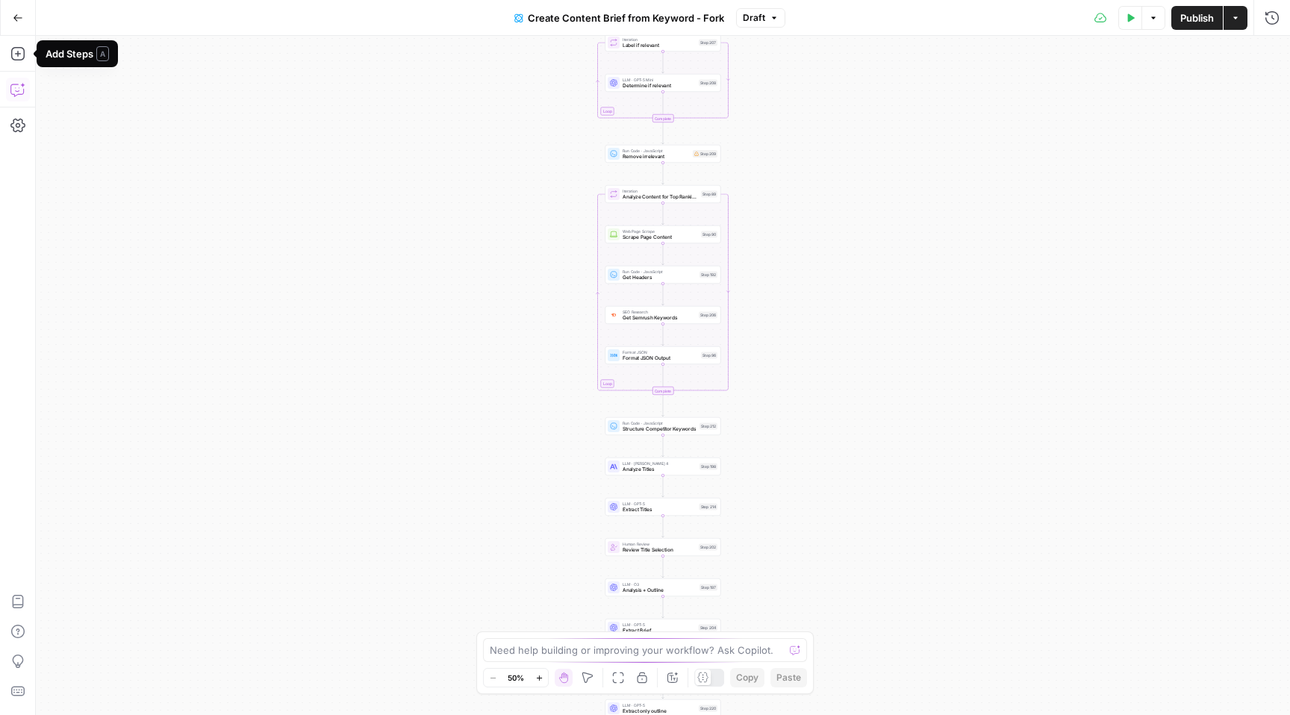
click at [23, 91] on icon "button" at bounding box center [16, 90] width 13 height 12
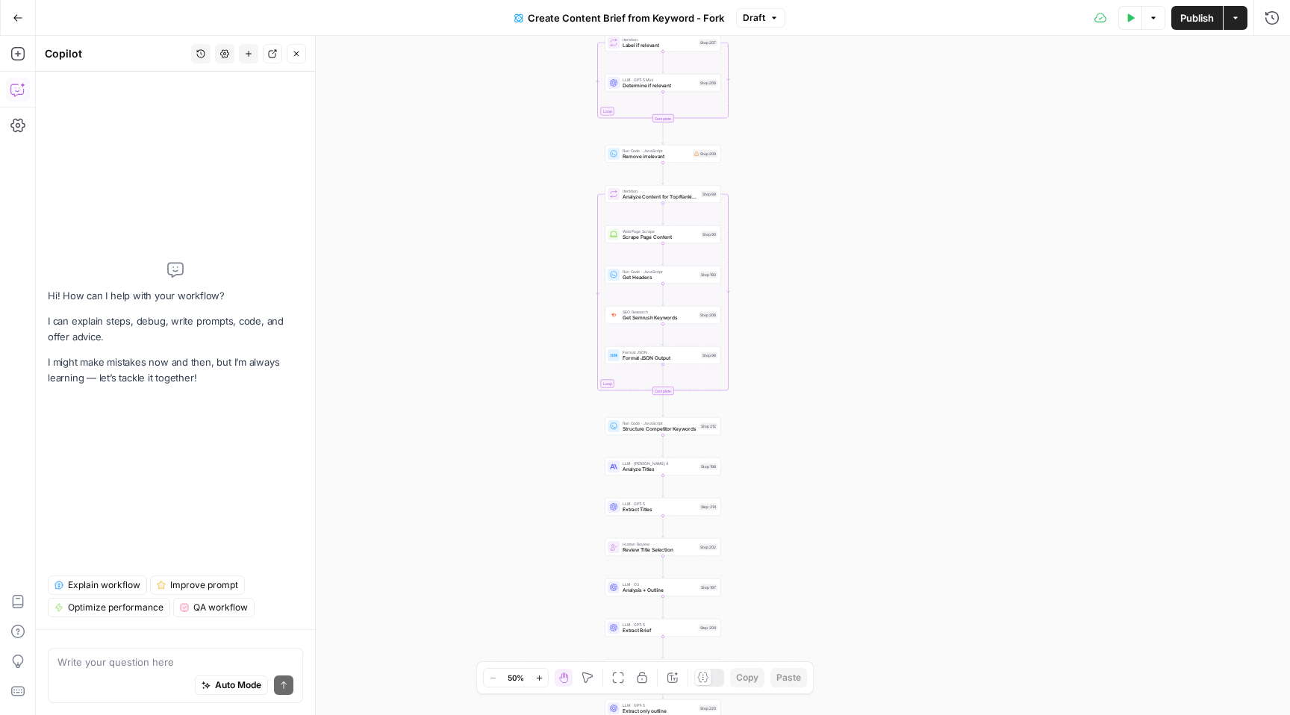
click at [14, 15] on icon "button" at bounding box center [18, 18] width 10 height 10
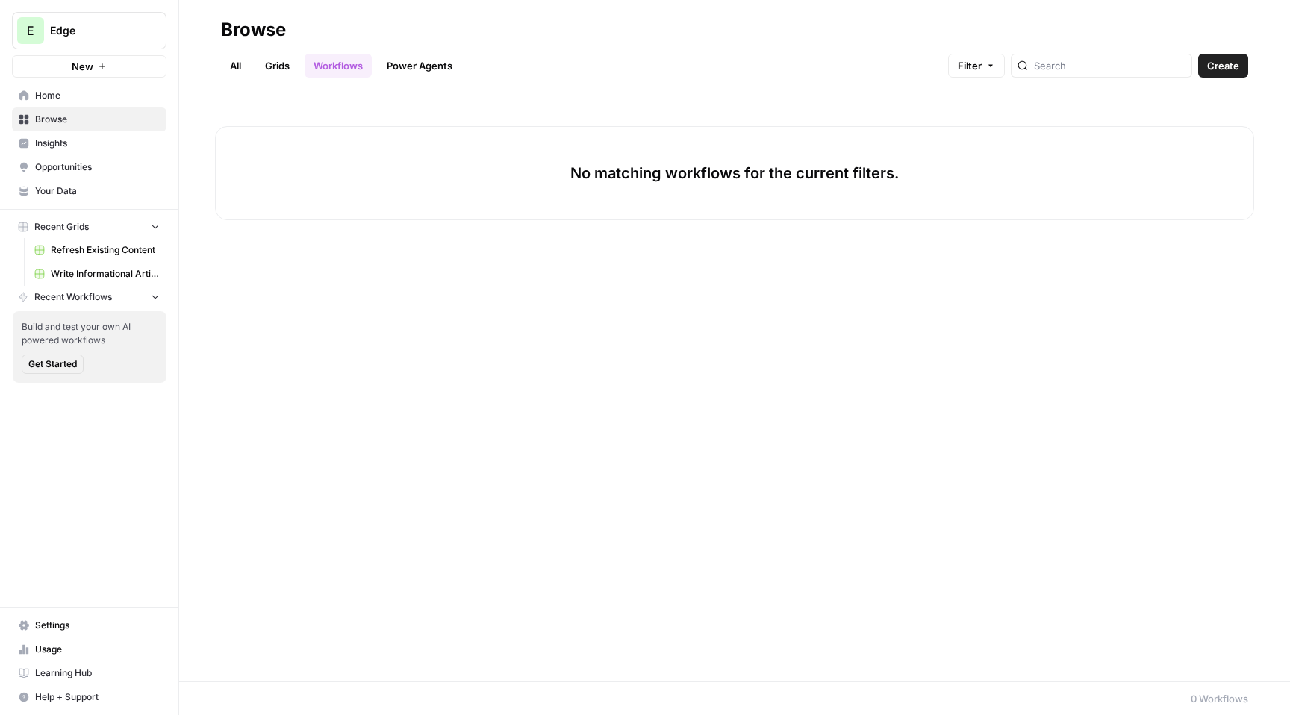
click at [74, 95] on span "Home" at bounding box center [97, 95] width 125 height 13
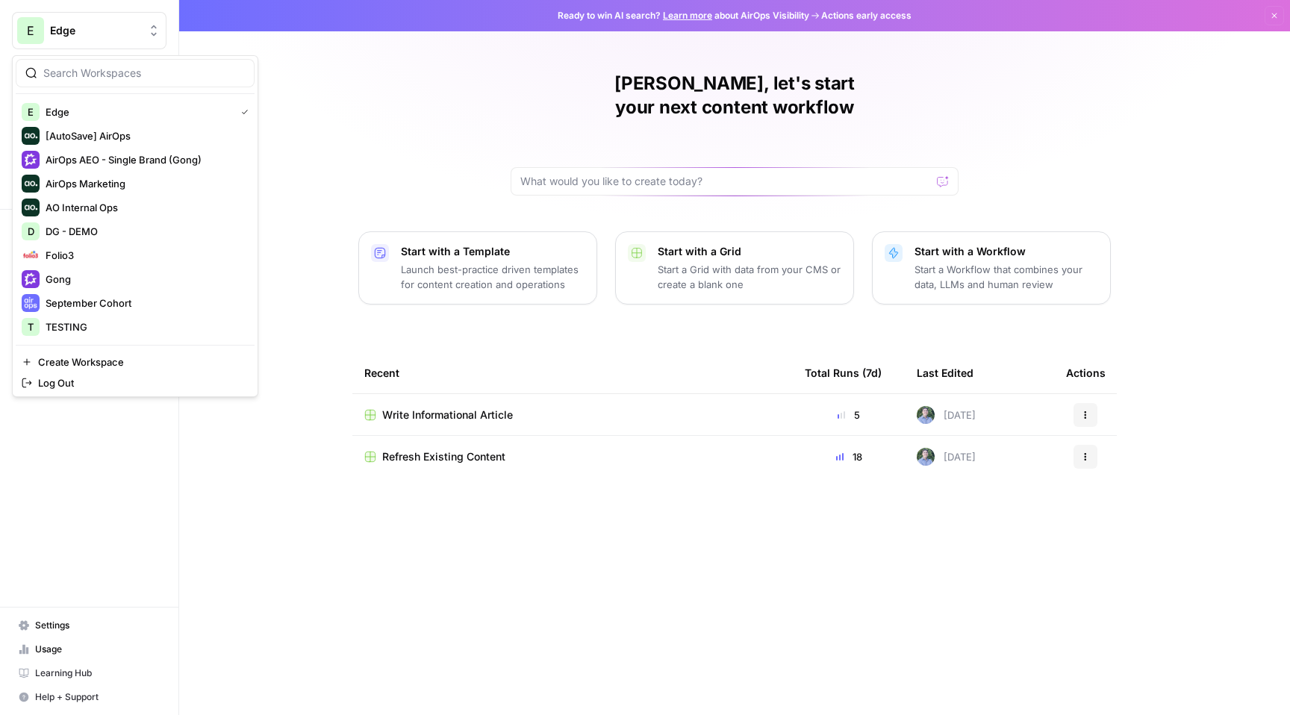
click at [118, 16] on button "E Edge" at bounding box center [89, 30] width 155 height 37
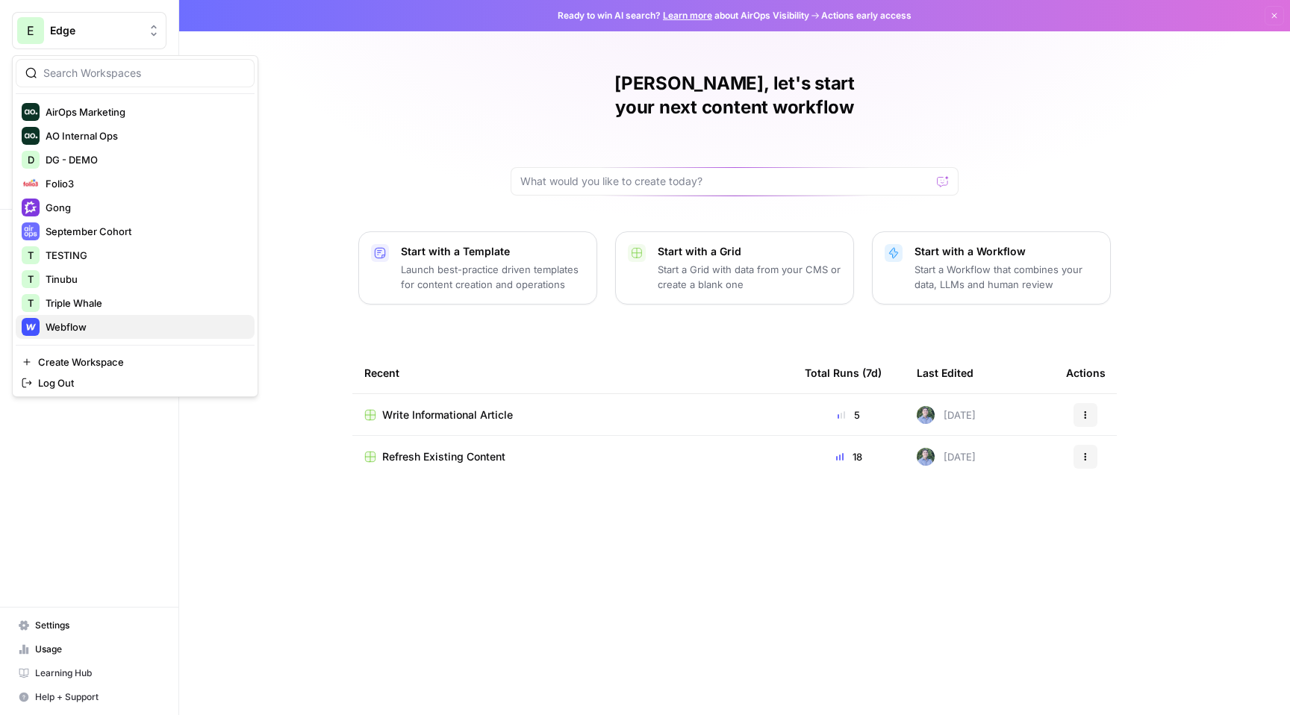
click at [76, 326] on span "Webflow" at bounding box center [144, 326] width 197 height 15
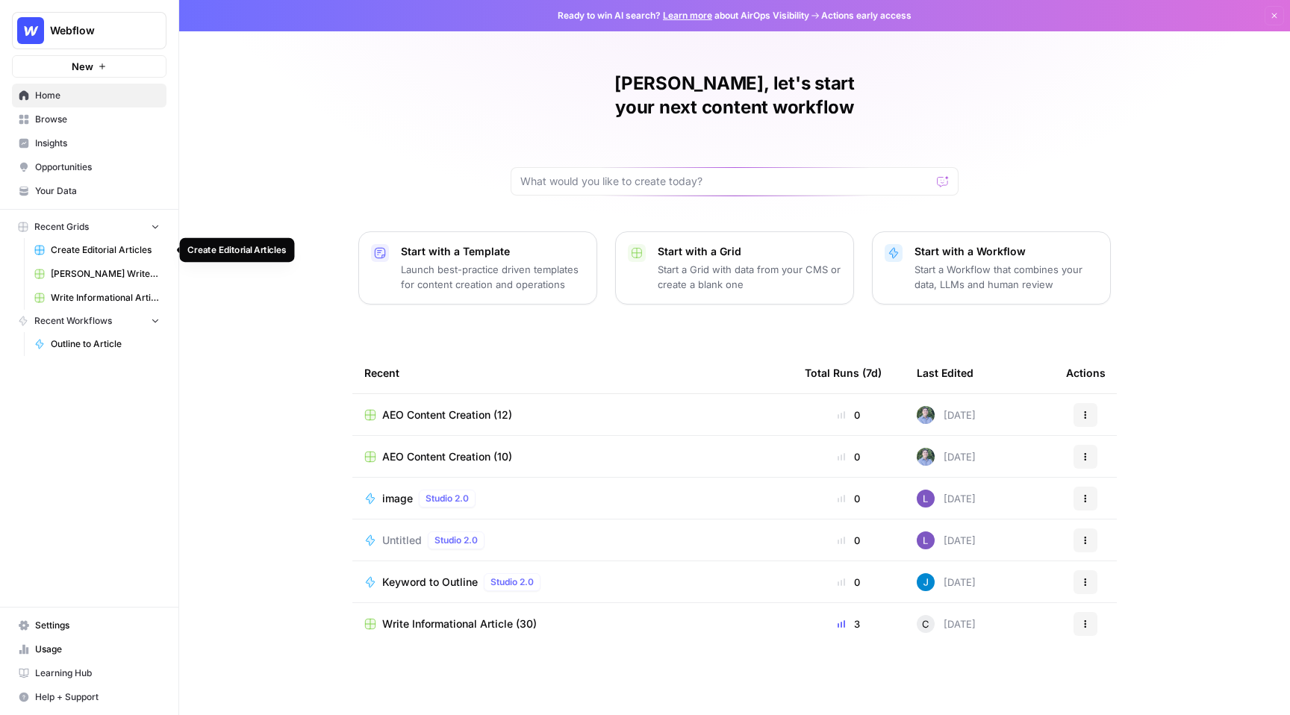
click at [98, 248] on span "Create Editorial Articles" at bounding box center [105, 249] width 109 height 13
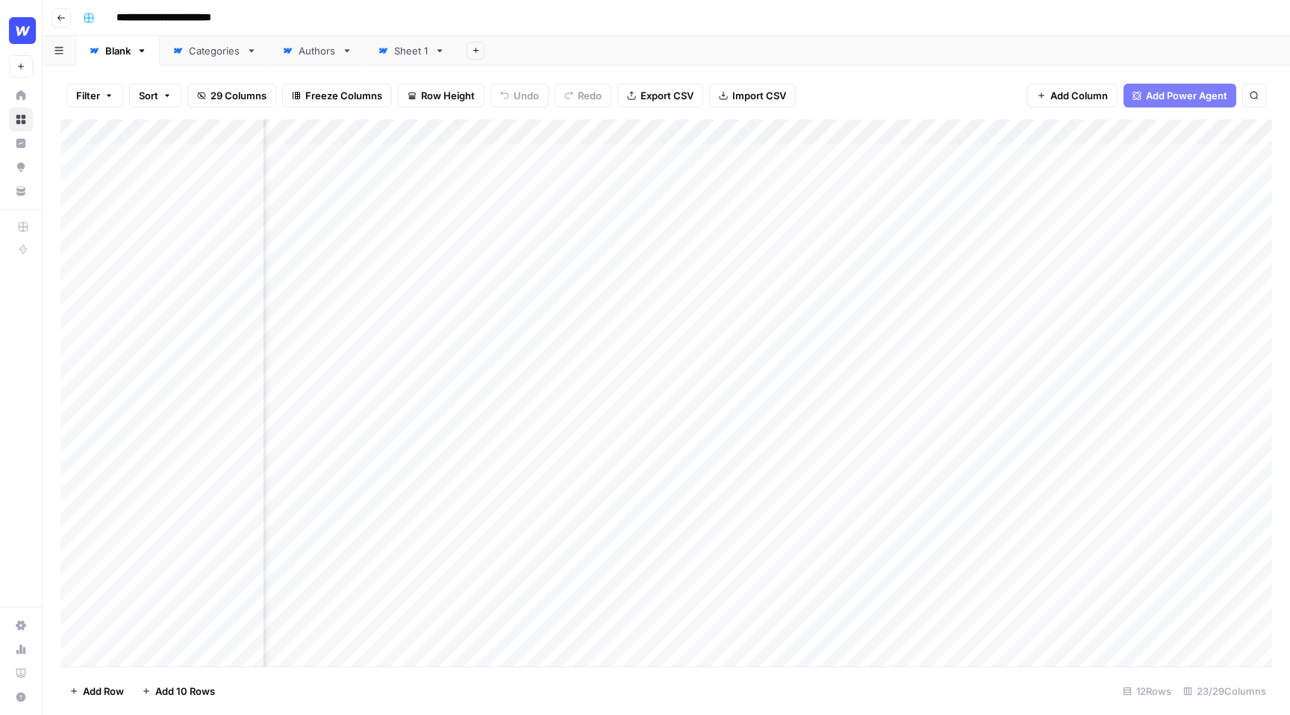
scroll to position [1, 1334]
click at [878, 155] on div "Add Column" at bounding box center [665, 392] width 1211 height 547
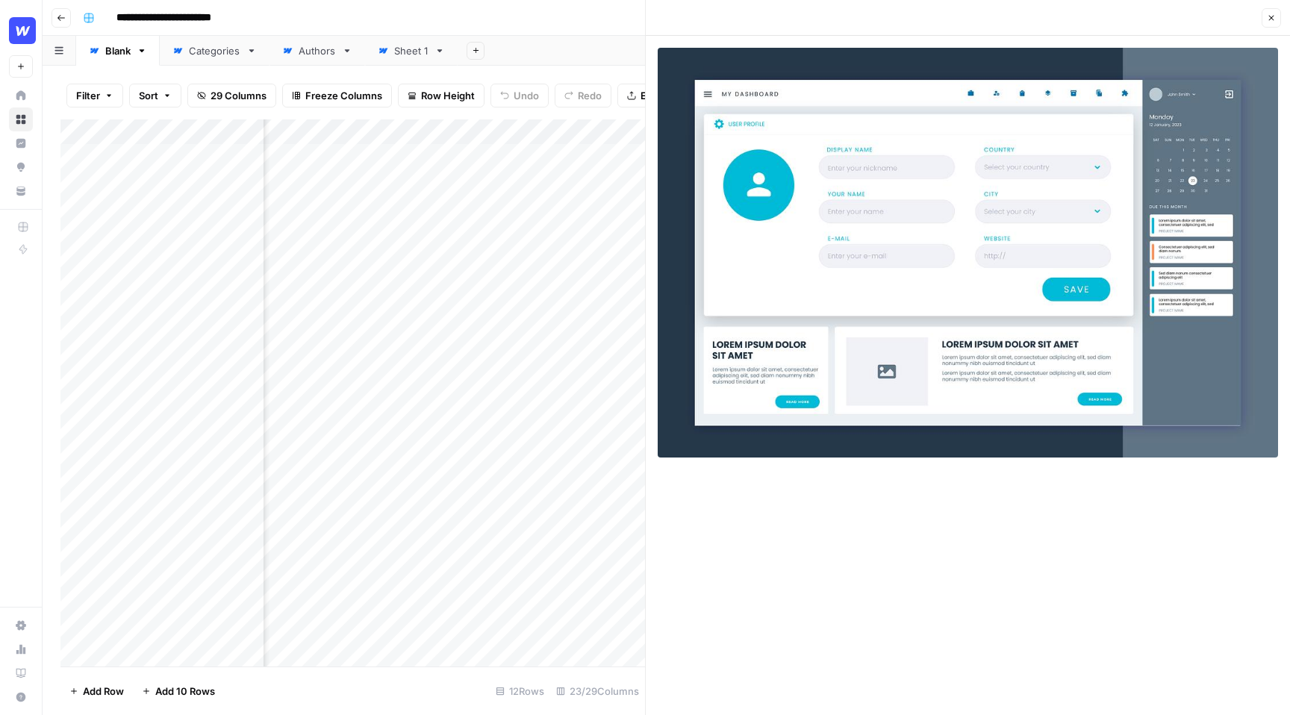
click at [1271, 19] on icon "button" at bounding box center [1271, 17] width 9 height 9
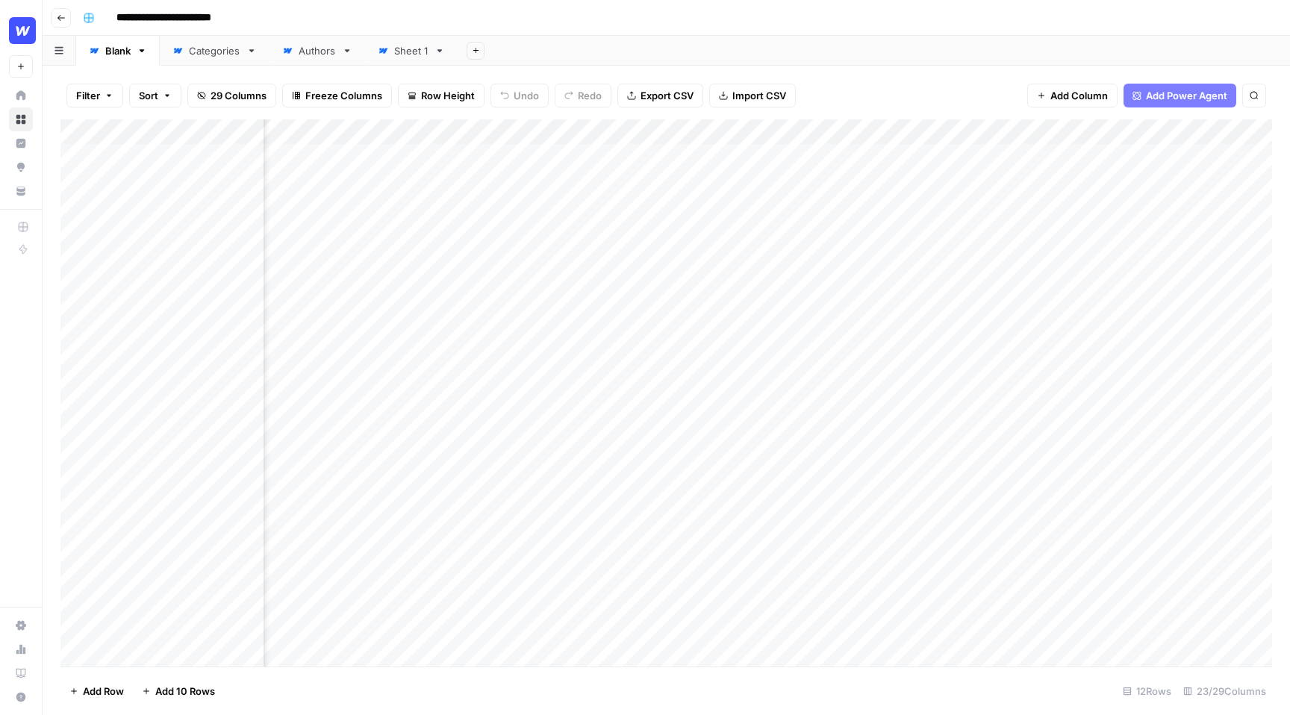
scroll to position [0, 1811]
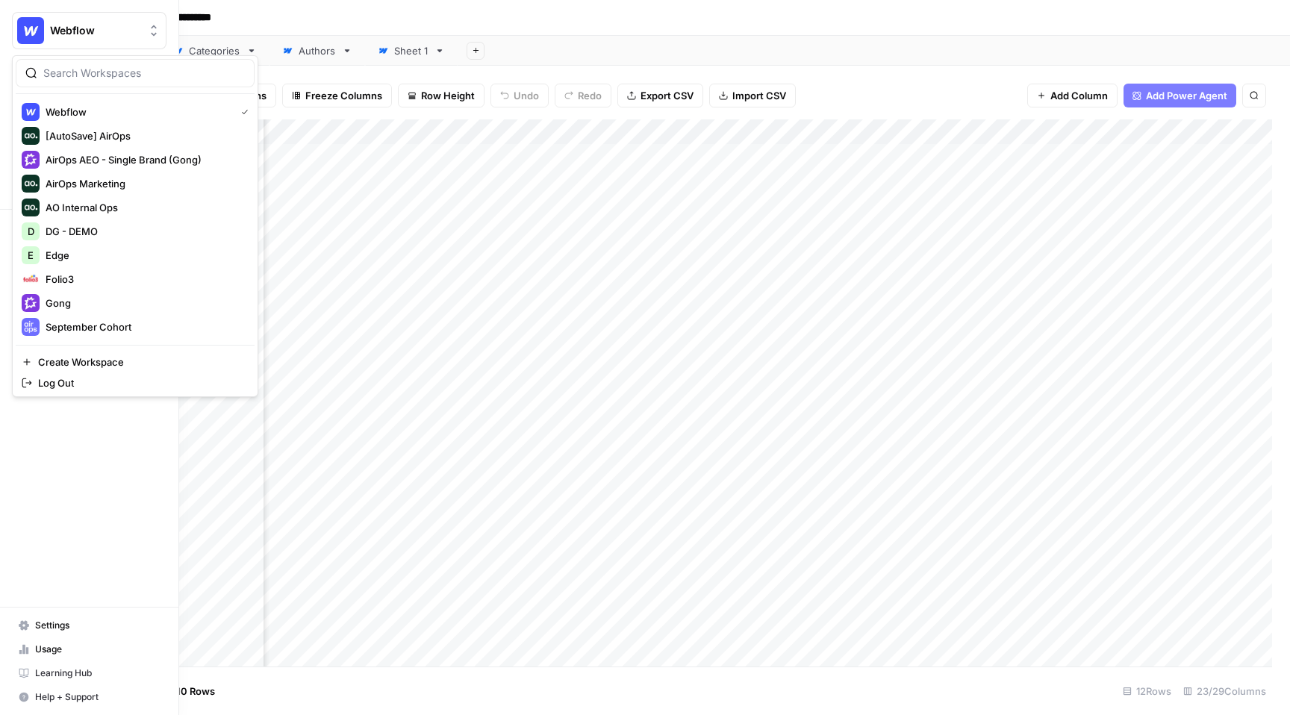
click at [47, 33] on button "Webflow" at bounding box center [89, 30] width 155 height 37
click at [95, 251] on span "Edge" at bounding box center [144, 255] width 197 height 15
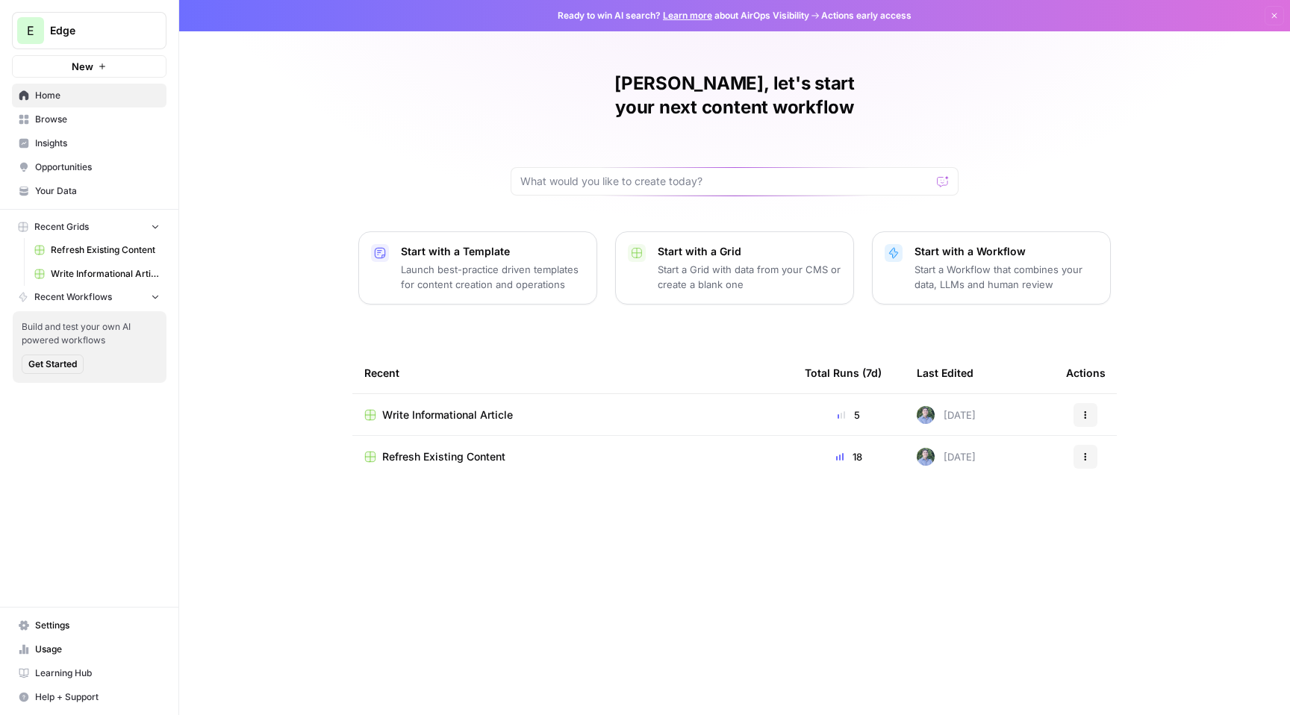
click at [84, 191] on span "Your Data" at bounding box center [97, 190] width 125 height 13
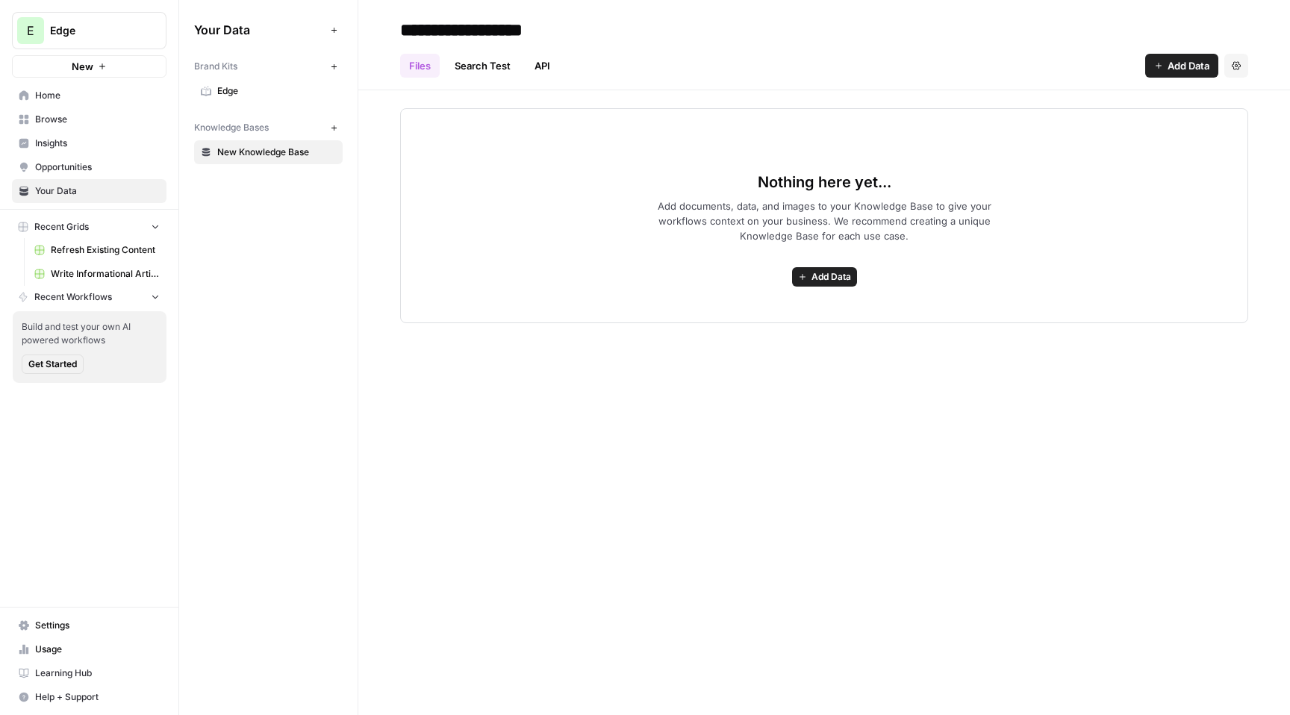
click at [269, 89] on span "Edge" at bounding box center [276, 90] width 119 height 13
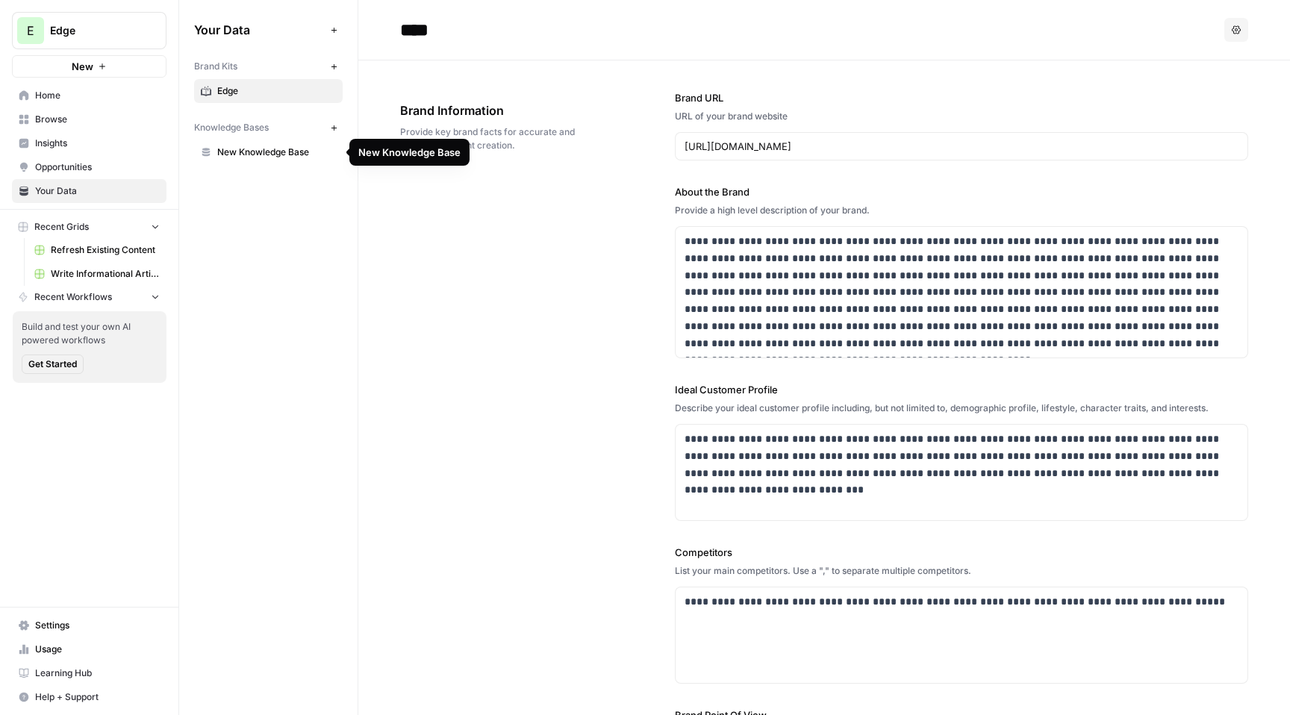
click at [269, 150] on span "New Knowledge Base" at bounding box center [276, 152] width 119 height 13
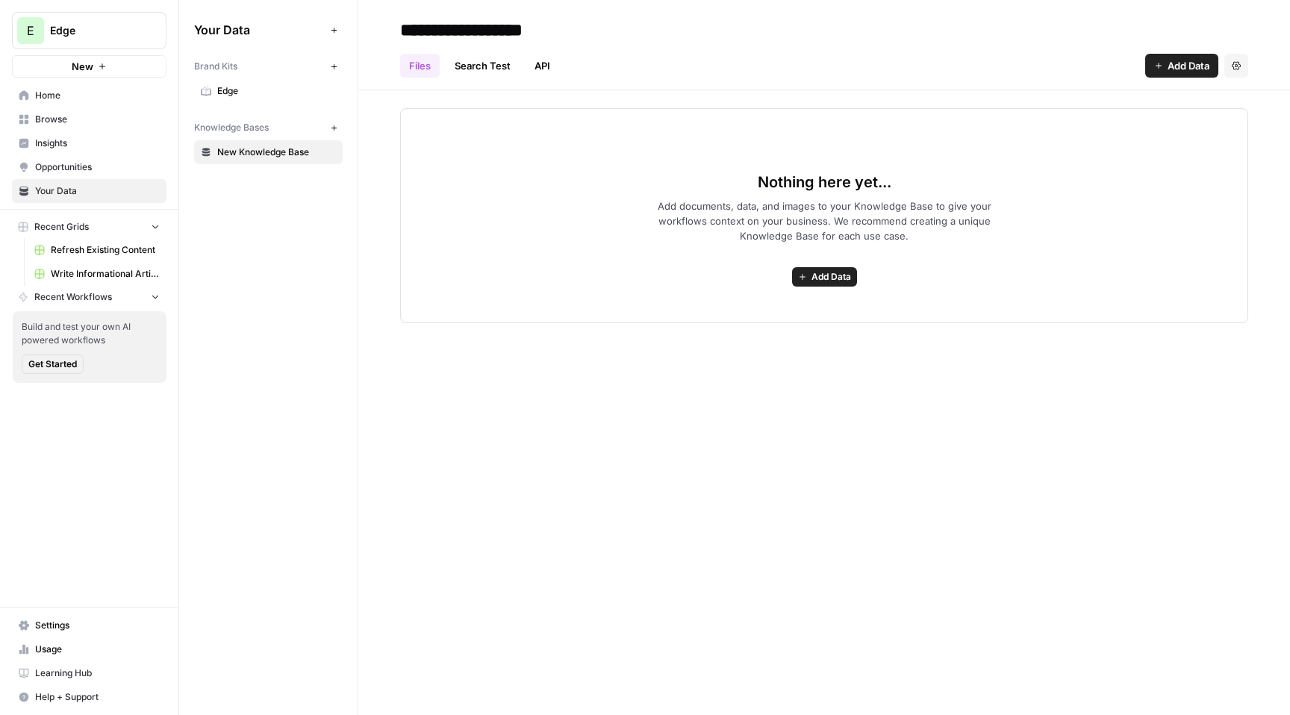
click at [87, 126] on link "Browse" at bounding box center [89, 119] width 155 height 24
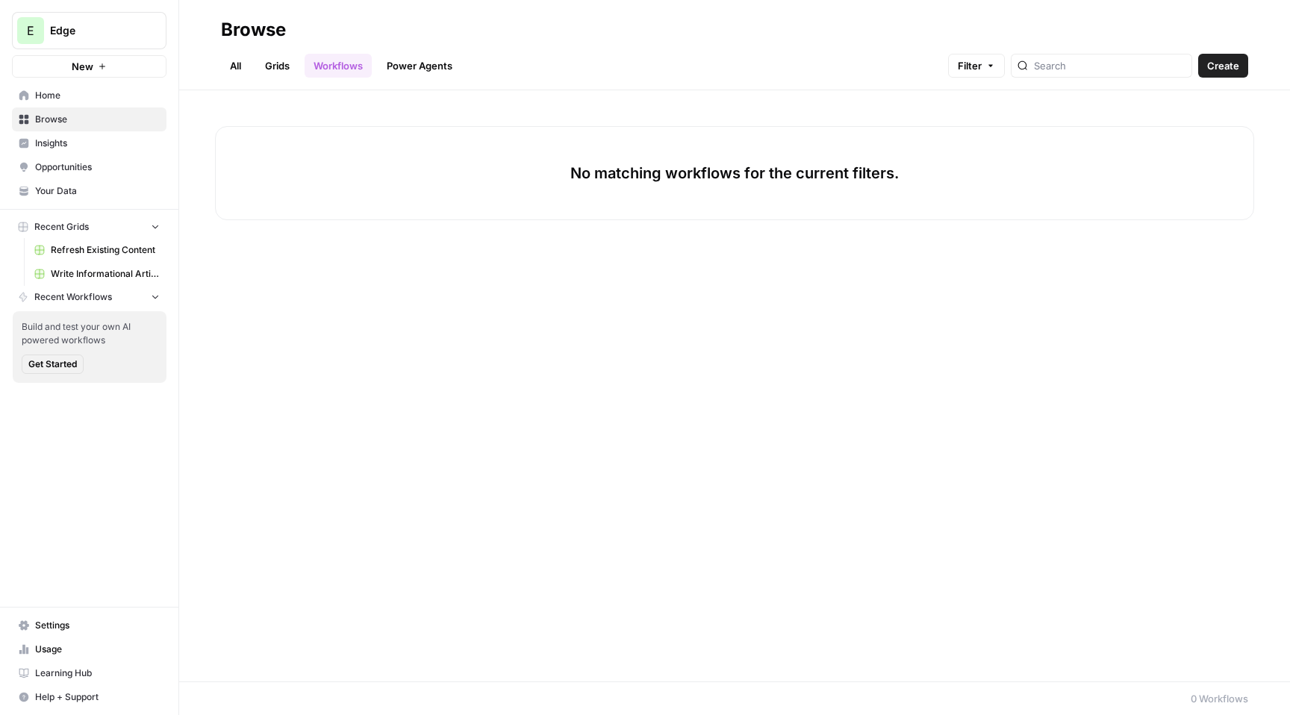
click at [241, 66] on link "All" at bounding box center [235, 66] width 29 height 24
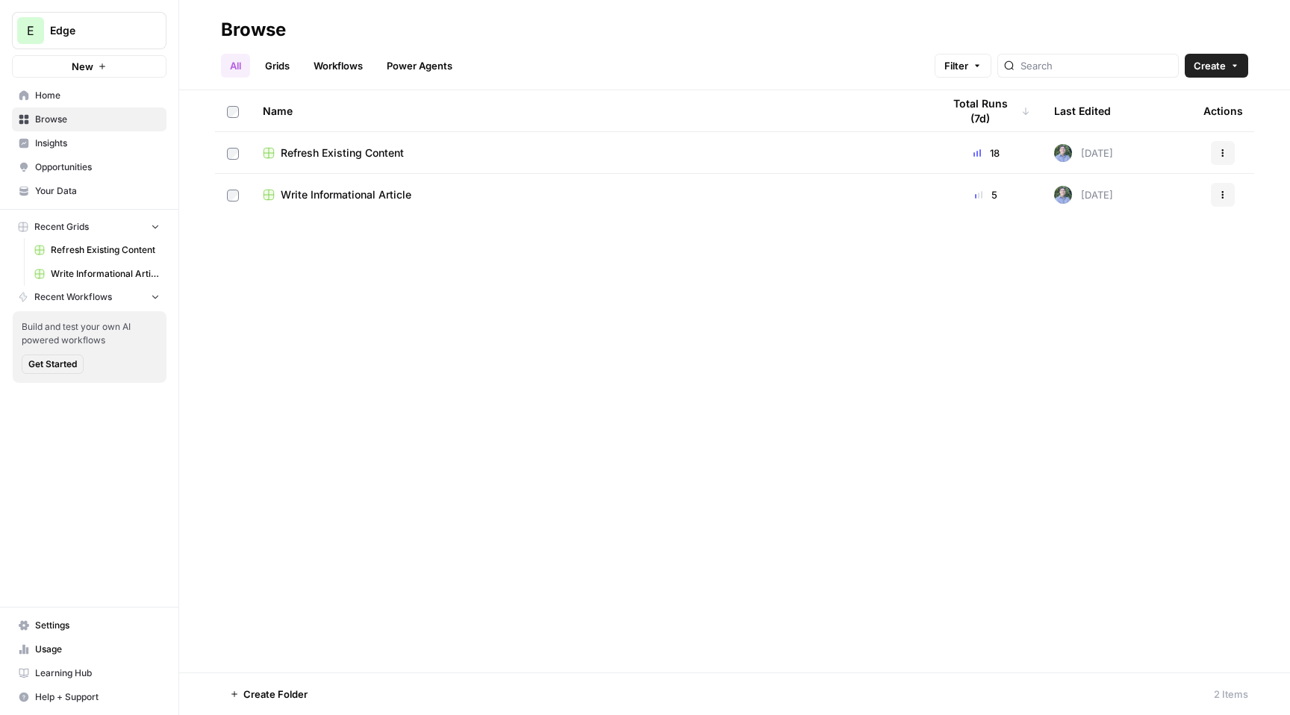
click at [328, 200] on span "Write Informational Article" at bounding box center [346, 194] width 131 height 15
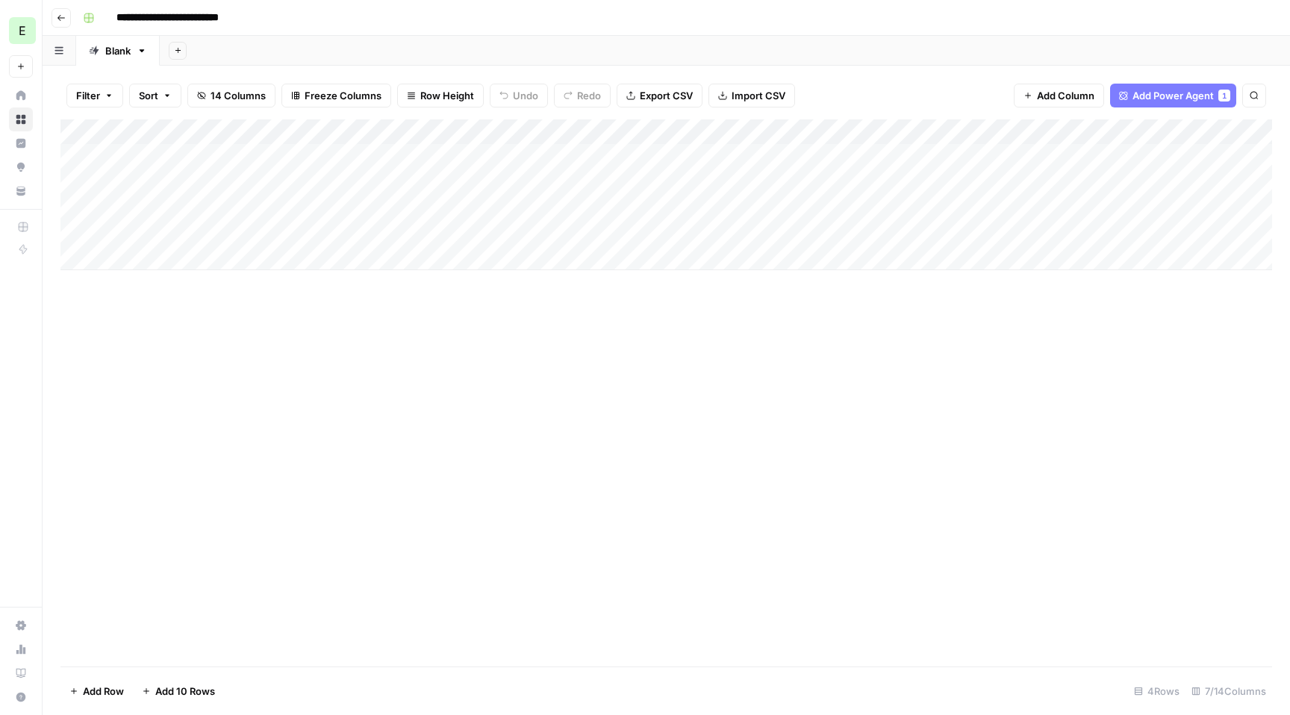
click at [521, 231] on div "Add Column" at bounding box center [665, 194] width 1211 height 151
click at [602, 131] on div "Add Column" at bounding box center [665, 194] width 1211 height 151
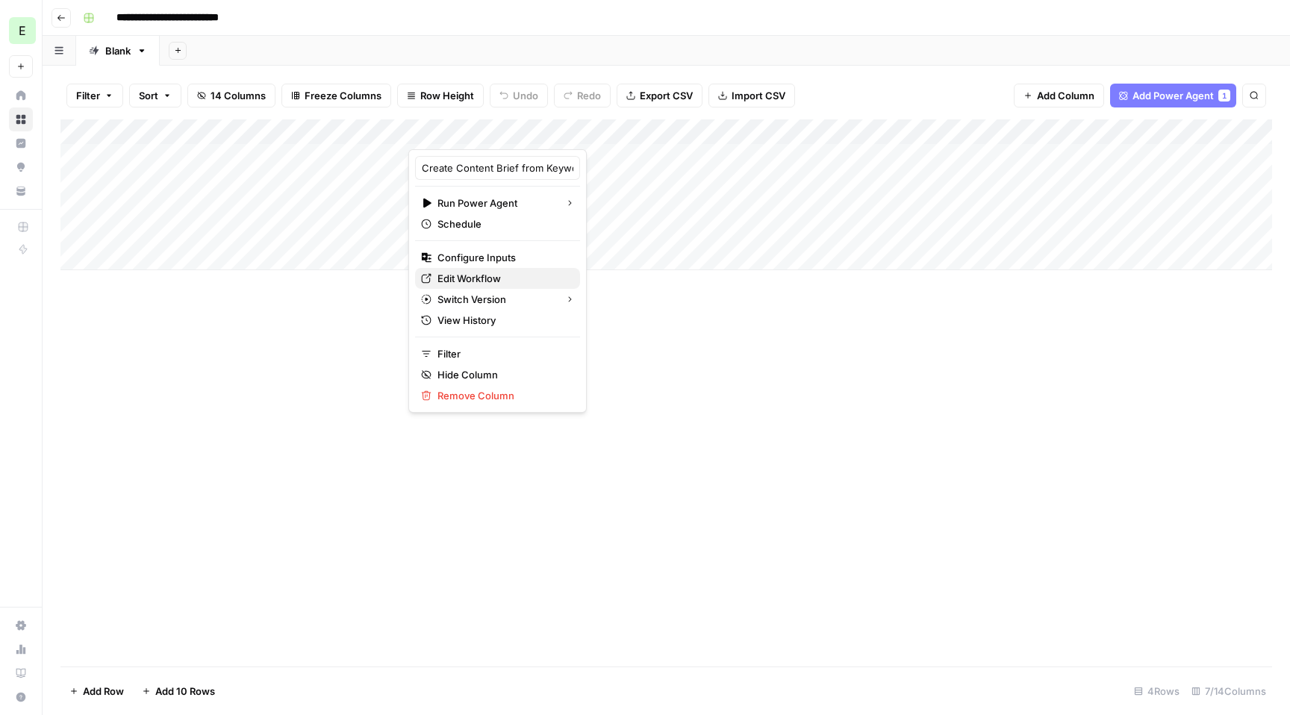
click at [509, 278] on span "Edit Workflow" at bounding box center [502, 278] width 131 height 15
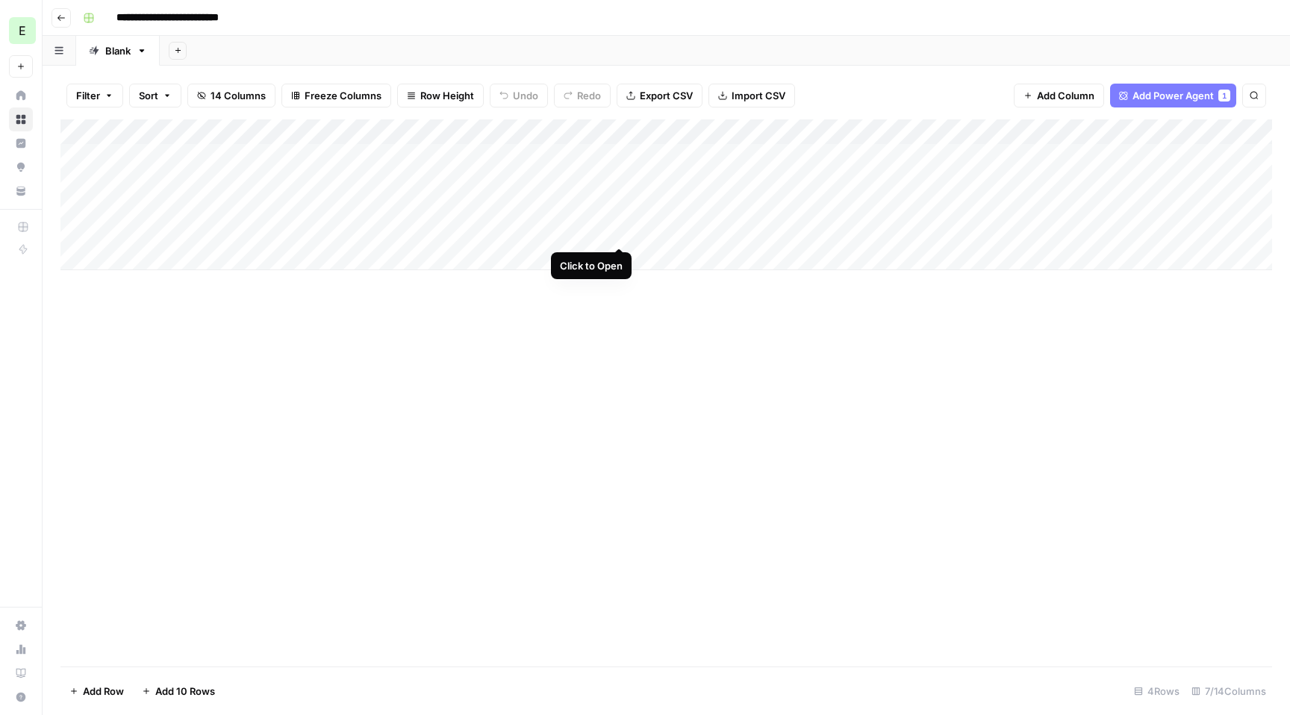
click at [619, 231] on div "Add Column" at bounding box center [665, 194] width 1211 height 151
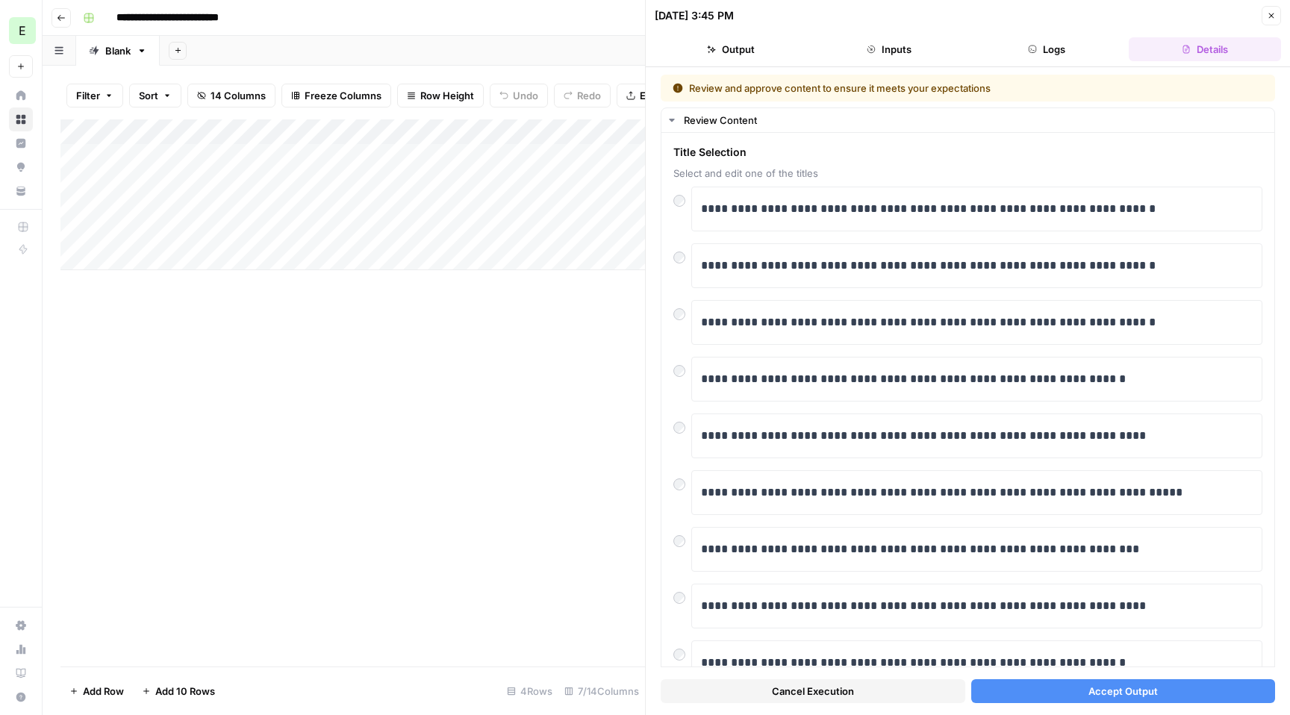
click at [1099, 691] on span "Accept Output" at bounding box center [1122, 691] width 69 height 15
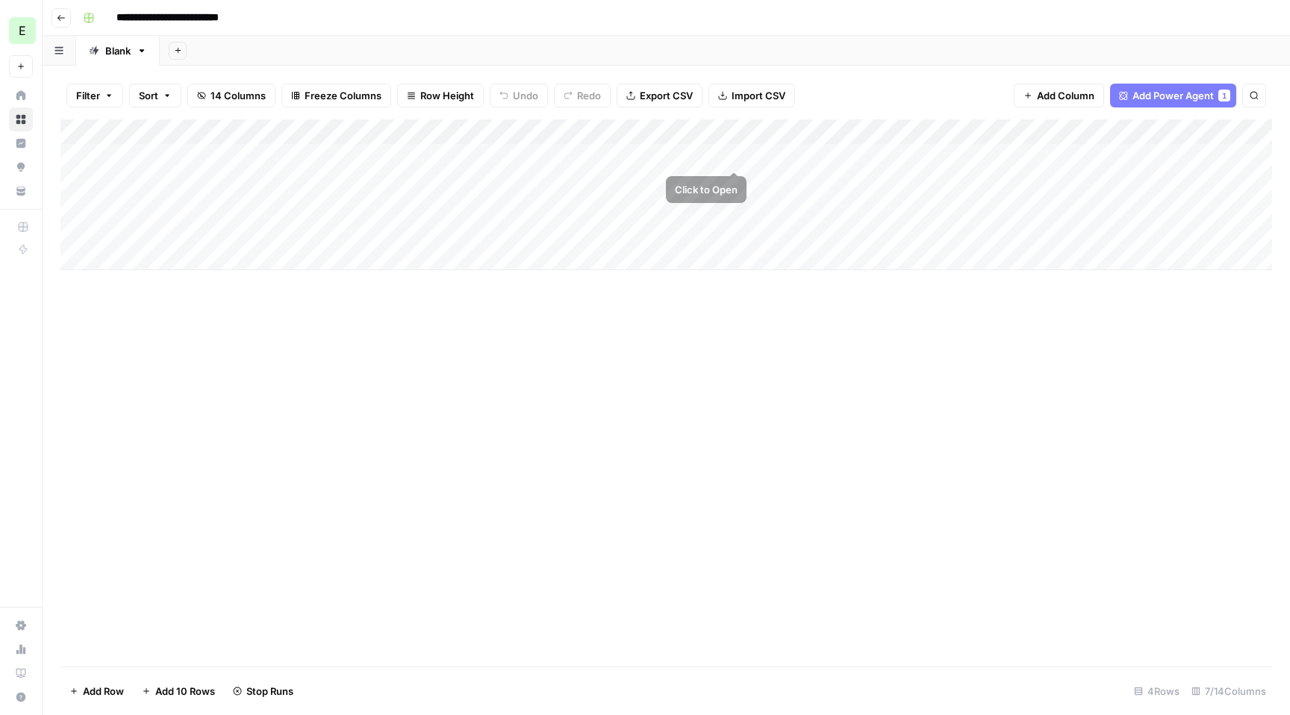
click at [732, 156] on div "Add Column" at bounding box center [665, 194] width 1211 height 151
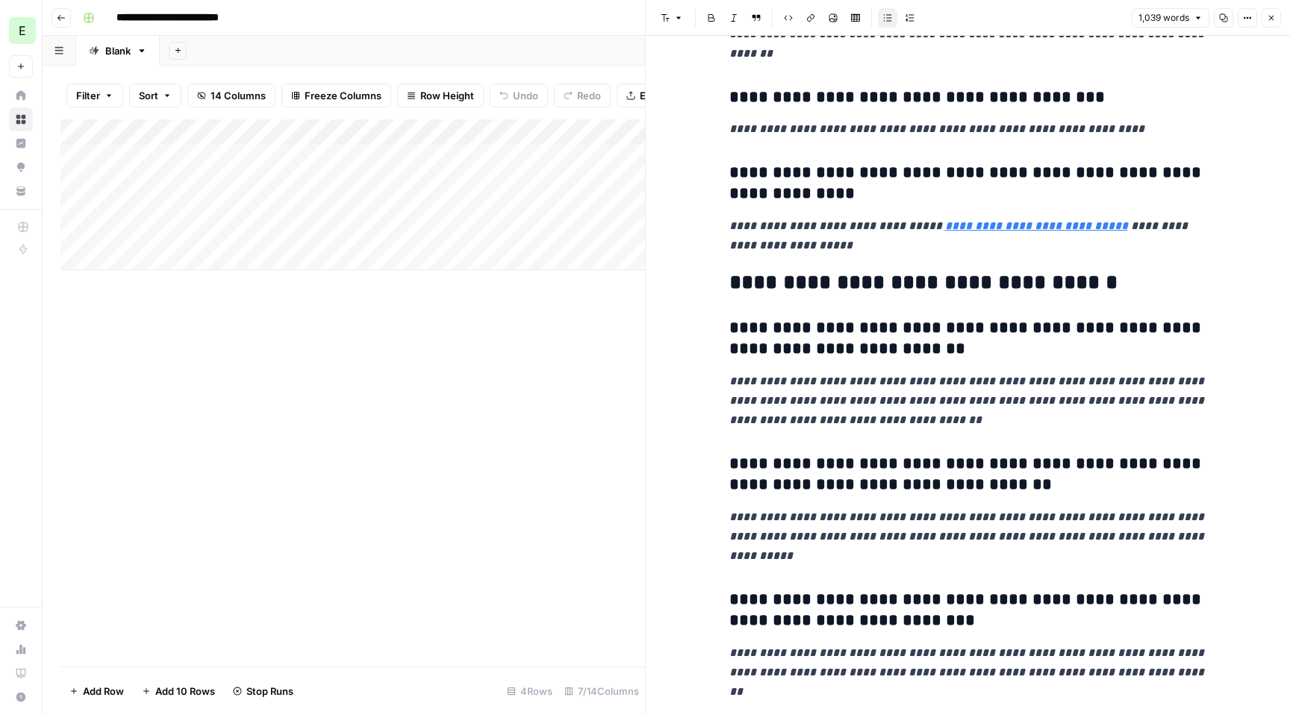
scroll to position [4943, 0]
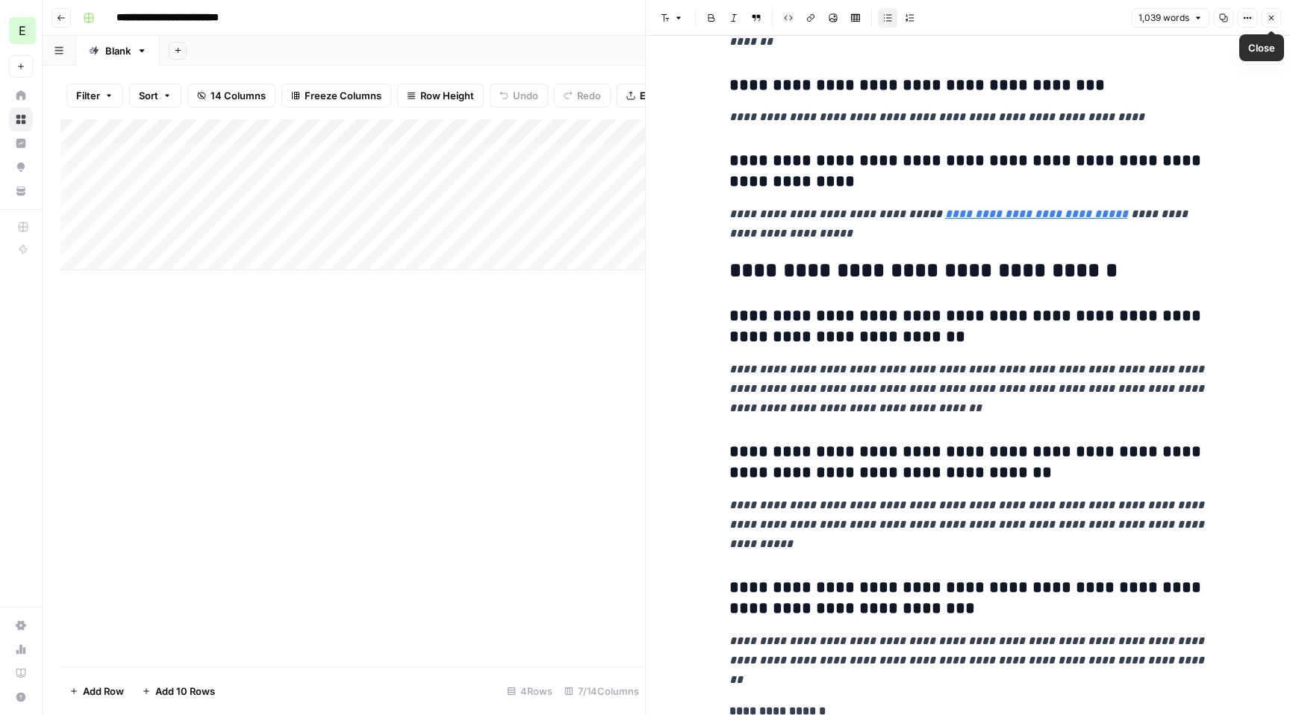
click at [1271, 21] on icon "button" at bounding box center [1271, 17] width 9 height 9
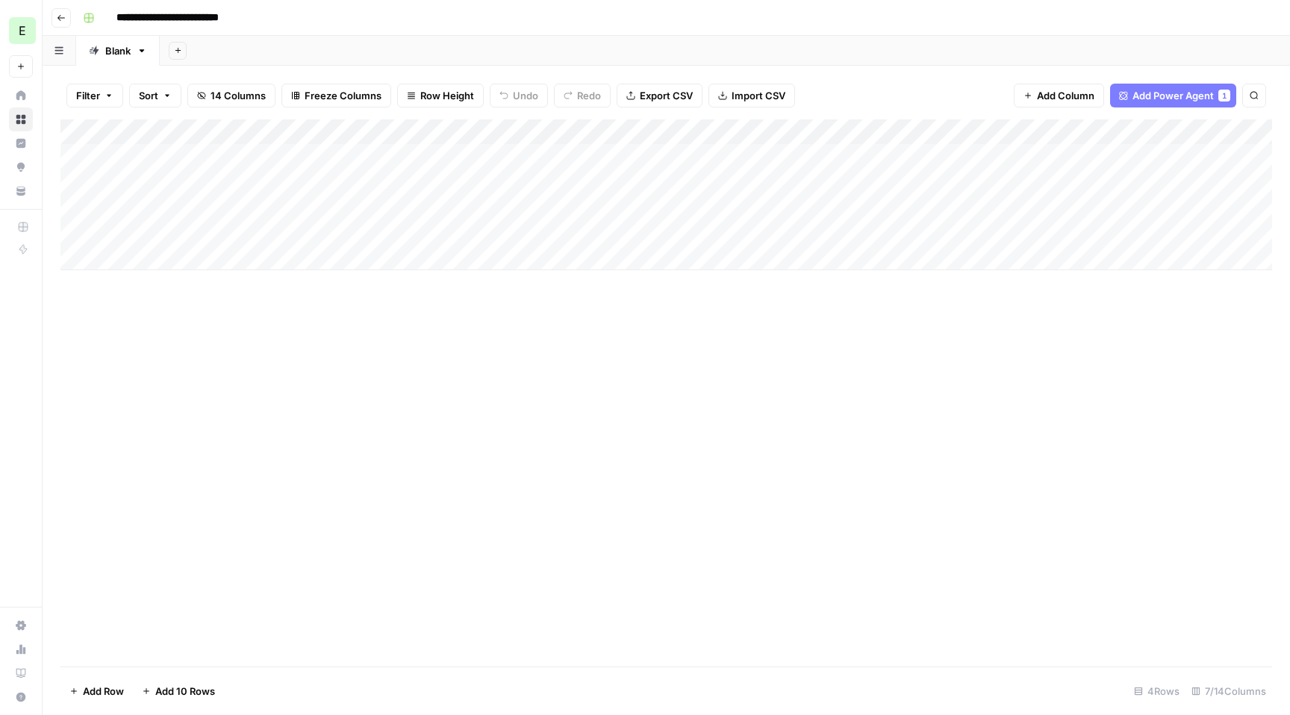
click at [63, 21] on icon "button" at bounding box center [61, 17] width 9 height 9
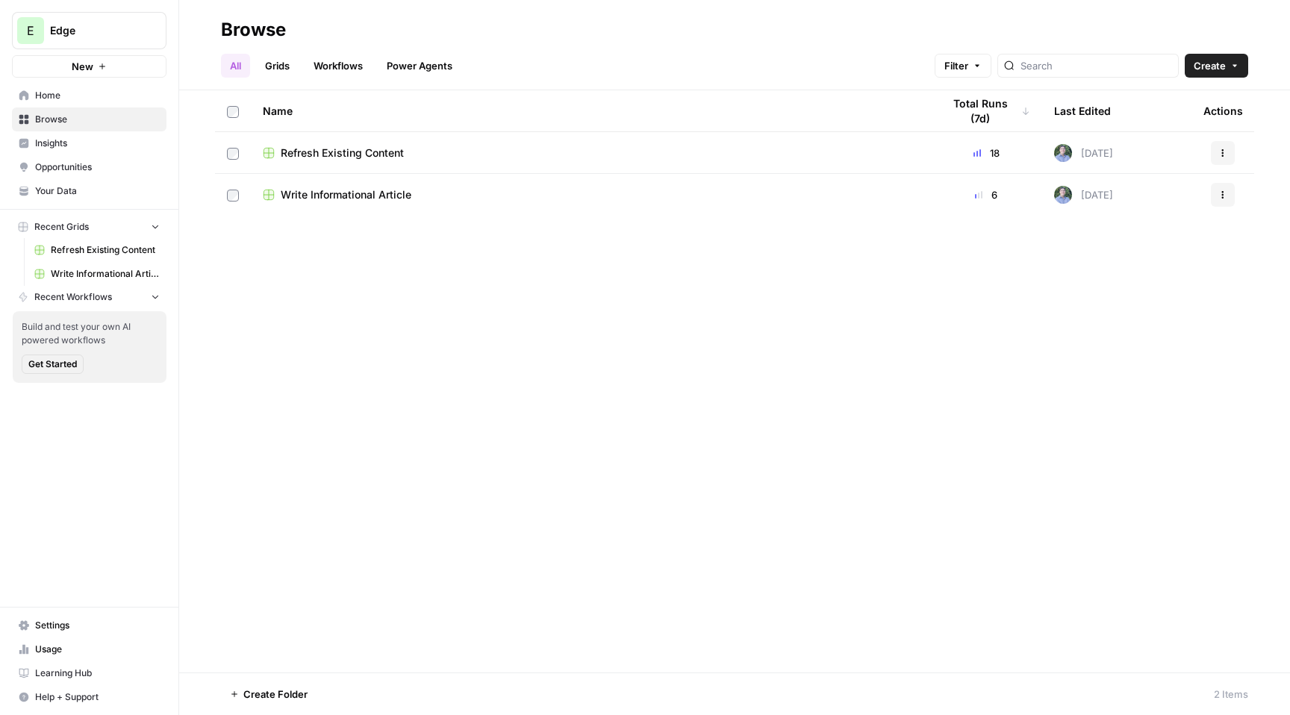
click at [122, 90] on span "Home" at bounding box center [97, 95] width 125 height 13
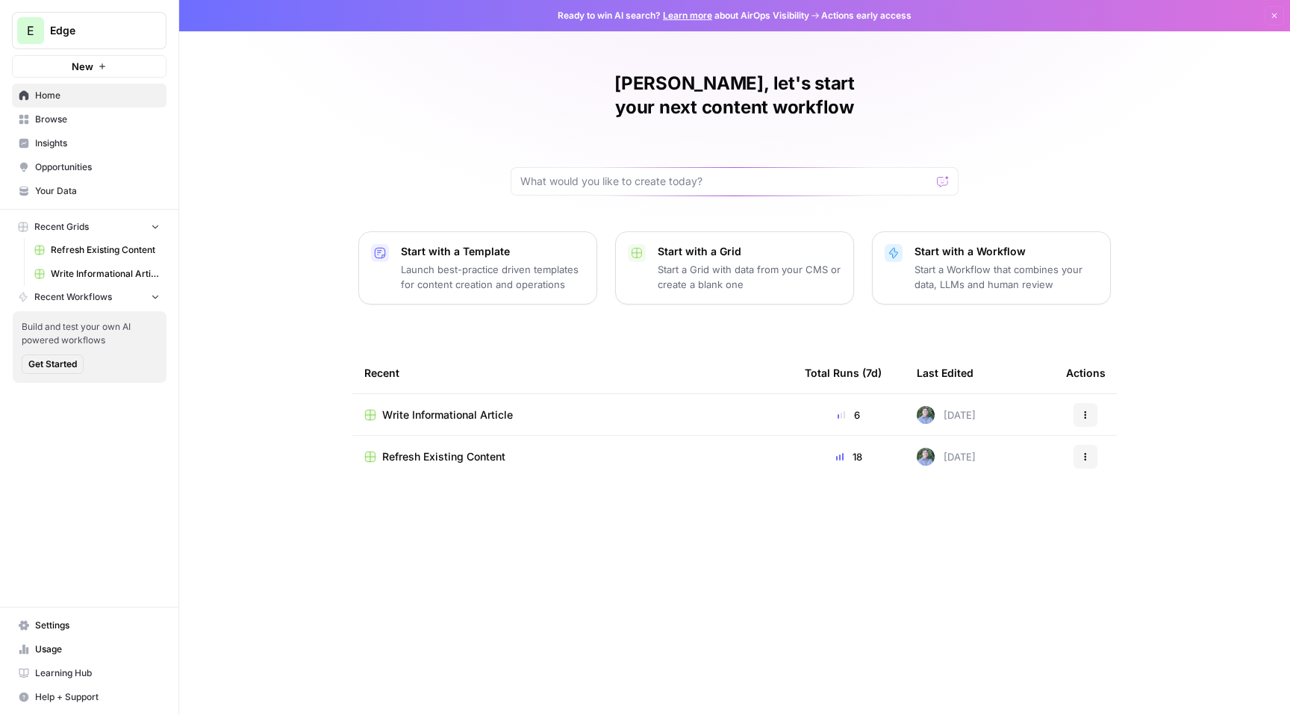
click at [974, 244] on div "Start with a Workflow Start a Workflow that combines your data, LLMs and human …" at bounding box center [1006, 268] width 184 height 48
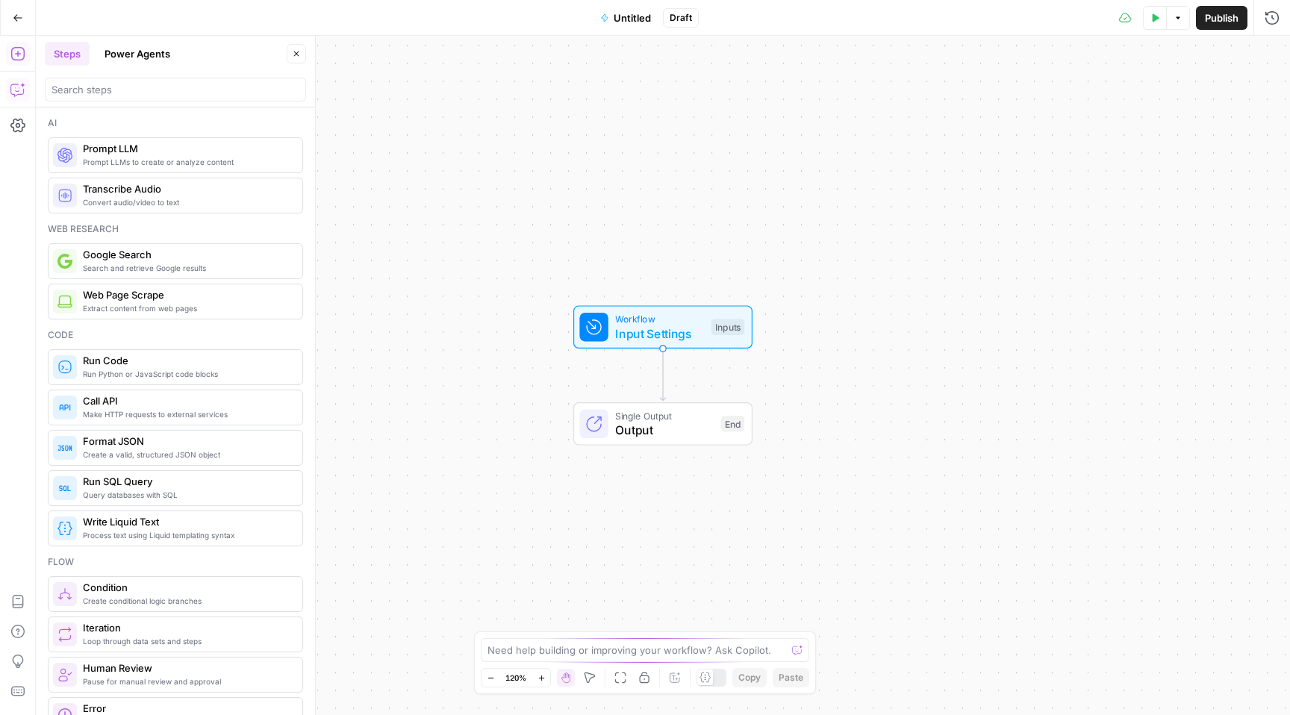
click at [16, 87] on icon "button" at bounding box center [17, 89] width 15 height 15
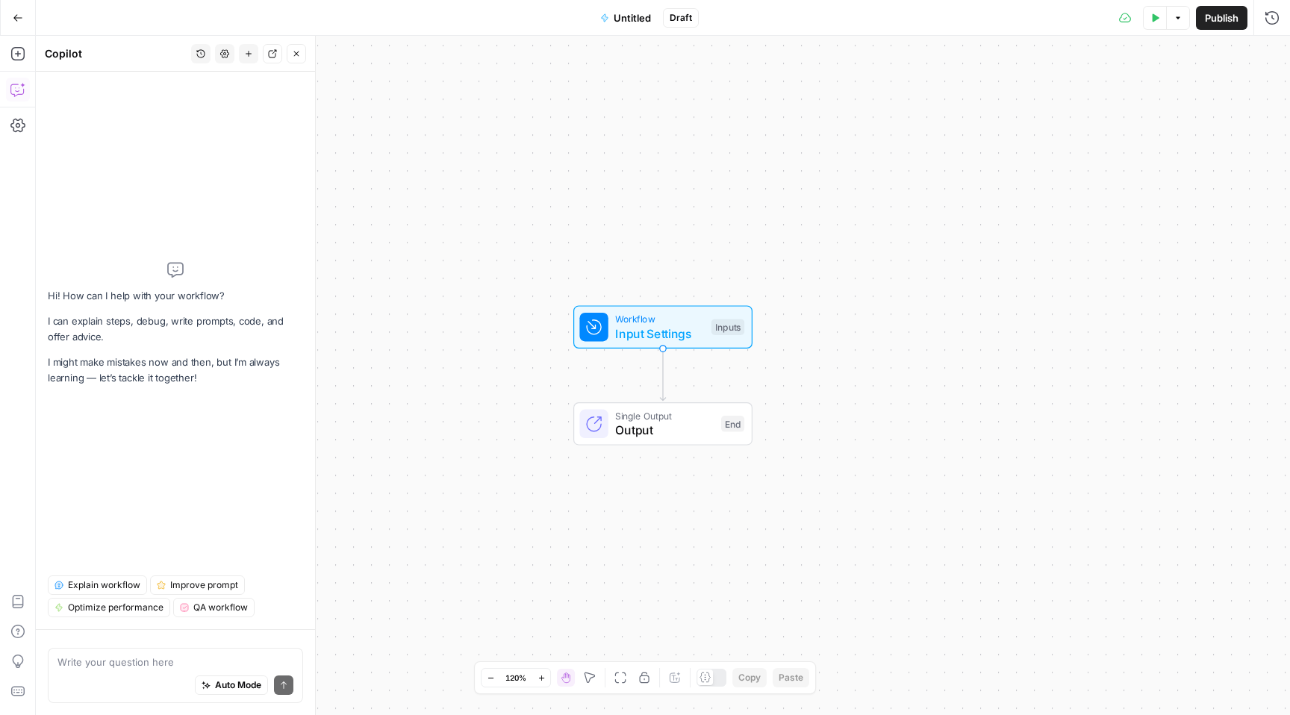
type textarea "build me a workflow that takes a URL and writes me a LinkedIn social post"
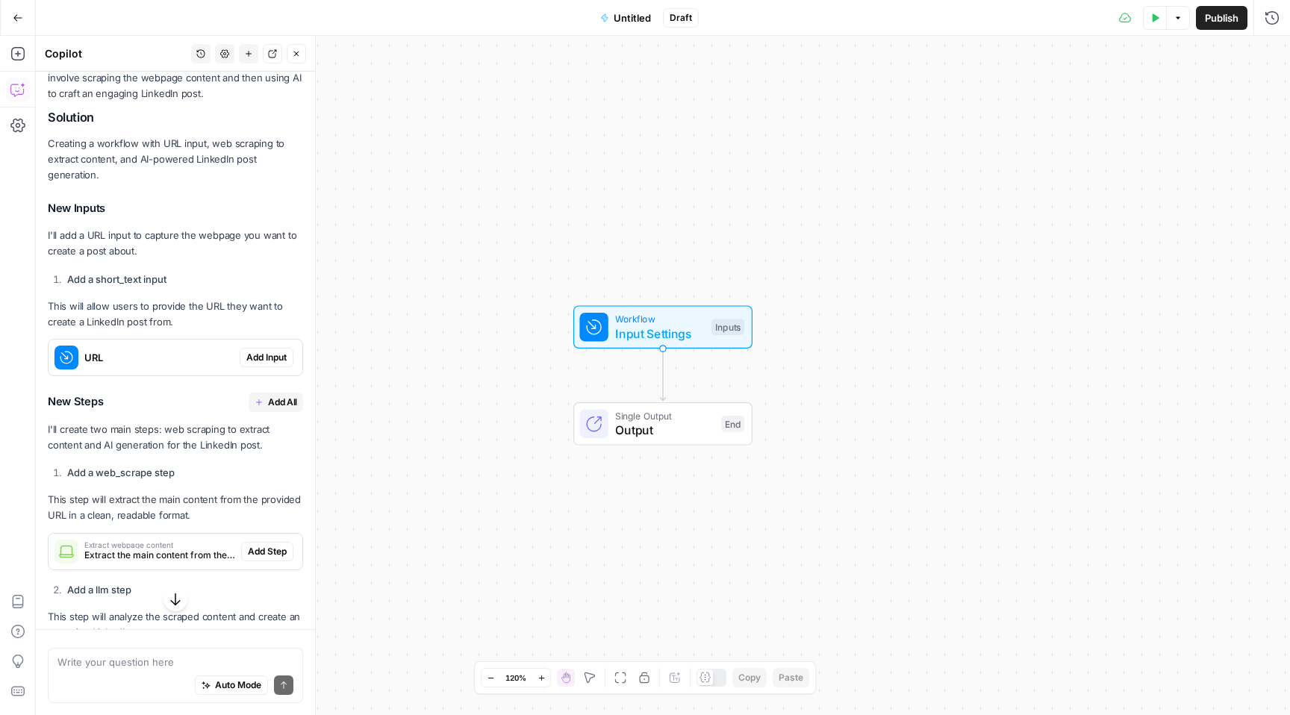
scroll to position [366, 0]
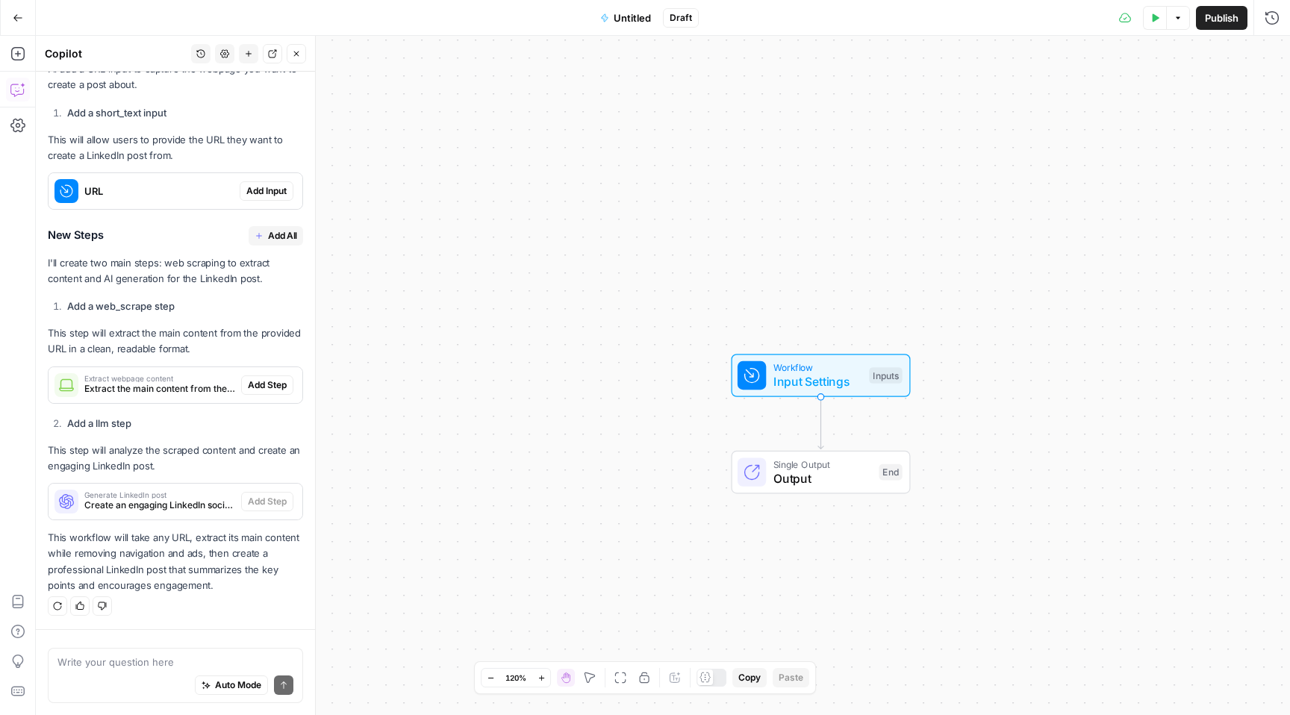
click at [270, 191] on span "Add Input" at bounding box center [266, 190] width 40 height 13
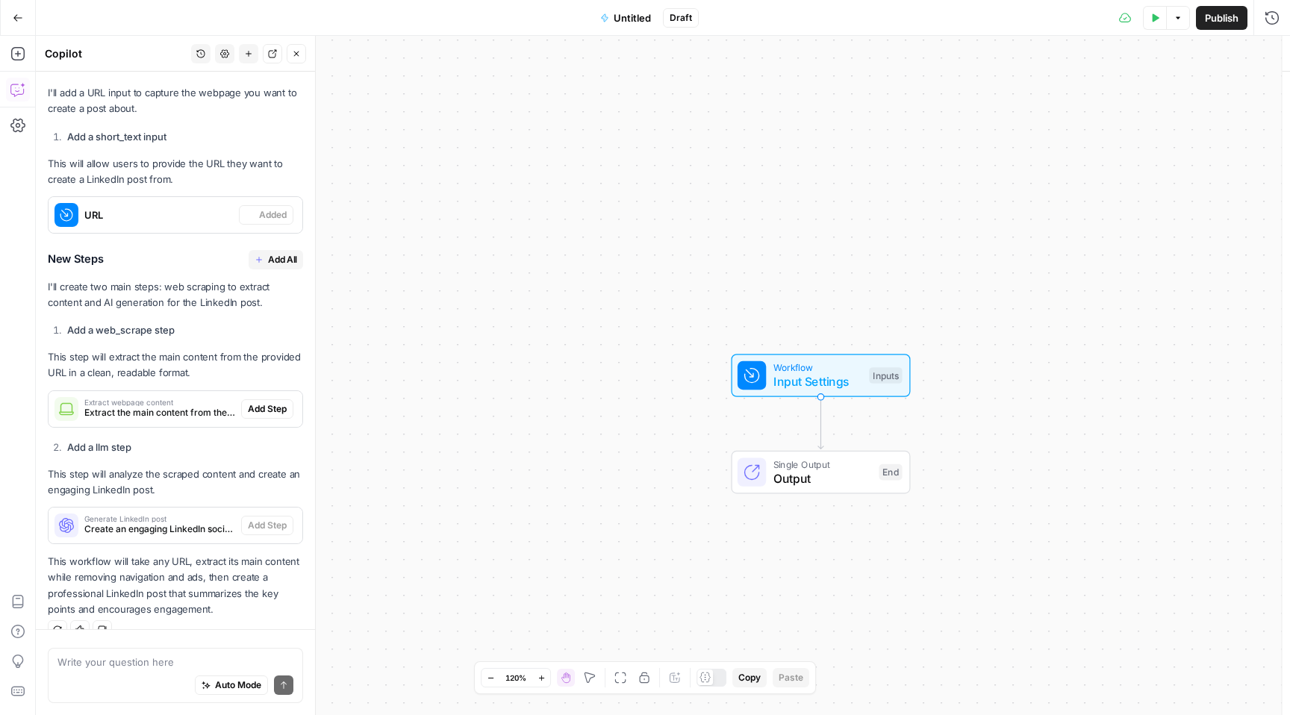
scroll to position [390, 0]
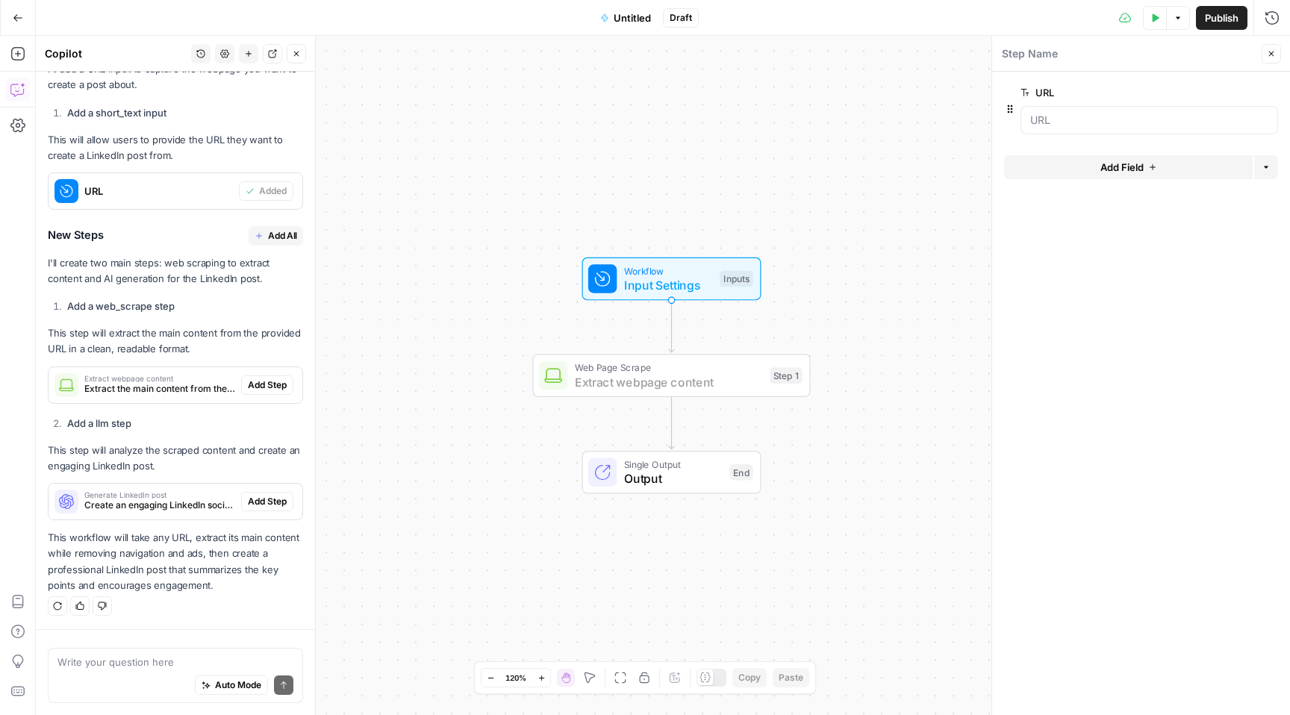
click at [255, 384] on span "Add Step" at bounding box center [267, 384] width 39 height 13
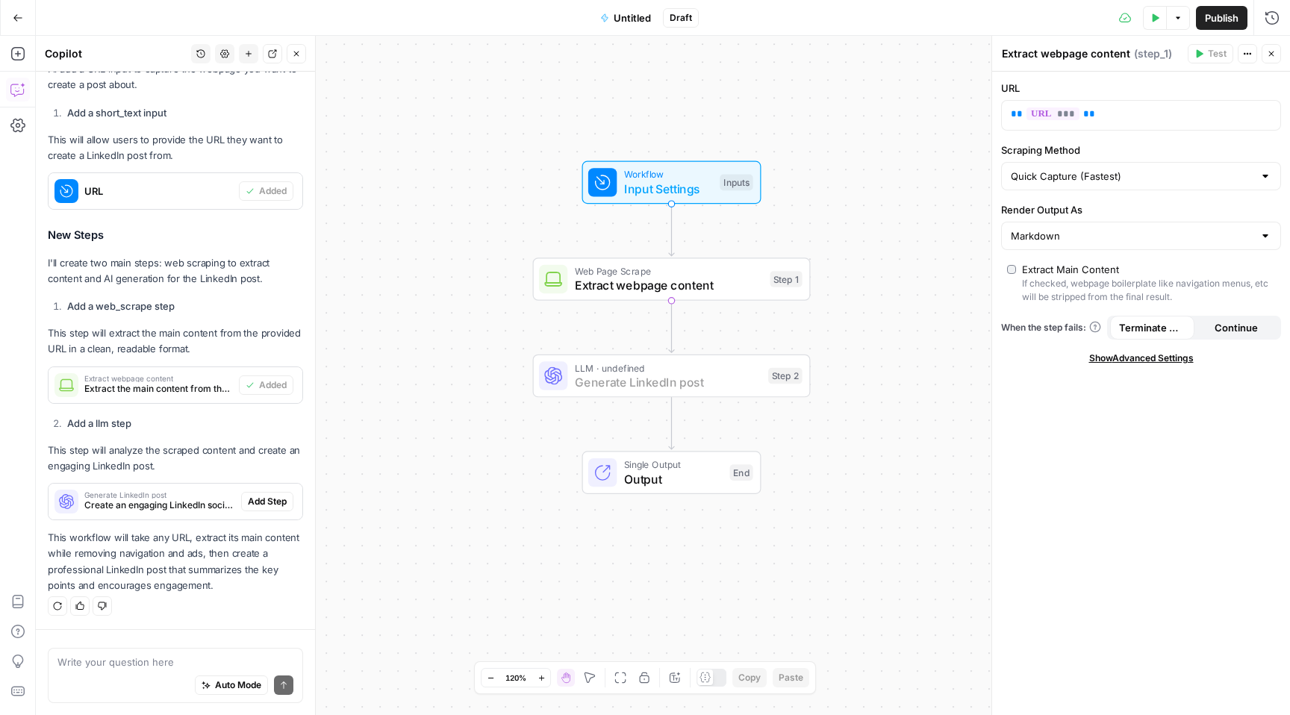
click at [260, 502] on span "Add Step" at bounding box center [267, 501] width 39 height 13
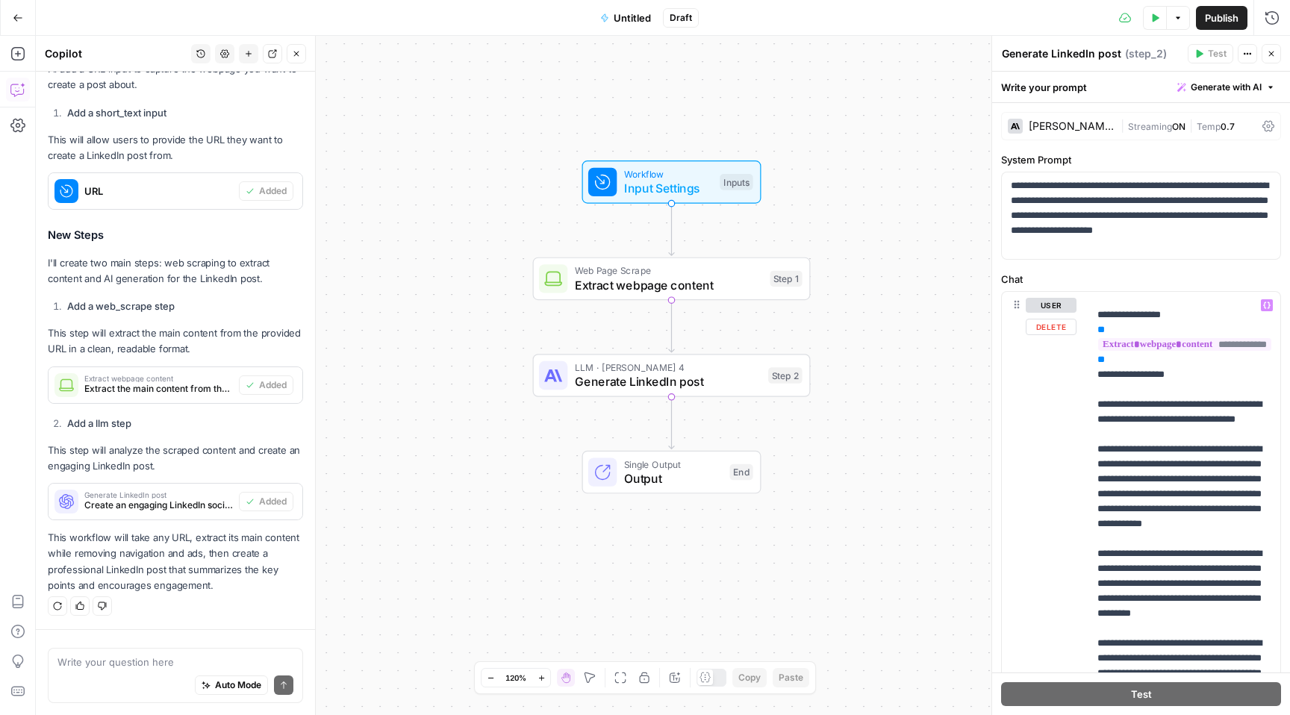
scroll to position [37, 0]
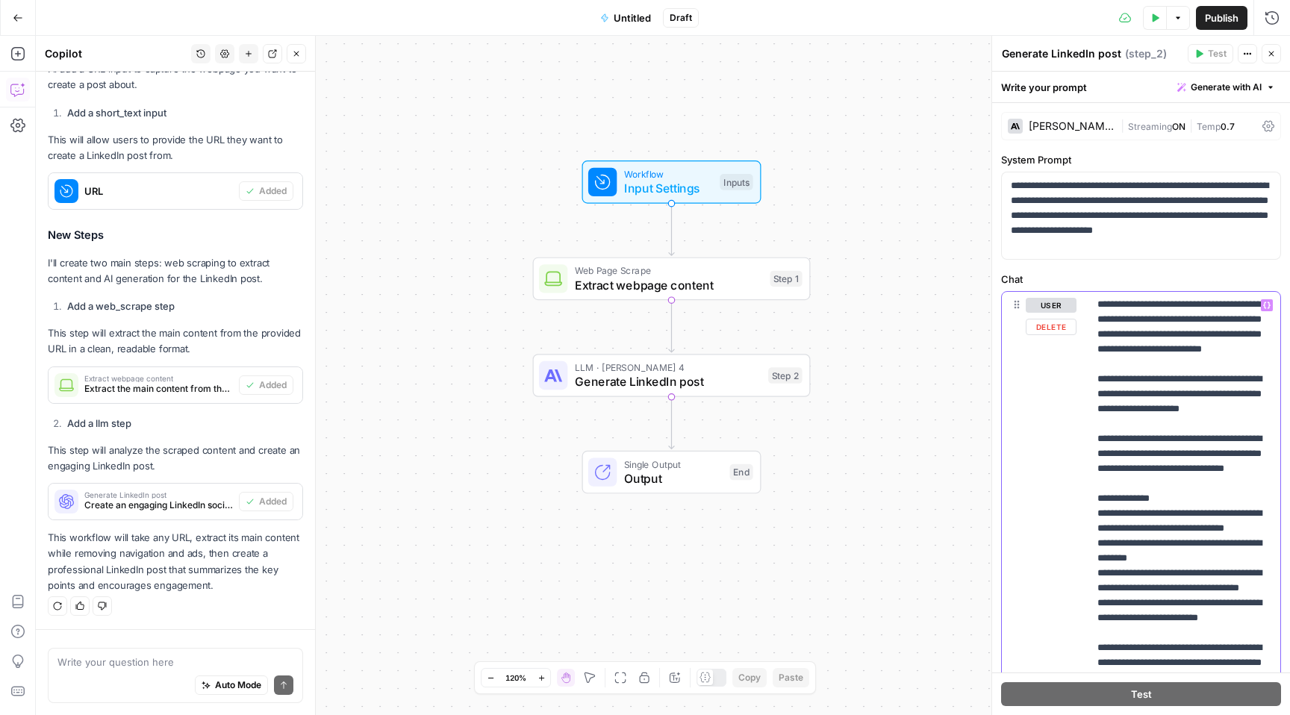
scroll to position [0, 0]
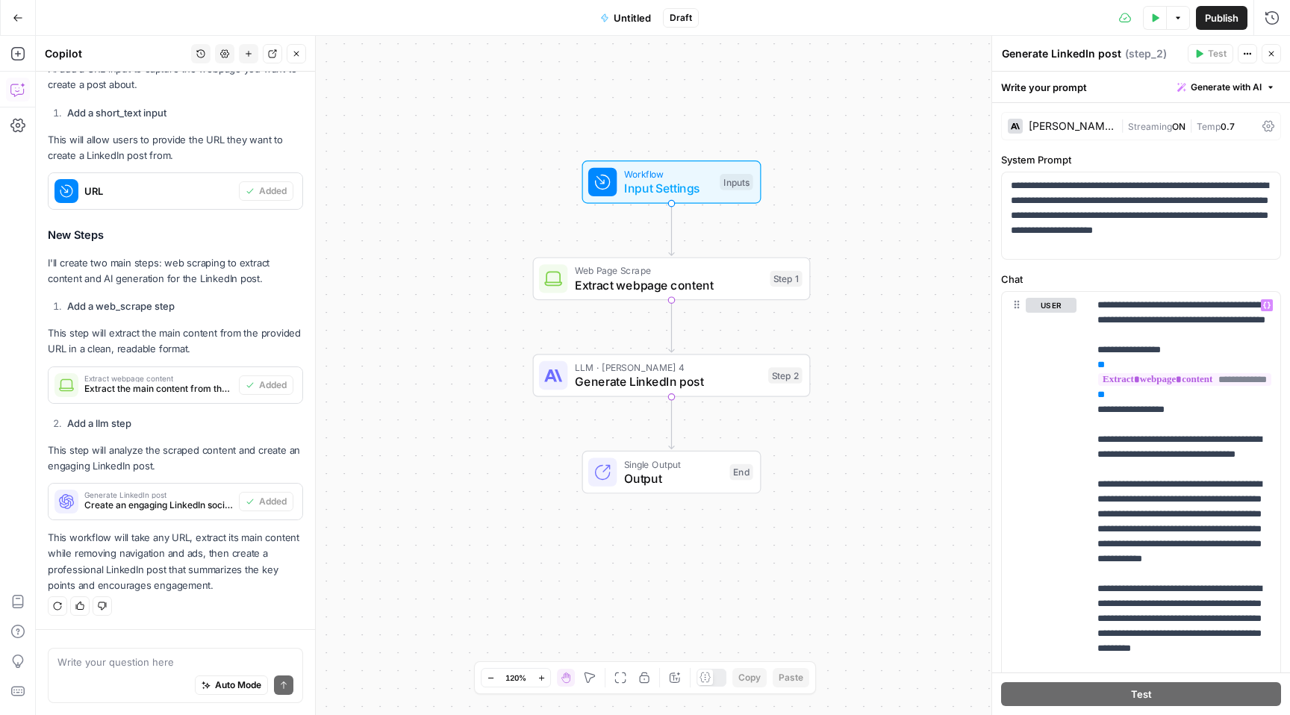
click at [21, 16] on icon "button" at bounding box center [18, 18] width 10 height 10
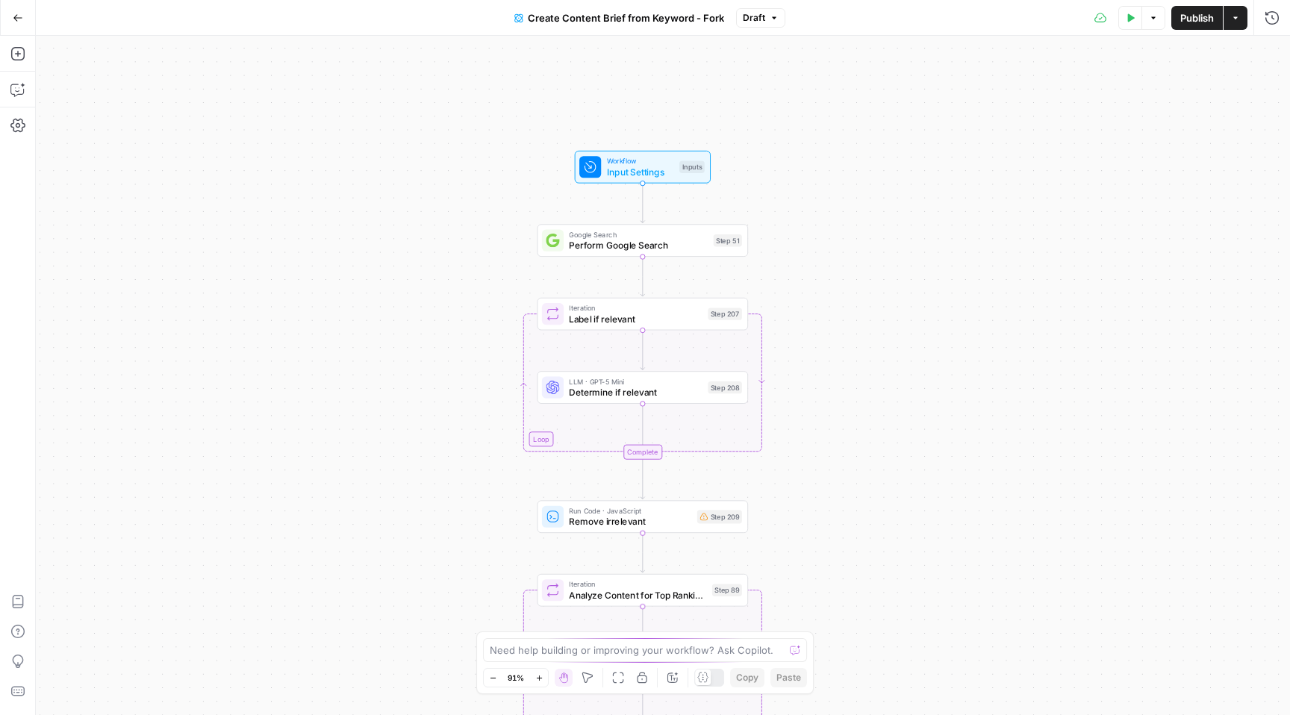
drag, startPoint x: 687, startPoint y: 125, endPoint x: 686, endPoint y: 465, distance: 339.6
click at [686, 465] on div "Workflow Input Settings Inputs Google Search Perform Google Search Step 51 Loop…" at bounding box center [663, 375] width 1254 height 679
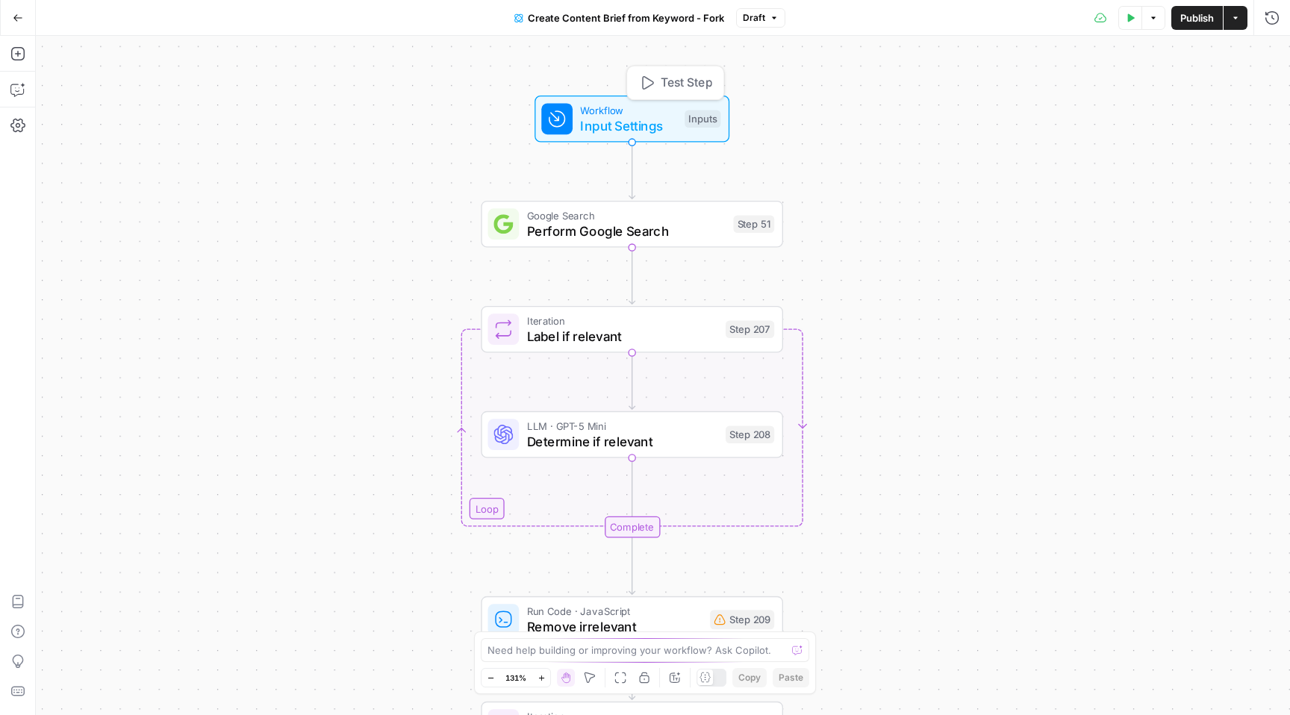
click at [622, 125] on span "Input Settings" at bounding box center [628, 125] width 96 height 19
click at [642, 225] on span "Perform Google Search" at bounding box center [626, 230] width 199 height 19
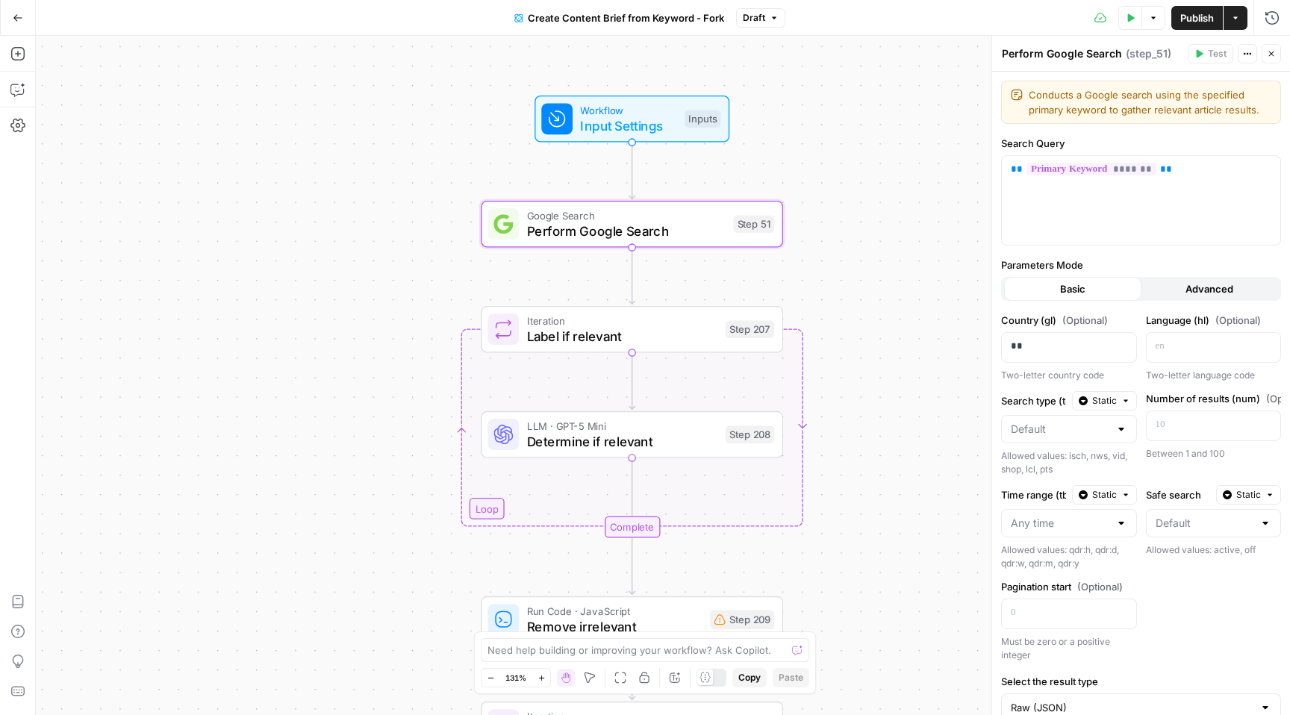
click at [637, 443] on span "Determine if relevant" at bounding box center [622, 440] width 191 height 19
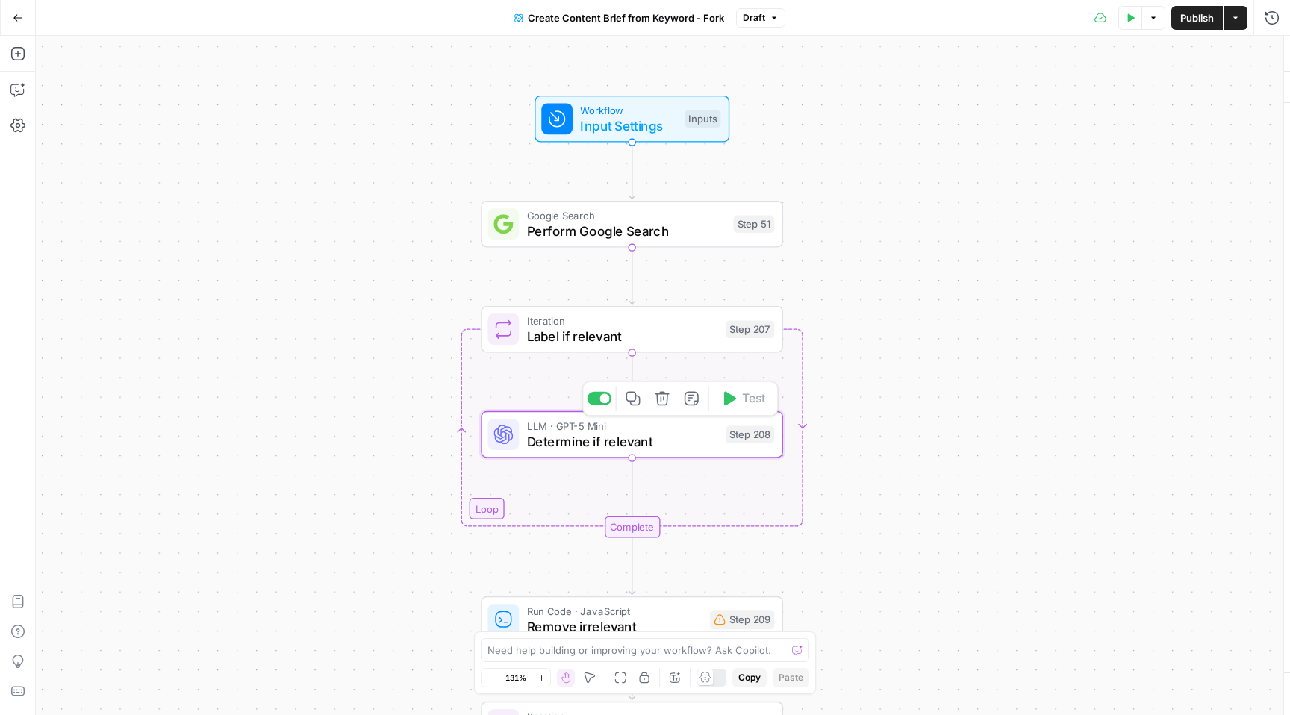
type textarea "Determine if relevant"
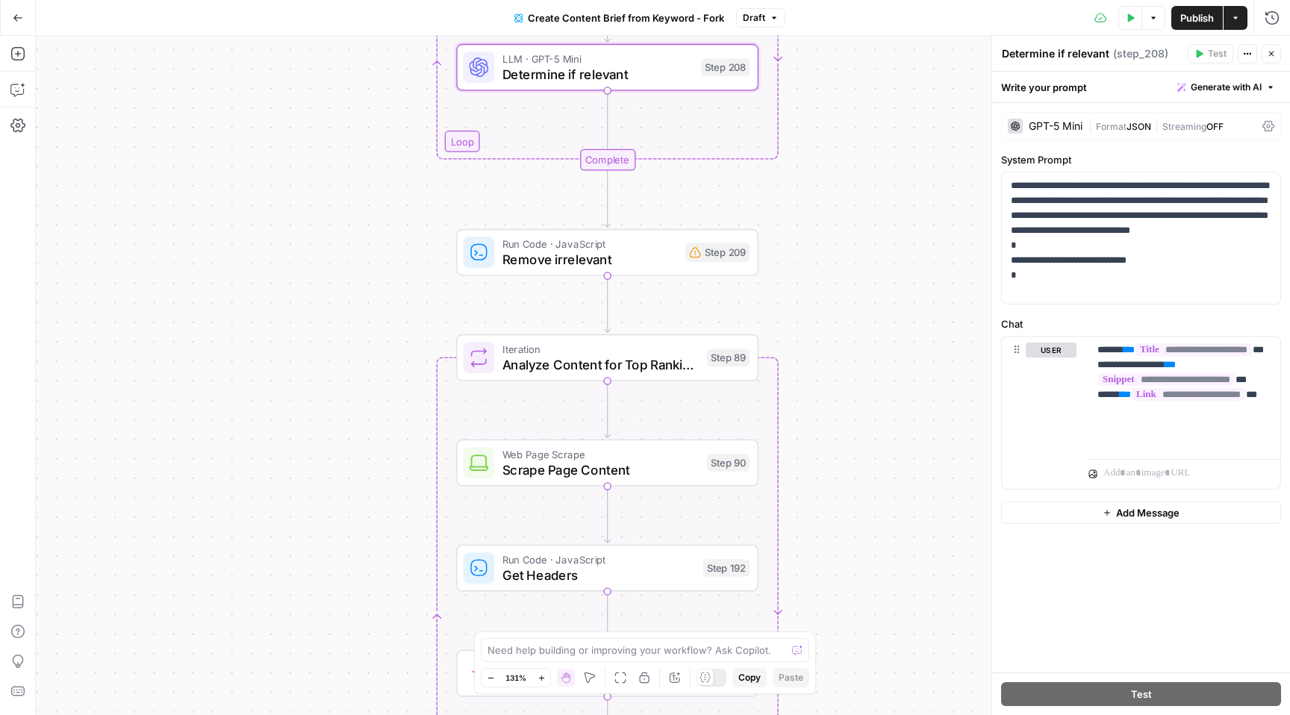
drag, startPoint x: 372, startPoint y: 532, endPoint x: 347, endPoint y: 168, distance: 365.1
click at [347, 168] on div "Workflow Input Settings Inputs Google Search Perform Google Search Step 51 Loop…" at bounding box center [663, 375] width 1254 height 679
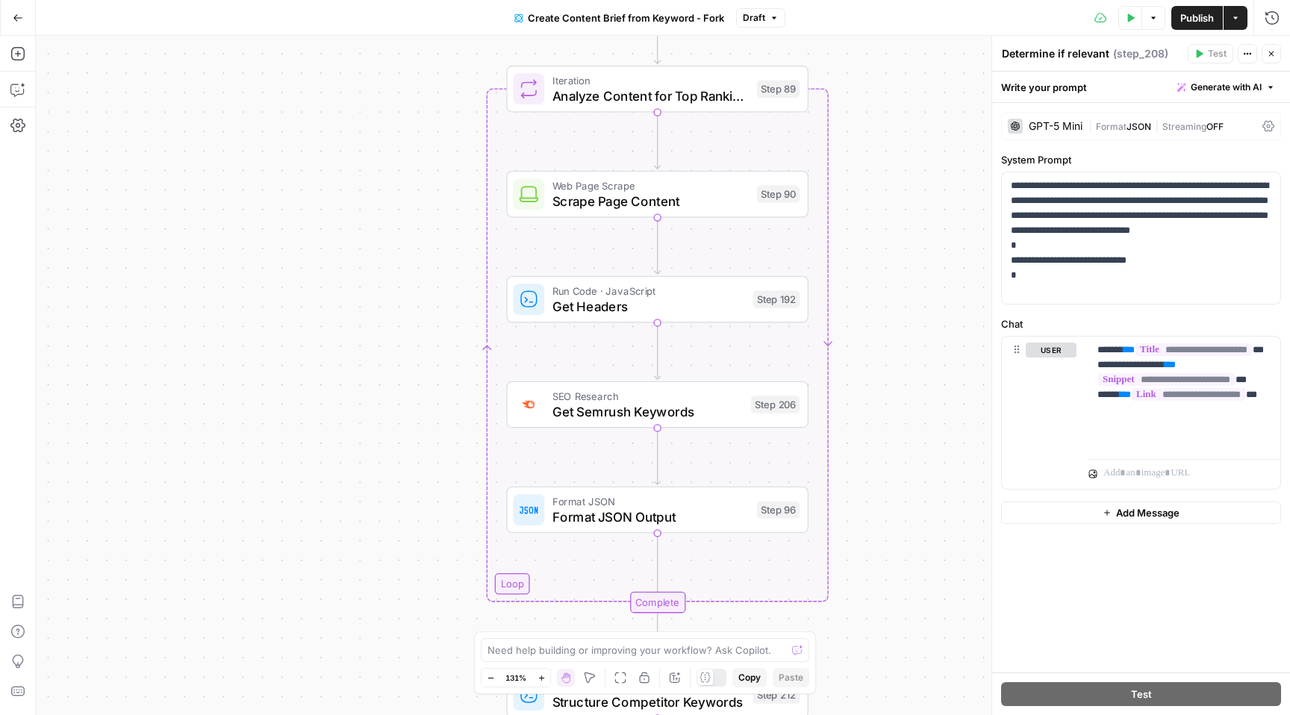
drag, startPoint x: 387, startPoint y: 534, endPoint x: 438, endPoint y: 266, distance: 273.4
click at [438, 266] on div "Workflow Input Settings Inputs Google Search Perform Google Search Step 51 Loop…" at bounding box center [663, 375] width 1254 height 679
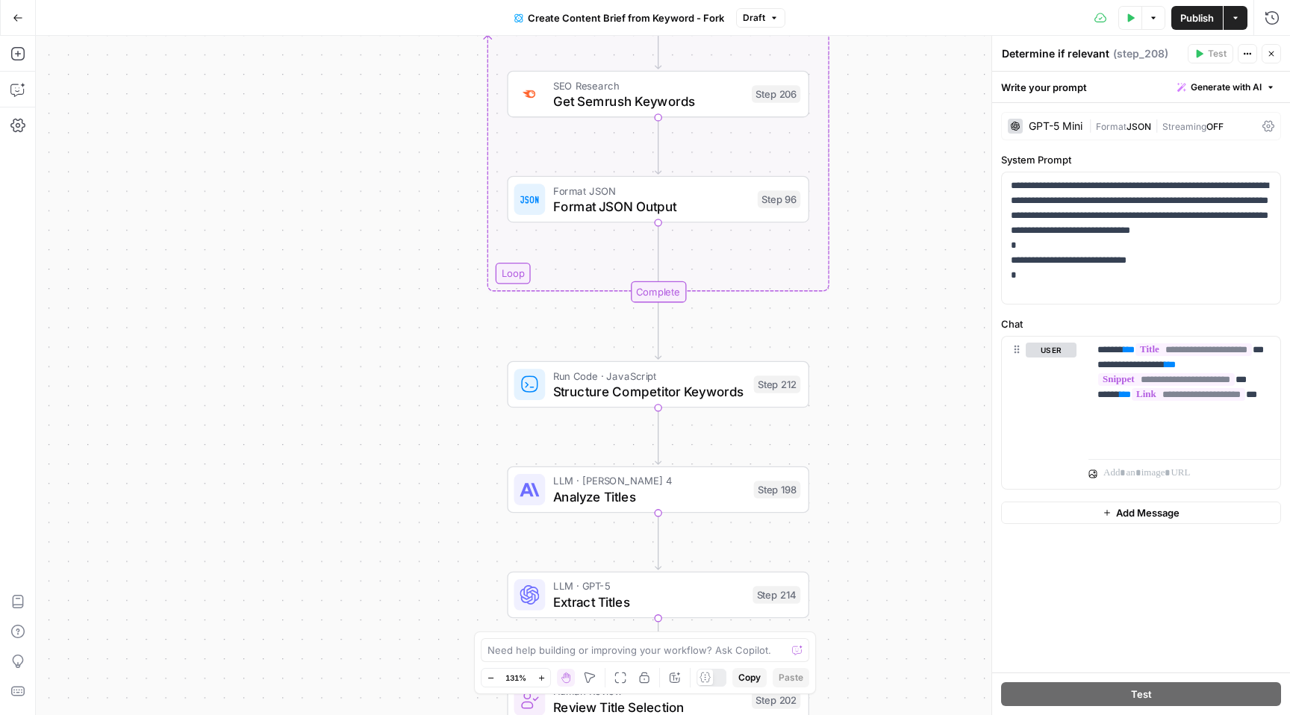
drag, startPoint x: 449, startPoint y: 483, endPoint x: 447, endPoint y: 167, distance: 315.7
click at [447, 167] on div "Workflow Input Settings Inputs Google Search Perform Google Search Step 51 Loop…" at bounding box center [663, 375] width 1254 height 679
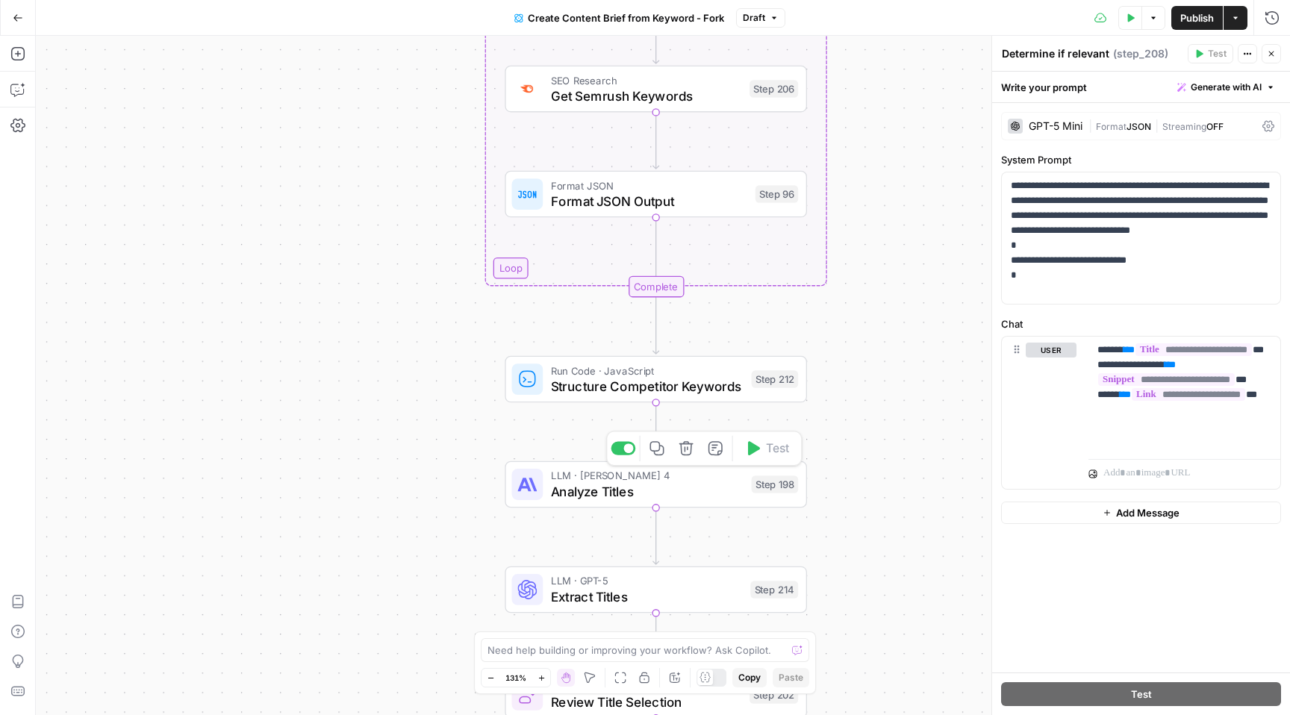
click at [652, 488] on span "Analyze Titles" at bounding box center [647, 490] width 193 height 19
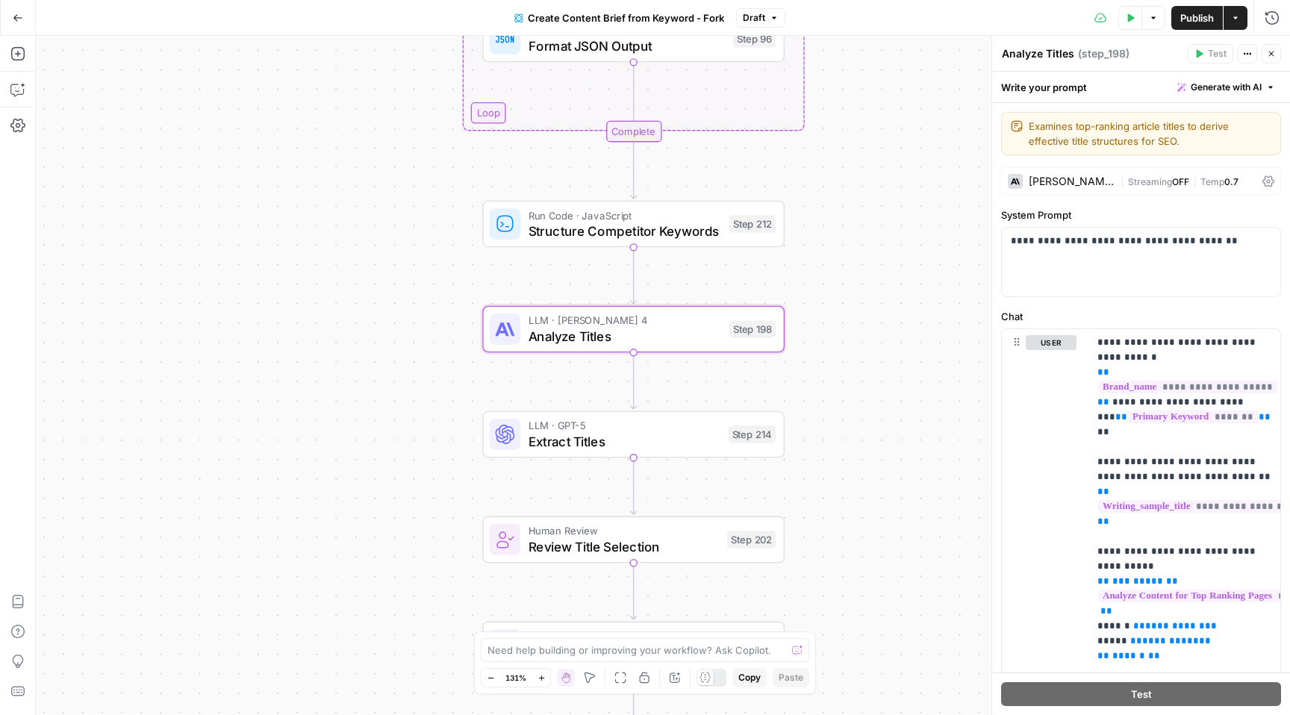
drag, startPoint x: 451, startPoint y: 594, endPoint x: 427, endPoint y: 441, distance: 154.9
click at [427, 441] on div "Workflow Input Settings Inputs Google Search Perform Google Search Step 51 Loop…" at bounding box center [663, 375] width 1254 height 679
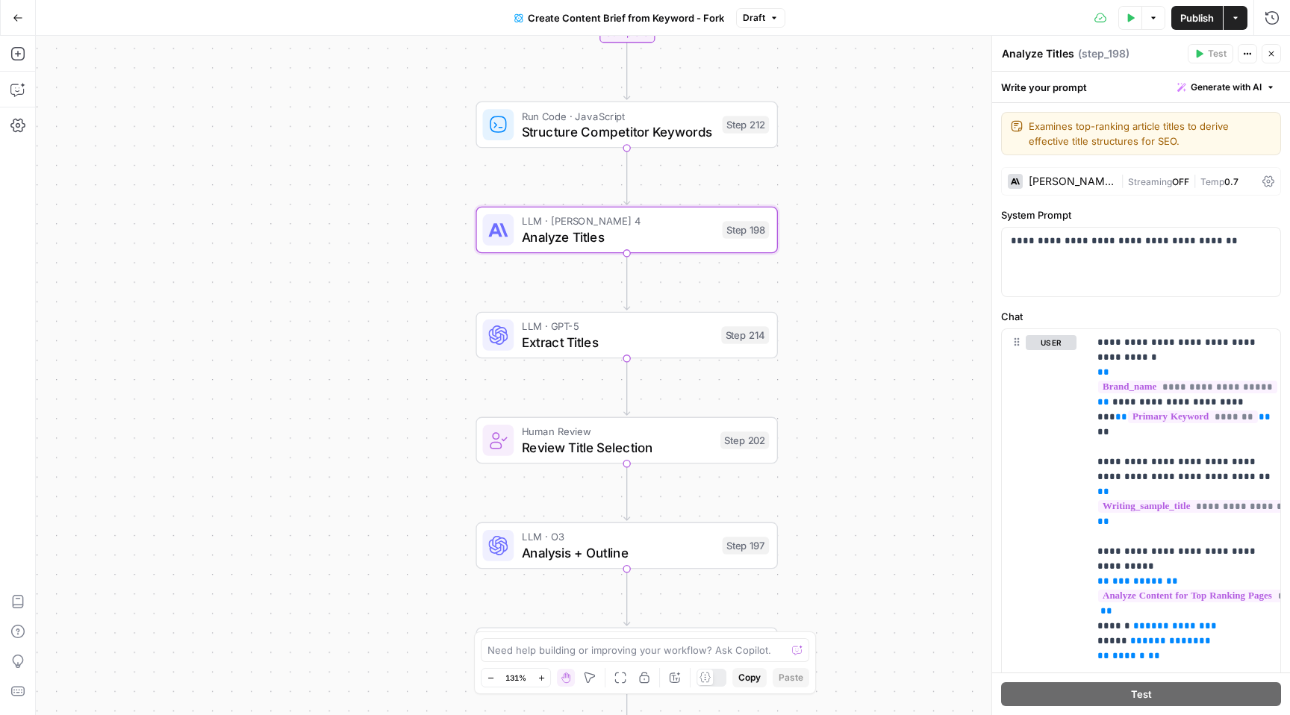
drag, startPoint x: 893, startPoint y: 522, endPoint x: 887, endPoint y: 420, distance: 101.6
click at [887, 420] on div "Workflow Input Settings Inputs Google Search Perform Google Search Step 51 Loop…" at bounding box center [663, 375] width 1254 height 679
click at [1271, 184] on icon at bounding box center [1268, 181] width 12 height 11
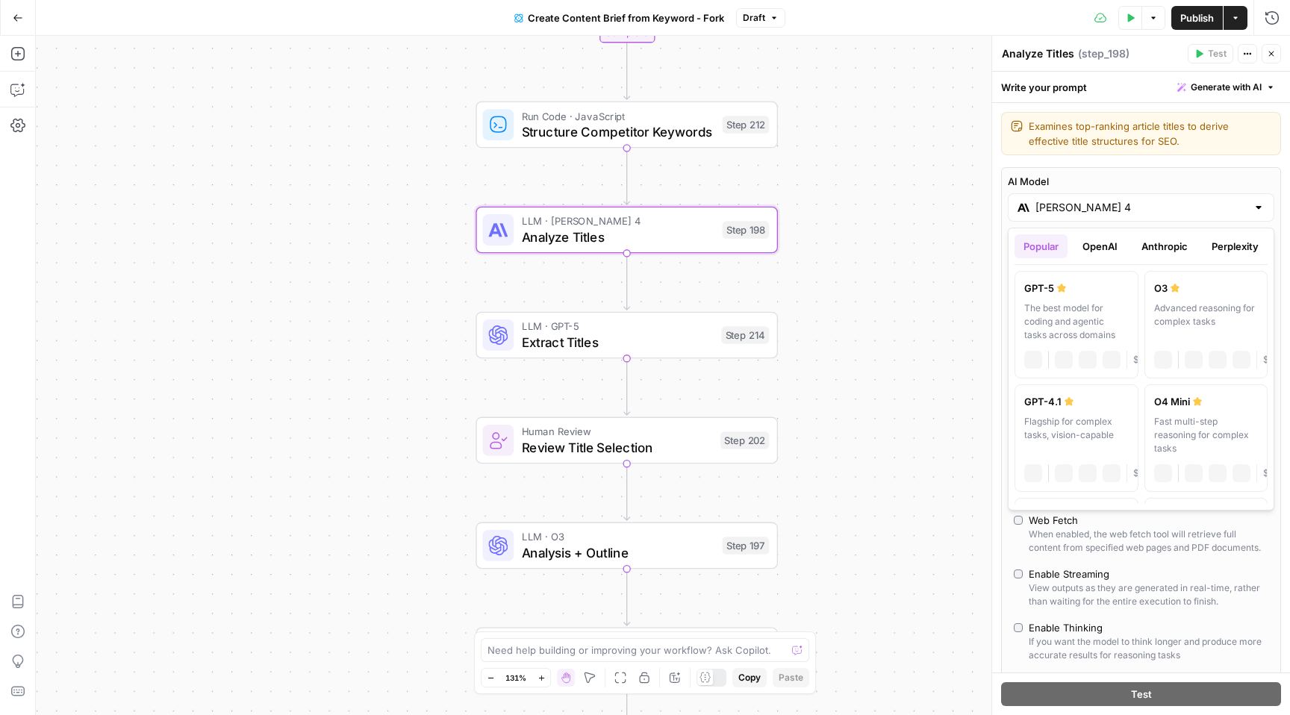
click at [1093, 207] on input "Claude Sonnet 4" at bounding box center [1140, 207] width 211 height 15
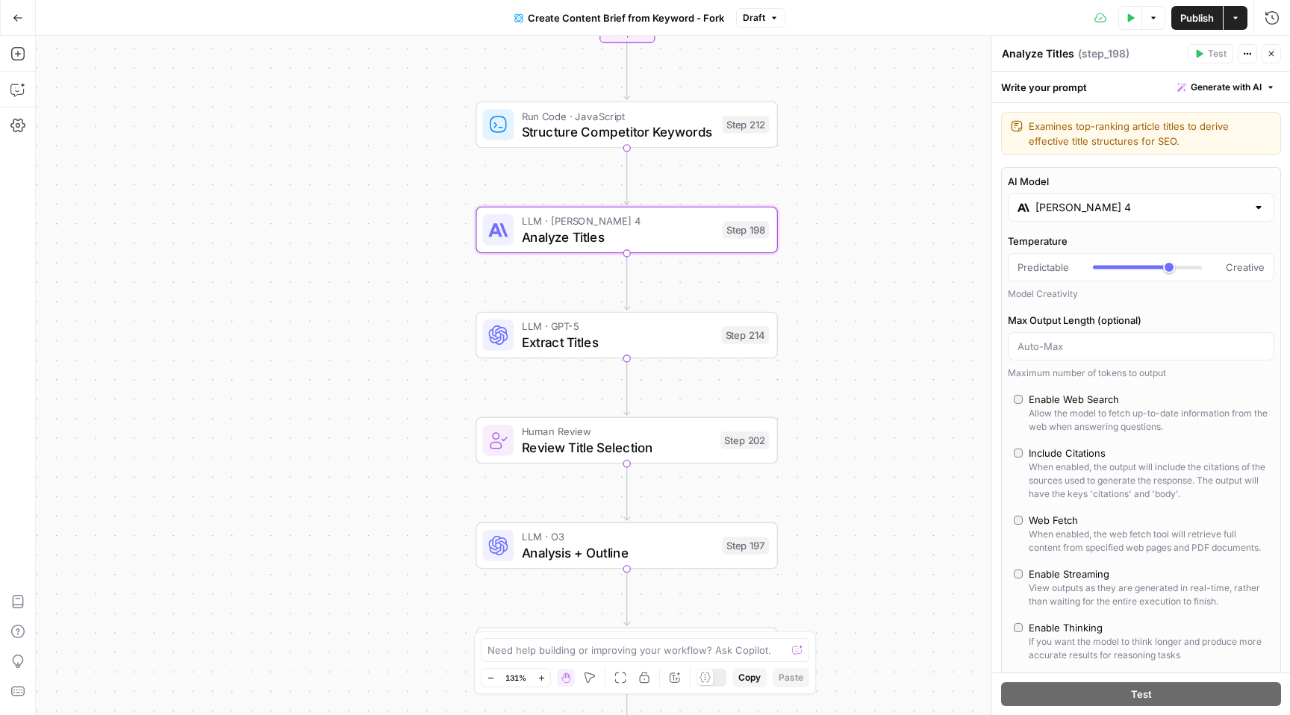
click at [949, 156] on div "Workflow Input Settings Inputs Google Search Perform Google Search Step 51 Loop…" at bounding box center [663, 375] width 1254 height 679
click at [1, 26] on div "Go Back" at bounding box center [18, 17] width 36 height 35
click at [10, 21] on button "Go Back" at bounding box center [17, 17] width 27 height 27
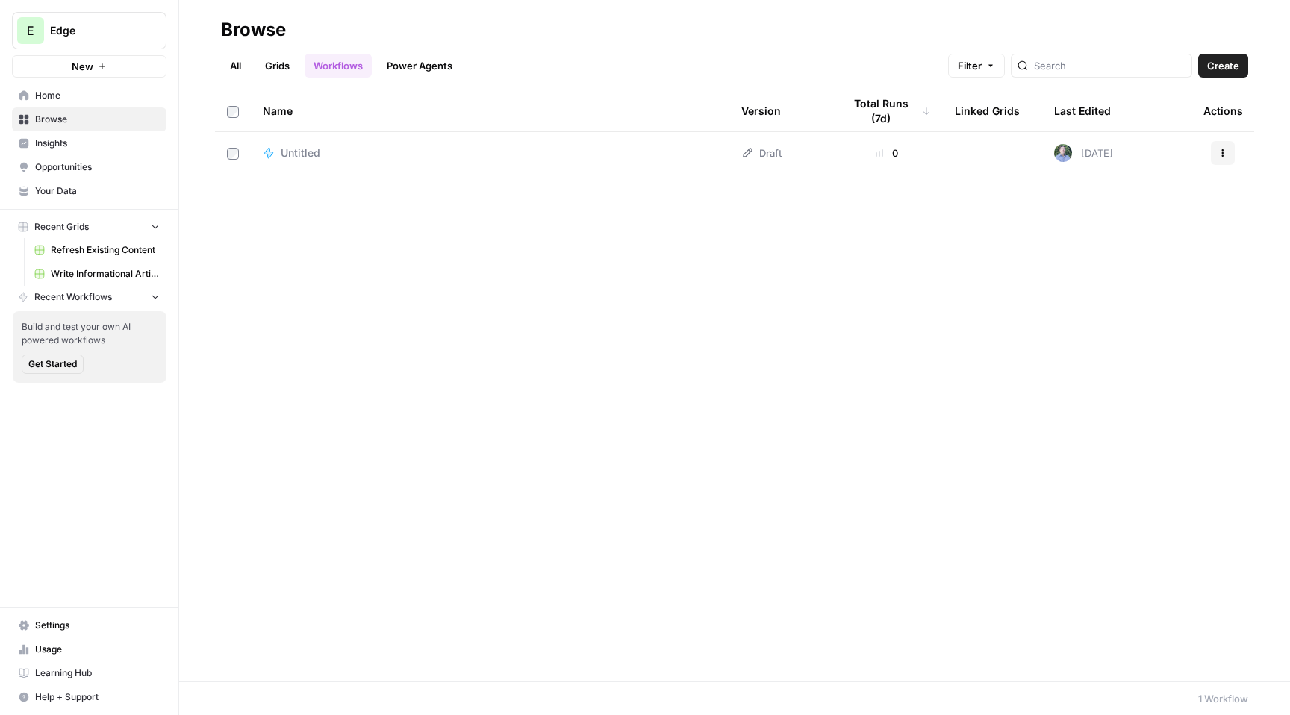
click at [134, 250] on span "Refresh Existing Content" at bounding box center [105, 249] width 109 height 13
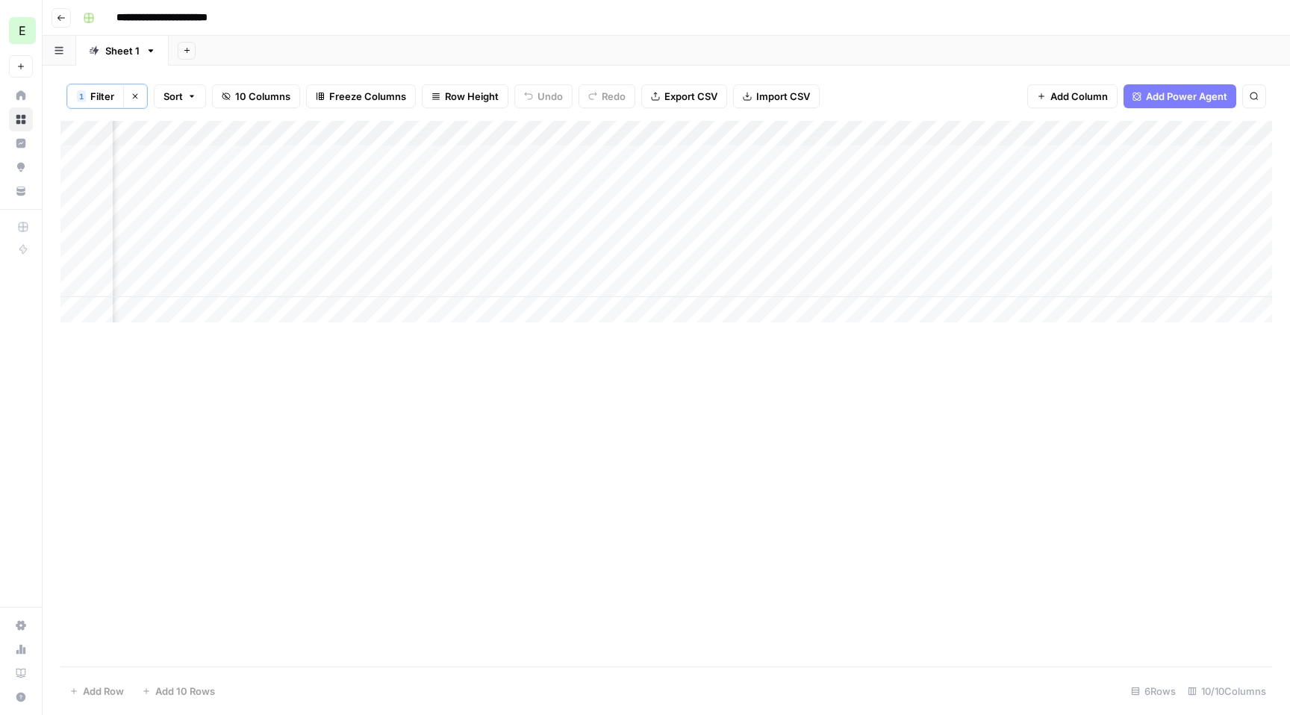
scroll to position [0, 431]
click at [1062, 158] on div "Add Column" at bounding box center [665, 222] width 1211 height 202
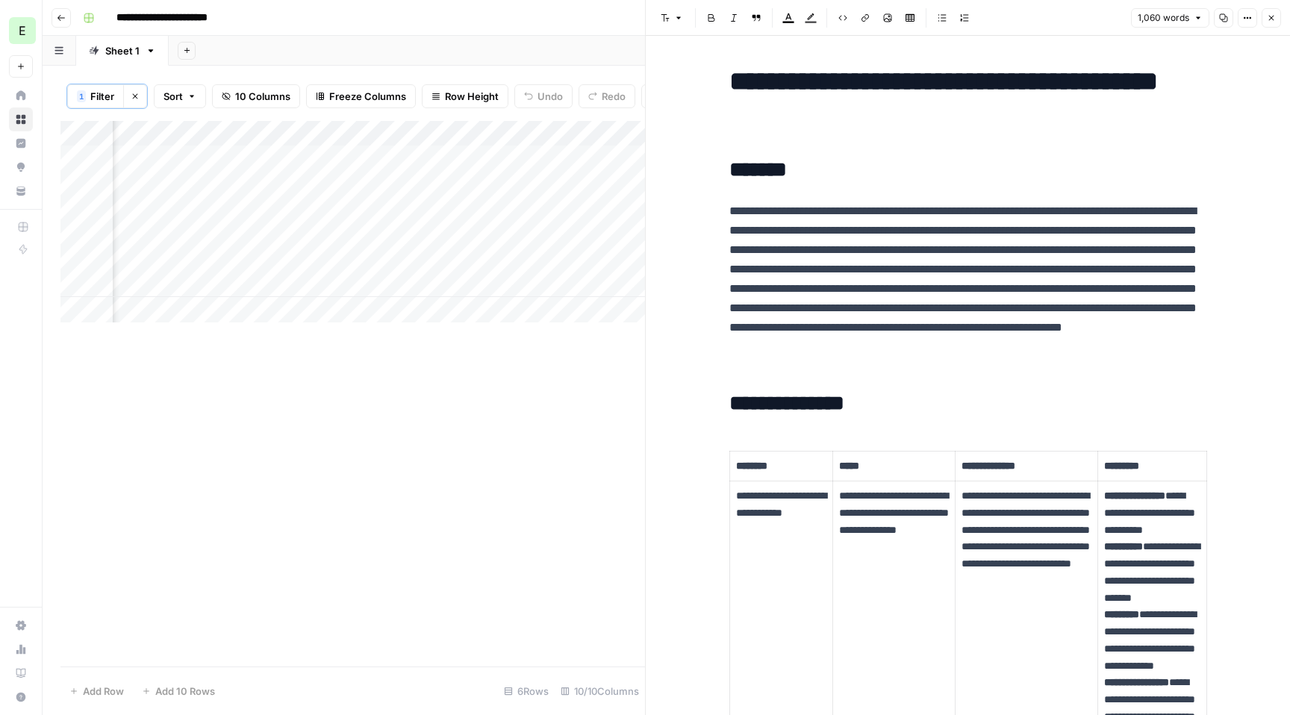
click at [1269, 13] on icon "button" at bounding box center [1271, 17] width 9 height 9
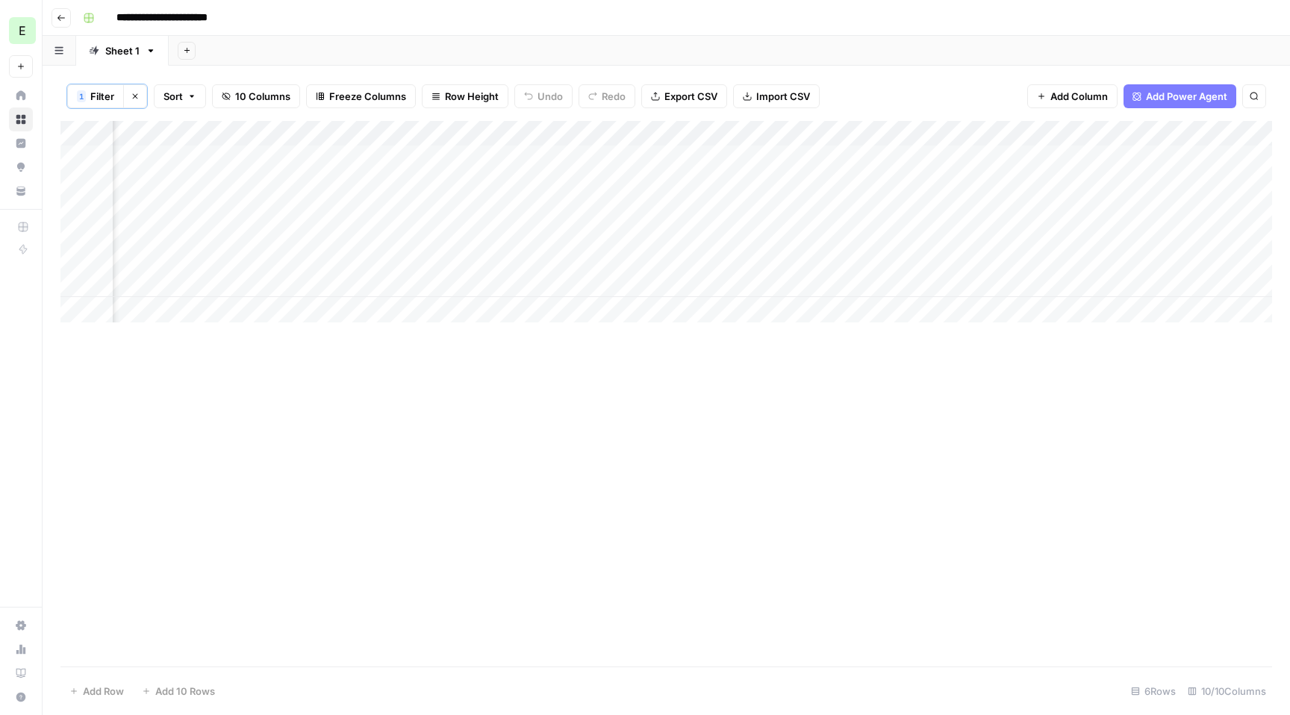
scroll to position [0, 296]
click at [1192, 159] on div "Add Column" at bounding box center [665, 222] width 1211 height 202
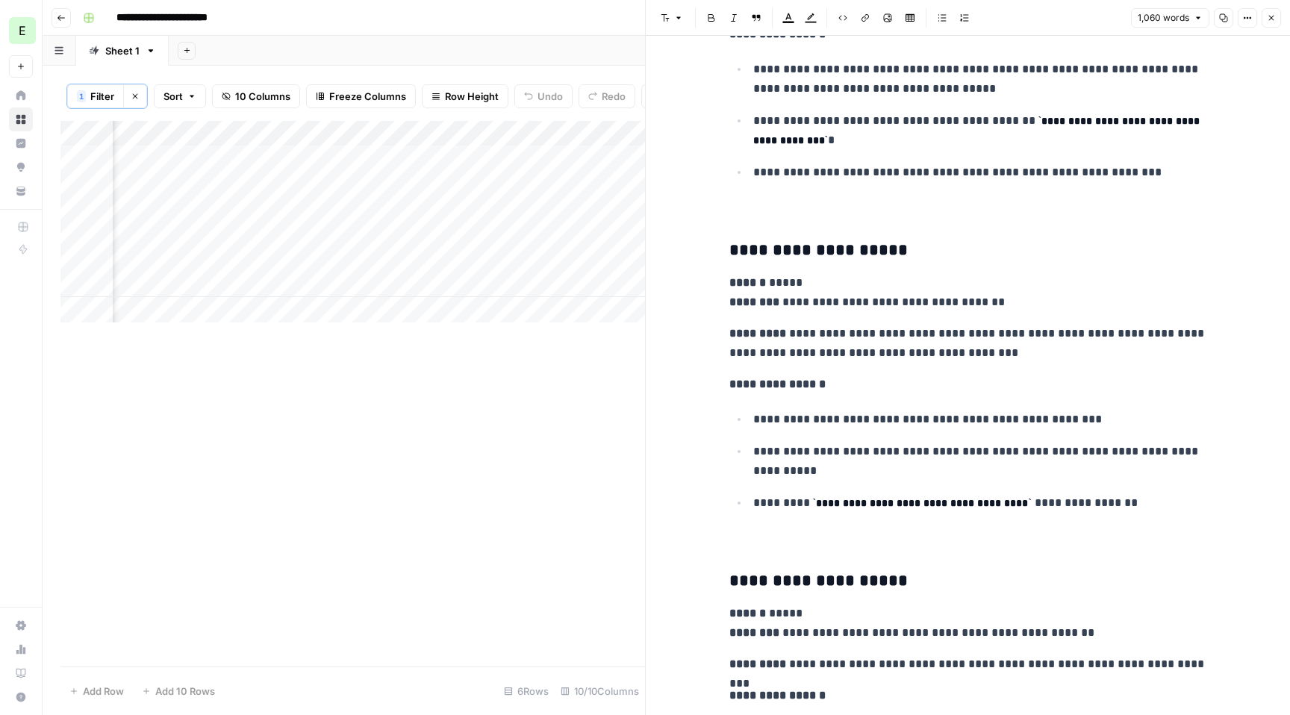
scroll to position [4010, 0]
click at [599, 438] on div "Add Column" at bounding box center [352, 394] width 584 height 546
click at [608, 416] on div "Add Column" at bounding box center [352, 394] width 584 height 546
click at [1265, 13] on button "Close" at bounding box center [1270, 17] width 19 height 19
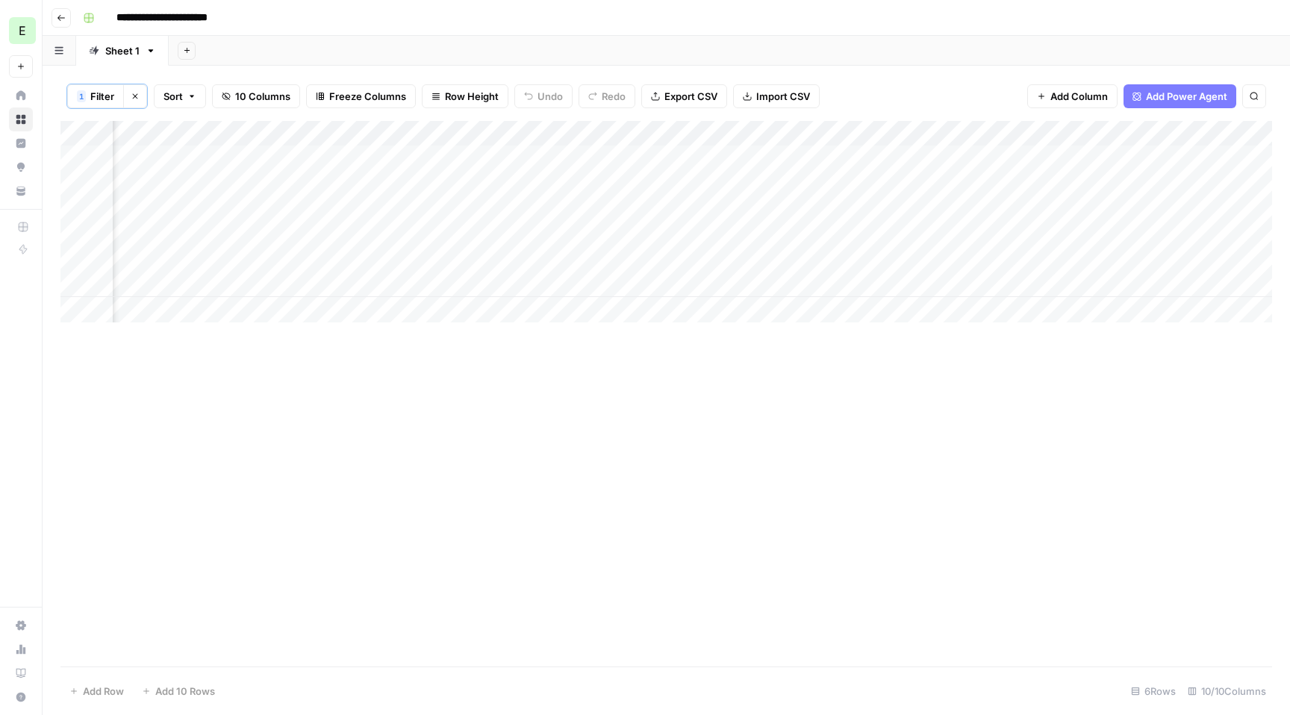
scroll to position [0, 684]
click at [1172, 102] on span "Add Power Agent" at bounding box center [1186, 96] width 81 height 15
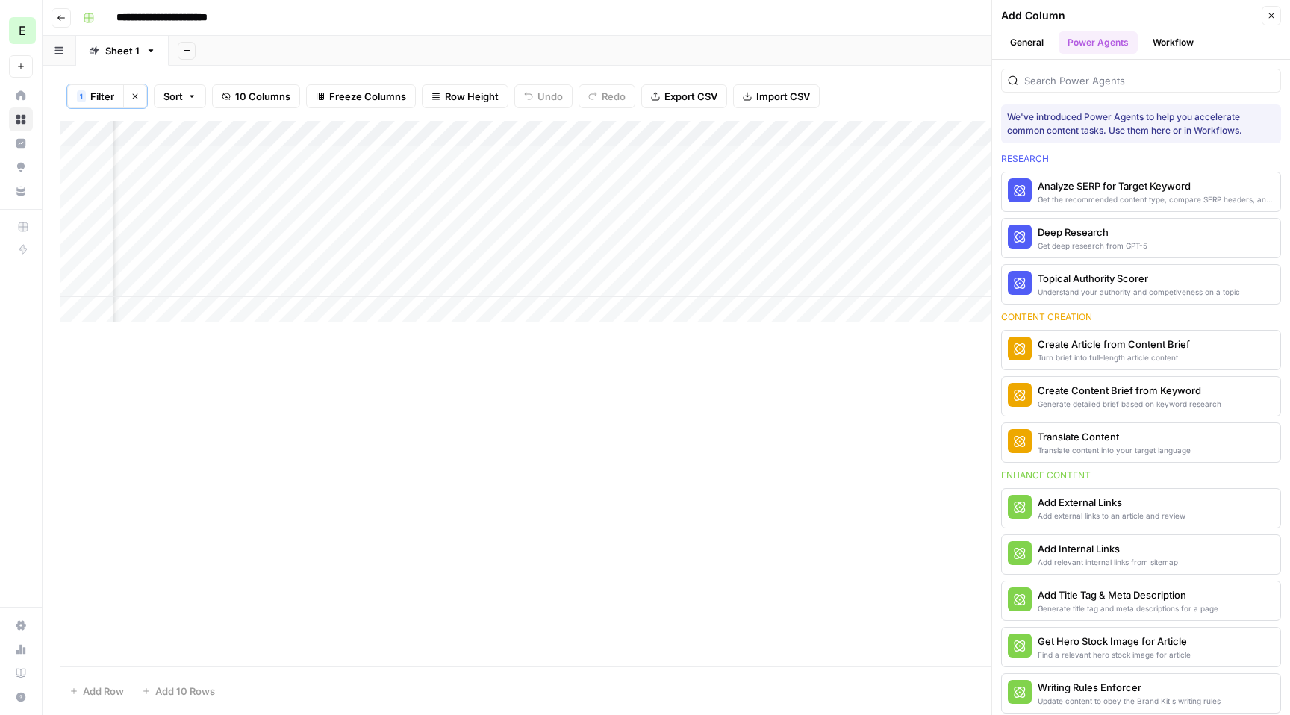
click at [1108, 90] on div at bounding box center [1141, 81] width 280 height 24
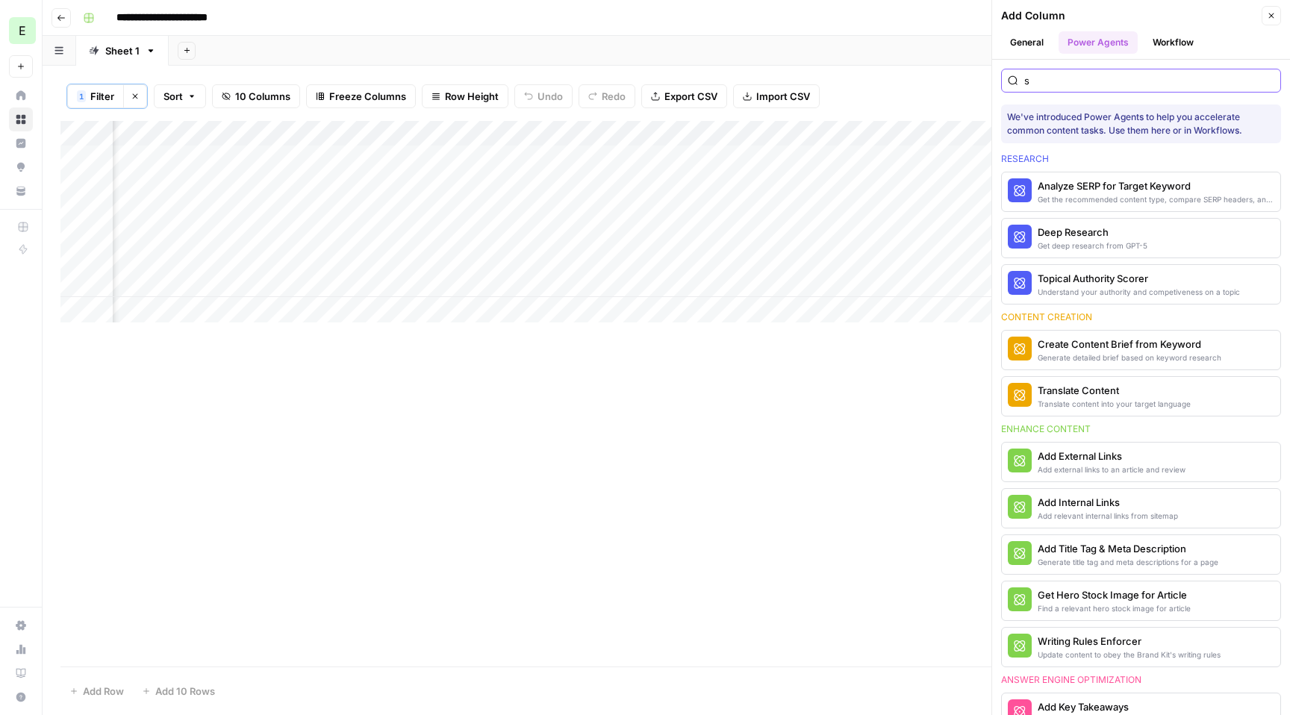
type input "s"
click at [1193, 44] on button "Workflow" at bounding box center [1172, 42] width 59 height 22
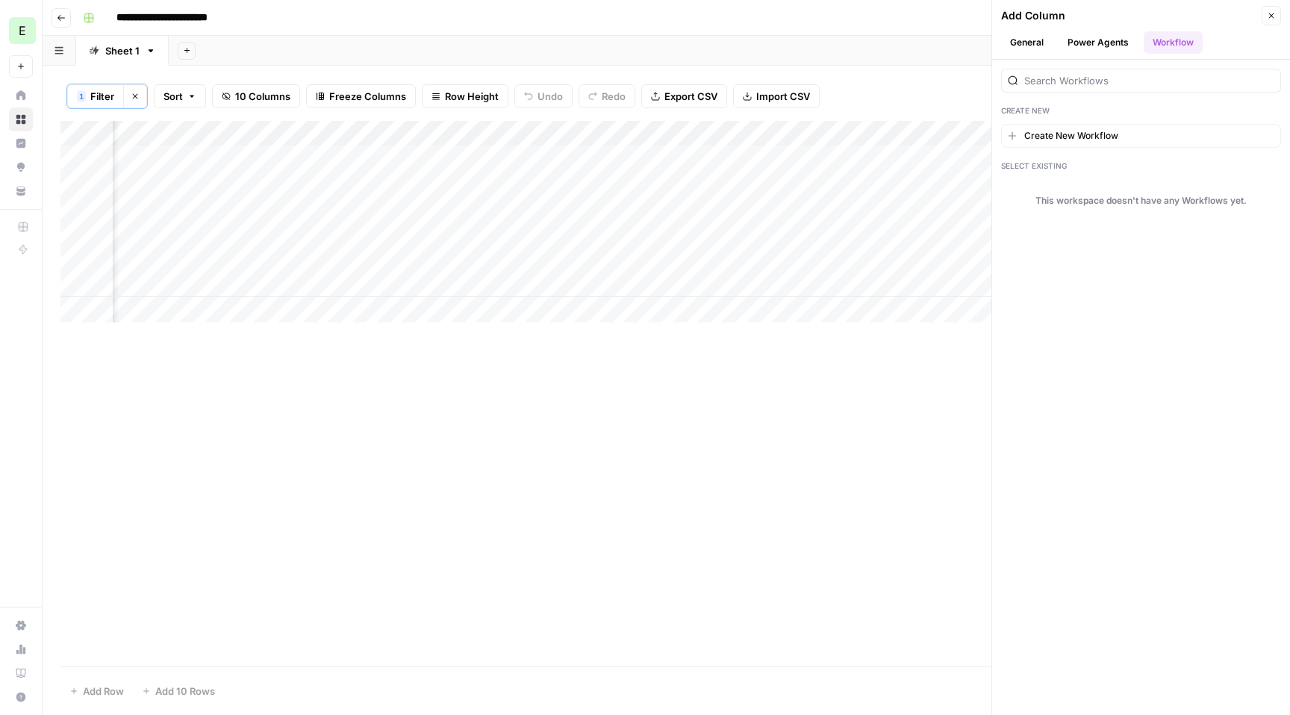
click at [1273, 22] on button "Close" at bounding box center [1270, 15] width 19 height 19
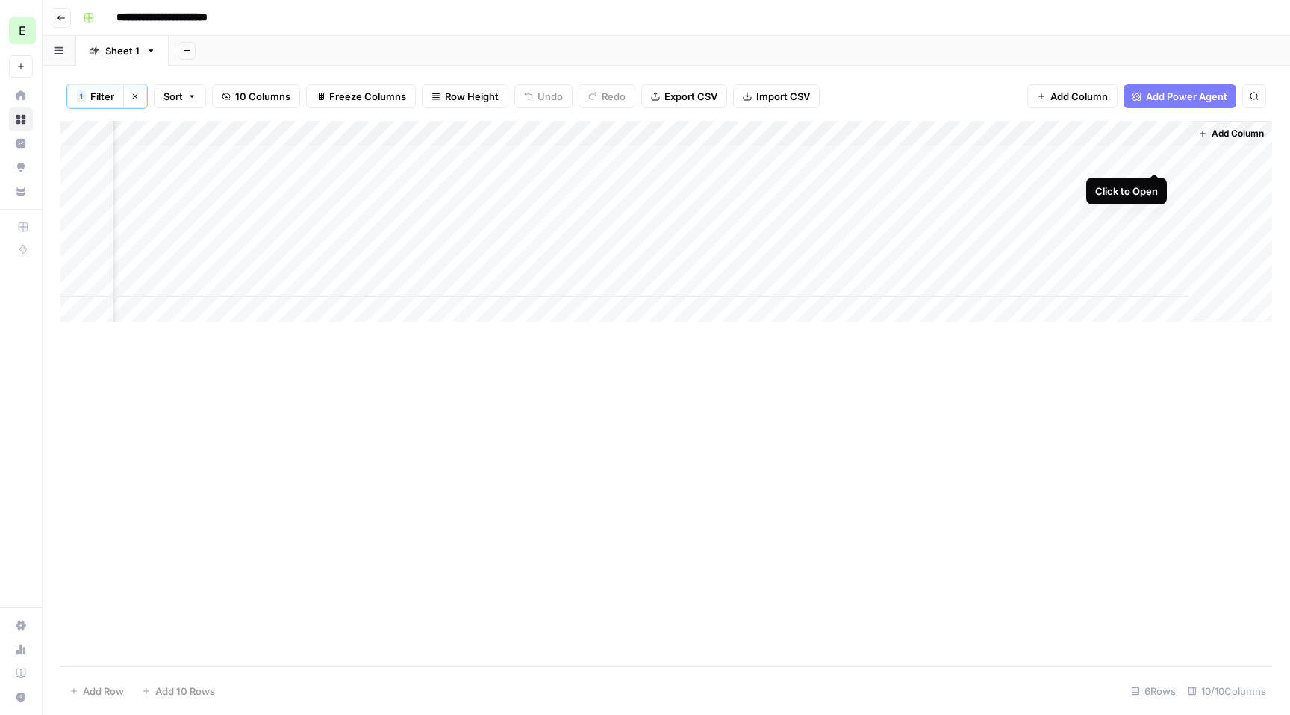
click at [1157, 158] on div "Add Column" at bounding box center [665, 222] width 1211 height 202
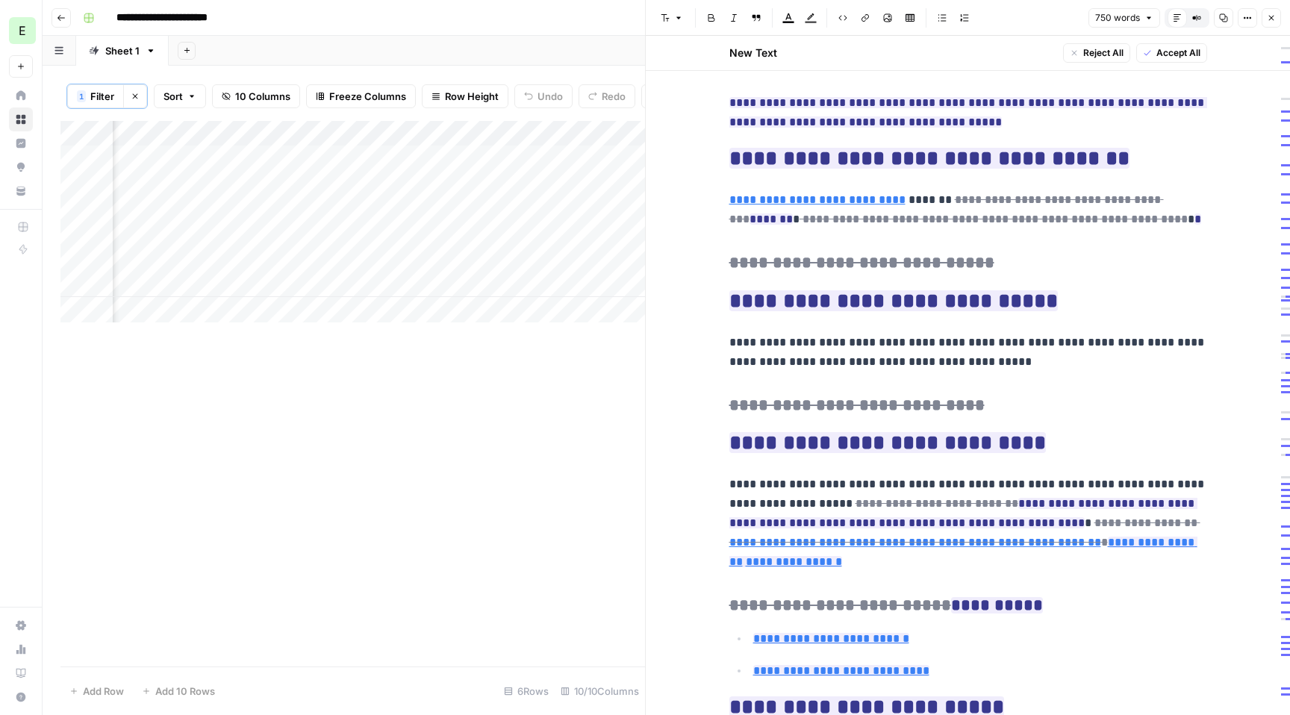
scroll to position [1216, 0]
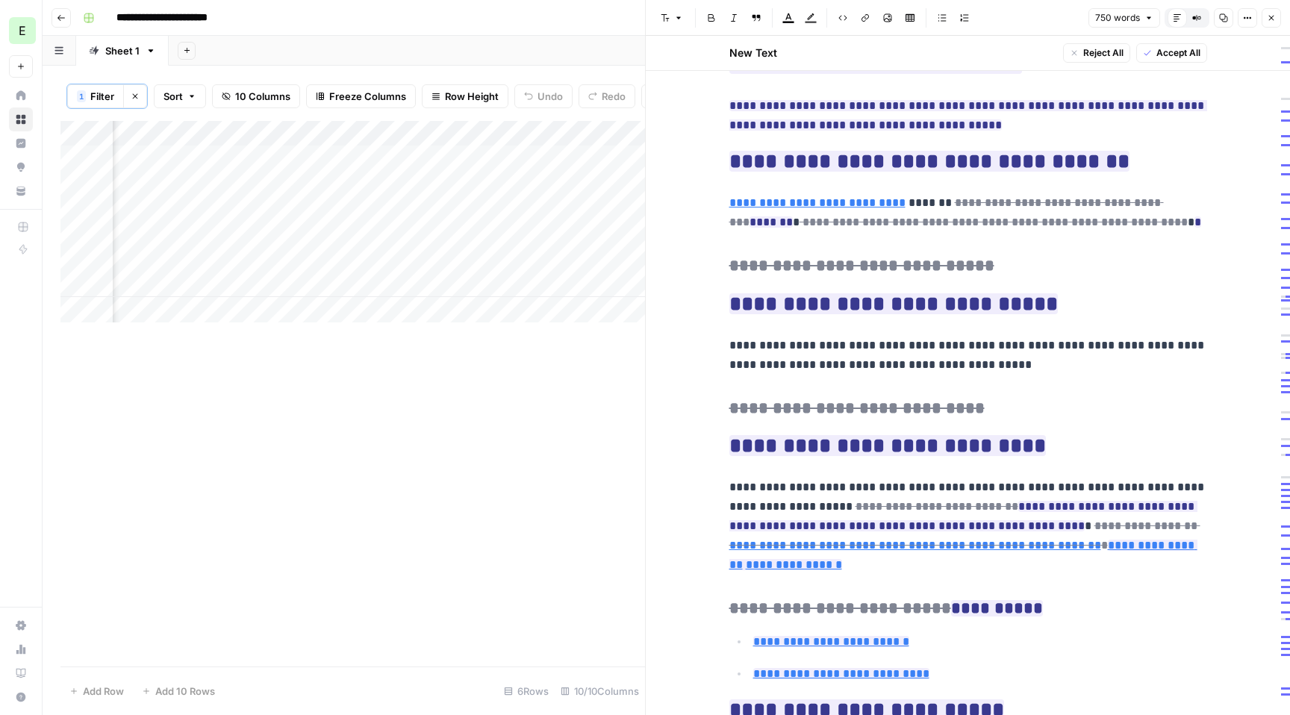
click at [571, 423] on div "Add Column" at bounding box center [352, 394] width 584 height 546
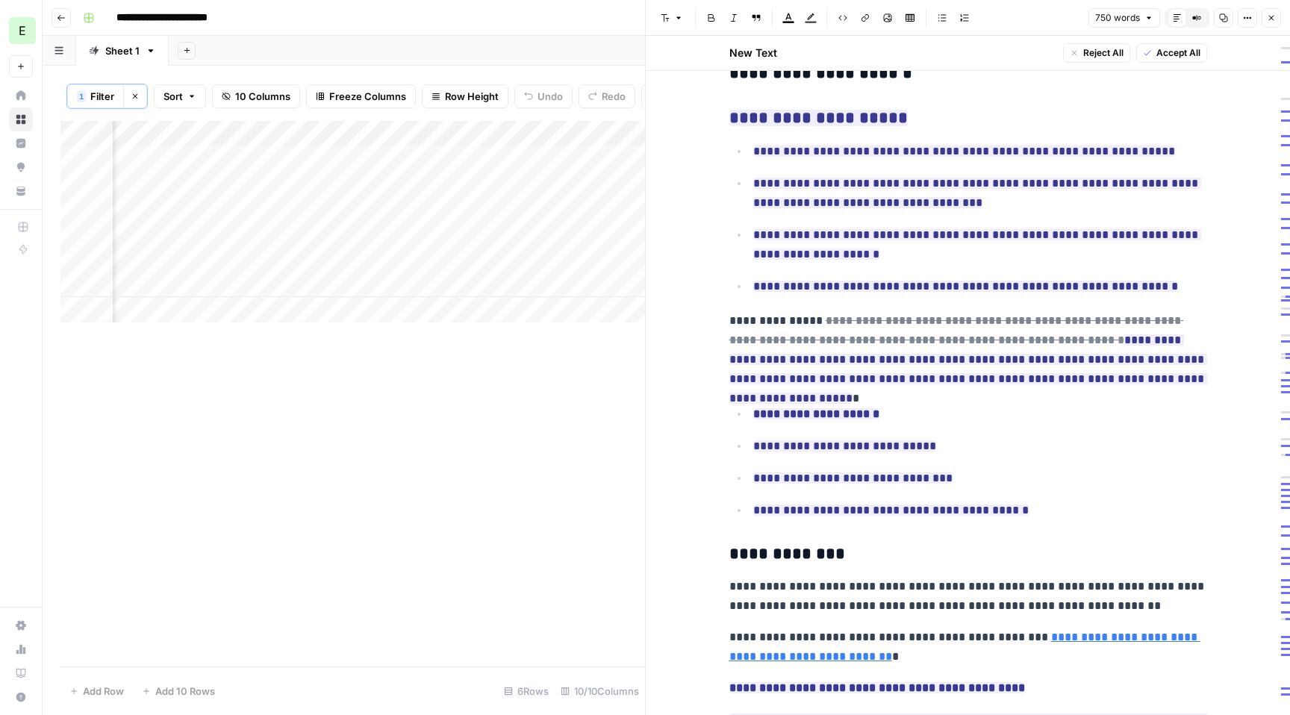
scroll to position [2905, 0]
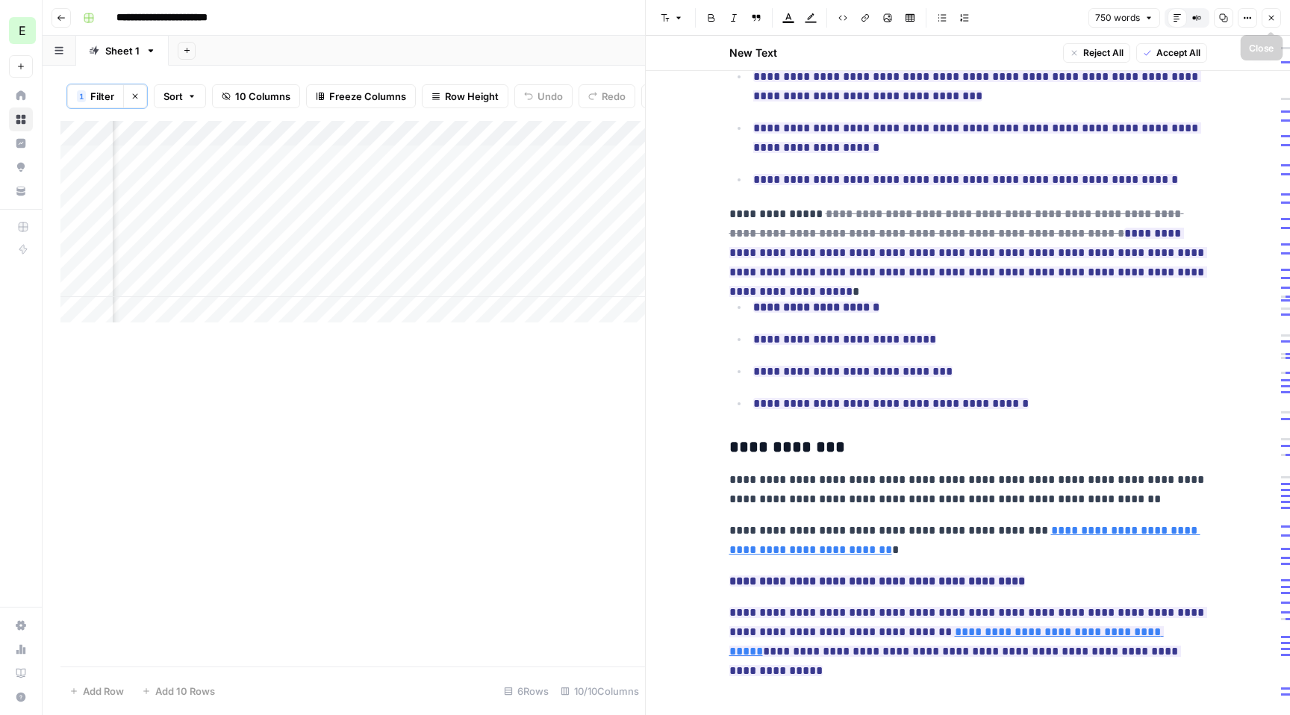
click at [1274, 10] on button "Close" at bounding box center [1270, 17] width 19 height 19
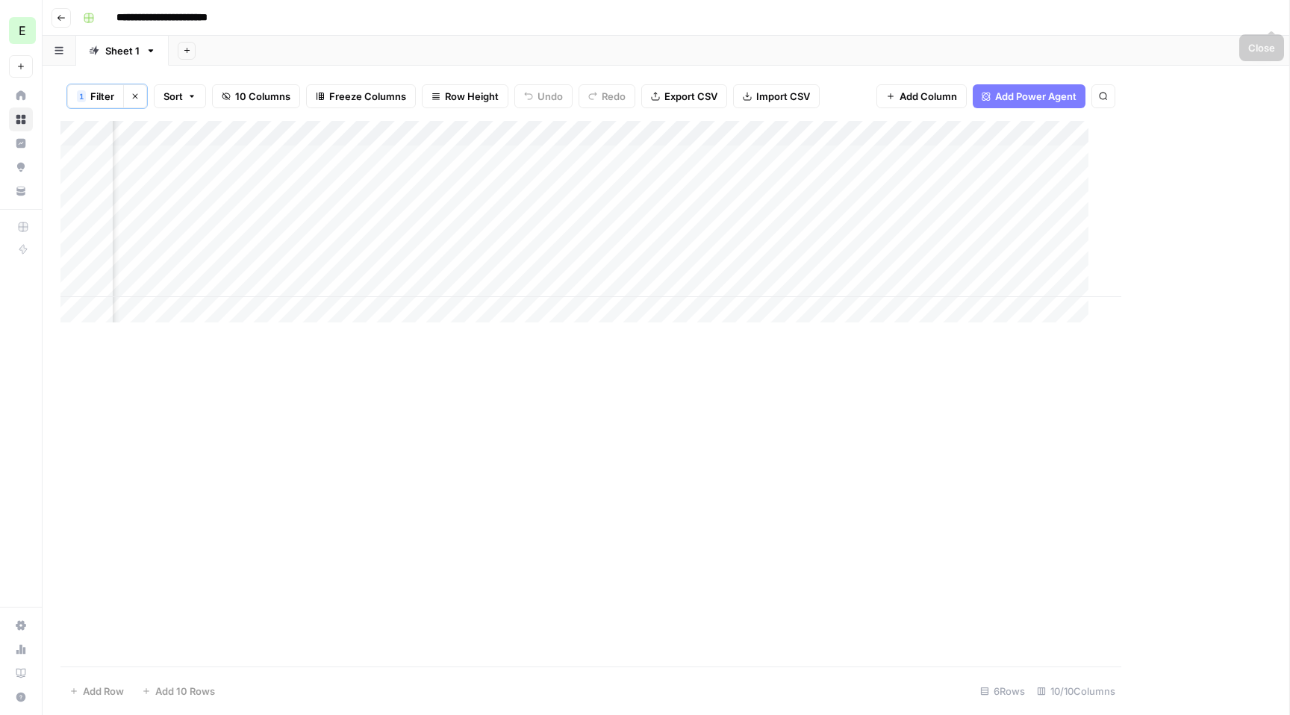
scroll to position [0, 667]
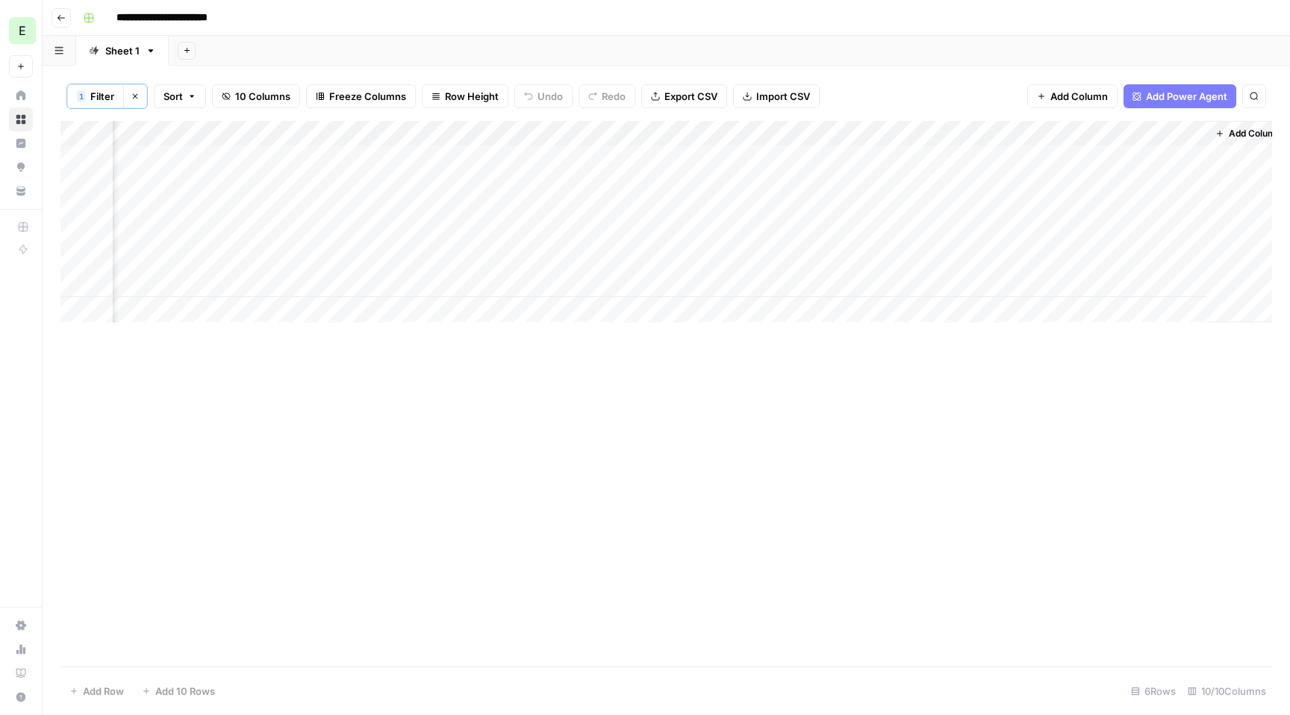
click at [1235, 134] on span "Add Column" at bounding box center [1255, 133] width 52 height 13
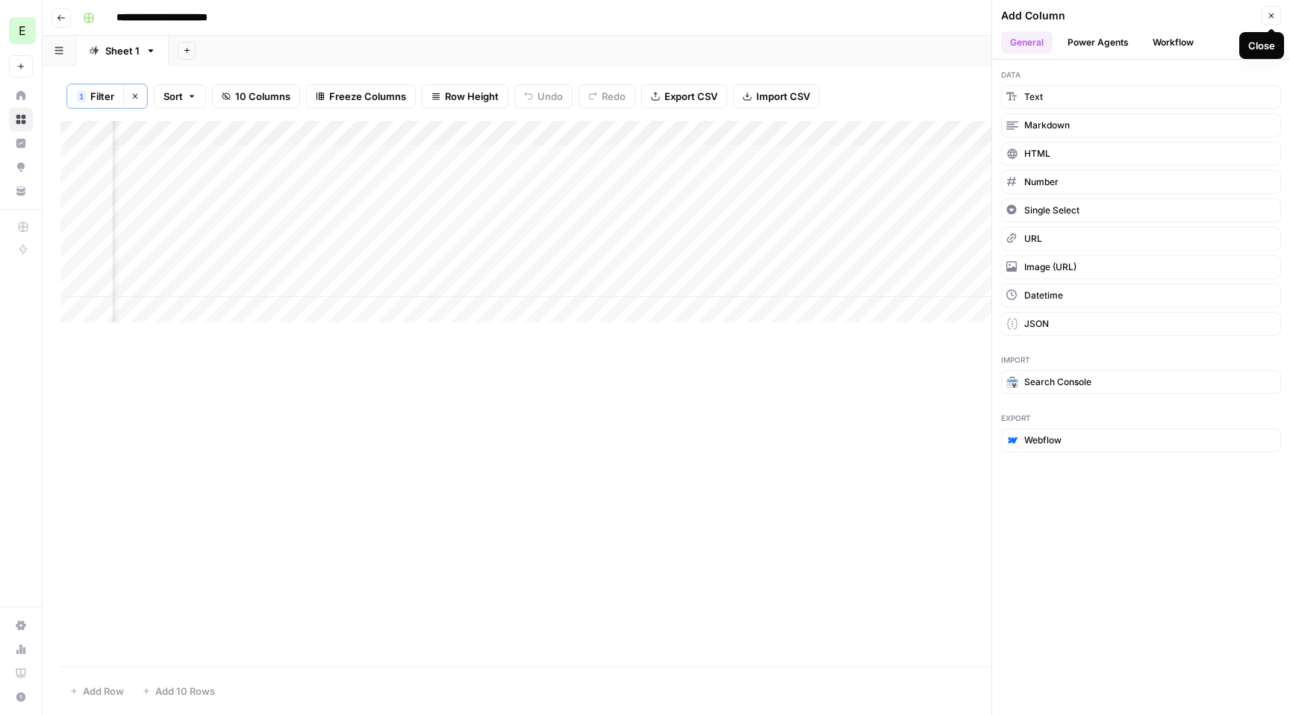
click at [1262, 10] on button "Close" at bounding box center [1270, 15] width 19 height 19
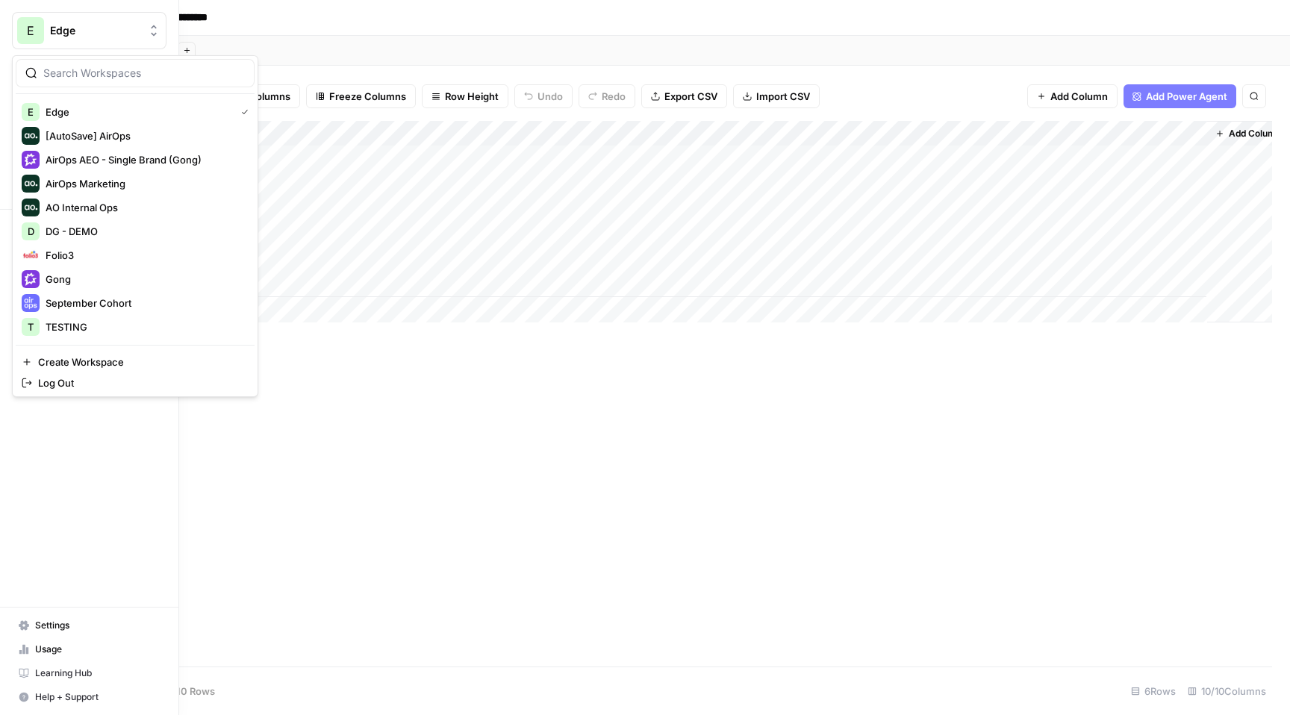
click at [90, 30] on span "Edge" at bounding box center [95, 30] width 90 height 15
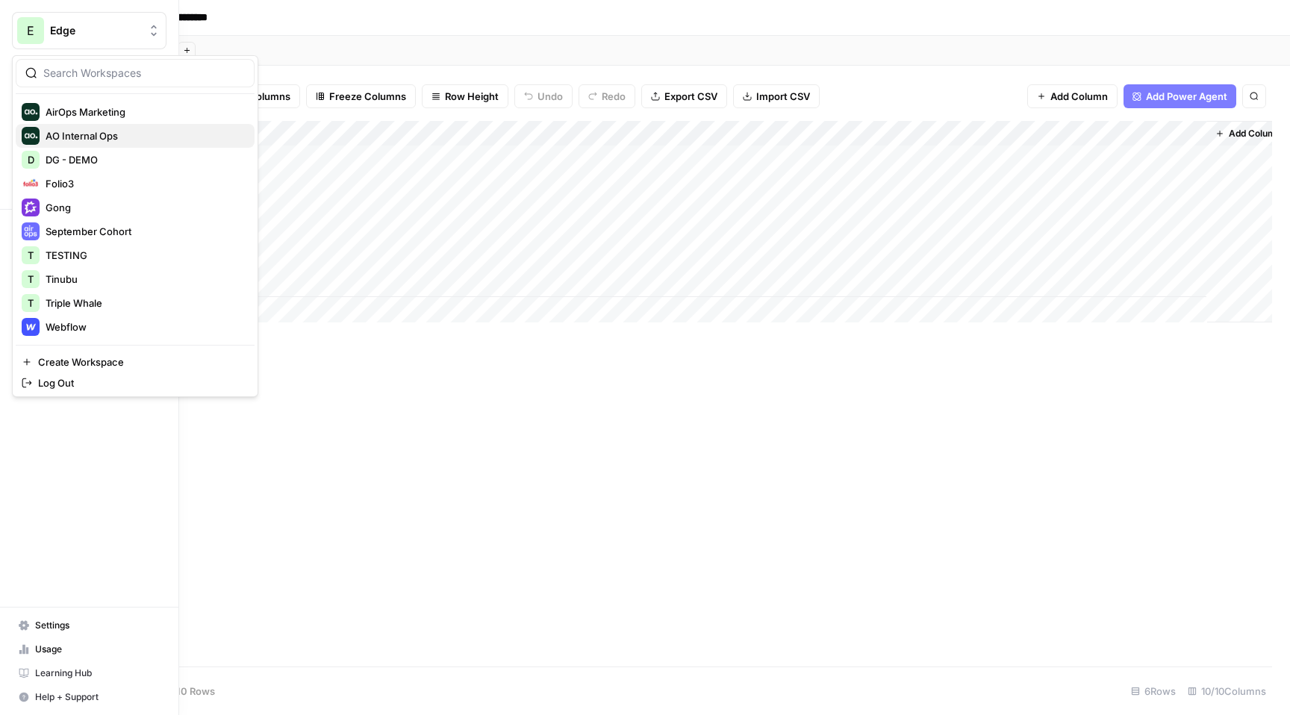
scroll to position [68, 0]
click at [140, 218] on div "Gong" at bounding box center [135, 211] width 227 height 18
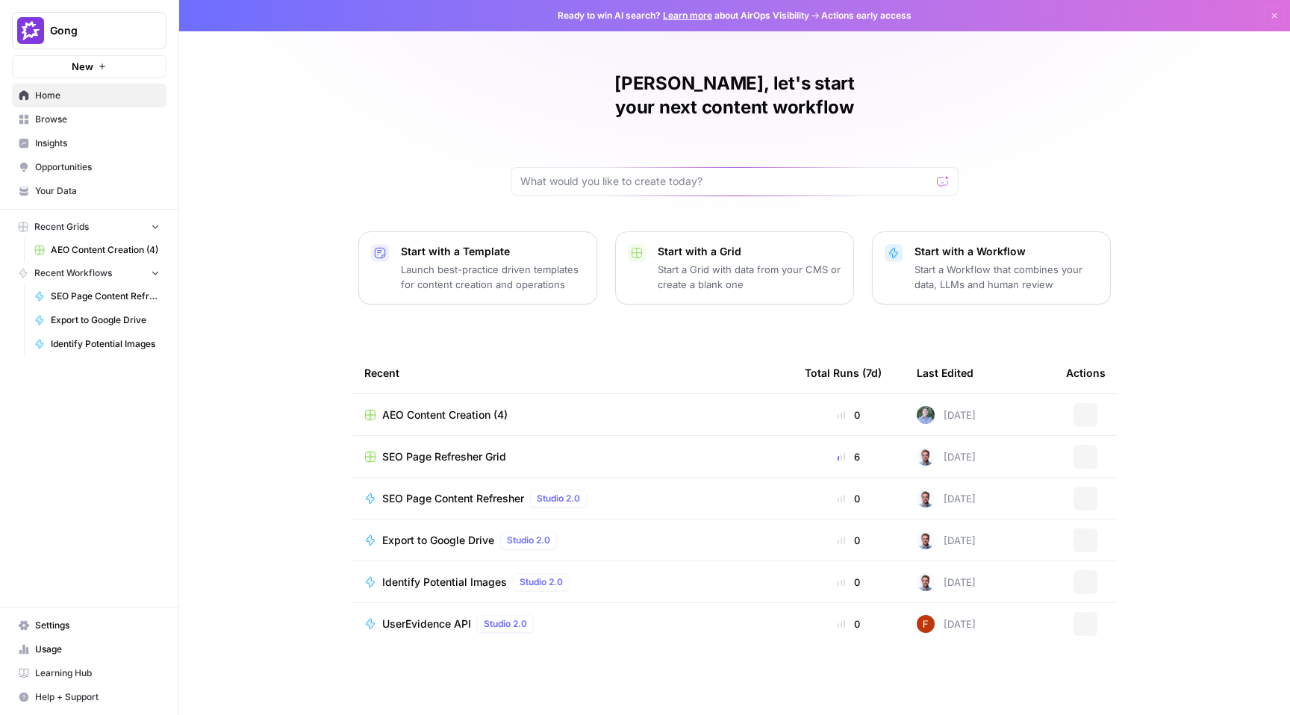
click at [89, 131] on link "Insights" at bounding box center [89, 143] width 155 height 24
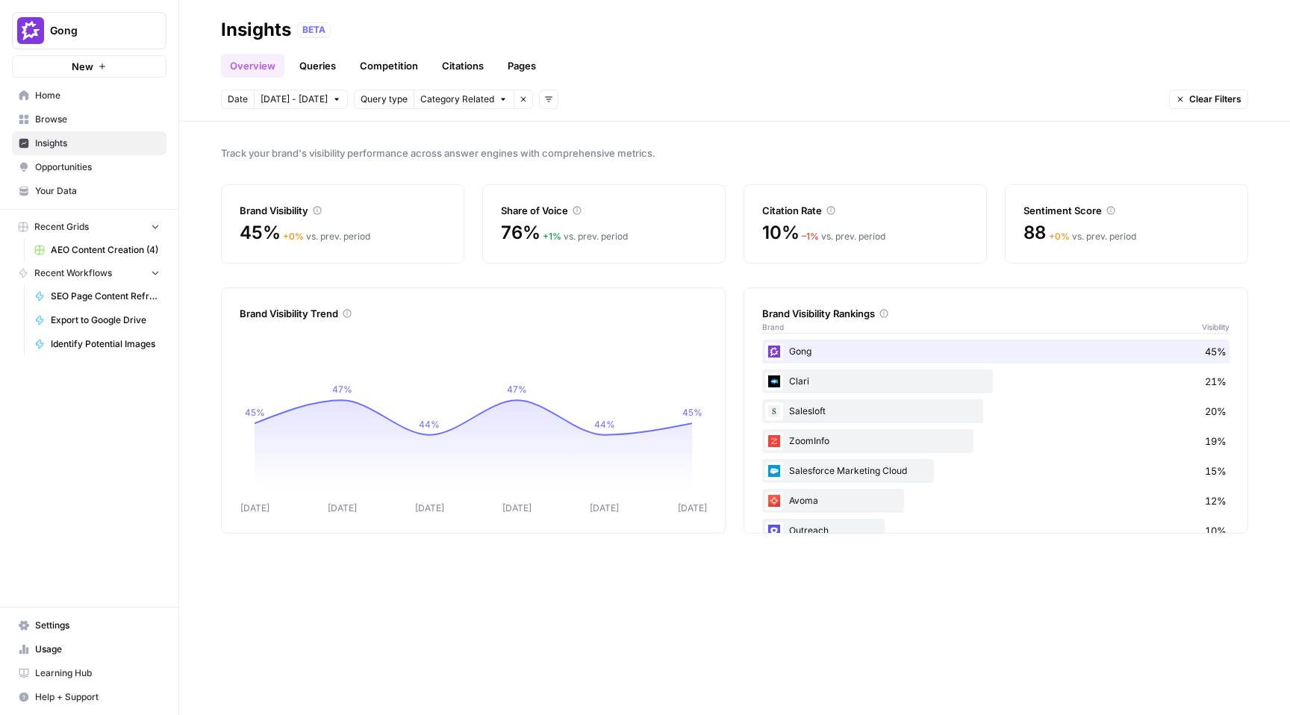
click at [299, 63] on link "Queries" at bounding box center [317, 66] width 54 height 24
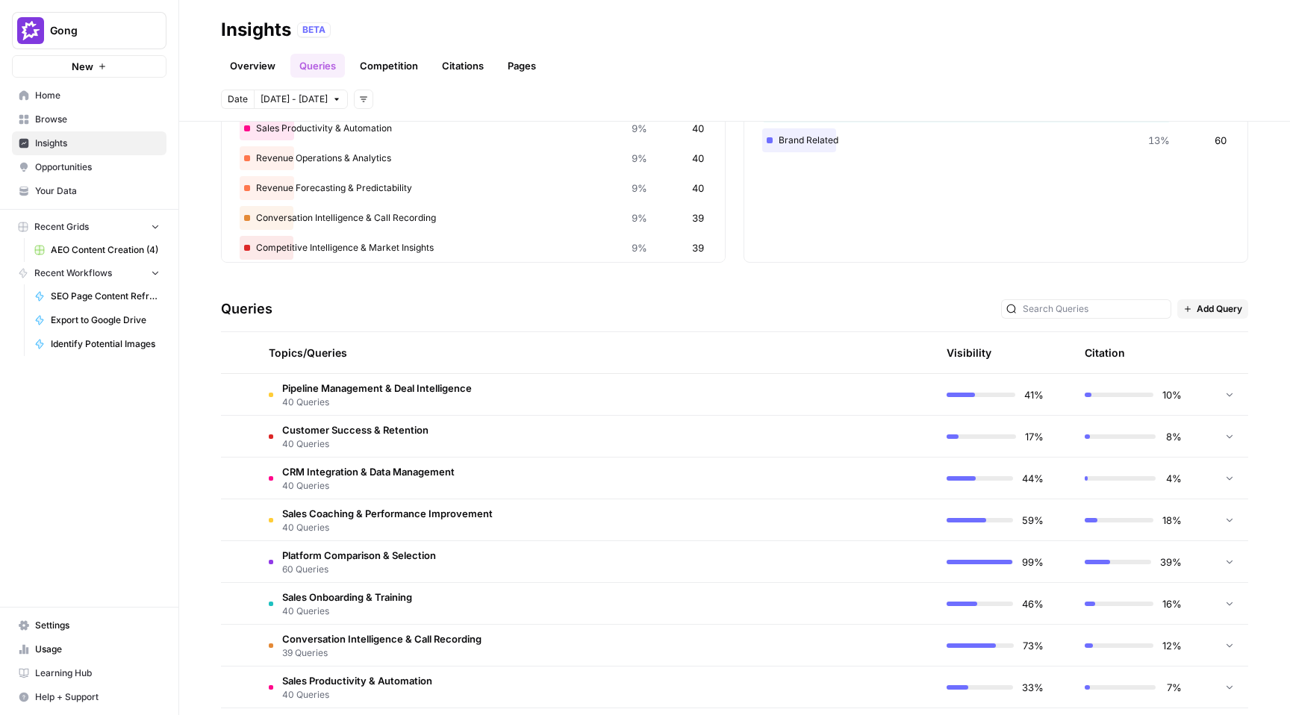
scroll to position [150, 0]
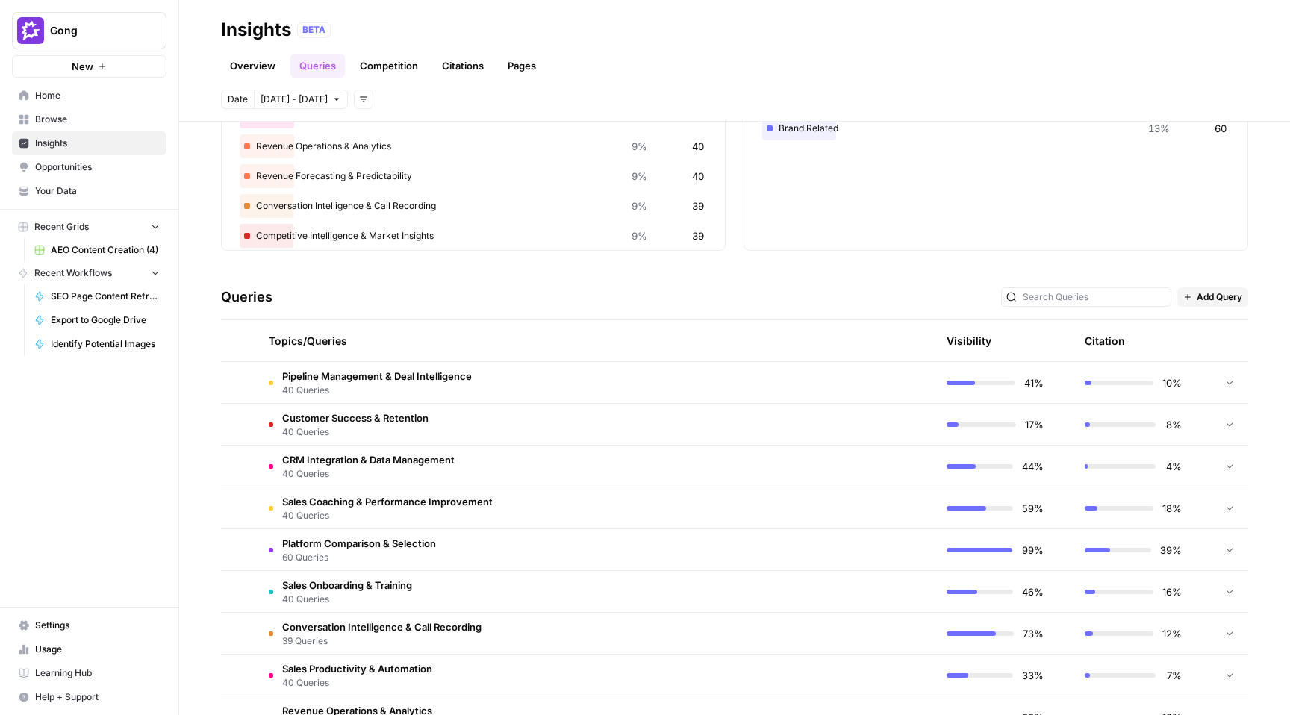
click at [478, 466] on td "CRM Integration & Data Management 40 Queries" at bounding box center [525, 466] width 536 height 41
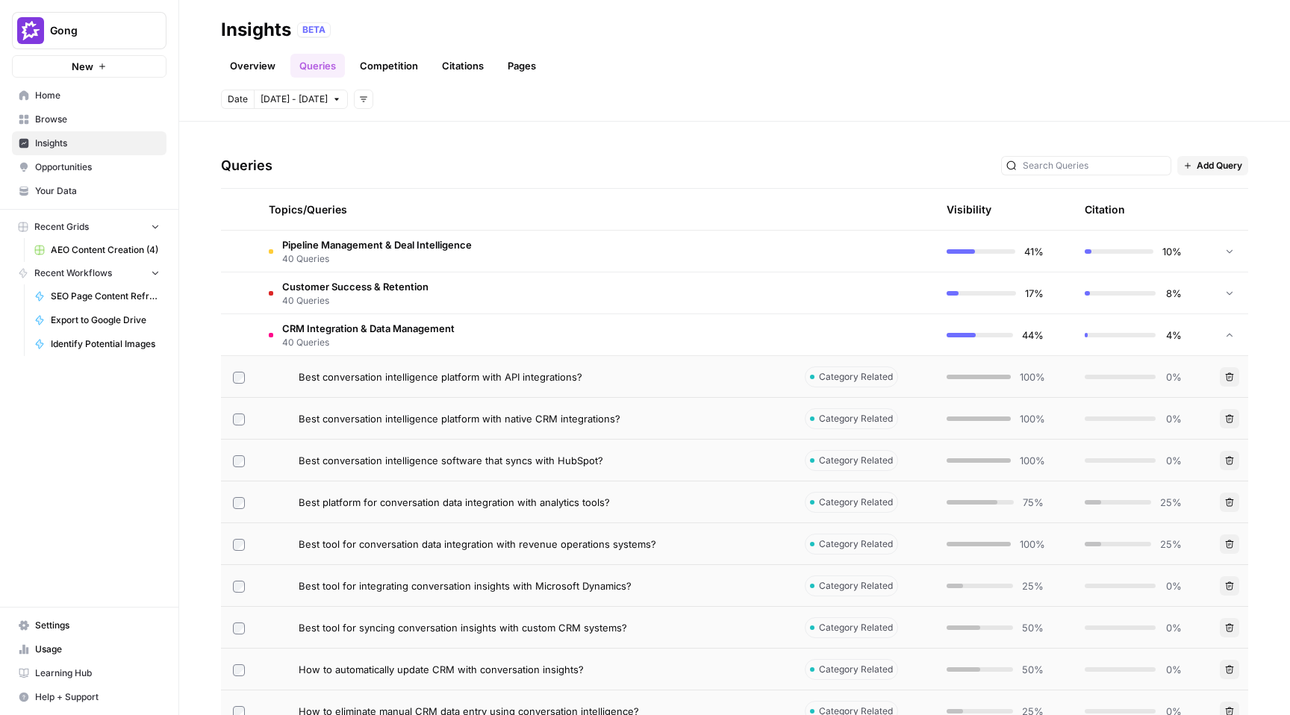
scroll to position [287, 0]
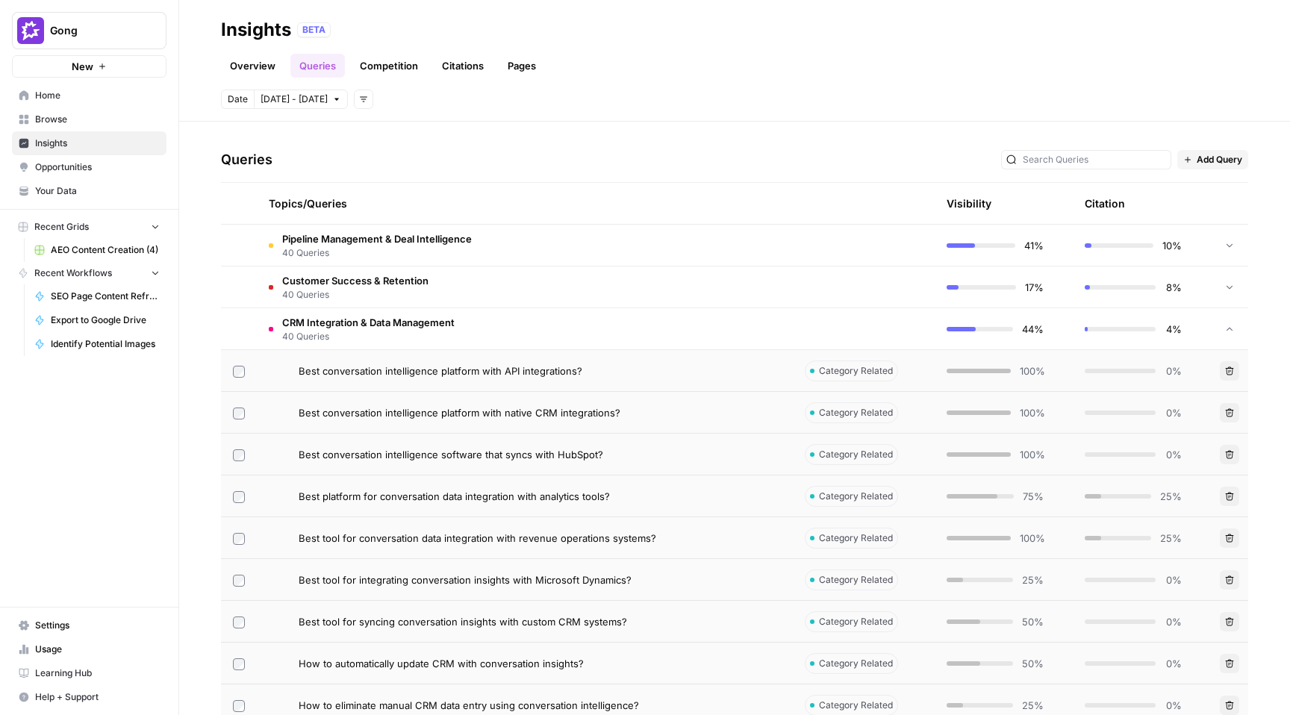
click at [530, 379] on td "Best conversation intelligence platform with API integrations?" at bounding box center [525, 370] width 536 height 41
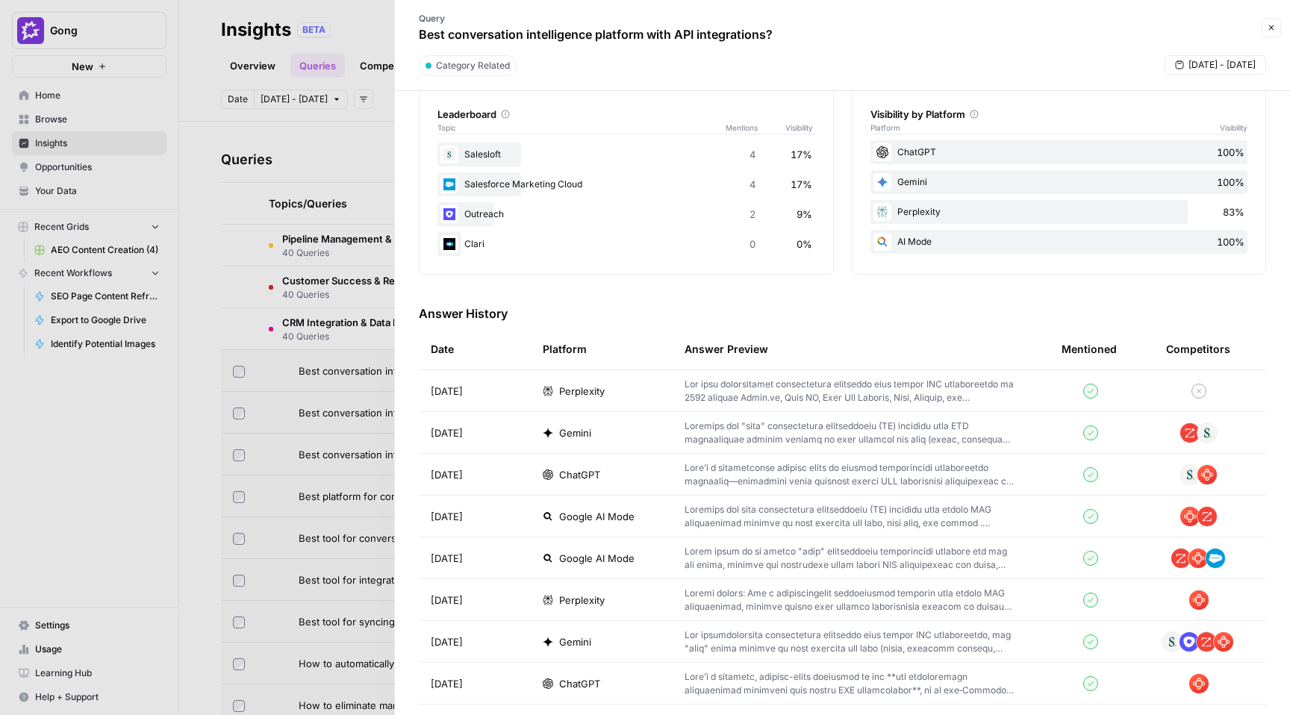
scroll to position [253, 0]
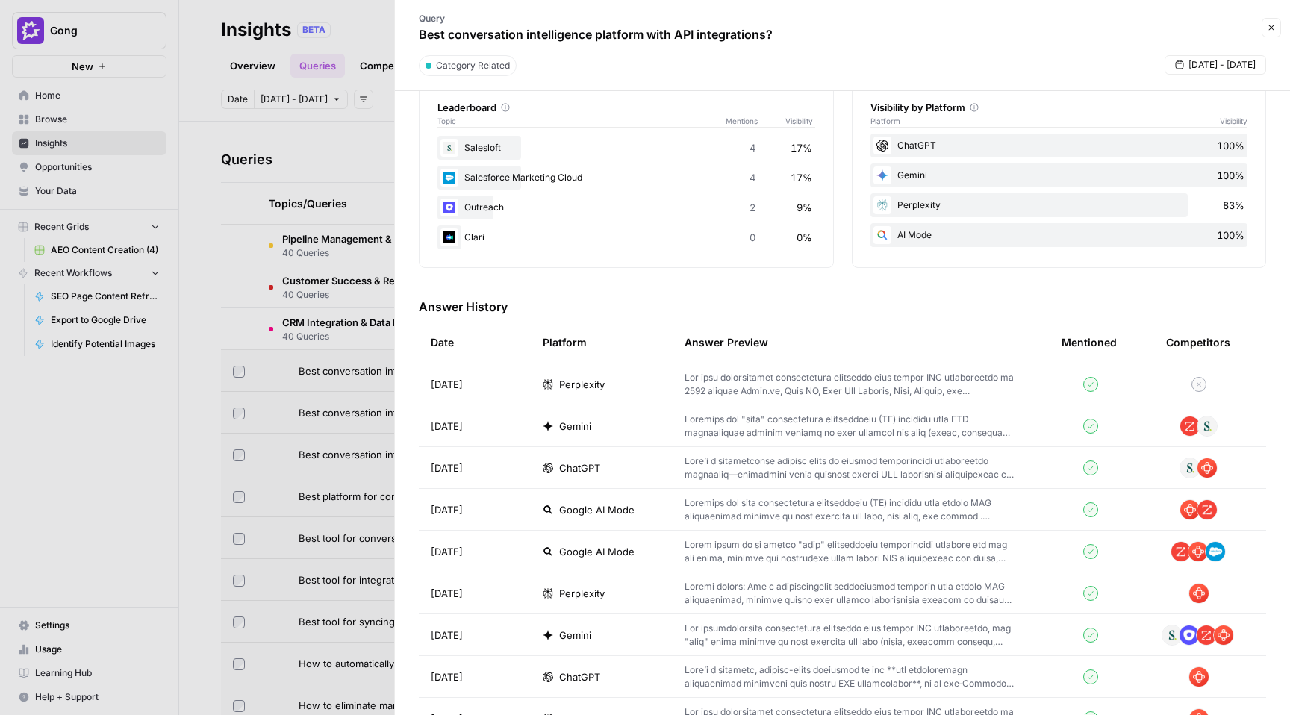
click at [664, 384] on td "Perplexity" at bounding box center [602, 383] width 142 height 41
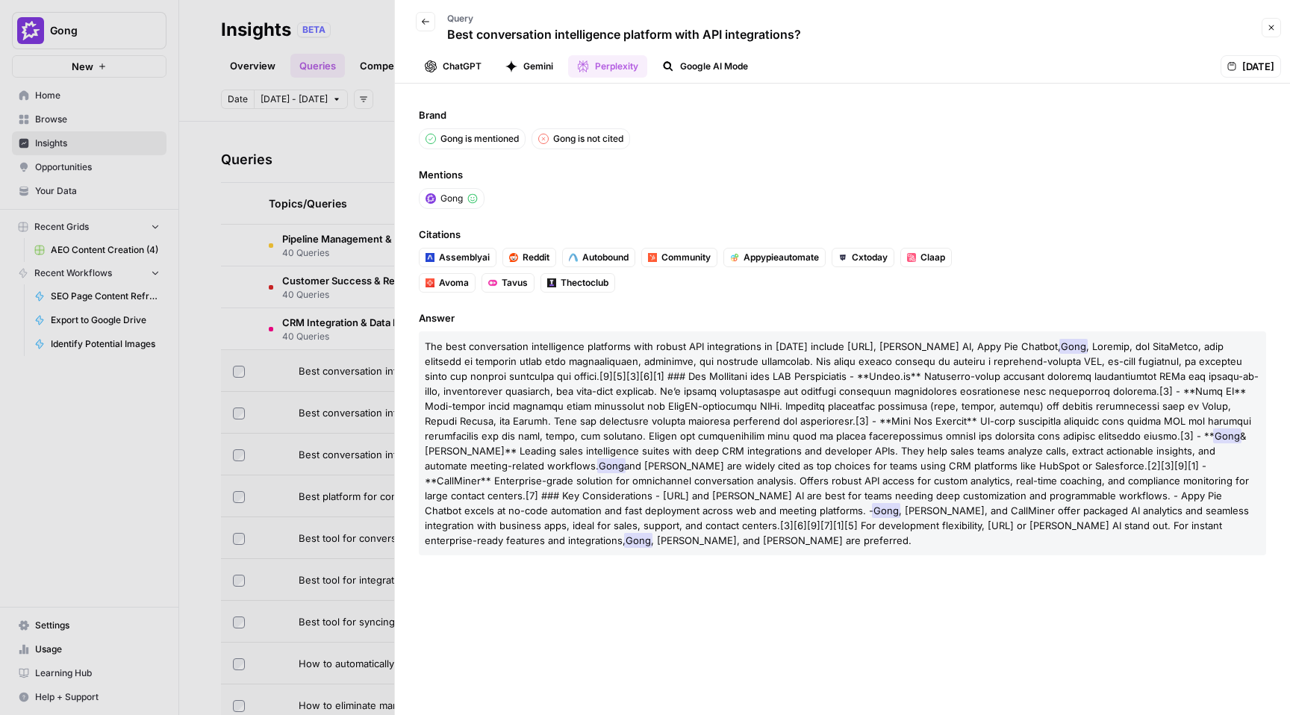
click at [1272, 25] on icon "button" at bounding box center [1271, 27] width 9 height 9
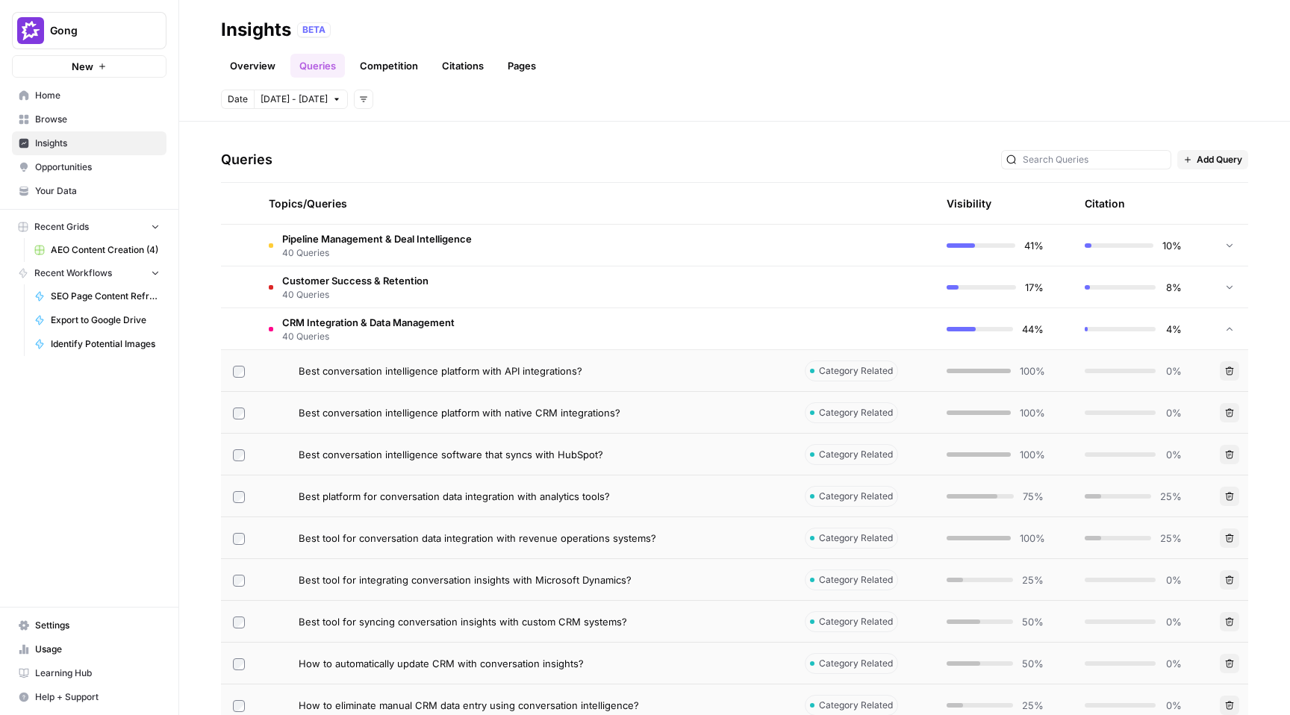
click at [119, 168] on span "Opportunities" at bounding box center [97, 166] width 125 height 13
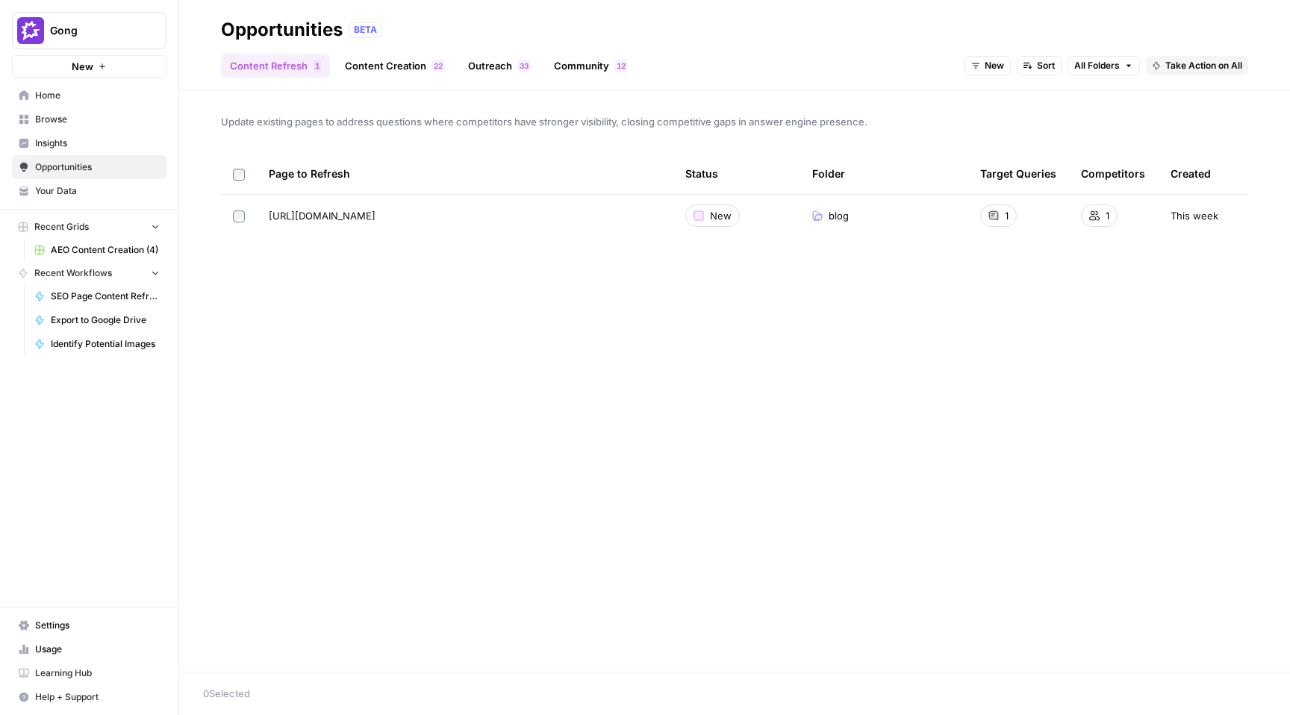
click at [1179, 70] on span "Take Action on All" at bounding box center [1203, 65] width 77 height 13
click at [1208, 93] on span "Create New Grid" at bounding box center [1219, 98] width 90 height 15
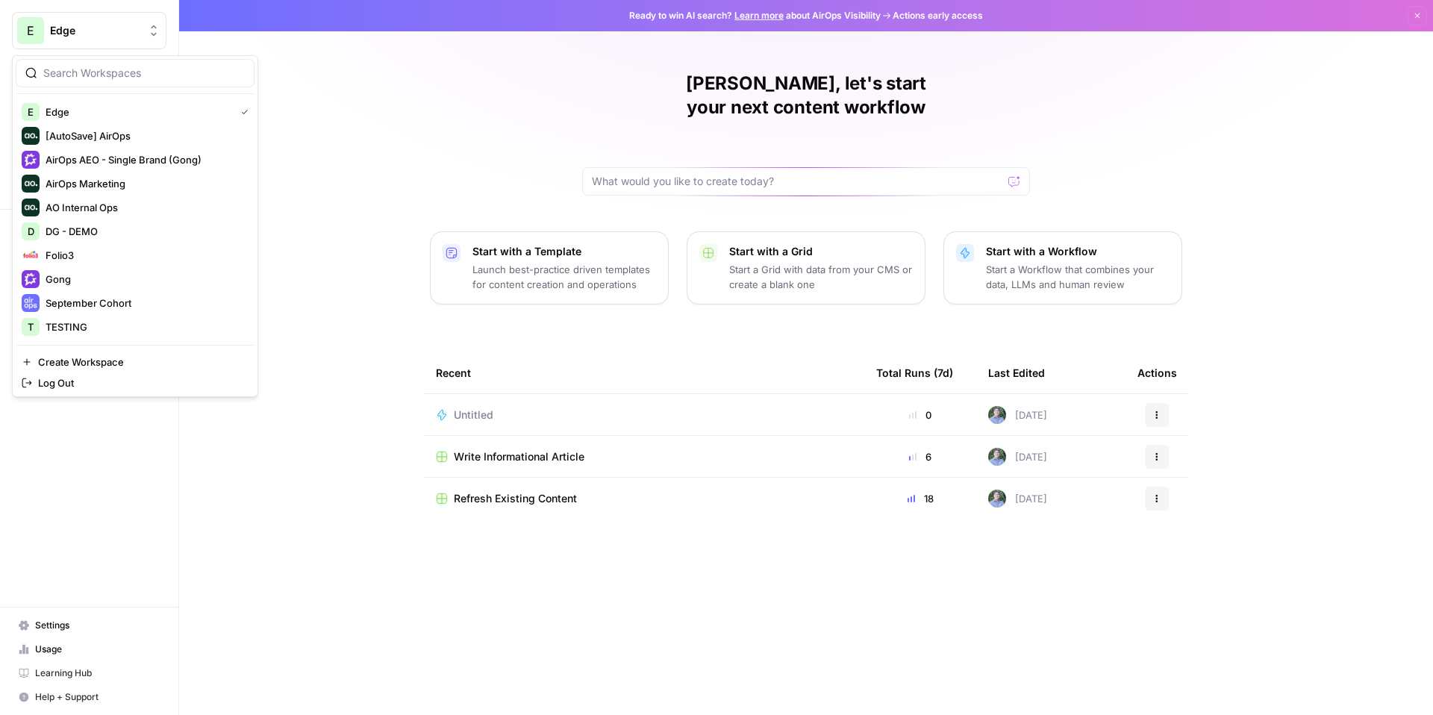
click at [90, 28] on span "Edge" at bounding box center [95, 30] width 90 height 15
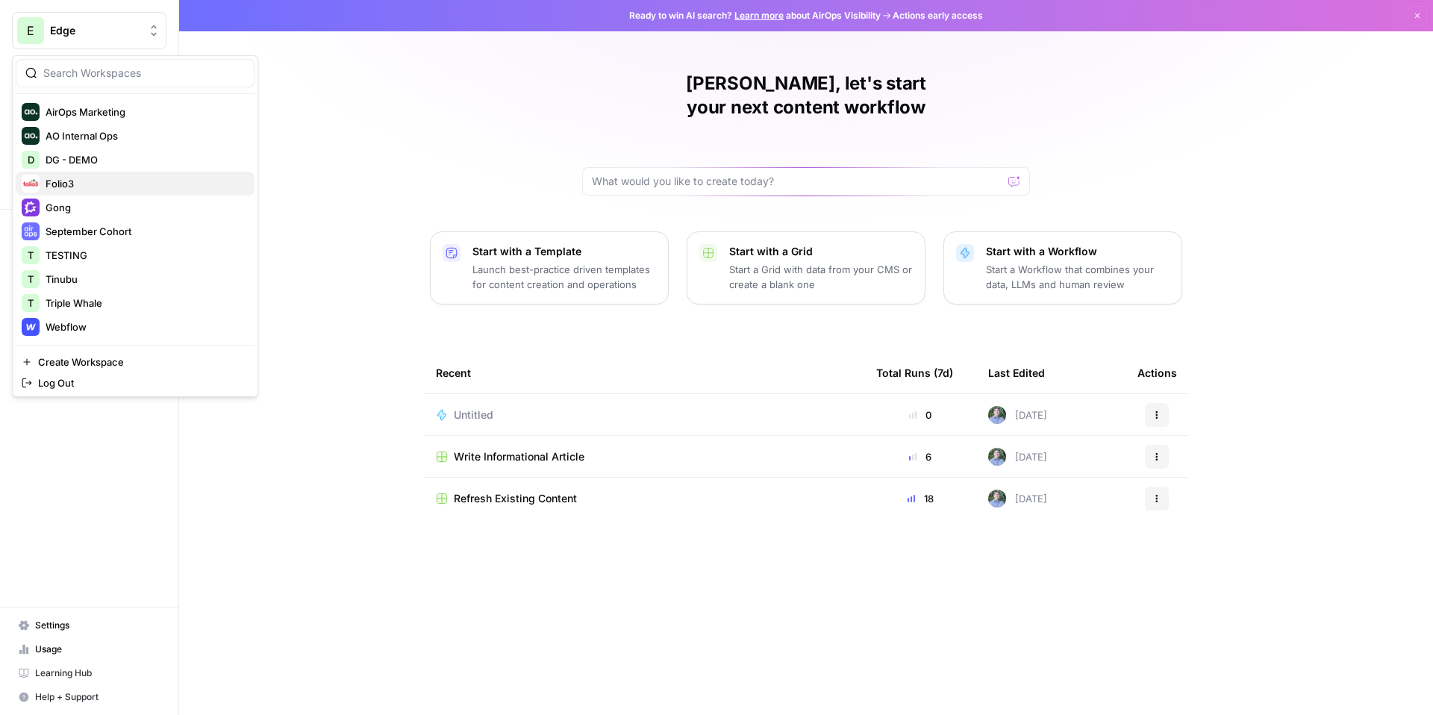
click at [96, 185] on span "Folio3" at bounding box center [144, 183] width 197 height 15
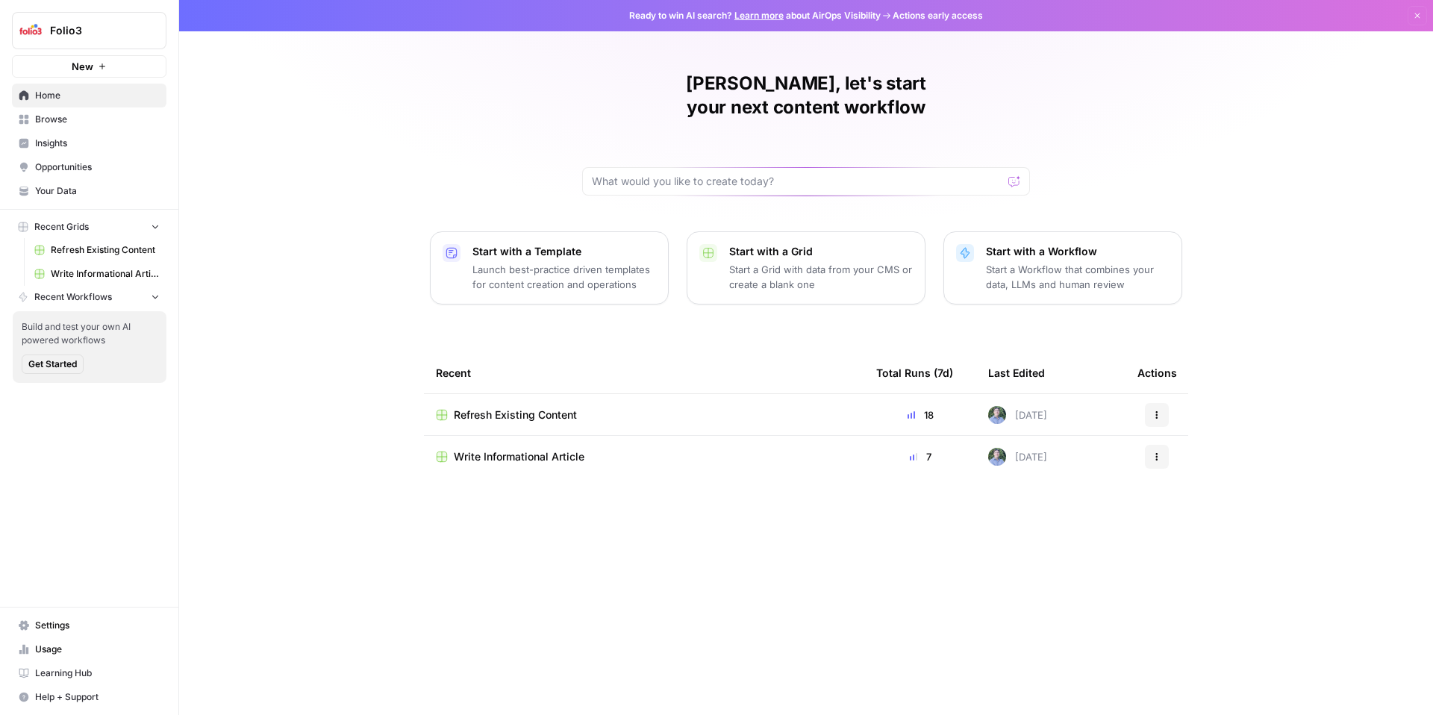
click at [87, 617] on link "Settings" at bounding box center [89, 626] width 155 height 24
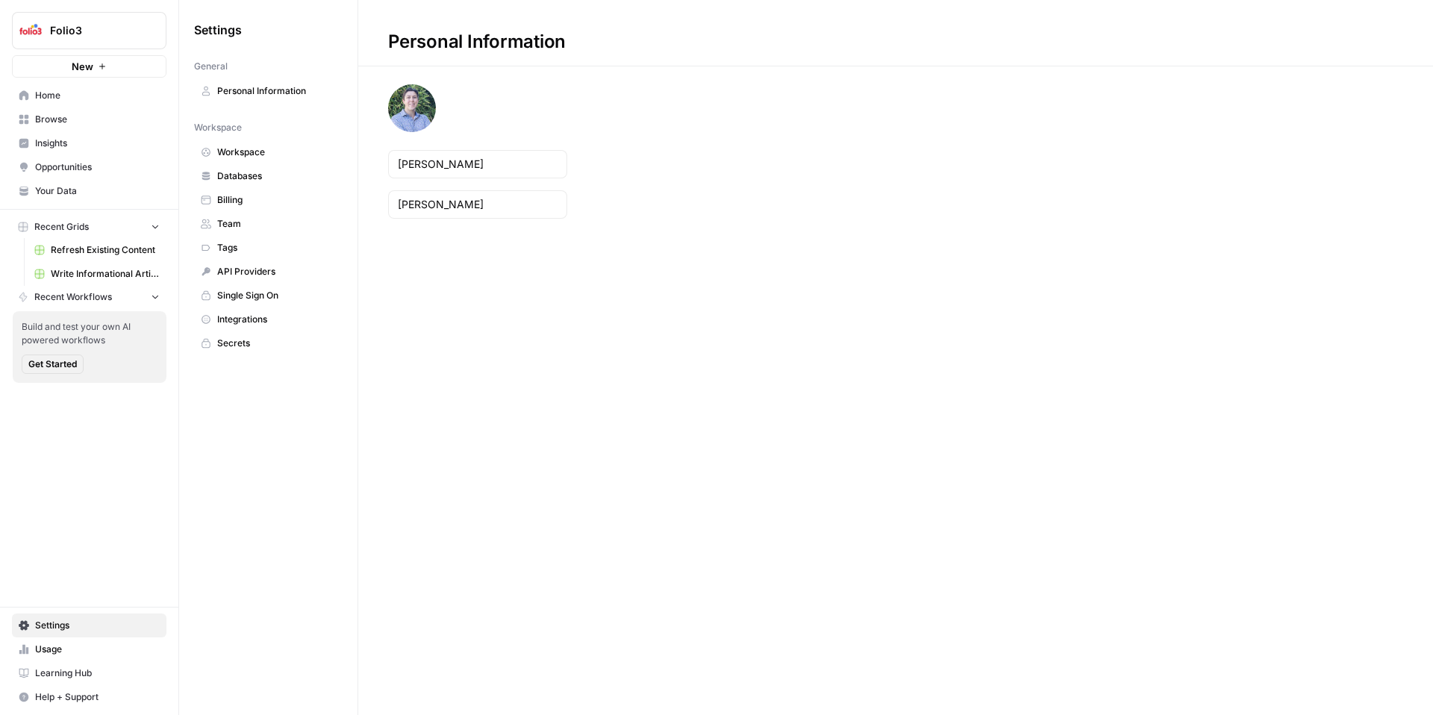
click at [309, 152] on span "Workspace" at bounding box center [276, 152] width 119 height 13
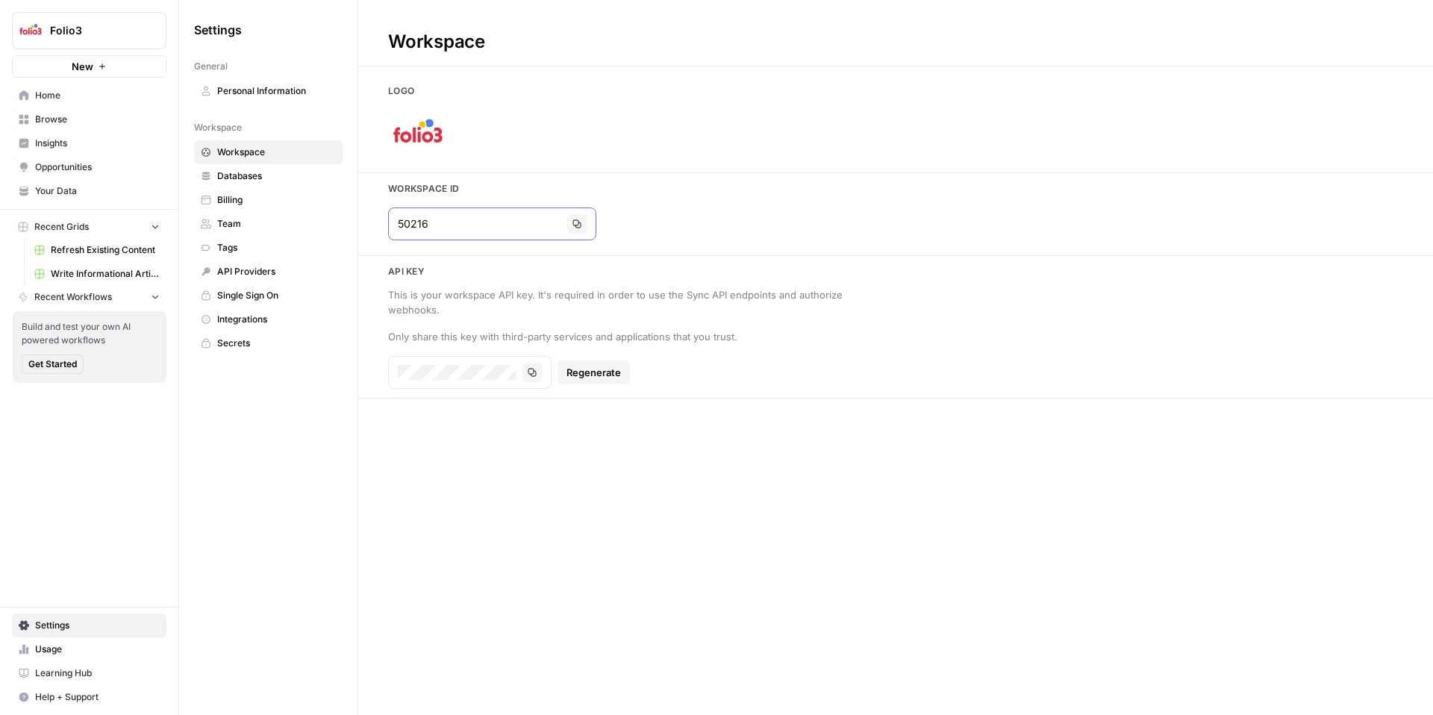
click at [572, 226] on icon "button" at bounding box center [576, 223] width 9 height 9
click at [65, 93] on span "Home" at bounding box center [97, 95] width 125 height 13
